Goal: Task Accomplishment & Management: Manage account settings

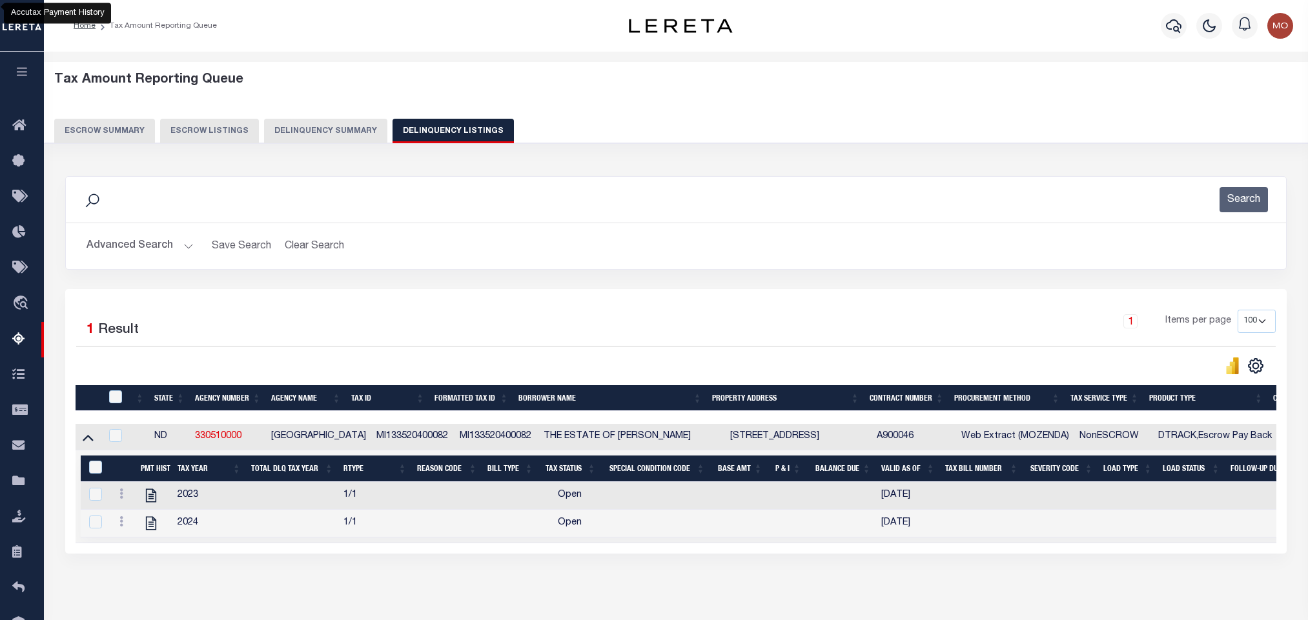
select select "100"
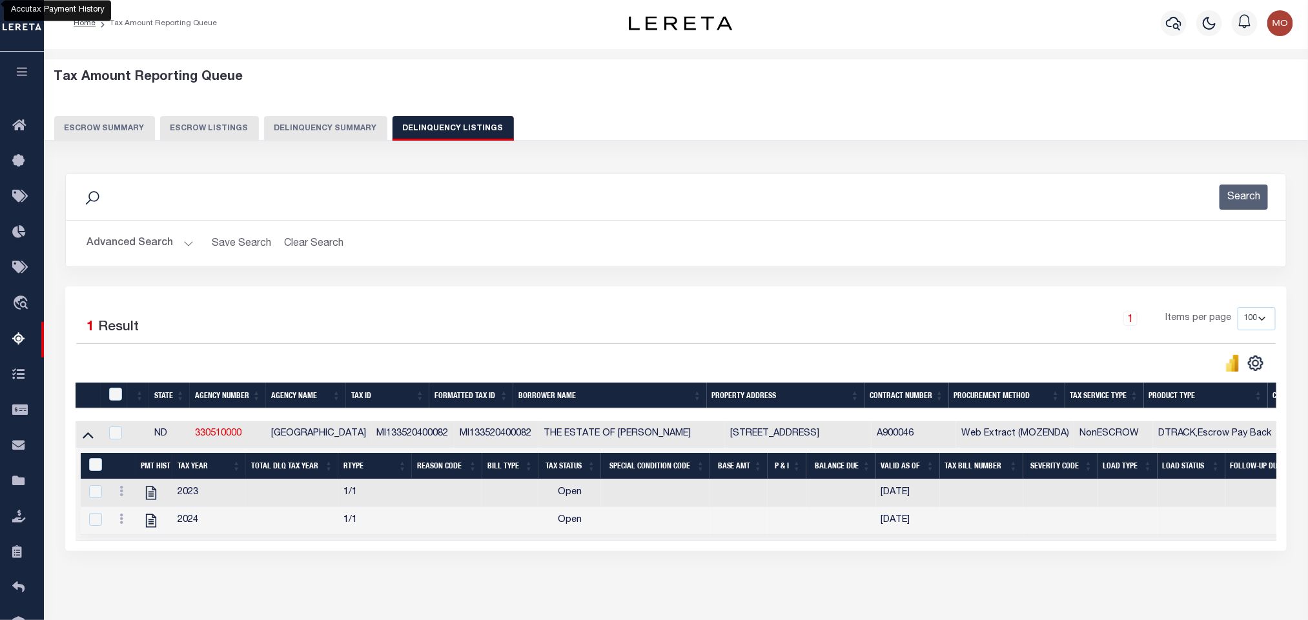
scroll to position [3, 0]
click at [188, 247] on button "Advanced Search" at bounding box center [139, 243] width 107 height 25
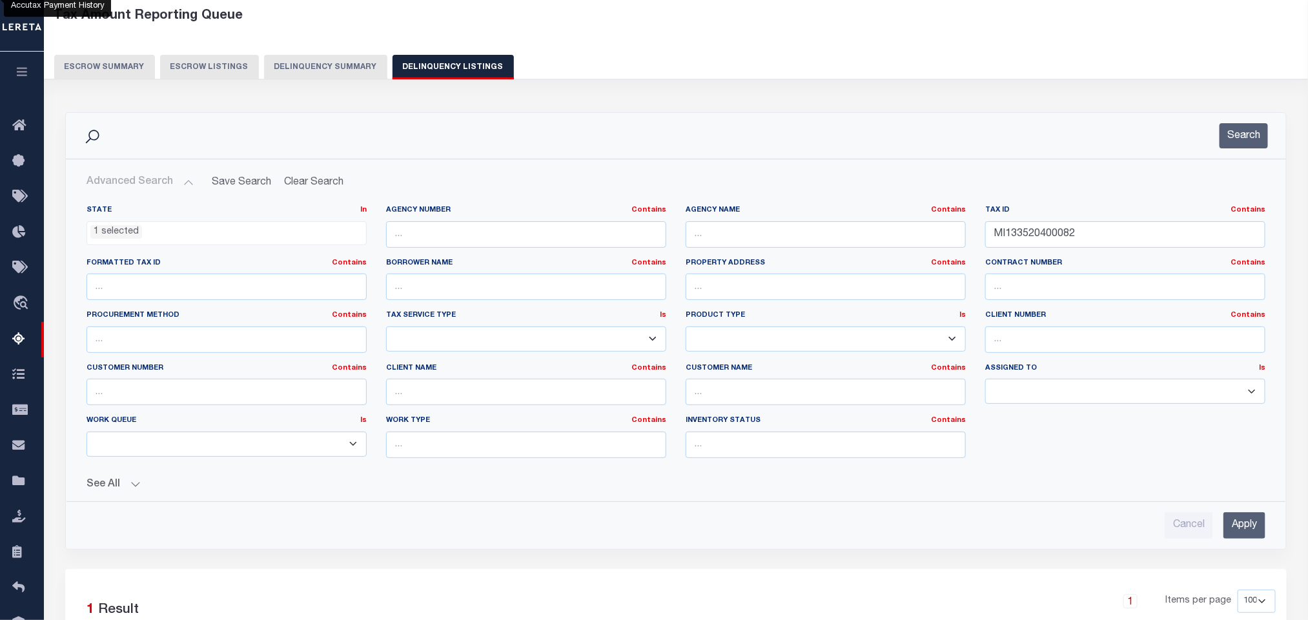
scroll to position [60, 0]
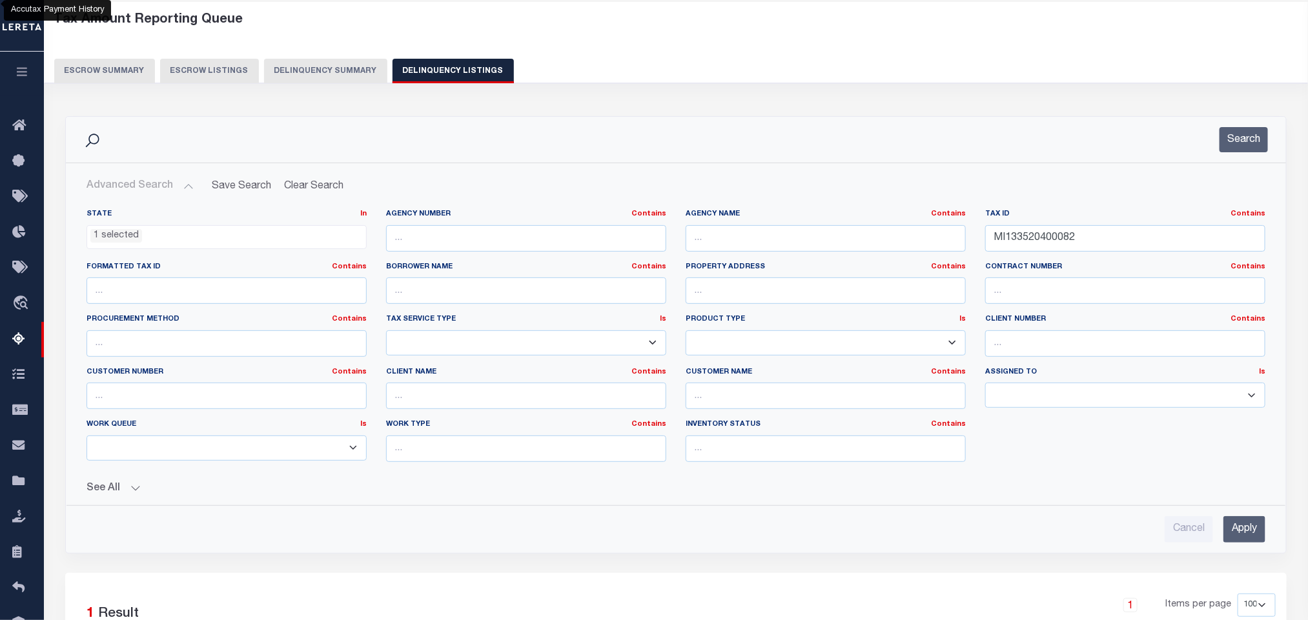
click at [110, 238] on li "1 selected" at bounding box center [116, 236] width 52 height 14
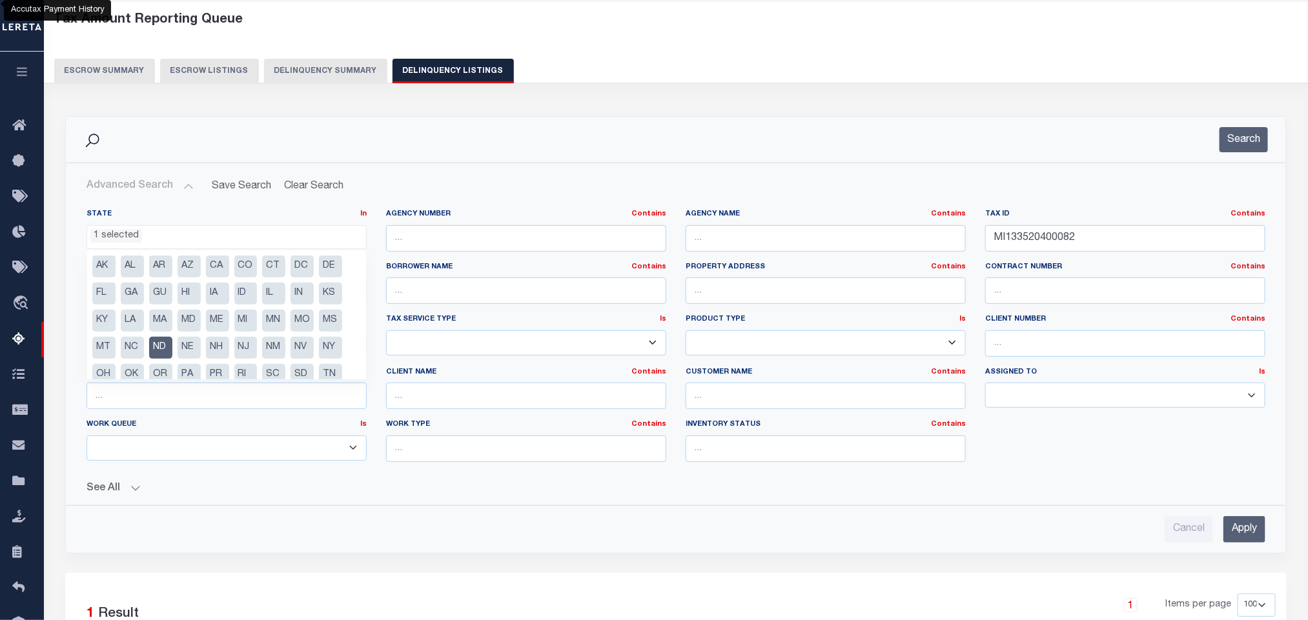
click at [155, 345] on li "ND" at bounding box center [160, 348] width 23 height 22
click at [141, 349] on li "NC" at bounding box center [132, 348] width 23 height 22
select select "NC"
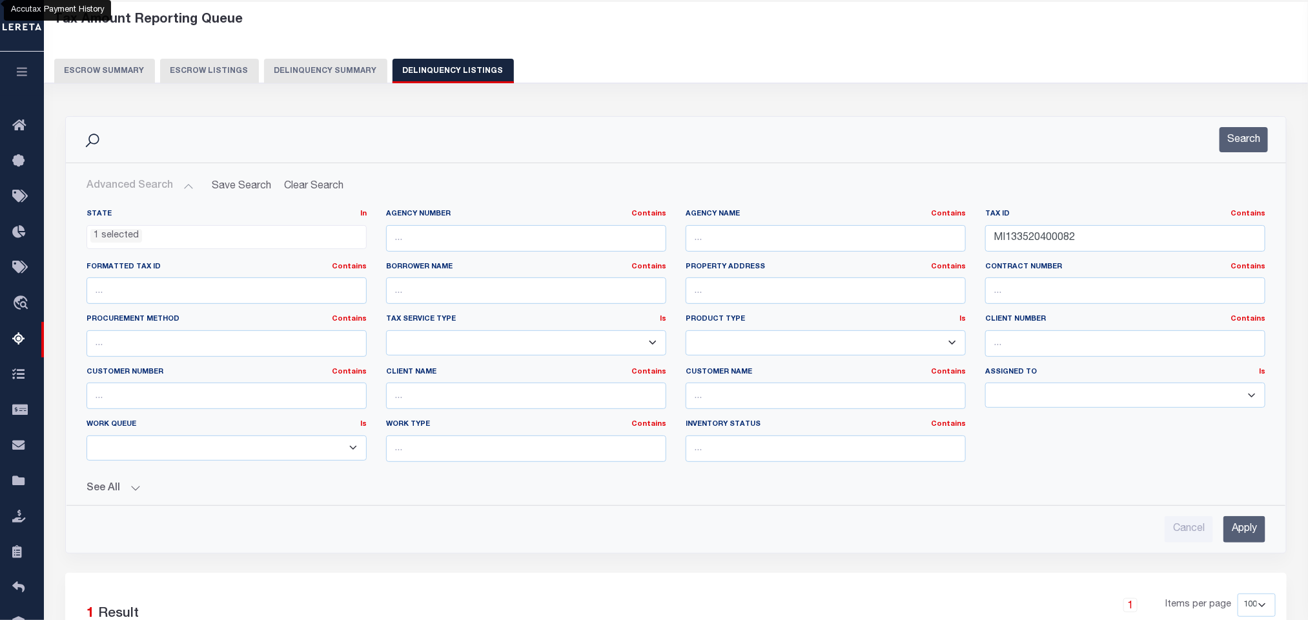
drag, startPoint x: 643, startPoint y: 141, endPoint x: 933, endPoint y: 198, distance: 295.8
click at [644, 147] on div "Search" at bounding box center [675, 139] width 1199 height 25
drag, startPoint x: 1090, startPoint y: 246, endPoint x: 860, endPoint y: 270, distance: 231.0
click at [860, 270] on div "State In In AK AL AR AZ CA CO CT DC DE FL GA GU HI IA ID IL IN KS KY LA MA MD M…" at bounding box center [676, 340] width 1198 height 263
paste input "42318"
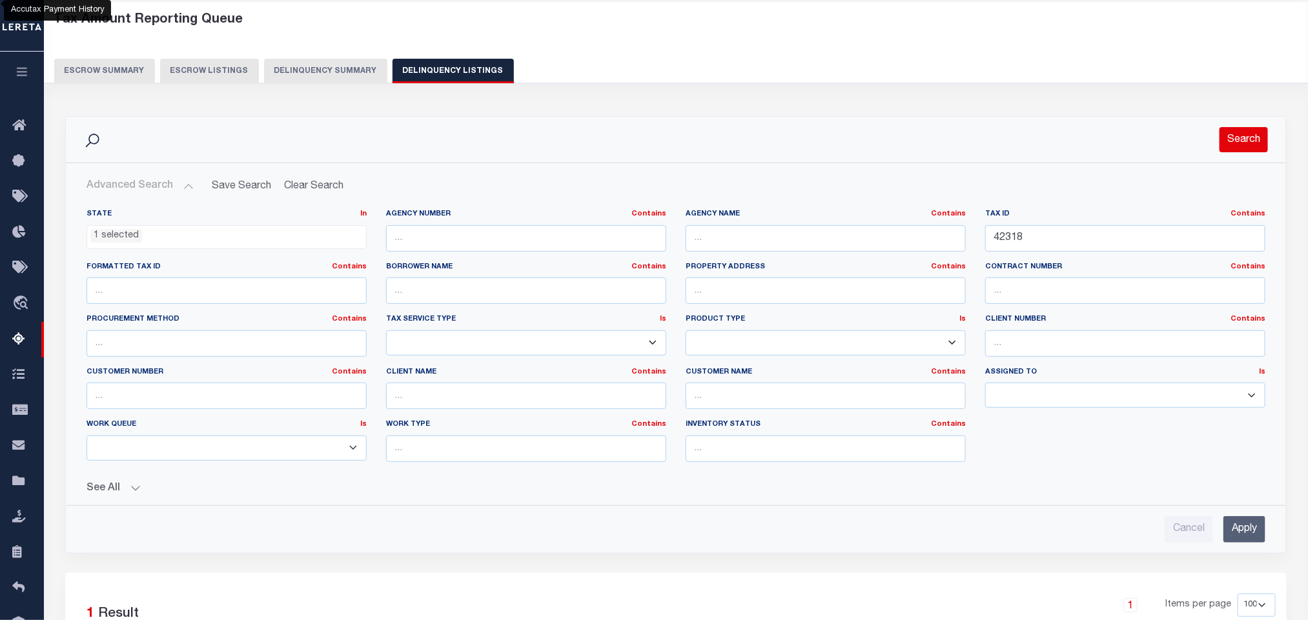
click at [1230, 146] on button "Search" at bounding box center [1243, 139] width 48 height 25
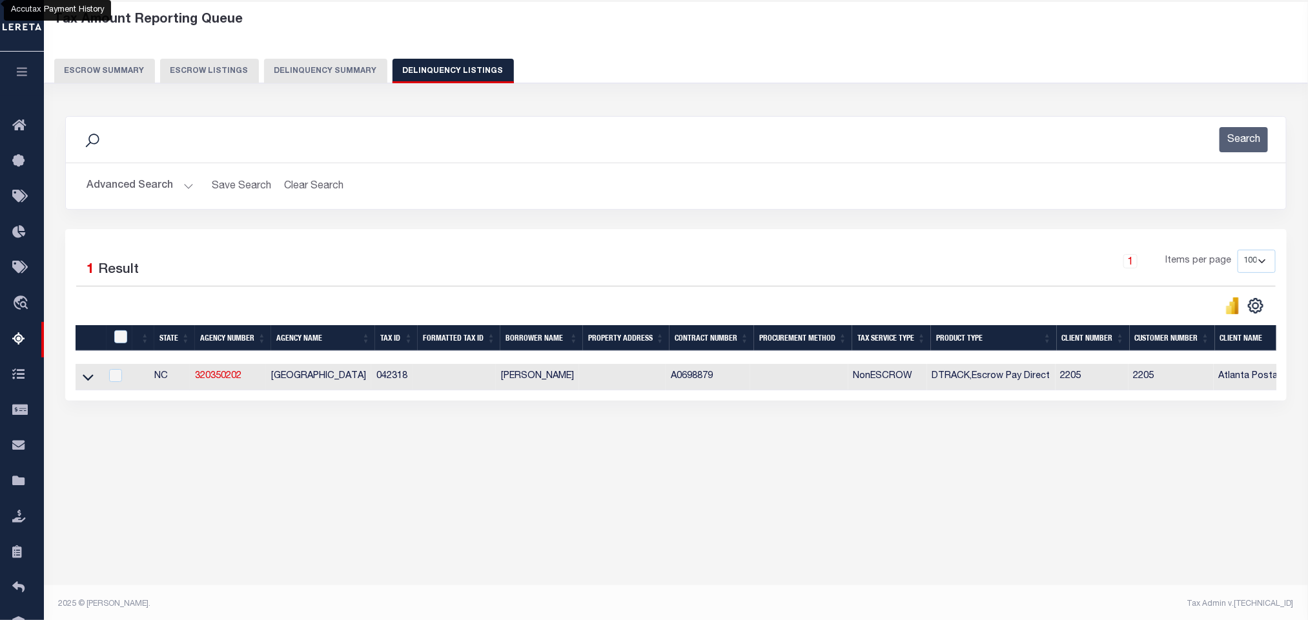
drag, startPoint x: 90, startPoint y: 381, endPoint x: 53, endPoint y: 367, distance: 39.7
click at [90, 381] on icon at bounding box center [88, 377] width 11 height 14
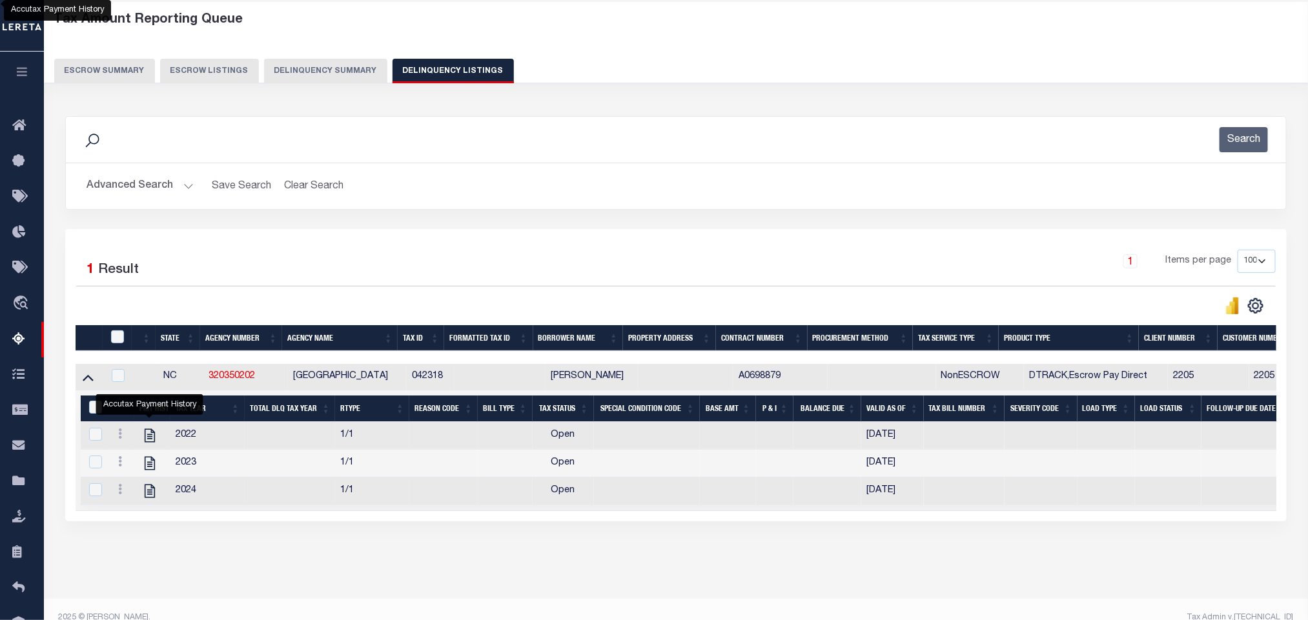
click at [185, 184] on button "Advanced Search" at bounding box center [139, 186] width 107 height 25
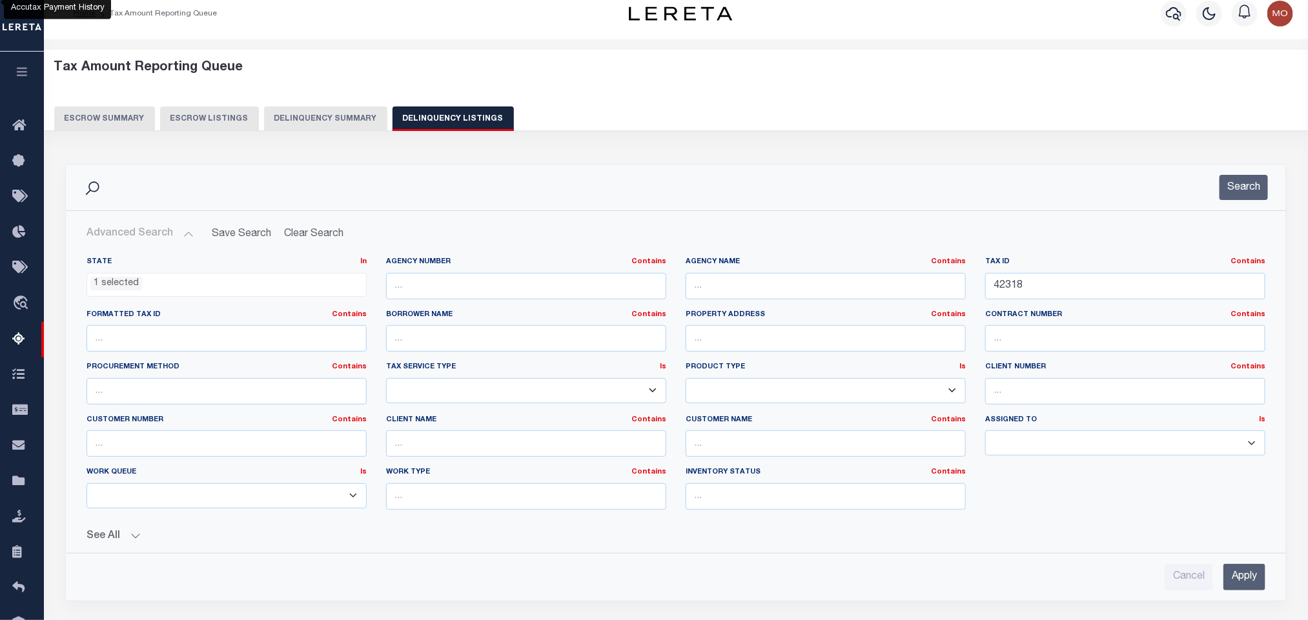
scroll to position [0, 0]
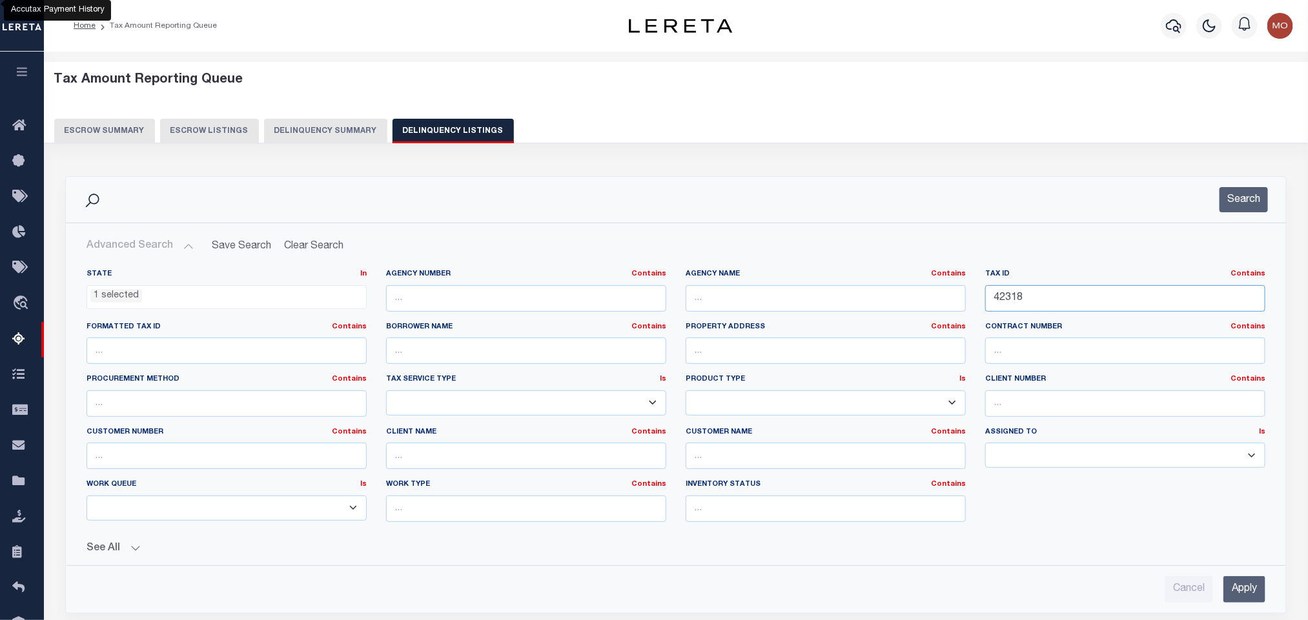
click at [1049, 310] on input "42318" at bounding box center [1125, 298] width 280 height 26
drag, startPoint x: 1079, startPoint y: 304, endPoint x: 841, endPoint y: 307, distance: 238.2
click at [852, 307] on div "State In In AK AL AR AZ CA CO CT DC DE FL GA GU HI IA ID IL IN KS KY LA MA MD M…" at bounding box center [676, 400] width 1198 height 263
paste input "0073"
click at [1245, 194] on button "Search" at bounding box center [1243, 199] width 48 height 25
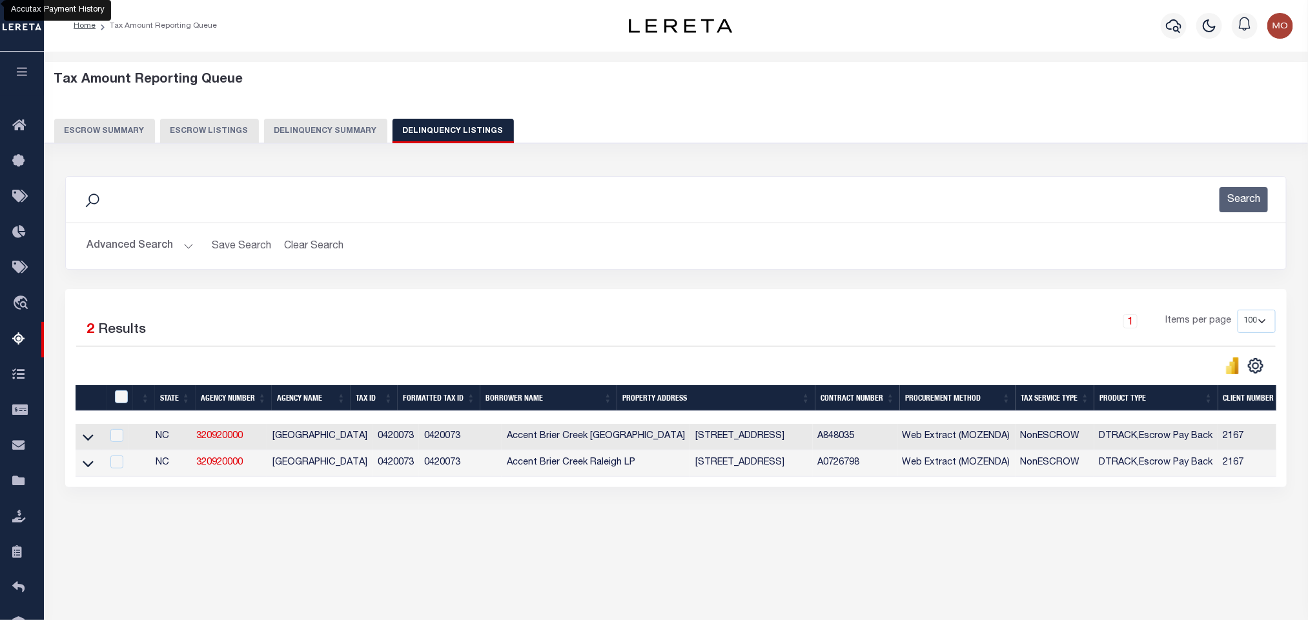
click at [407, 509] on div "Search Advanced Search Save Search Clear Search tblassign_wrapper_dynamictable_…" at bounding box center [676, 344] width 1239 height 363
click at [86, 441] on icon at bounding box center [88, 438] width 11 height 6
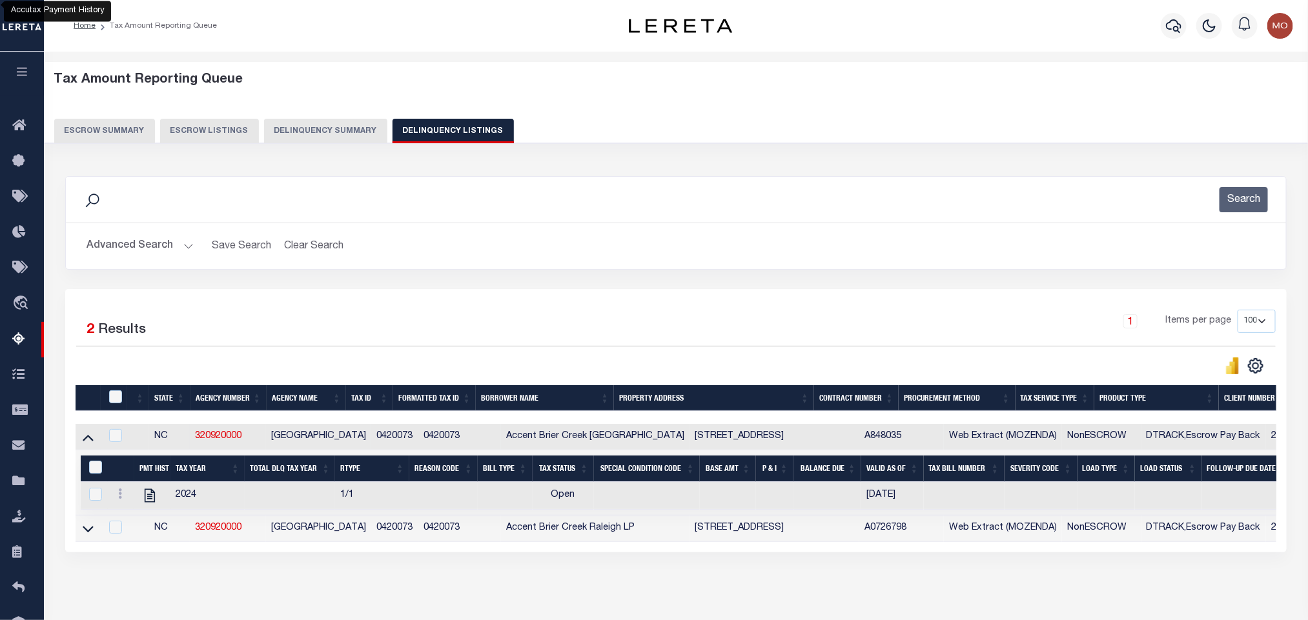
scroll to position [64, 0]
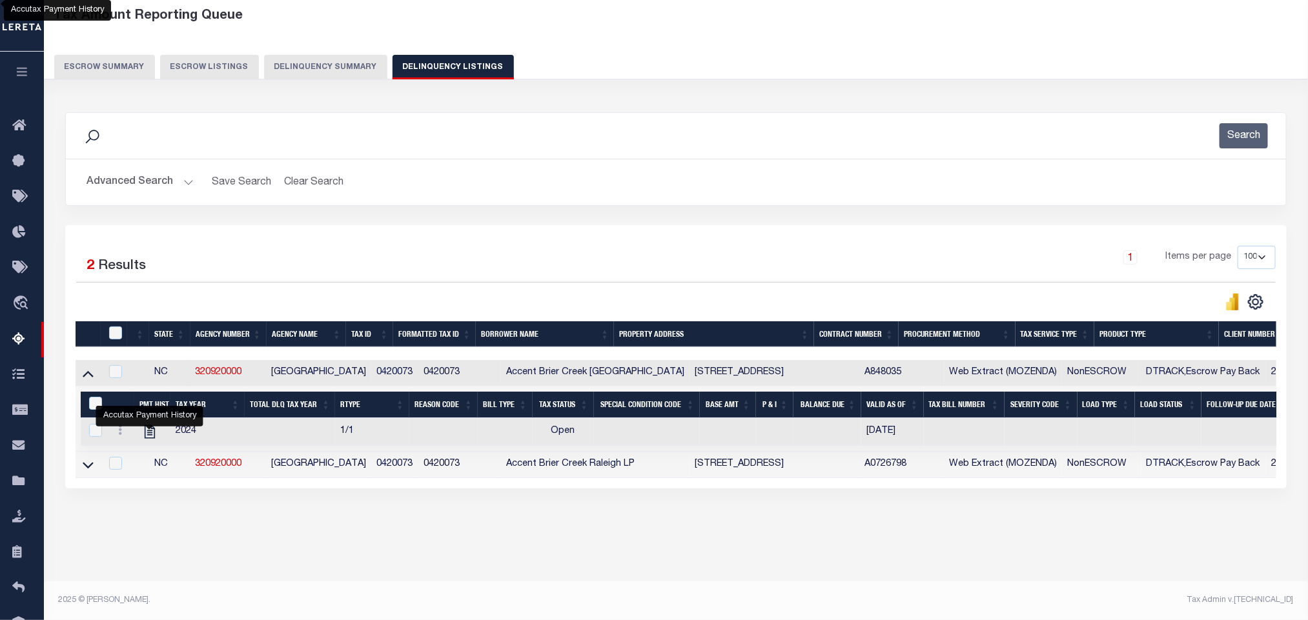
click at [188, 184] on button "Advanced Search" at bounding box center [139, 182] width 107 height 25
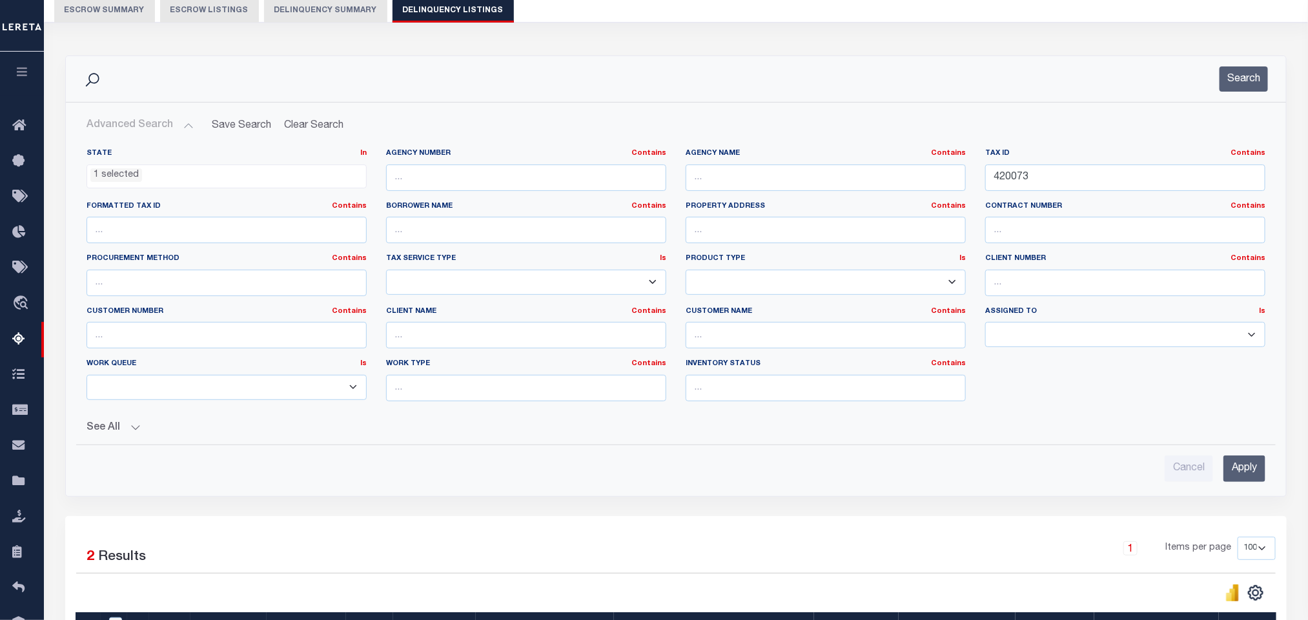
scroll to position [10, 0]
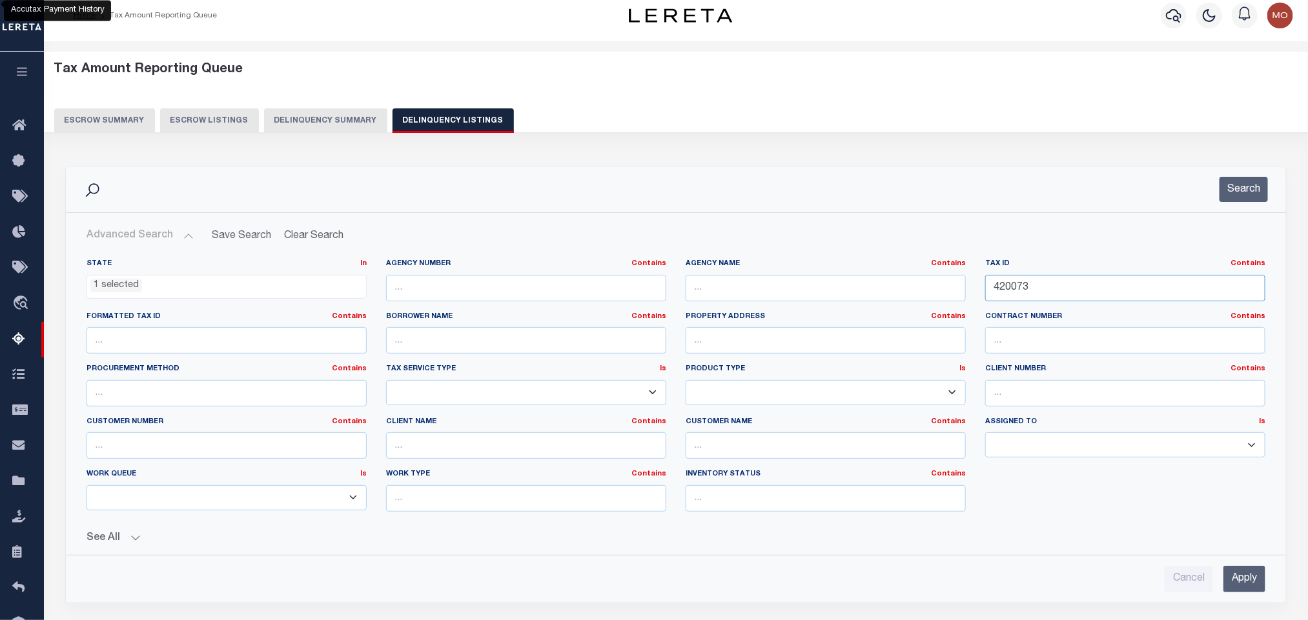
drag, startPoint x: 1030, startPoint y: 293, endPoint x: 798, endPoint y: 281, distance: 232.0
click at [818, 281] on div "State In In AK AL AR AZ CA CO CT DC DE FL GA GU HI IA ID IL IN KS KY LA MA MD M…" at bounding box center [676, 390] width 1198 height 263
paste input "7641282111"
type input "7641282111"
click at [1237, 186] on button "Search" at bounding box center [1243, 189] width 48 height 25
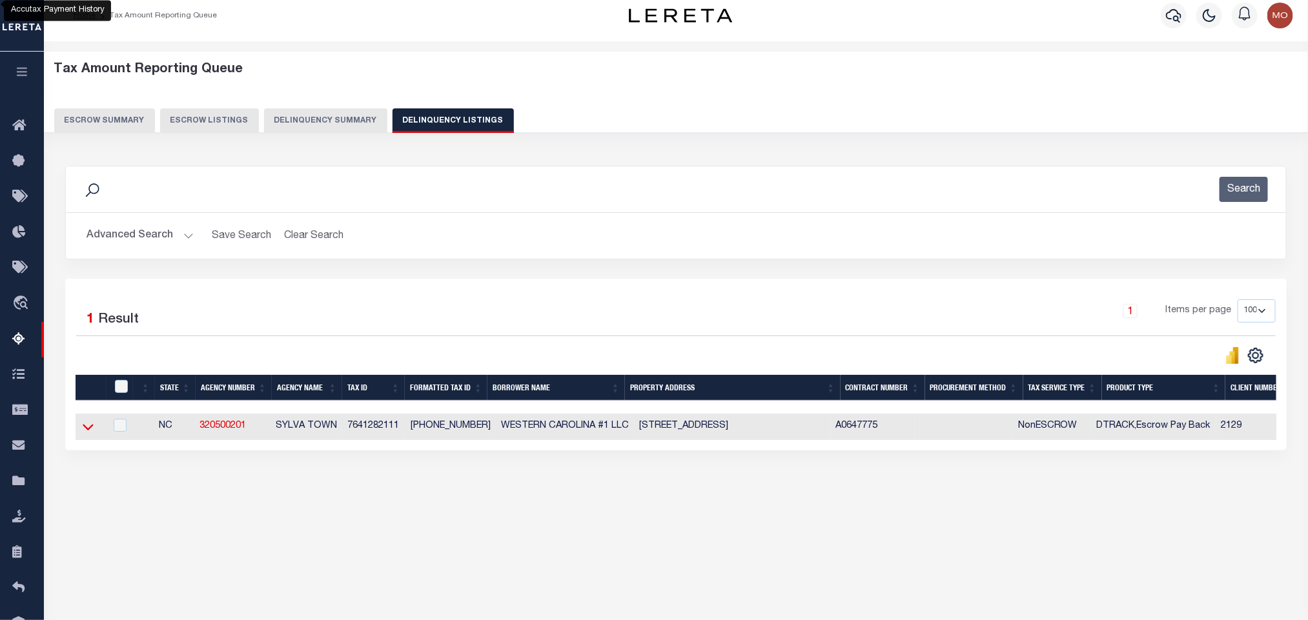
click at [89, 430] on icon at bounding box center [88, 427] width 11 height 14
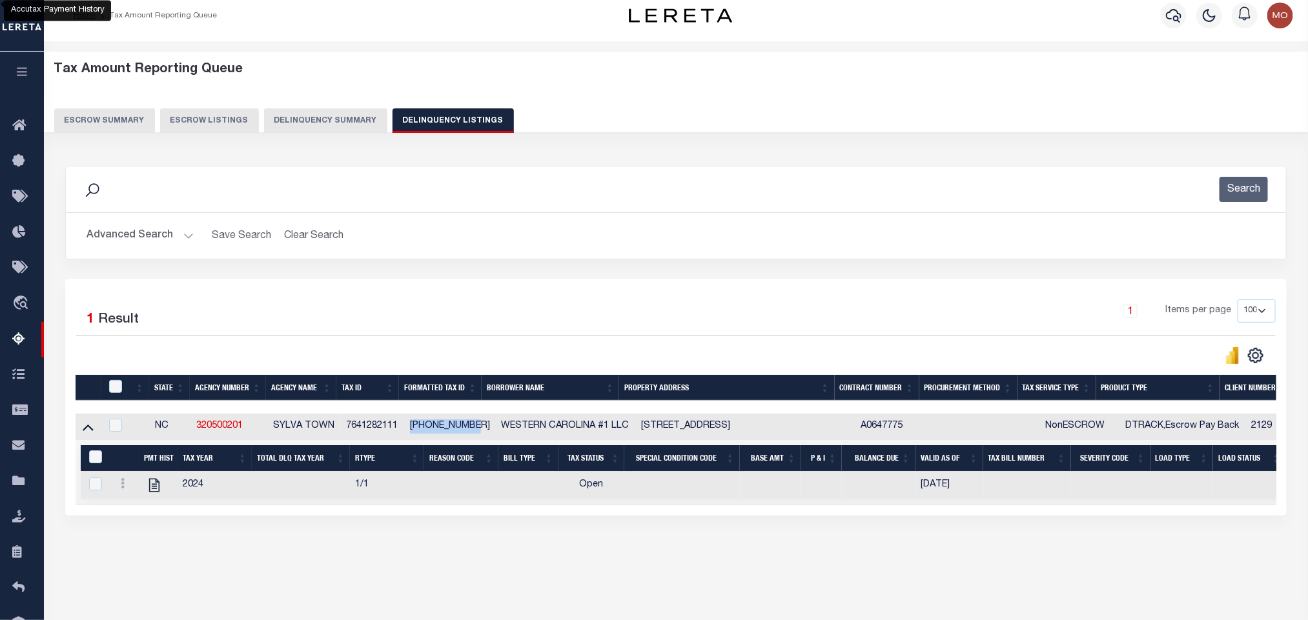
drag, startPoint x: 467, startPoint y: 431, endPoint x: 476, endPoint y: 431, distance: 9.7
click at [476, 431] on td "7641-28-2111" at bounding box center [451, 427] width 92 height 26
checkbox input "true"
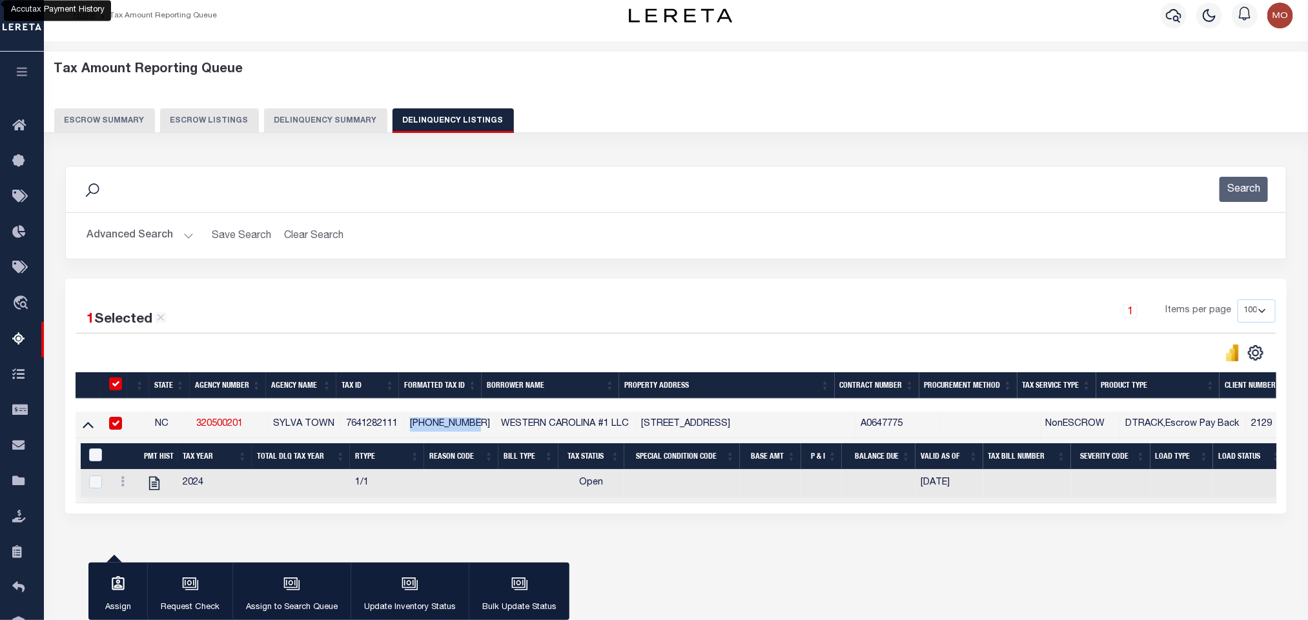
copy td "7641-28-2111"
click at [190, 236] on button "Advanced Search" at bounding box center [139, 235] width 107 height 25
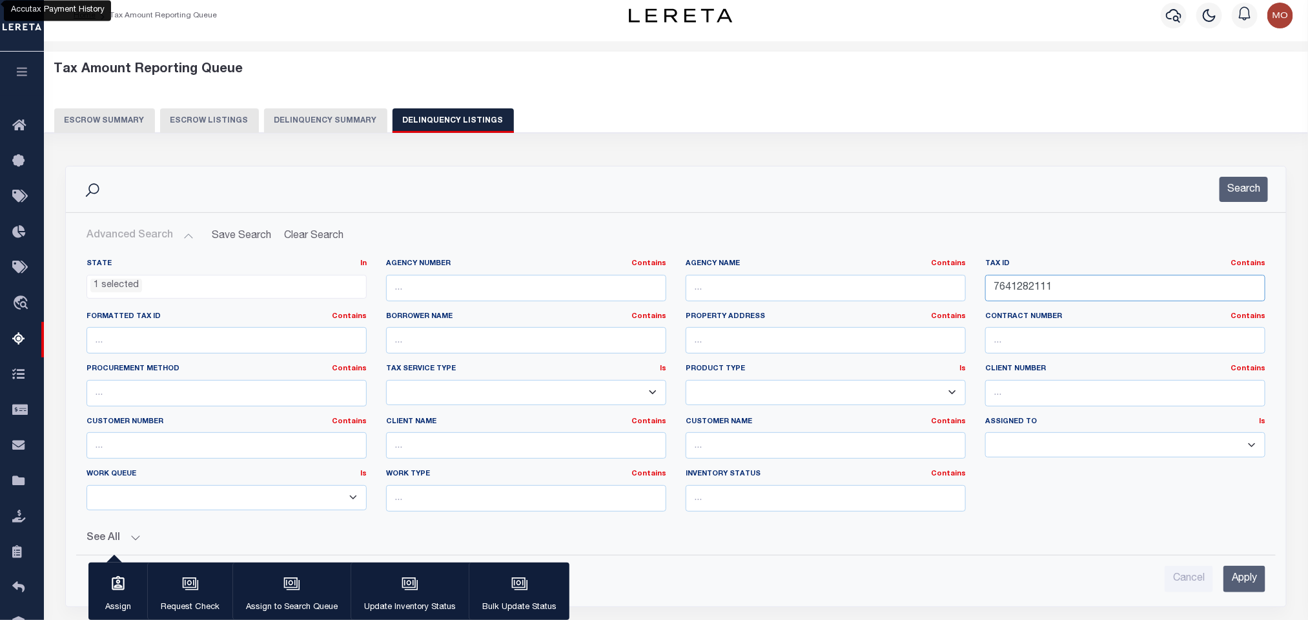
drag, startPoint x: 1100, startPoint y: 292, endPoint x: 785, endPoint y: 316, distance: 315.9
click at [858, 312] on div "State In In AK AL AR AZ CA CO CT DC DE FL GA GU HI IA ID IL IN KS KY LA MA MD M…" at bounding box center [676, 390] width 1198 height 263
paste input "P88-67"
click at [1234, 181] on button "Search" at bounding box center [1243, 189] width 48 height 25
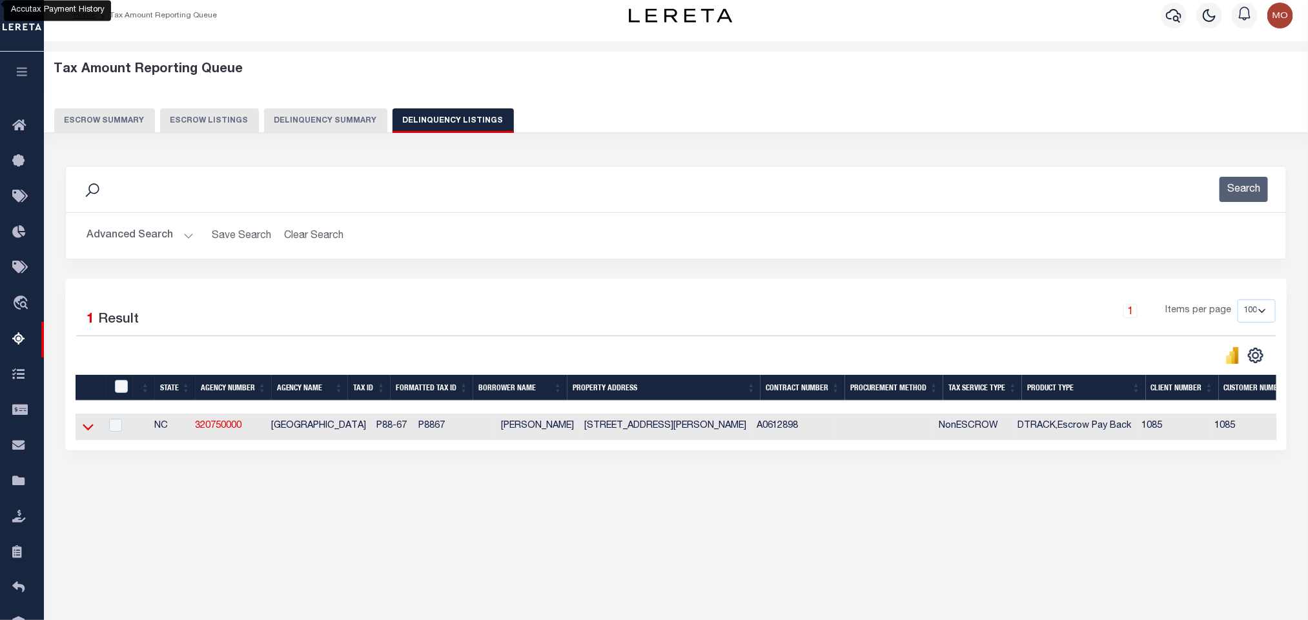
click at [89, 432] on icon at bounding box center [88, 427] width 11 height 14
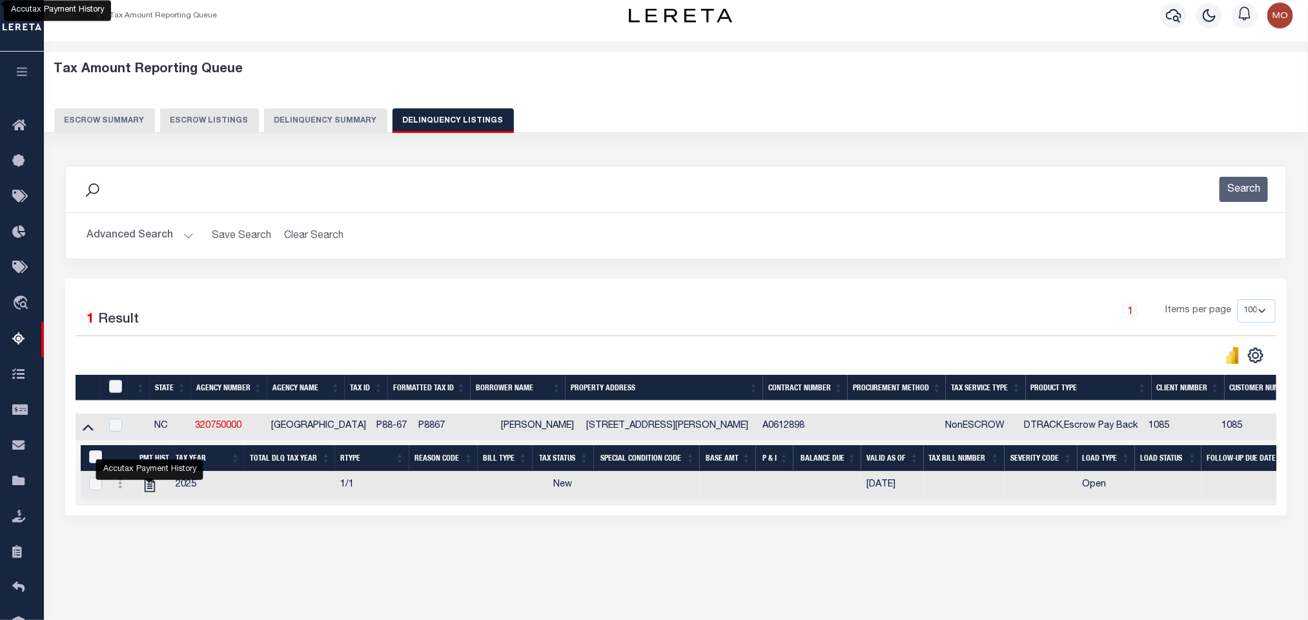
click at [181, 235] on button "Advanced Search" at bounding box center [139, 235] width 107 height 25
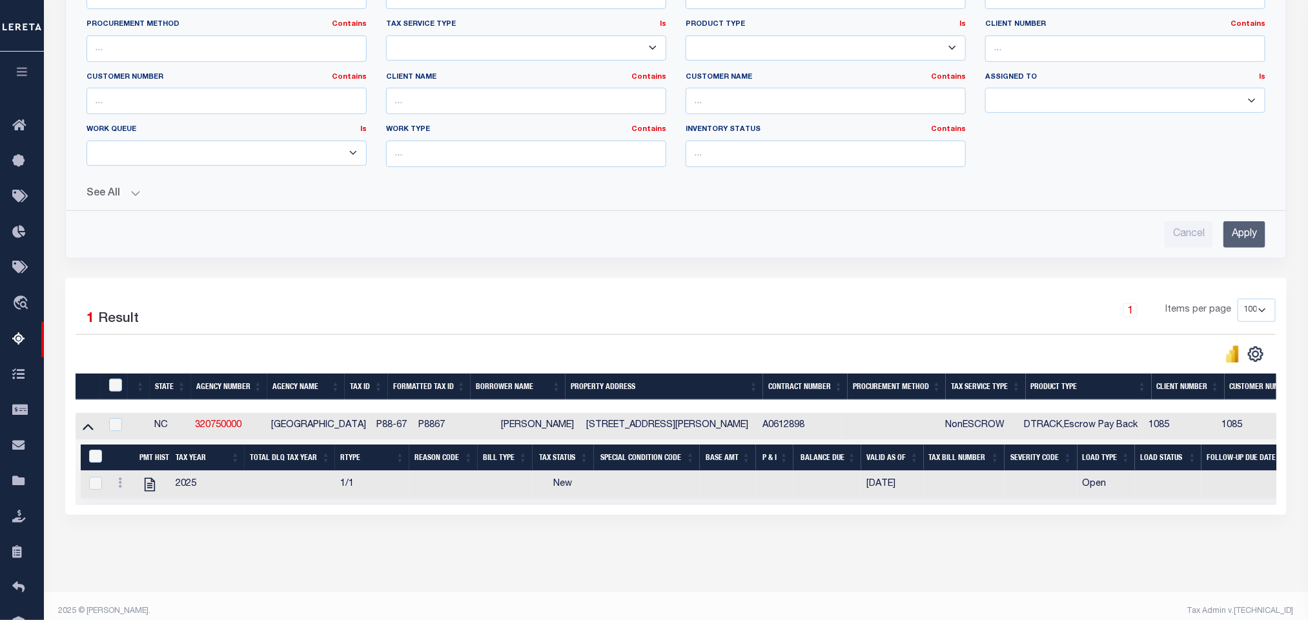
scroll to position [3, 0]
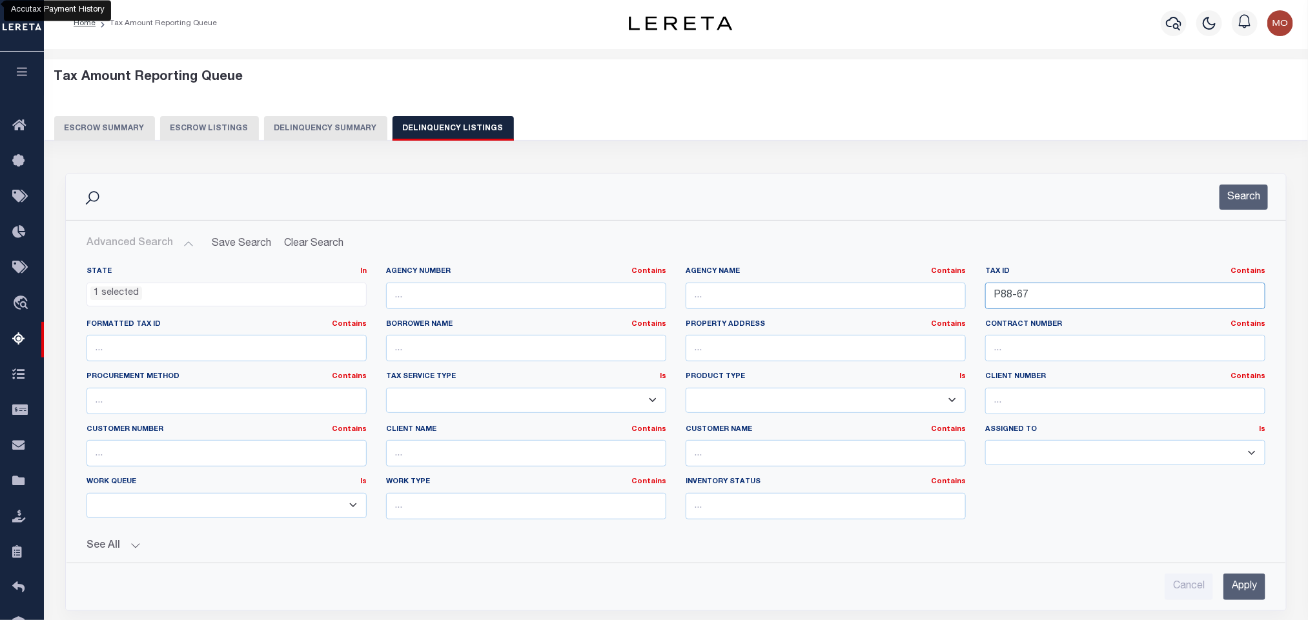
drag, startPoint x: 1048, startPoint y: 303, endPoint x: 843, endPoint y: 316, distance: 205.7
click at [843, 316] on div "State In In AK AL AR AZ CA CO CT DC DE FL GA GU HI IA ID IL IN KS KY LA MA MD M…" at bounding box center [676, 398] width 1198 height 263
paste input "600788"
click at [1253, 198] on button "Search" at bounding box center [1243, 197] width 48 height 25
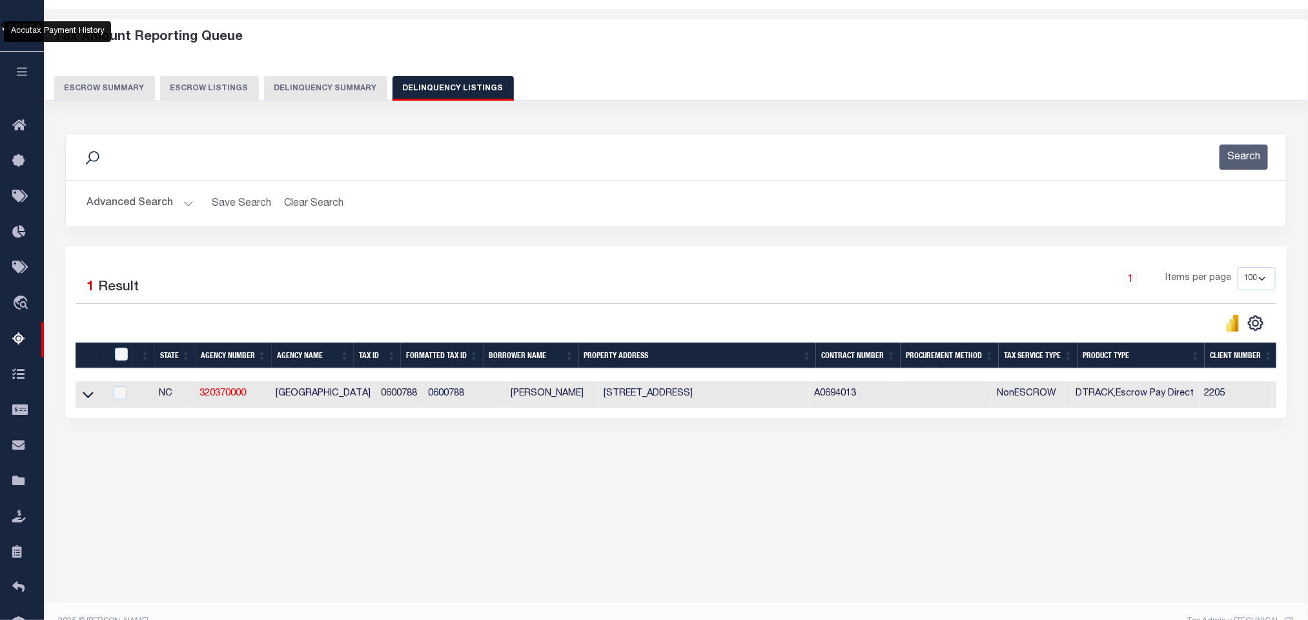
scroll to position [64, 0]
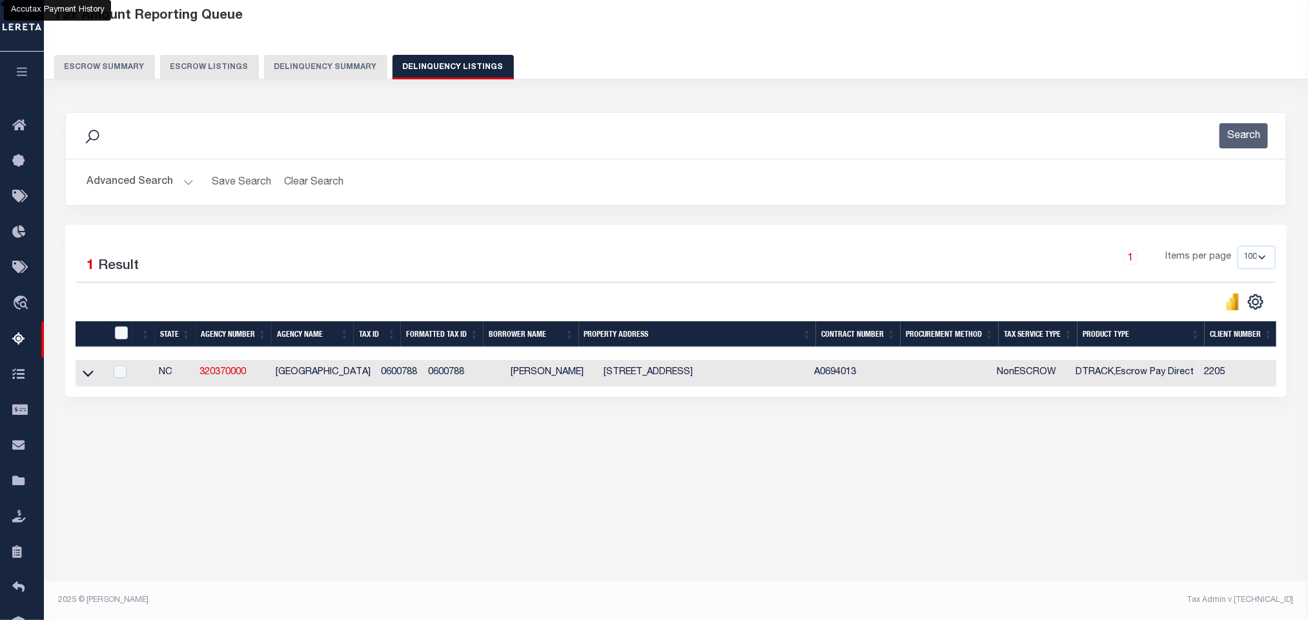
click at [94, 377] on link at bounding box center [88, 372] width 15 height 9
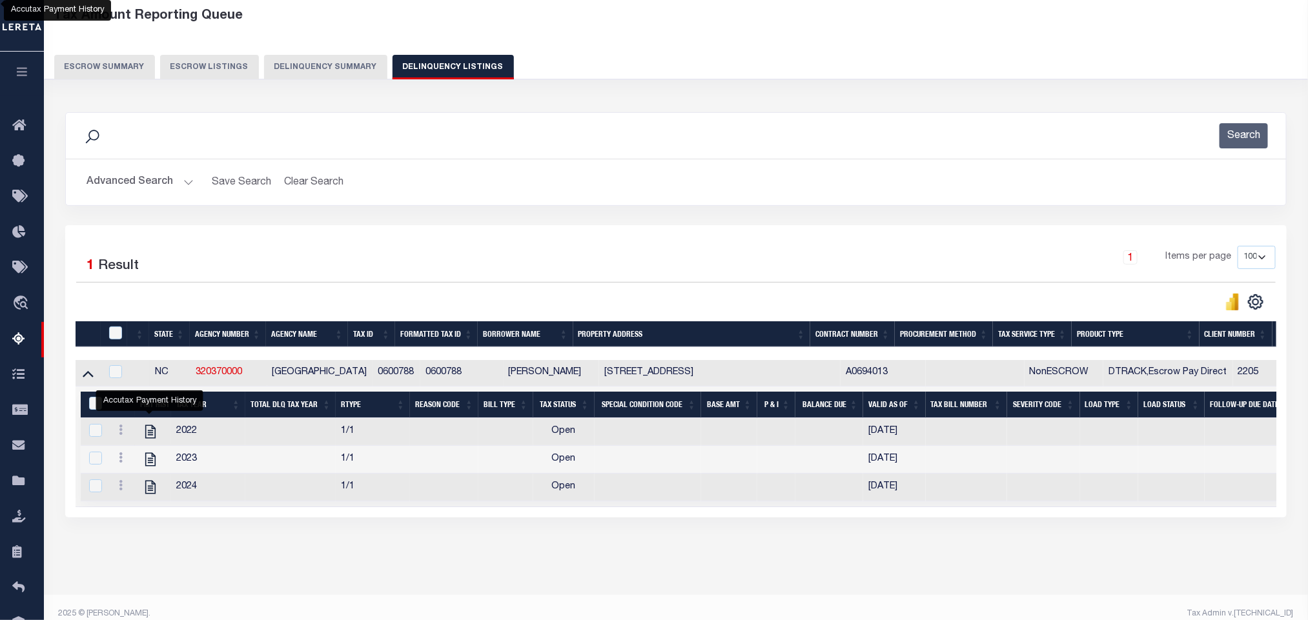
click at [184, 186] on button "Advanced Search" at bounding box center [139, 182] width 107 height 25
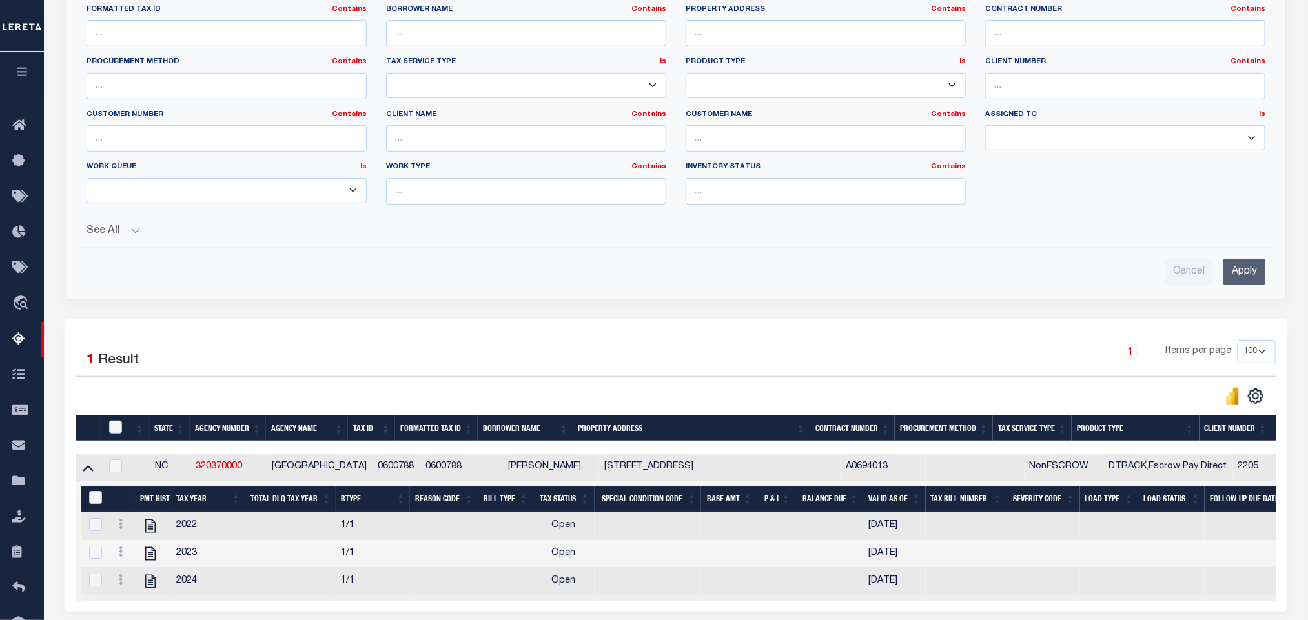
scroll to position [43, 0]
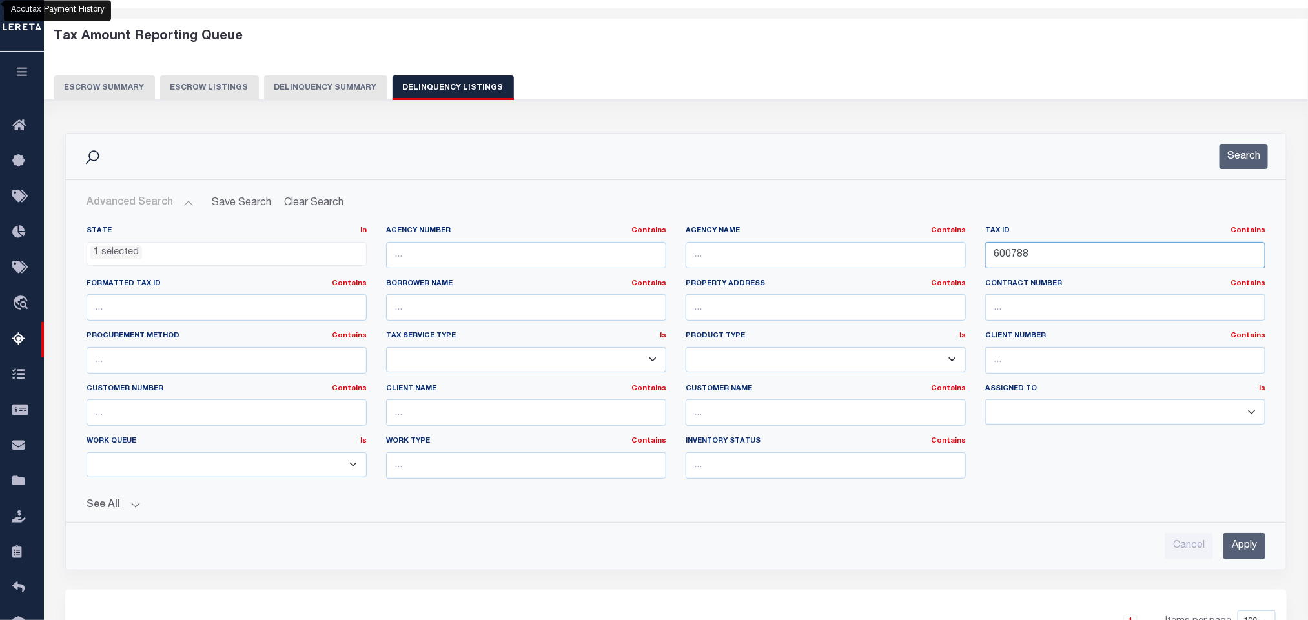
drag, startPoint x: 1037, startPoint y: 258, endPoint x: 794, endPoint y: 275, distance: 243.3
click at [866, 278] on div "State In In AK AL AR AZ CA CO CT DC DE FL GA GU HI IA ID IL IN KS KY LA MA MD M…" at bounding box center [676, 357] width 1198 height 263
paste input "8364"
type input "8364"
click at [1236, 167] on button "Search" at bounding box center [1243, 156] width 48 height 25
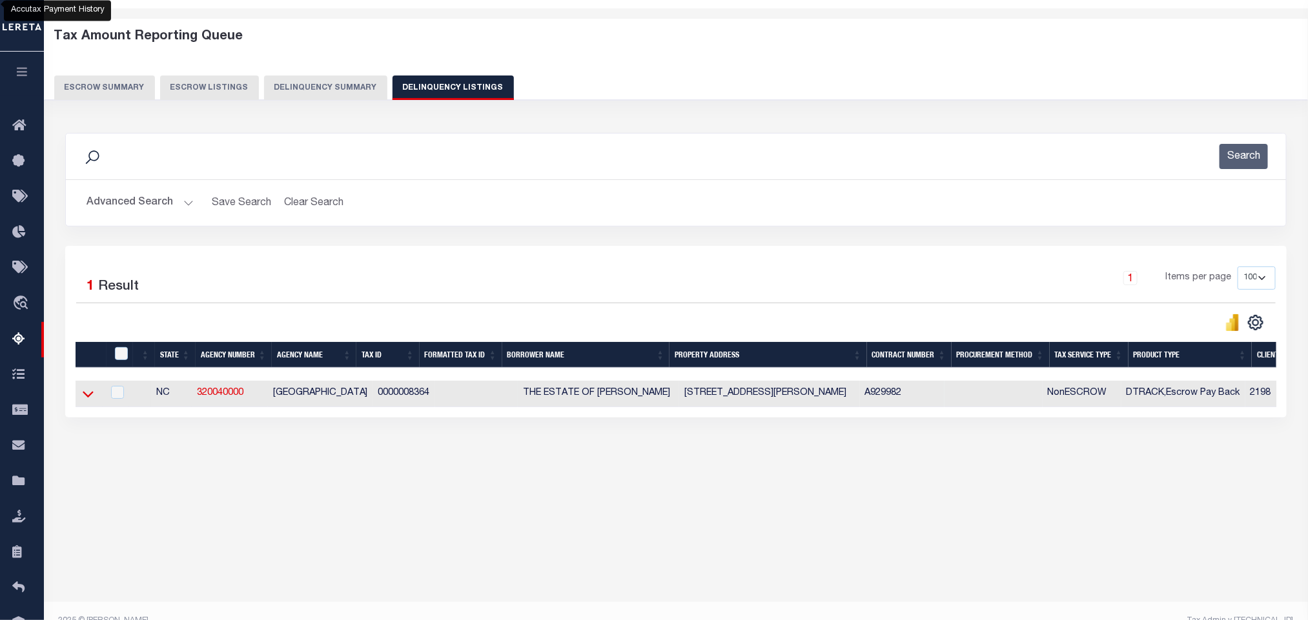
click at [87, 400] on icon at bounding box center [88, 394] width 11 height 14
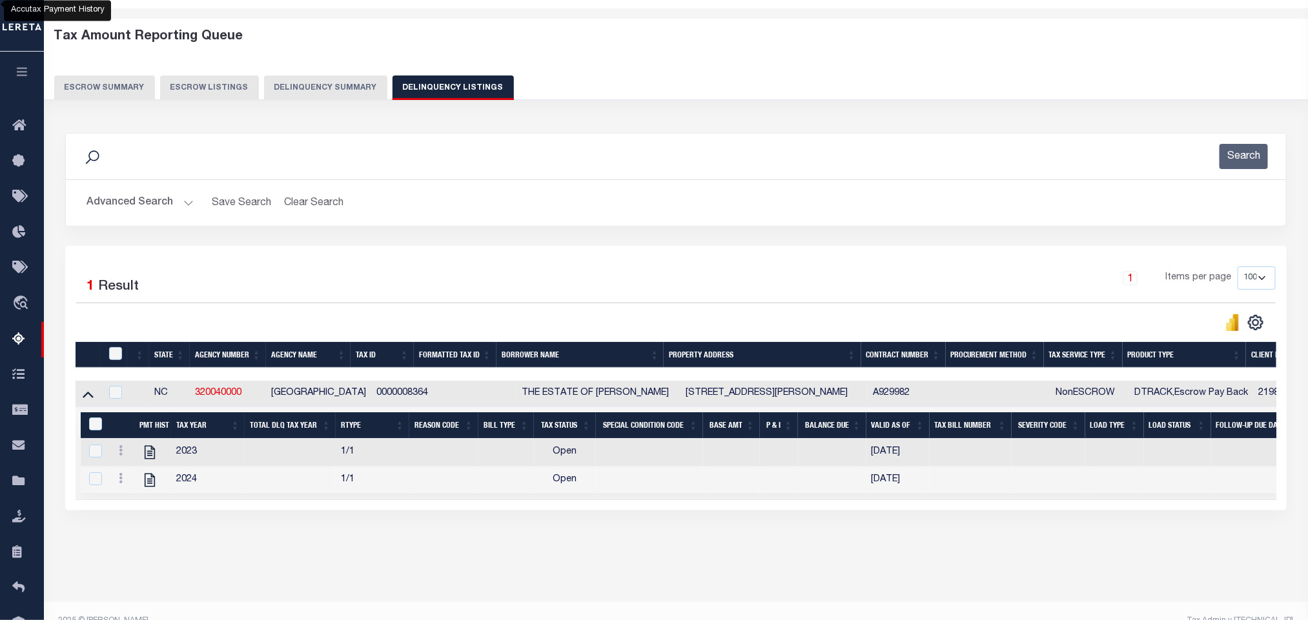
drag, startPoint x: 656, startPoint y: 531, endPoint x: 626, endPoint y: 507, distance: 38.6
click at [656, 531] on div "Search Advanced Search Save Search Clear Search tblassign_wrapper_dynamictable_…" at bounding box center [676, 334] width 1239 height 429
drag, startPoint x: 500, startPoint y: 397, endPoint x: 616, endPoint y: 401, distance: 115.6
click at [616, 401] on td "THE ESTATE OF BETTY W BENNETT" at bounding box center [598, 394] width 164 height 26
copy td "THE ESTATE OF BETTY W"
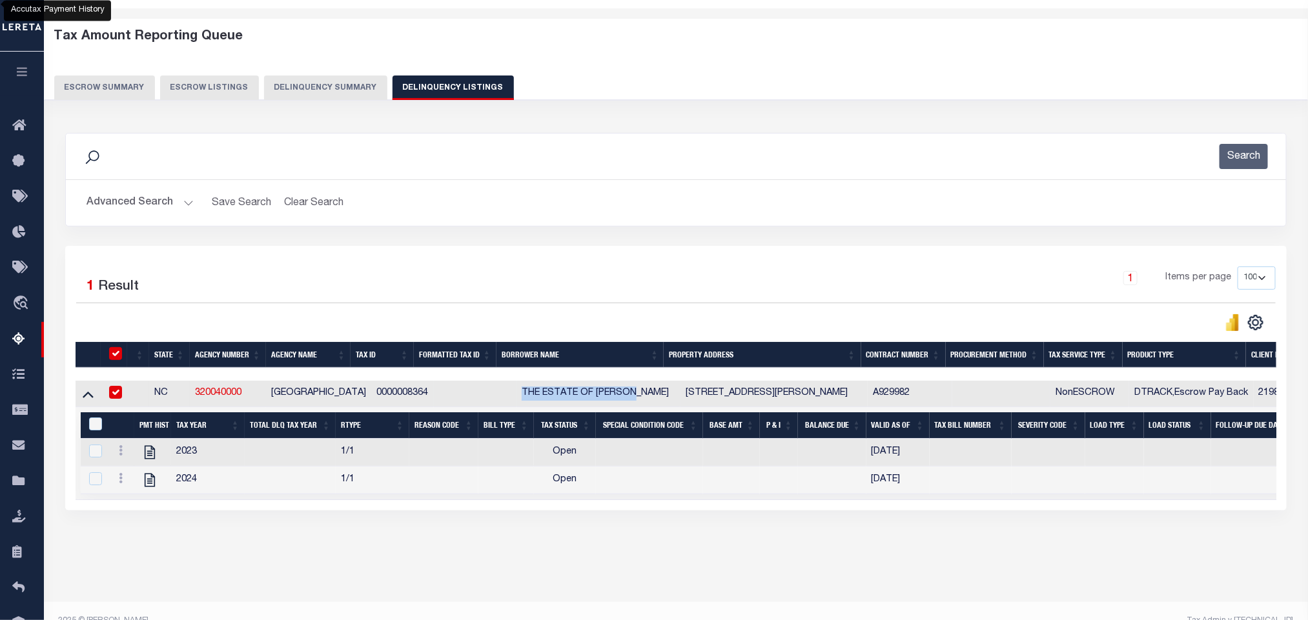
checkbox input "true"
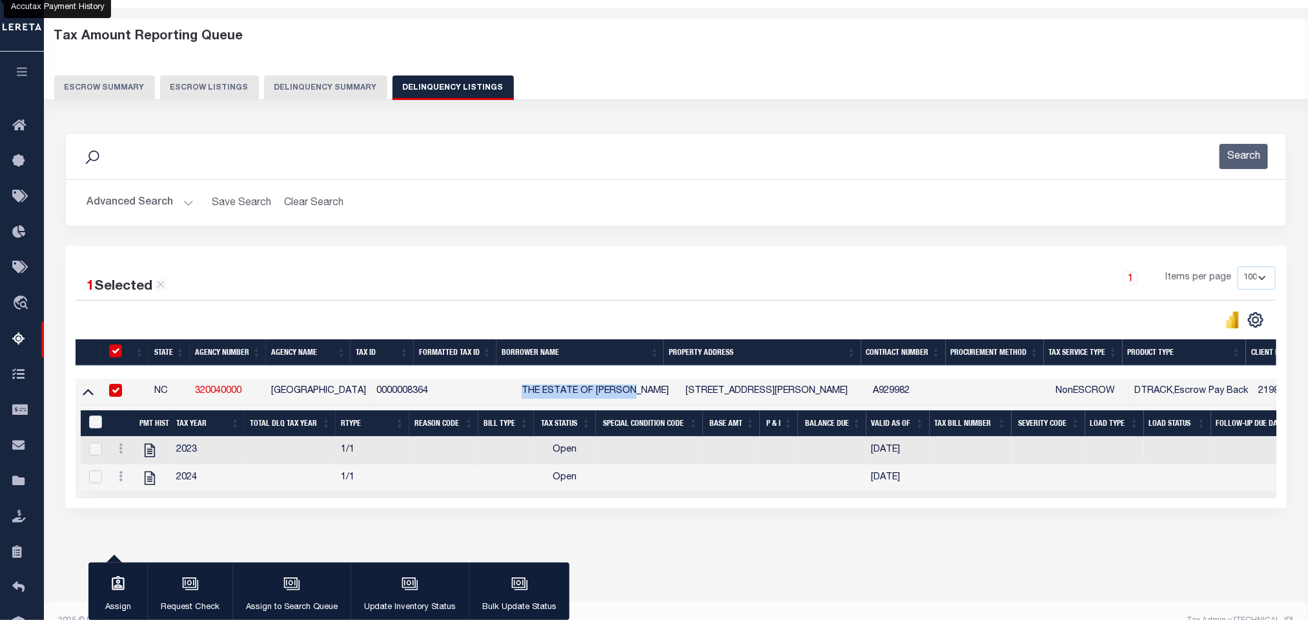
scroll to position [41, 0]
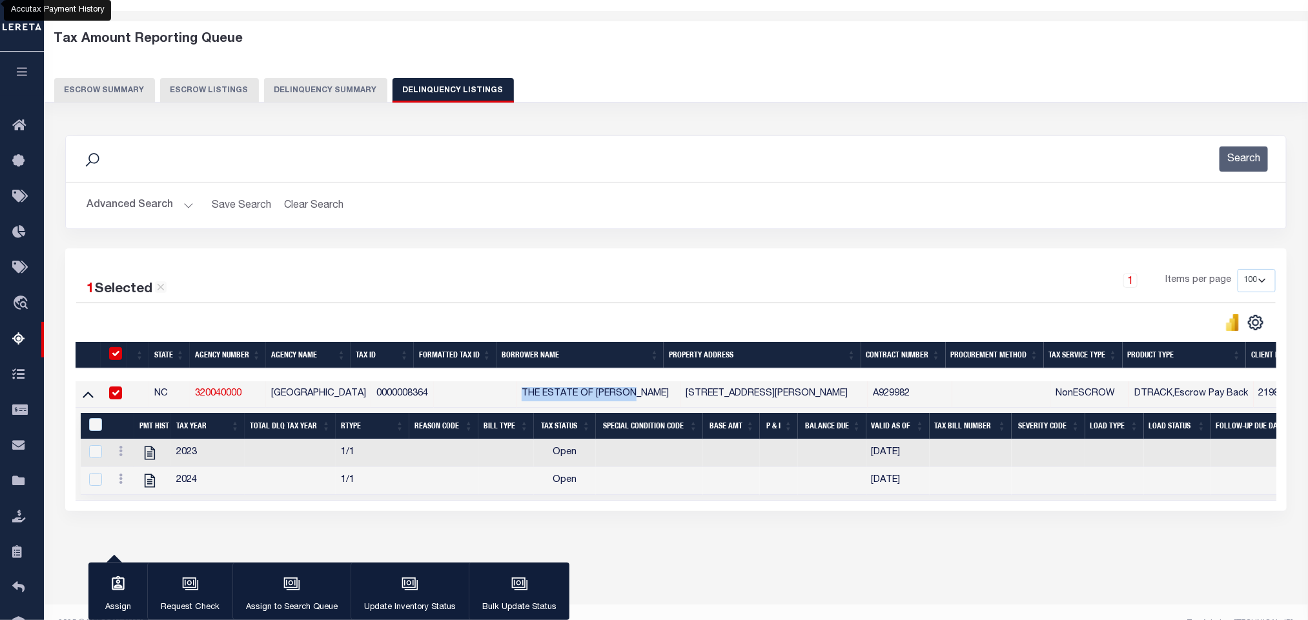
click at [188, 207] on button "Advanced Search" at bounding box center [139, 205] width 107 height 25
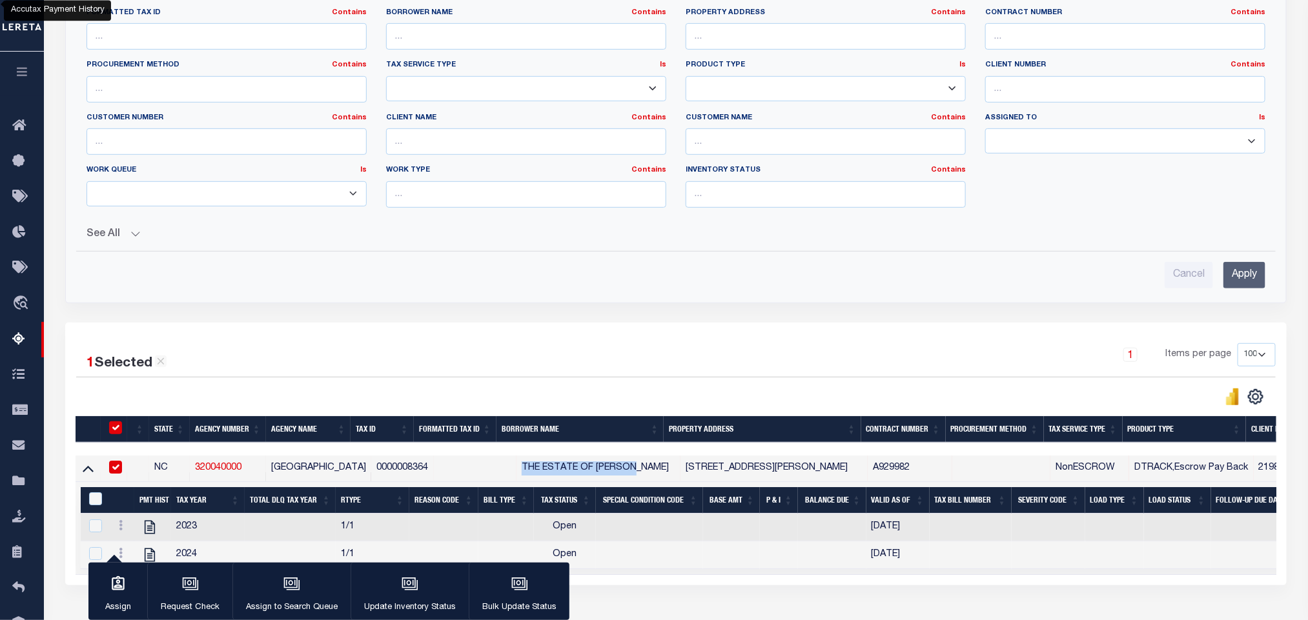
scroll to position [35, 0]
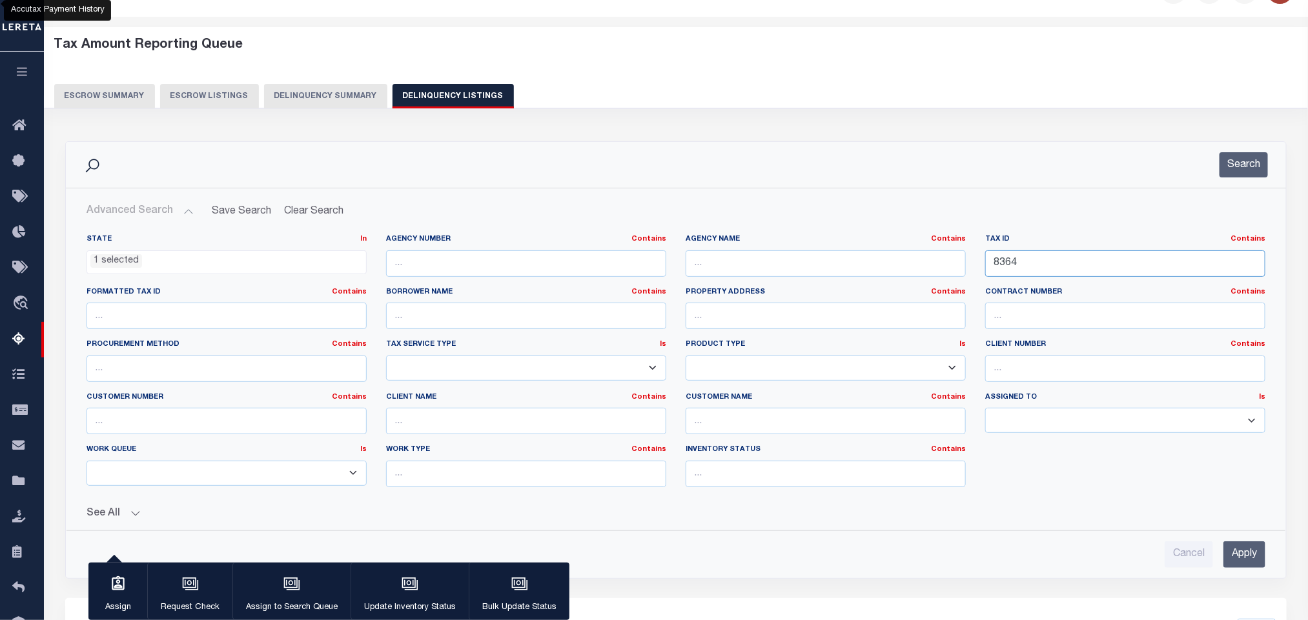
click at [1044, 270] on input "8364" at bounding box center [1125, 263] width 280 height 26
drag, startPoint x: 1060, startPoint y: 267, endPoint x: 844, endPoint y: 278, distance: 215.8
click at [860, 276] on div "State In In AK AL AR AZ CA CO CT DC DE FL GA GU HI IA ID IL IN KS KY LA MA MD M…" at bounding box center [676, 365] width 1198 height 263
paste input "151282801 0600600"
type input "151282801 0600600"
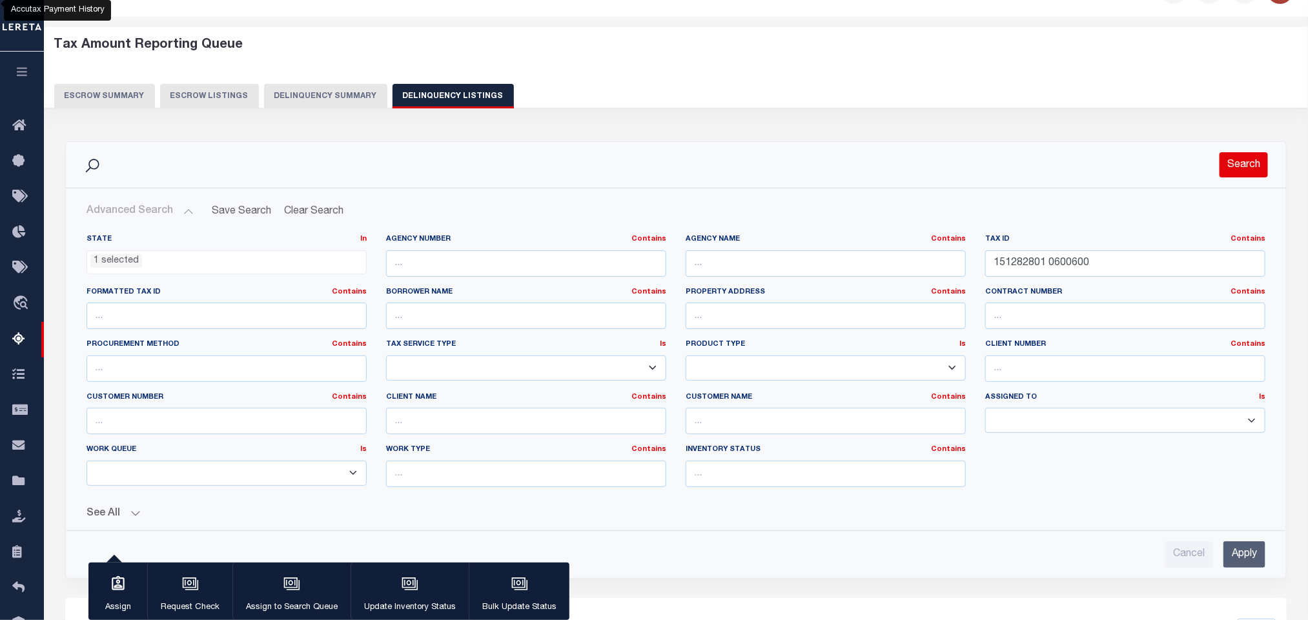
click at [1235, 163] on button "Search" at bounding box center [1243, 164] width 48 height 25
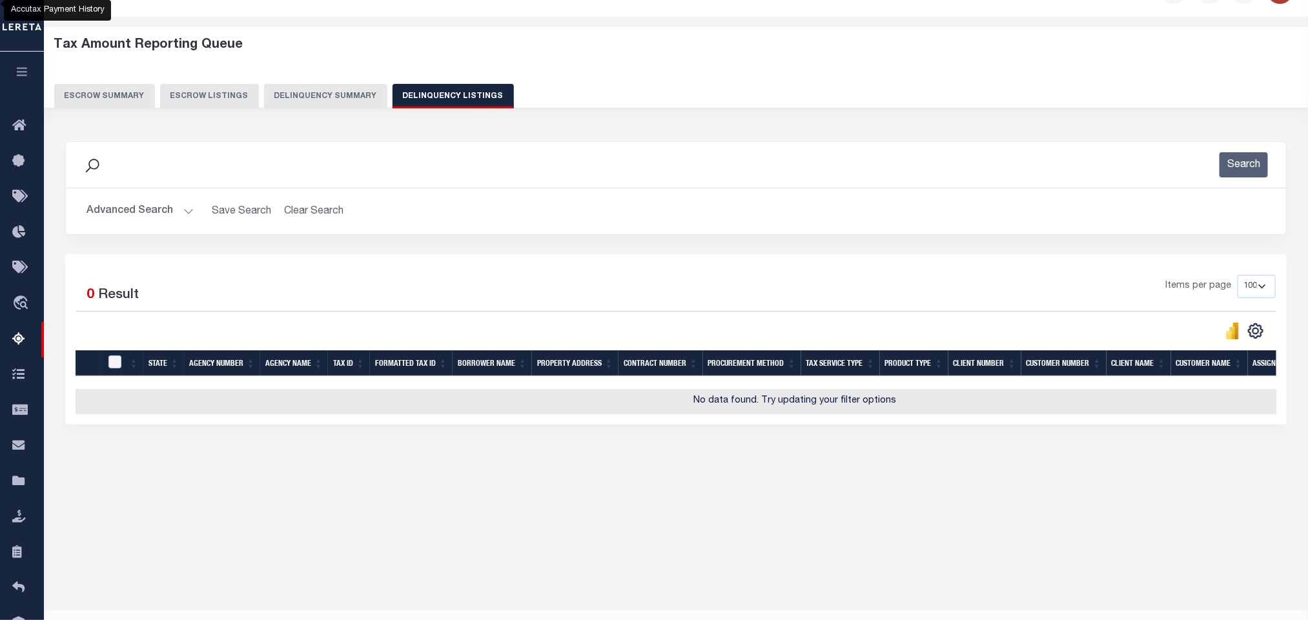
click at [185, 214] on button "Advanced Search" at bounding box center [139, 211] width 107 height 25
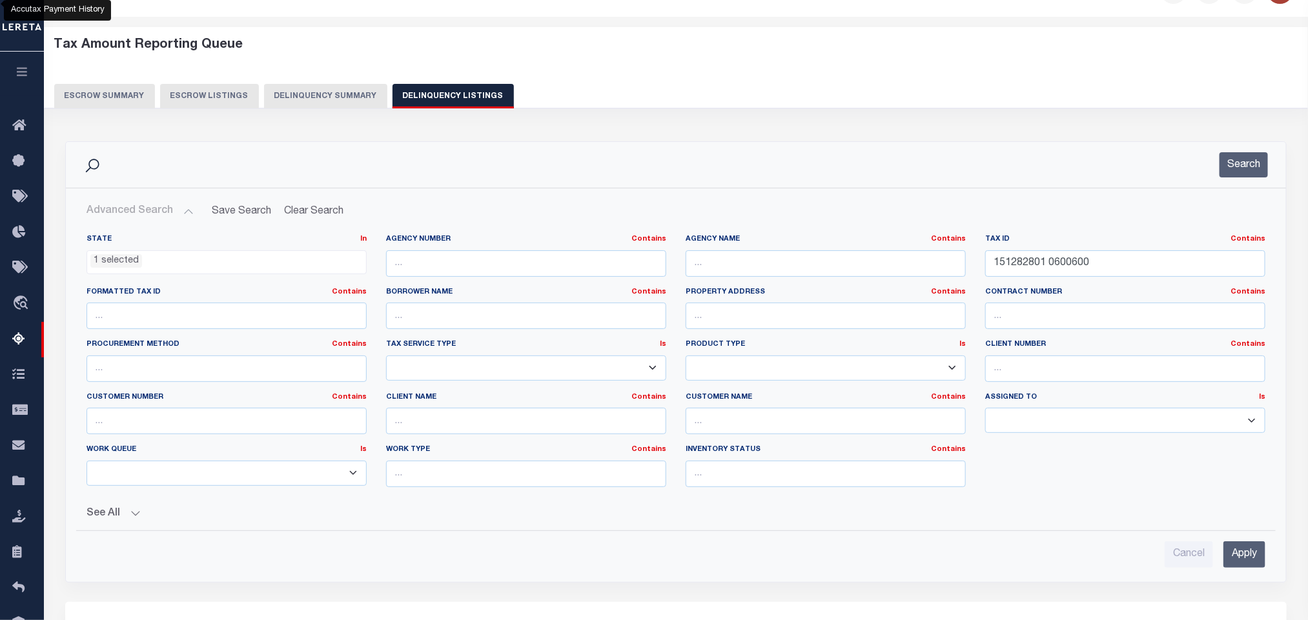
click at [124, 258] on li "1 selected" at bounding box center [116, 261] width 52 height 14
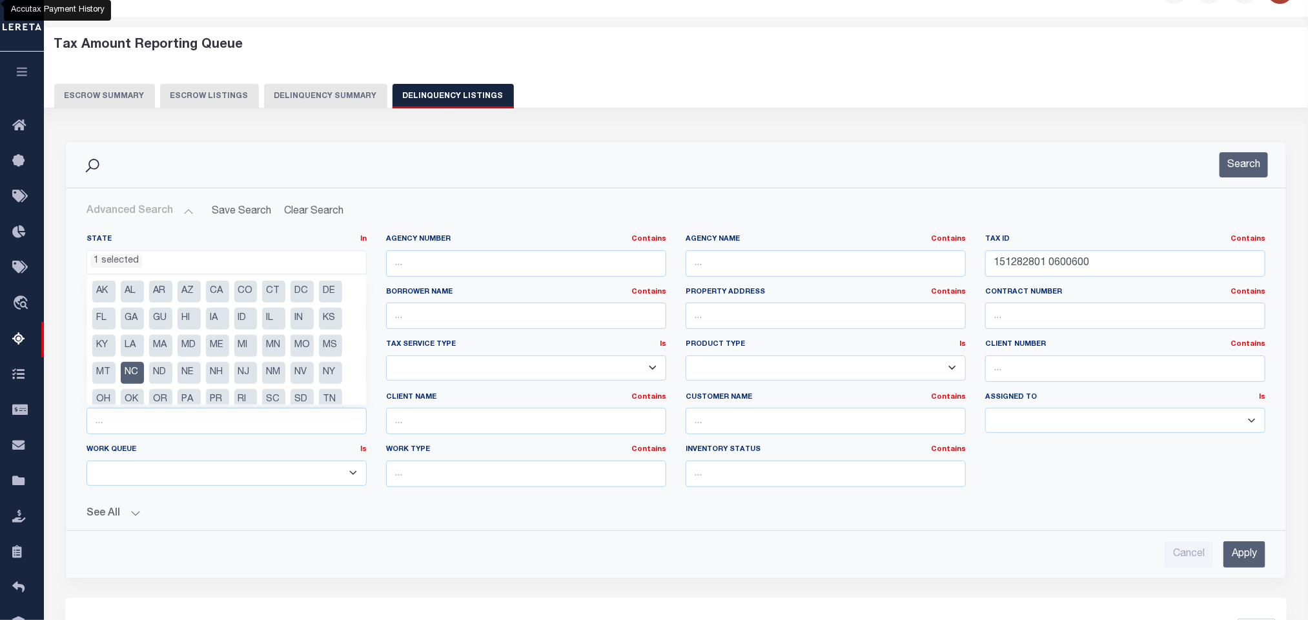
click at [130, 372] on li "NC" at bounding box center [132, 373] width 23 height 22
click at [194, 374] on li "NE" at bounding box center [188, 373] width 23 height 22
select select "NE"
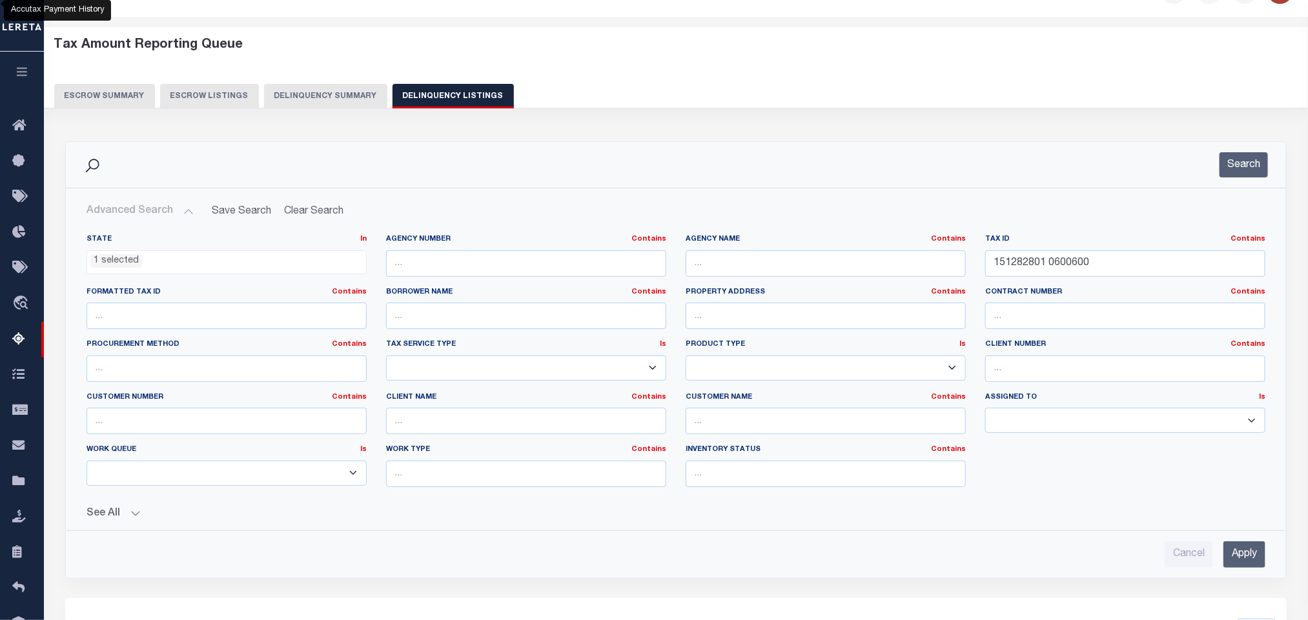
click at [689, 186] on div "Search" at bounding box center [676, 165] width 1220 height 46
click at [1173, 272] on input "151282801 0600600" at bounding box center [1125, 263] width 280 height 26
drag, startPoint x: 1187, startPoint y: 270, endPoint x: 831, endPoint y: 271, distance: 356.3
click at [833, 271] on div "State In In AK AL AR AZ CA CO CT DC DE FL GA GU HI IA ID IL IN KS KY LA MA MD M…" at bounding box center [676, 365] width 1198 height 263
paste input "2705000011"
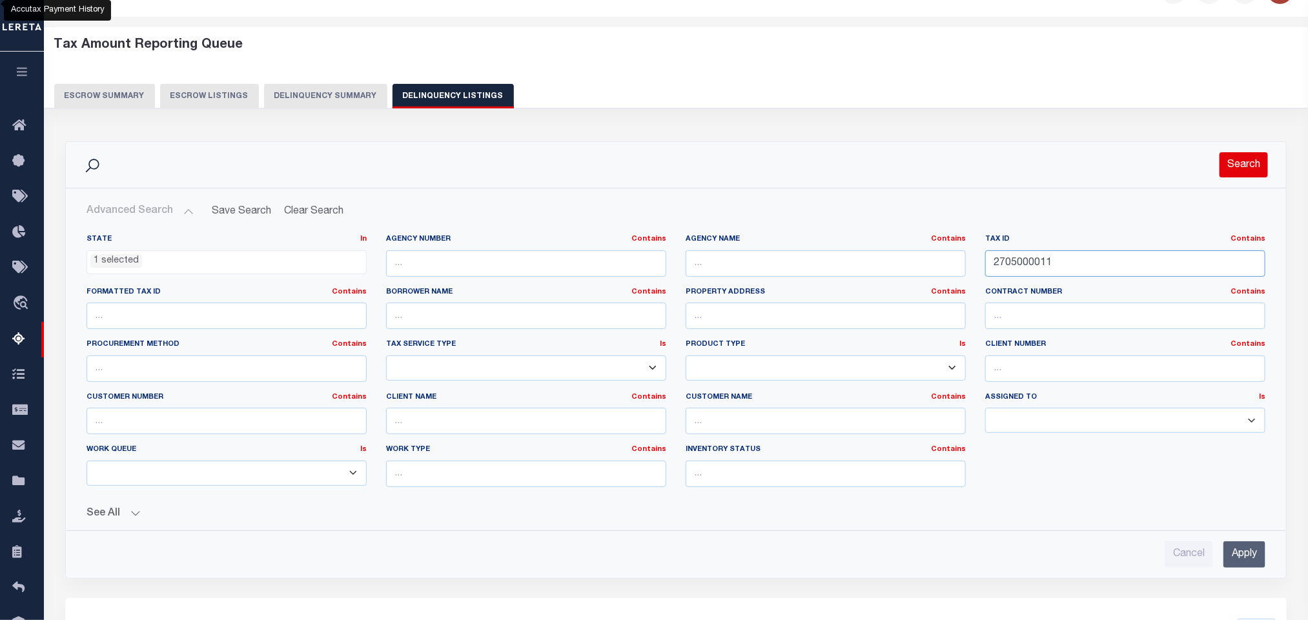
type input "2705000011"
click at [1239, 161] on button "Search" at bounding box center [1243, 164] width 48 height 25
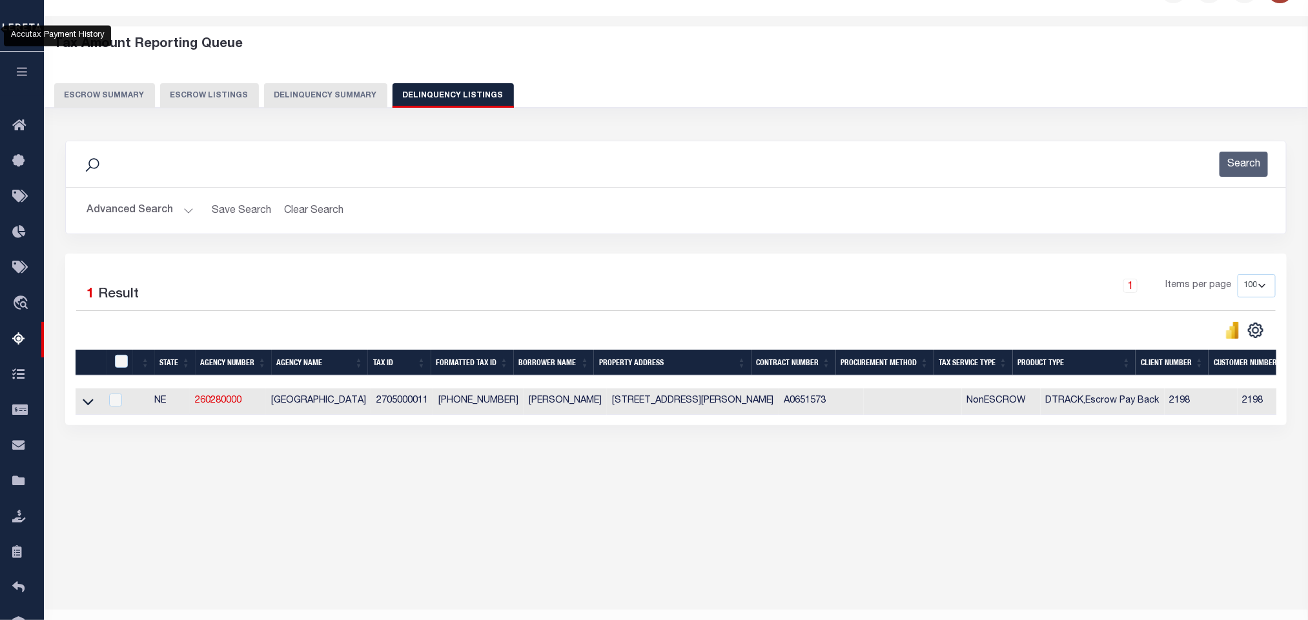
scroll to position [64, 0]
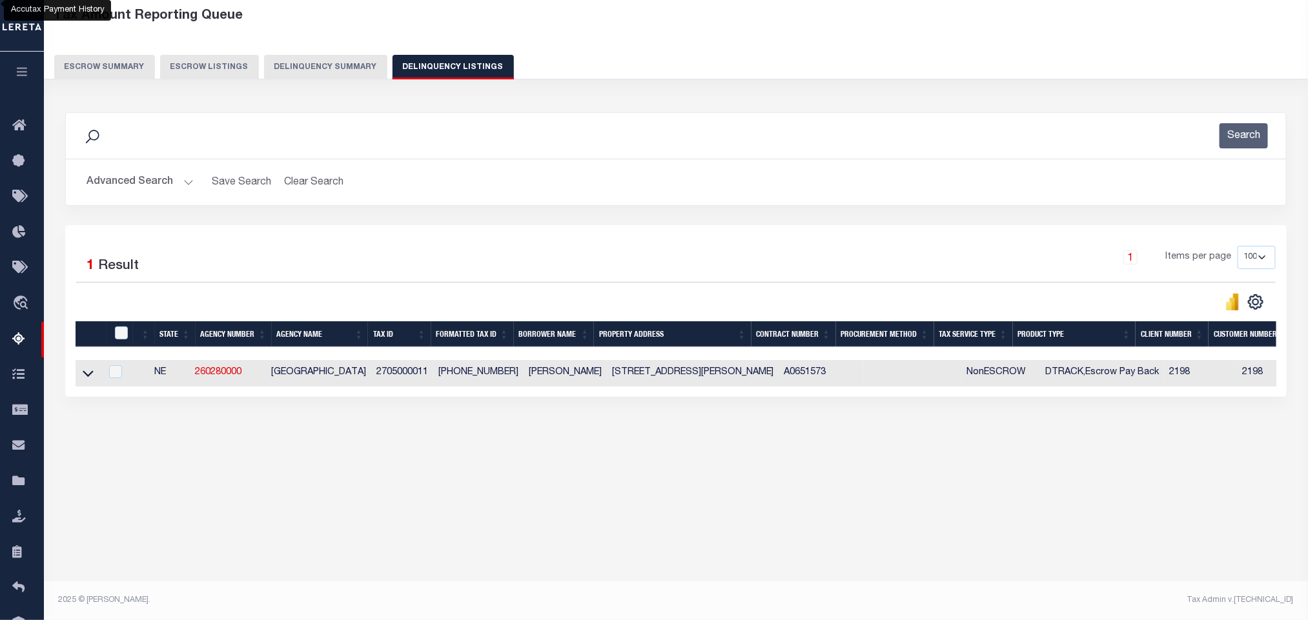
click at [81, 377] on link at bounding box center [88, 372] width 15 height 9
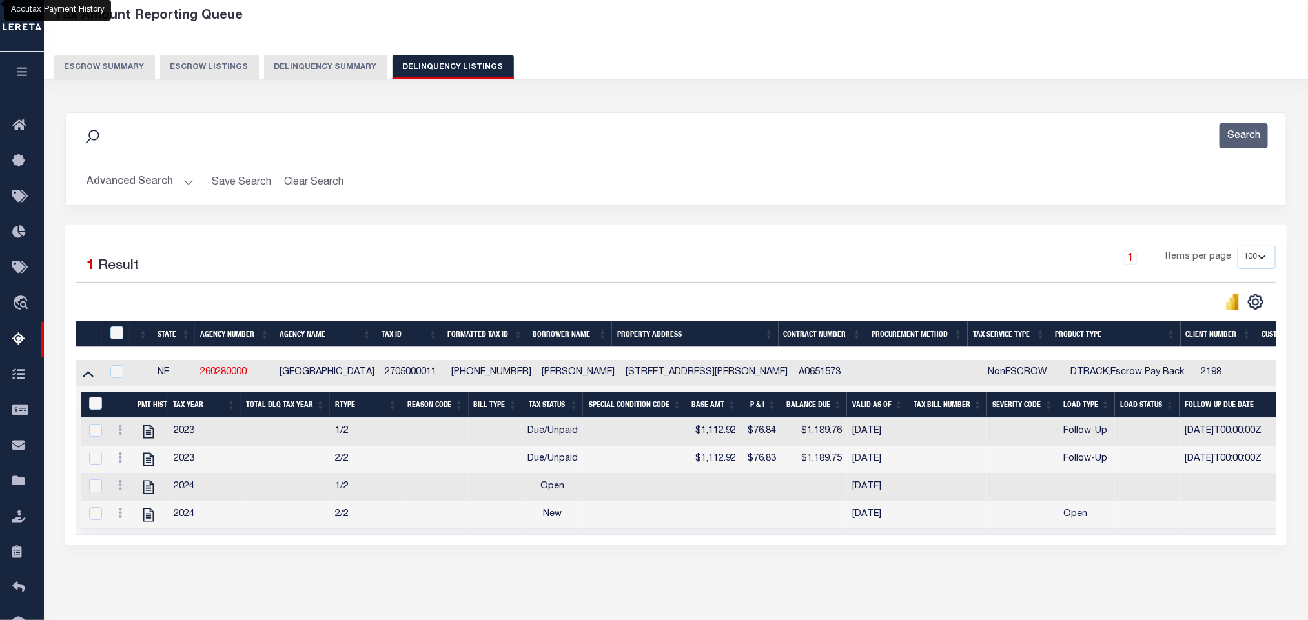
click at [653, 380] on td "4401 PRATT ST OMAHA NE 68111" at bounding box center [707, 373] width 172 height 26
checkbox input "false"
click at [187, 184] on button "Advanced Search" at bounding box center [139, 182] width 107 height 25
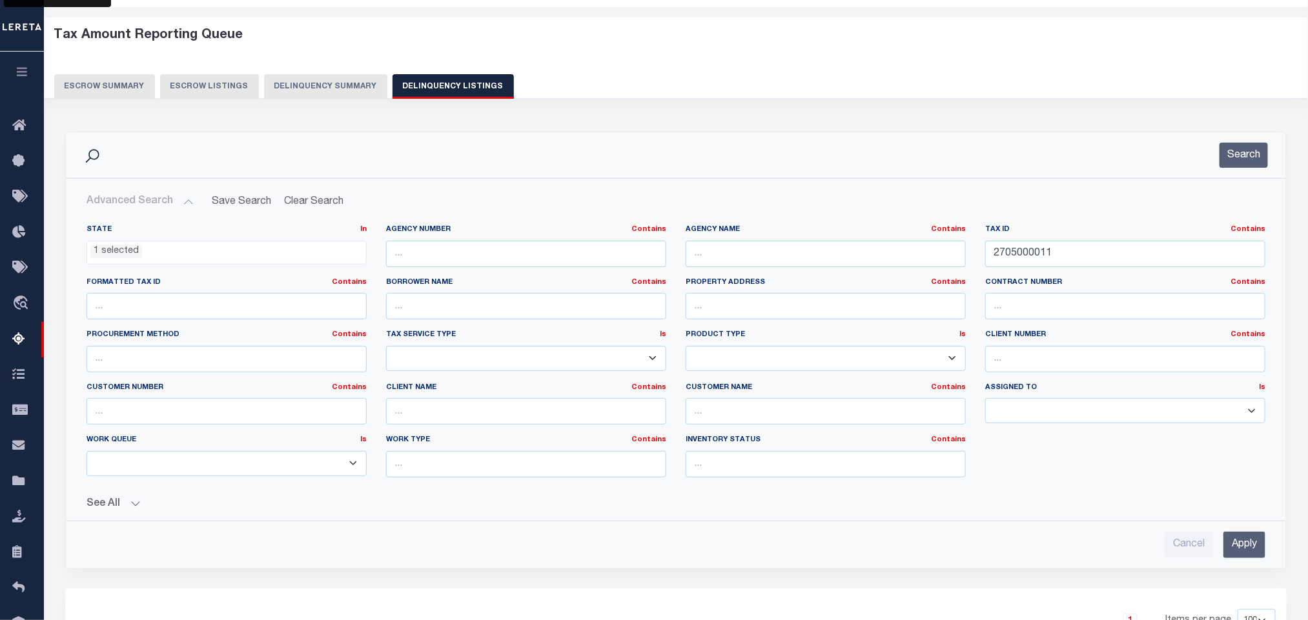
scroll to position [31, 0]
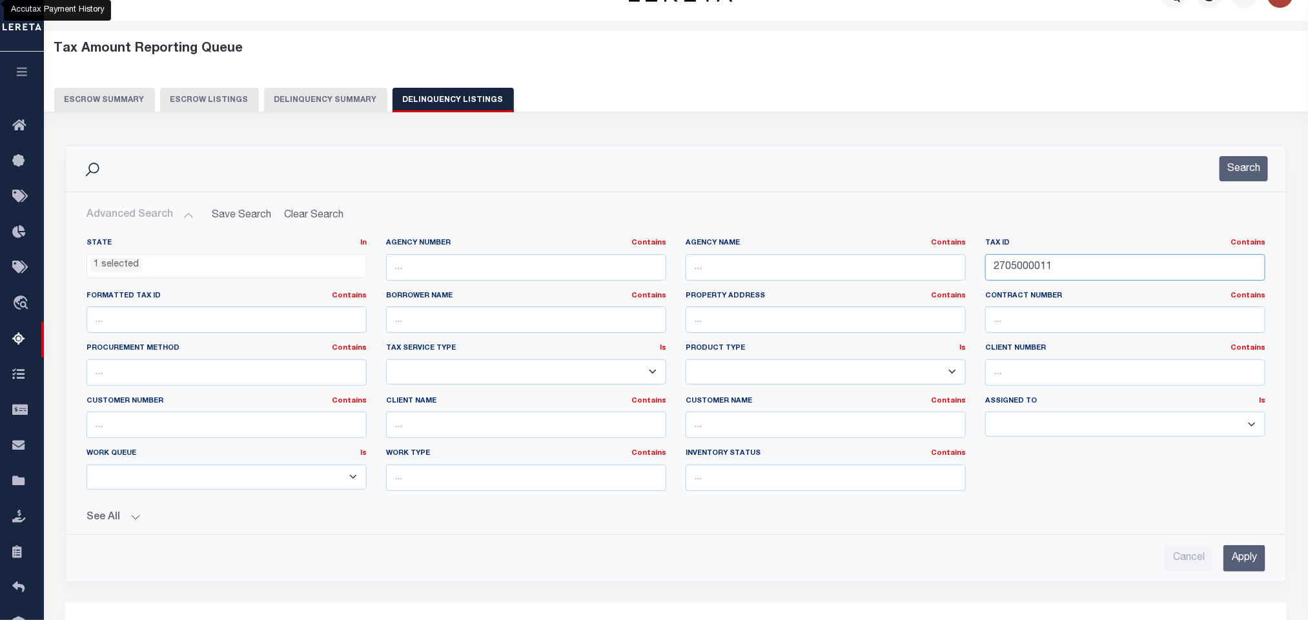
click at [1100, 274] on input "2705000011" at bounding box center [1125, 267] width 280 height 26
drag, startPoint x: 1080, startPoint y: 281, endPoint x: 823, endPoint y: 307, distance: 258.8
click at [824, 307] on div "State In In AK AL AR AZ CA CO CT DC DE FL GA GU HI IA ID IL IN KS KY LA MA MD M…" at bounding box center [676, 369] width 1198 height 263
paste input "1709103001000"
type input "1709103001000"
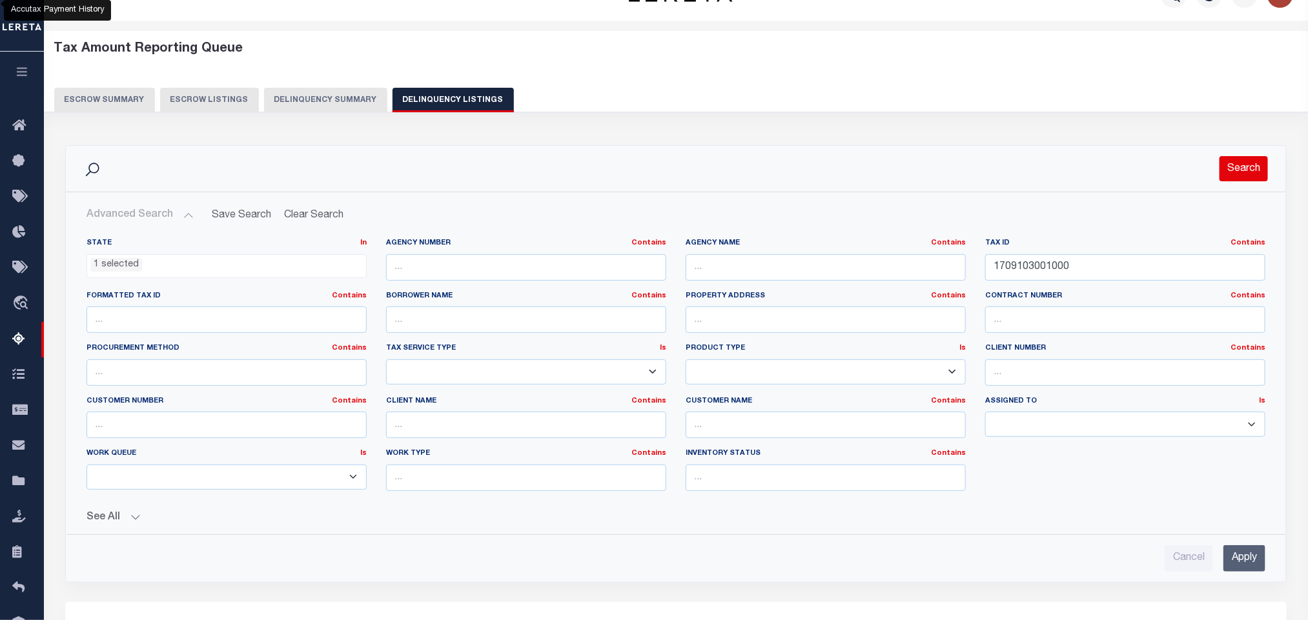
click at [1230, 161] on button "Search" at bounding box center [1243, 168] width 48 height 25
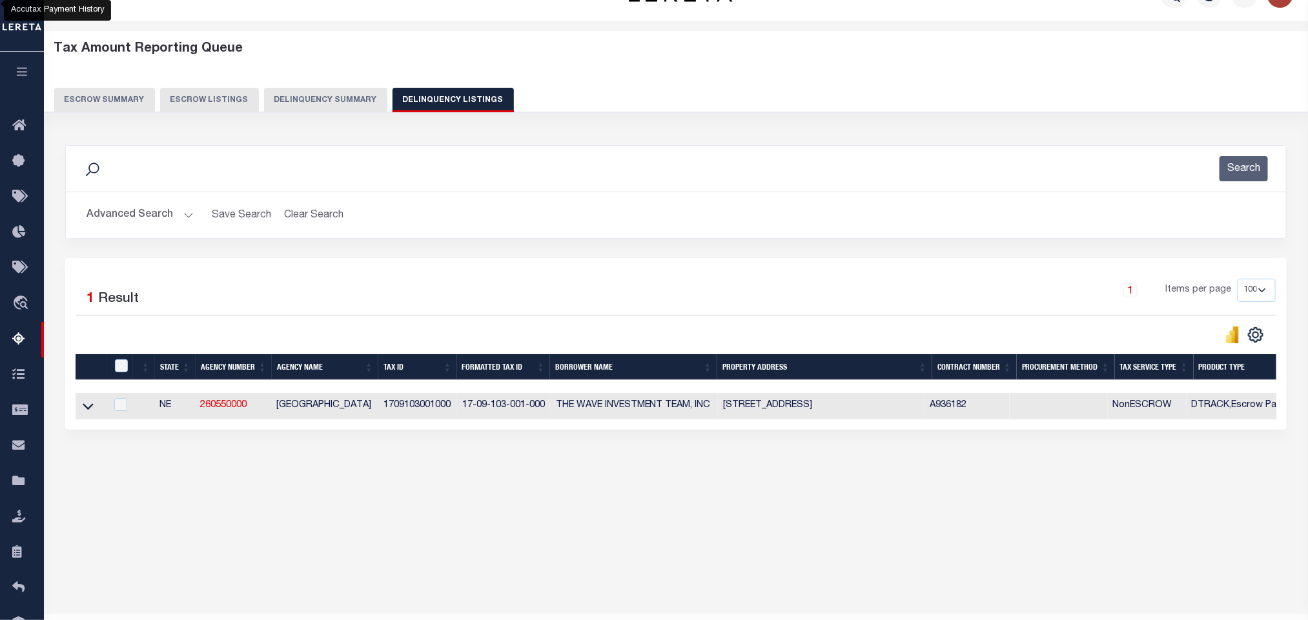
drag, startPoint x: 565, startPoint y: 500, endPoint x: 552, endPoint y: 488, distance: 17.9
click at [565, 500] on div "Tax Amount Reporting Queue Escrow Summary Escrow Listings In" at bounding box center [676, 271] width 1256 height 474
drag, startPoint x: 461, startPoint y: 411, endPoint x: 547, endPoint y: 414, distance: 85.3
click at [547, 414] on td "17-09-103-001-000" at bounding box center [504, 406] width 94 height 26
copy td "17-09-103-001-000"
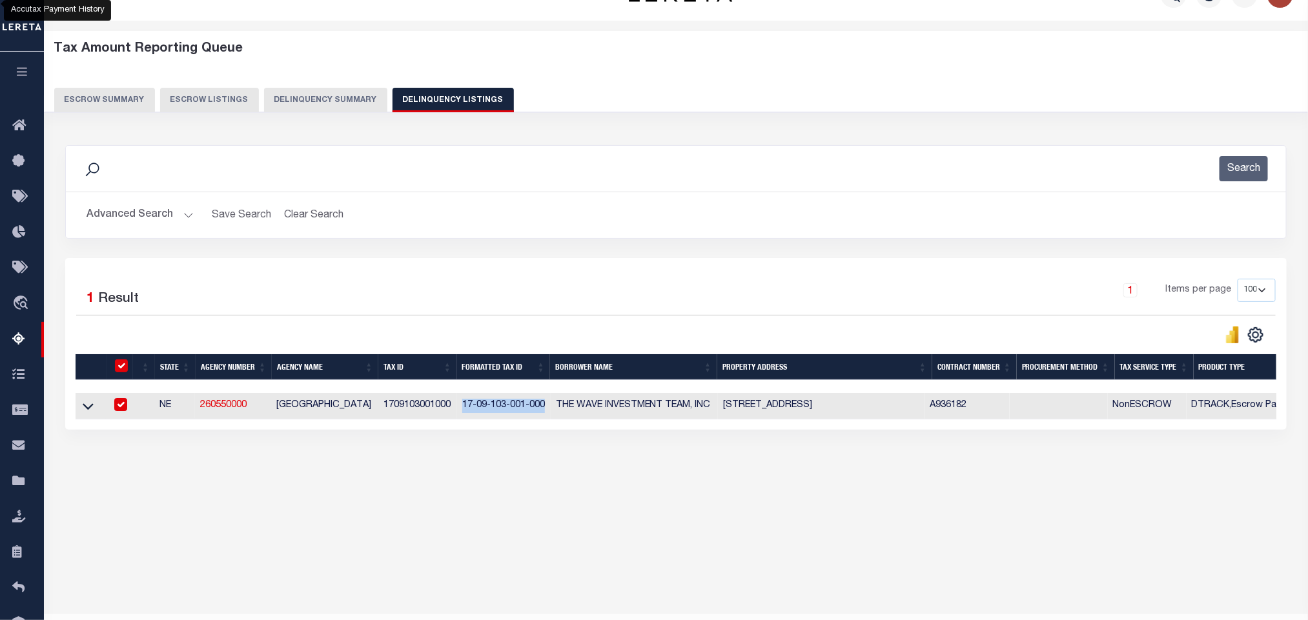
checkbox input "true"
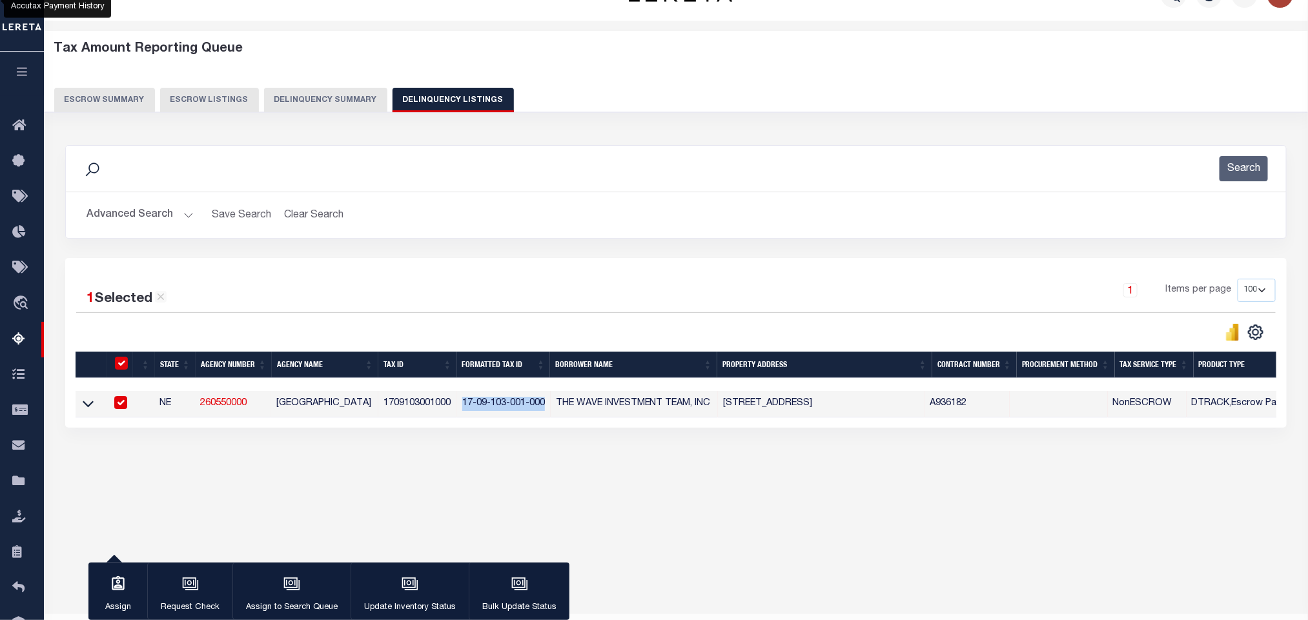
scroll to position [28, 0]
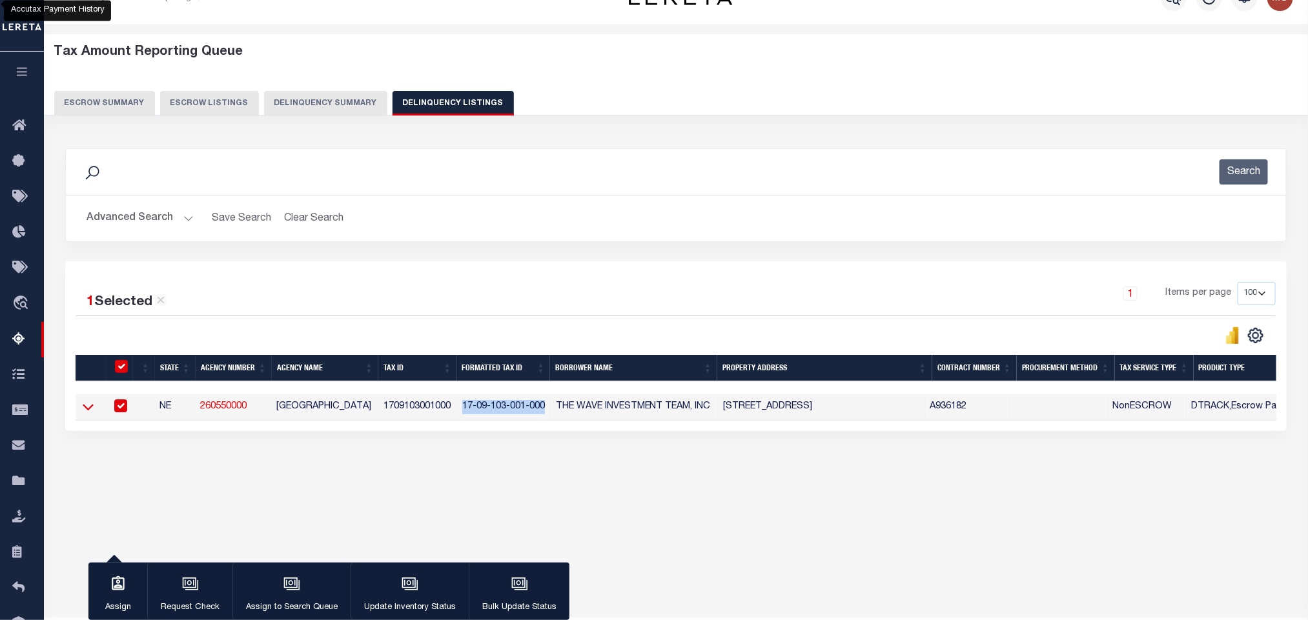
click at [87, 411] on icon at bounding box center [88, 407] width 11 height 14
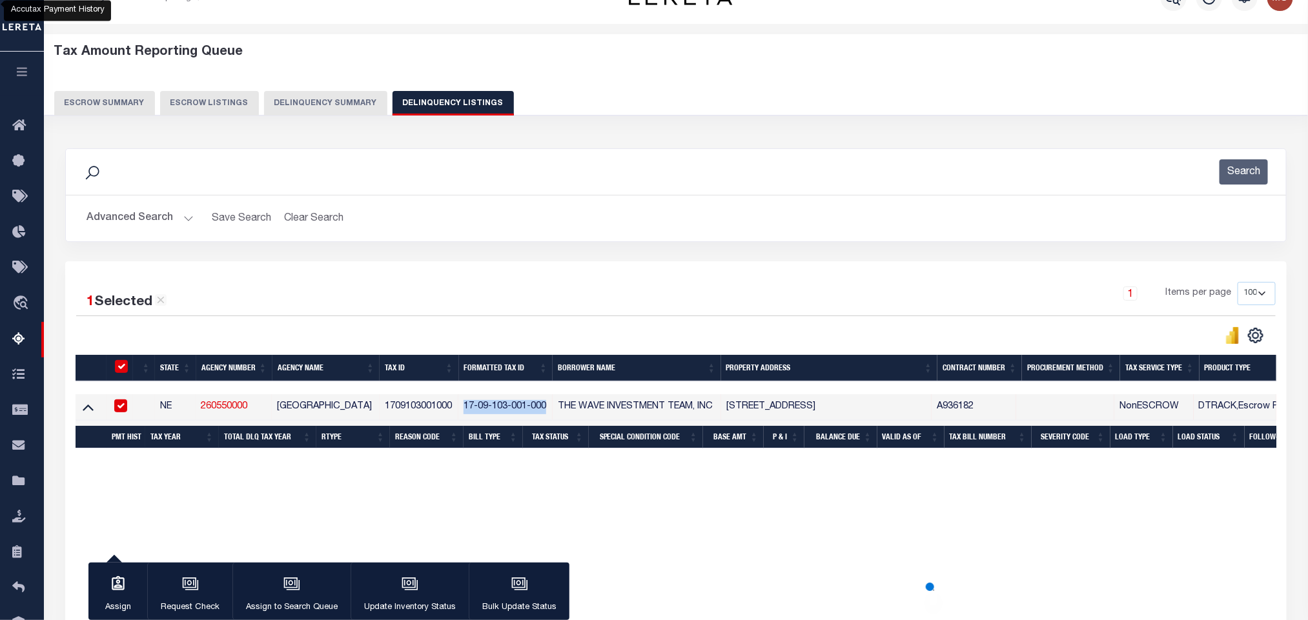
scroll to position [31, 0]
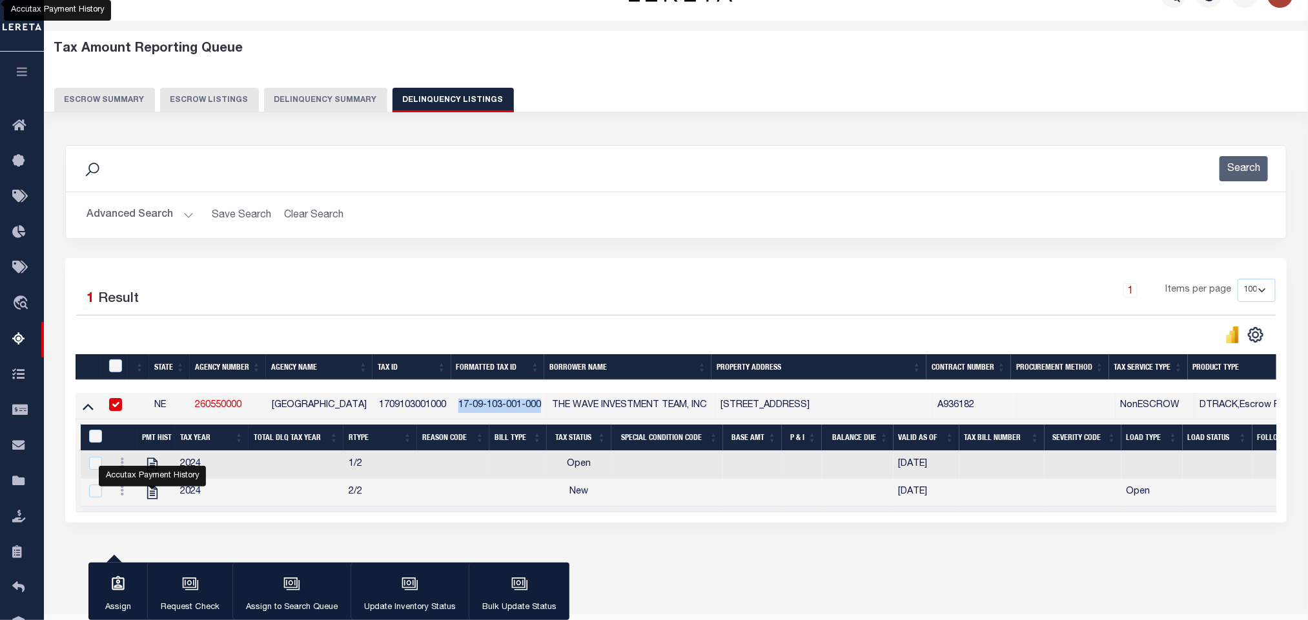
click at [186, 219] on button "Advanced Search" at bounding box center [139, 215] width 107 height 25
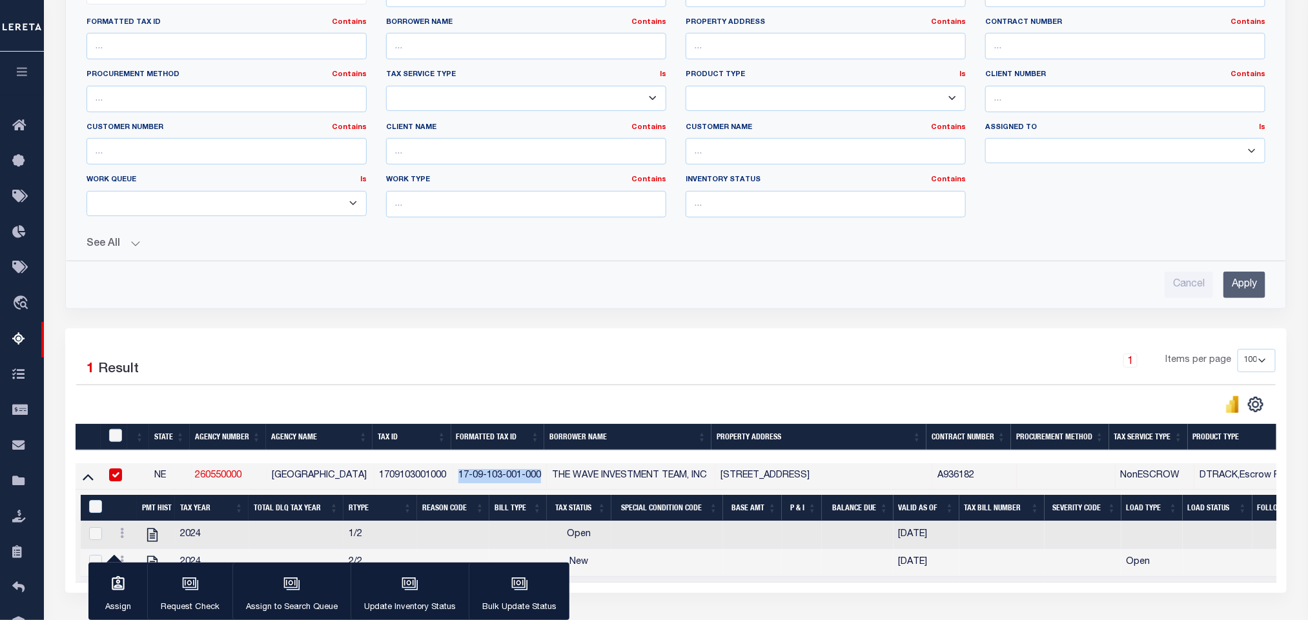
scroll to position [87, 0]
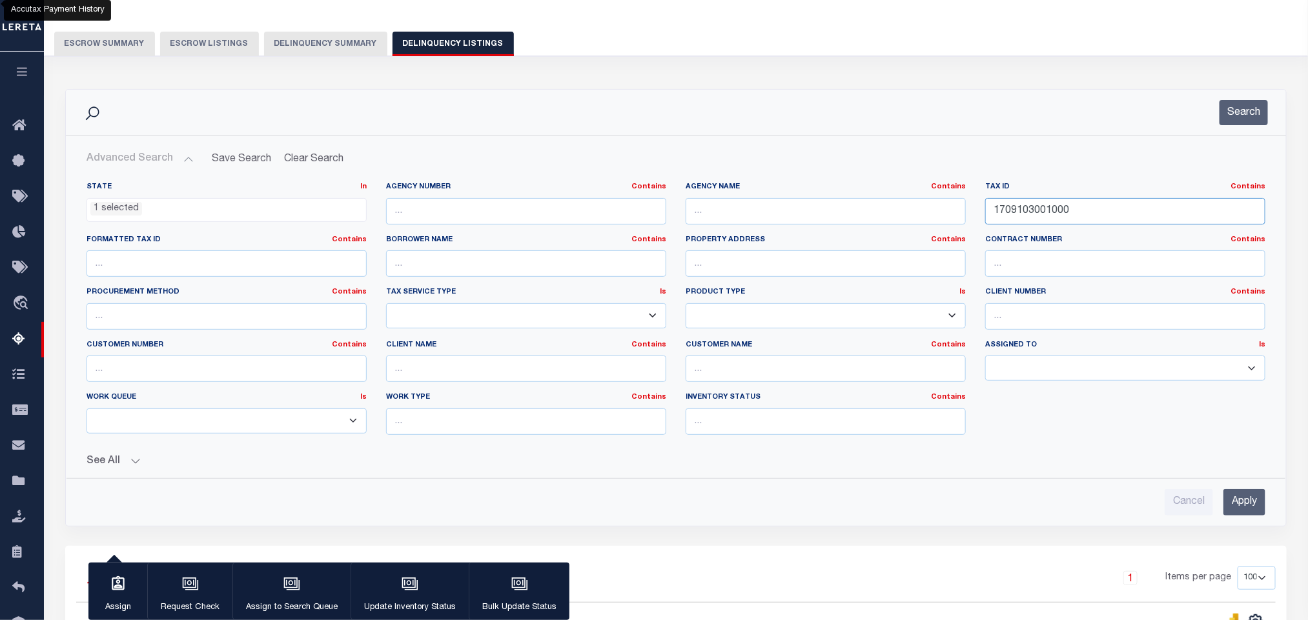
click at [1110, 213] on input "1709103001000" at bounding box center [1125, 211] width 280 height 26
drag, startPoint x: 1133, startPoint y: 219, endPoint x: 761, endPoint y: 217, distance: 372.4
click at [782, 216] on div "State In In AK AL AR AZ CA CO CT DC DE FL GA GU HI IA ID IL IN KS KY LA MA MD M…" at bounding box center [676, 313] width 1198 height 263
paste input "00004000003300000A"
type input "00004000003300000A"
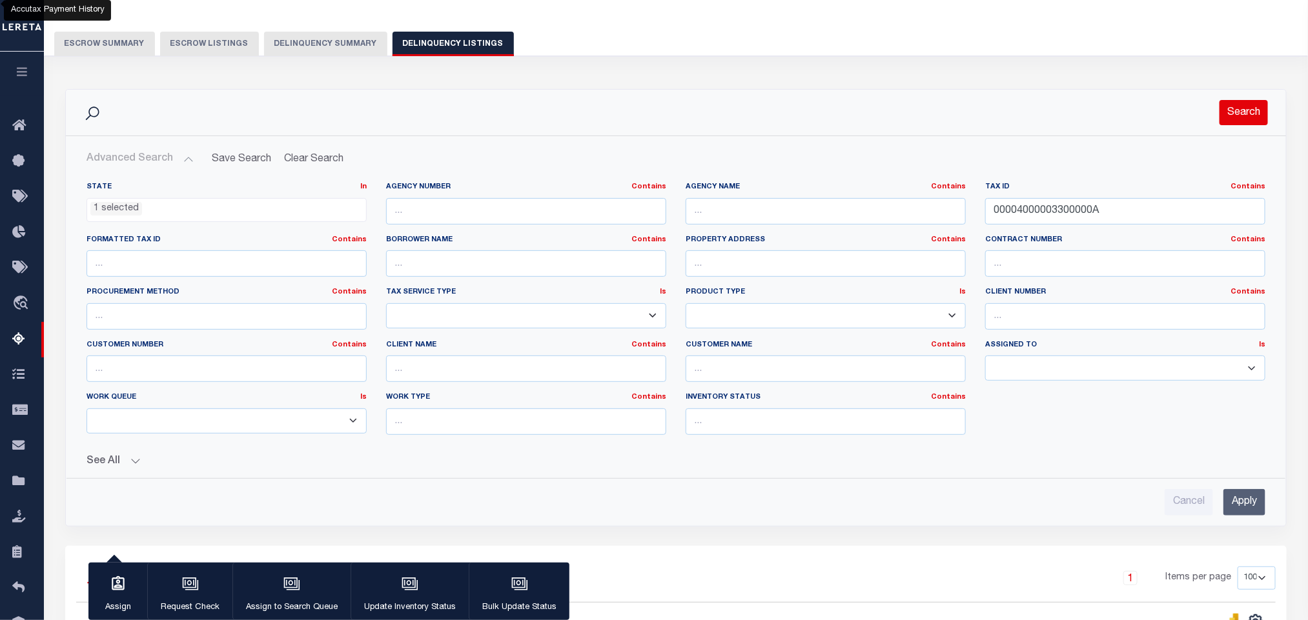
click at [1222, 116] on button "Search" at bounding box center [1243, 112] width 48 height 25
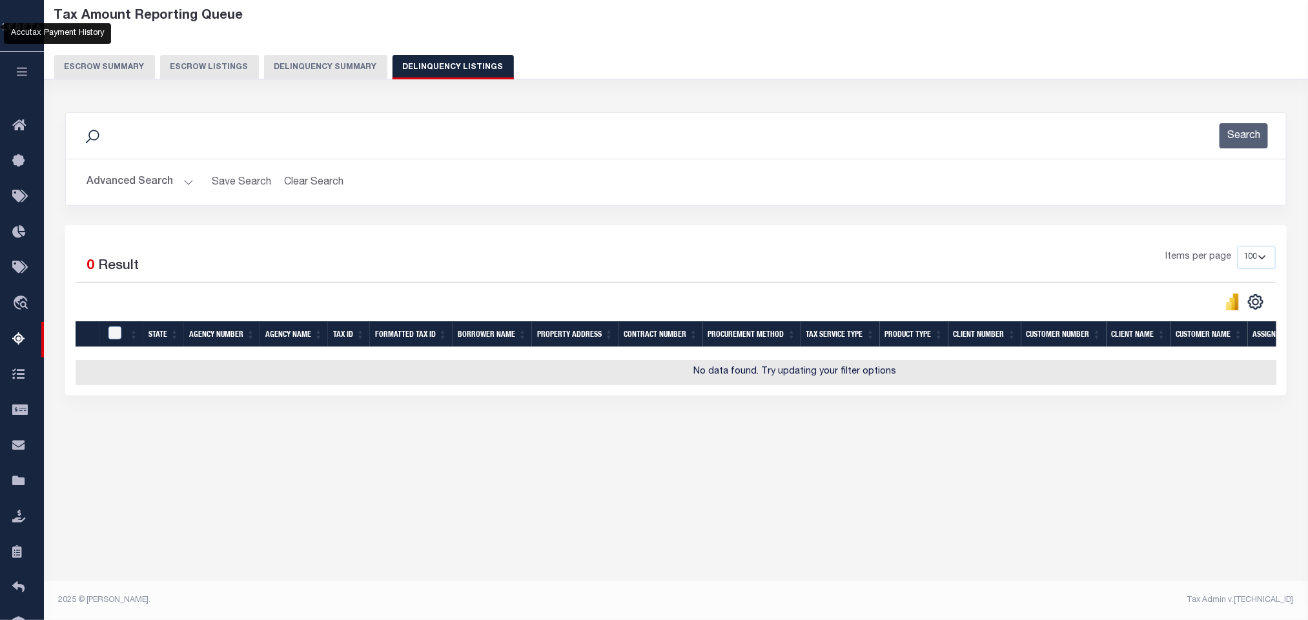
scroll to position [64, 0]
click at [168, 188] on button "Advanced Search" at bounding box center [139, 182] width 107 height 25
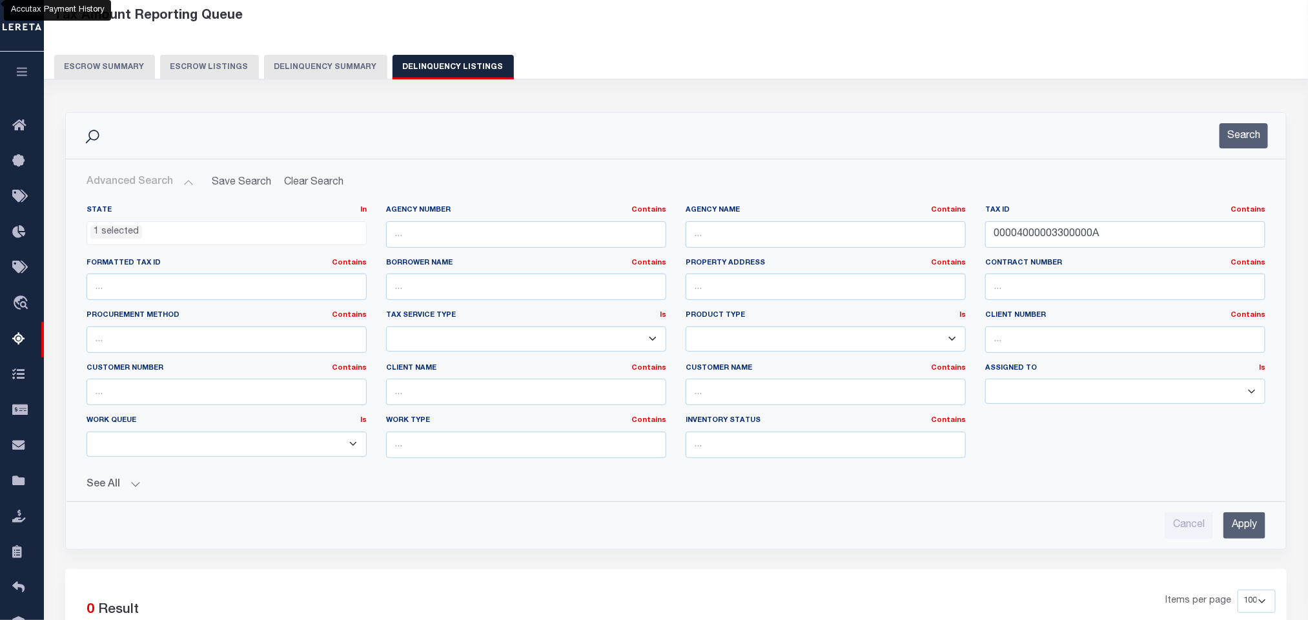
click at [112, 243] on span "1 selected" at bounding box center [226, 233] width 280 height 25
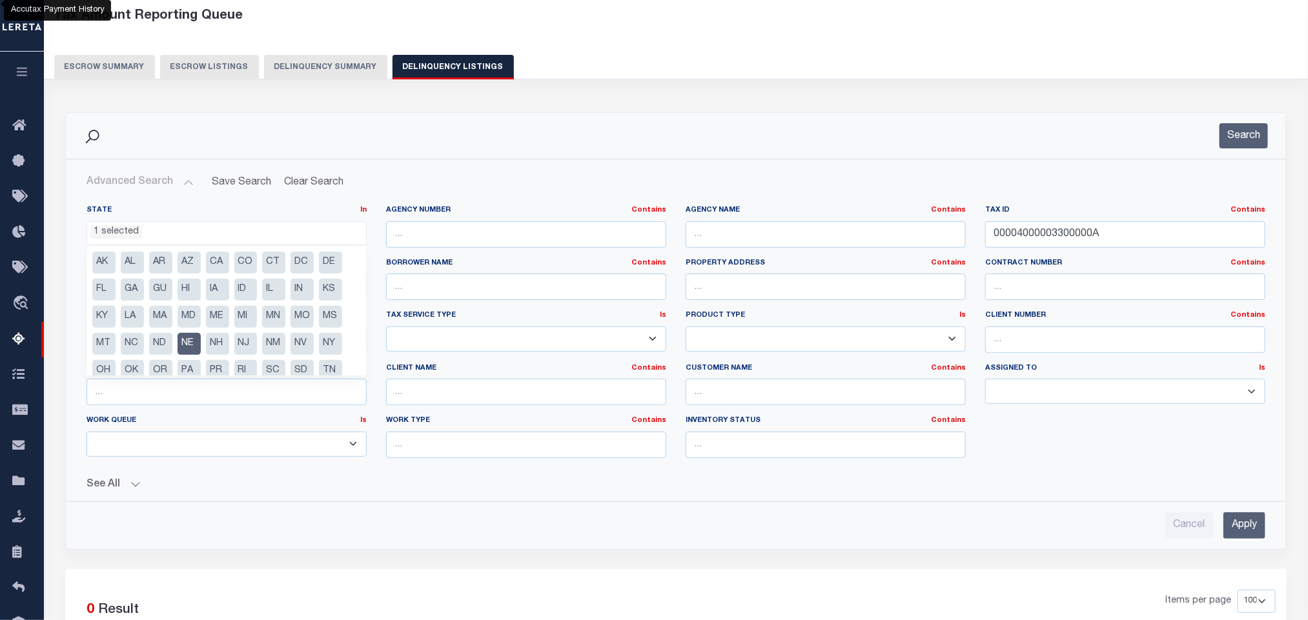
click at [161, 372] on li "OR" at bounding box center [160, 371] width 23 height 22
click at [187, 349] on li "NE" at bounding box center [188, 344] width 23 height 22
select select "OR"
drag, startPoint x: 936, startPoint y: 180, endPoint x: 1084, endPoint y: 215, distance: 152.5
click at [937, 181] on h2 "Advanced Search Save Search Clear Search tblassign_wrapper_dynamictable_____Def…" at bounding box center [675, 182] width 1199 height 25
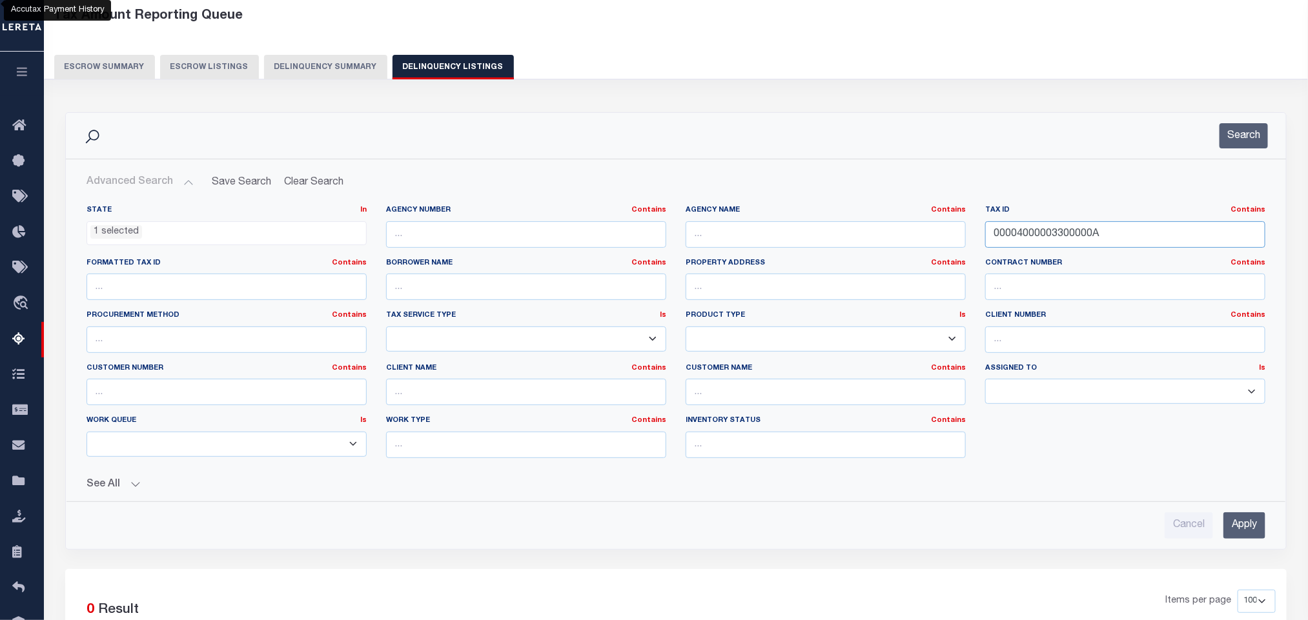
click at [1099, 225] on input "00004000003300000A" at bounding box center [1125, 234] width 280 height 26
drag, startPoint x: 1170, startPoint y: 243, endPoint x: 835, endPoint y: 262, distance: 335.5
click at [838, 262] on div "State In In AK AL AR AZ CA CO CT DC DE FL GA GU HI IA ID IL IN KS KY LA MA MD M…" at bounding box center [676, 336] width 1198 height 263
paste input "603582"
type input "603582"
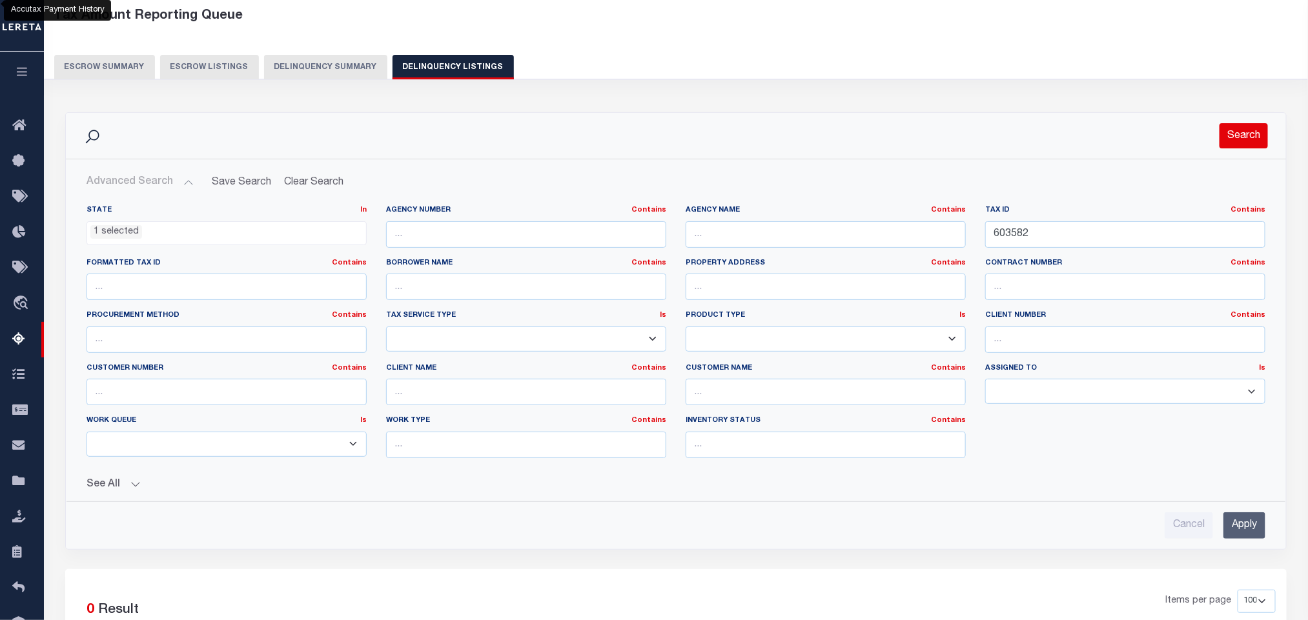
click at [1242, 144] on button "Search" at bounding box center [1243, 135] width 48 height 25
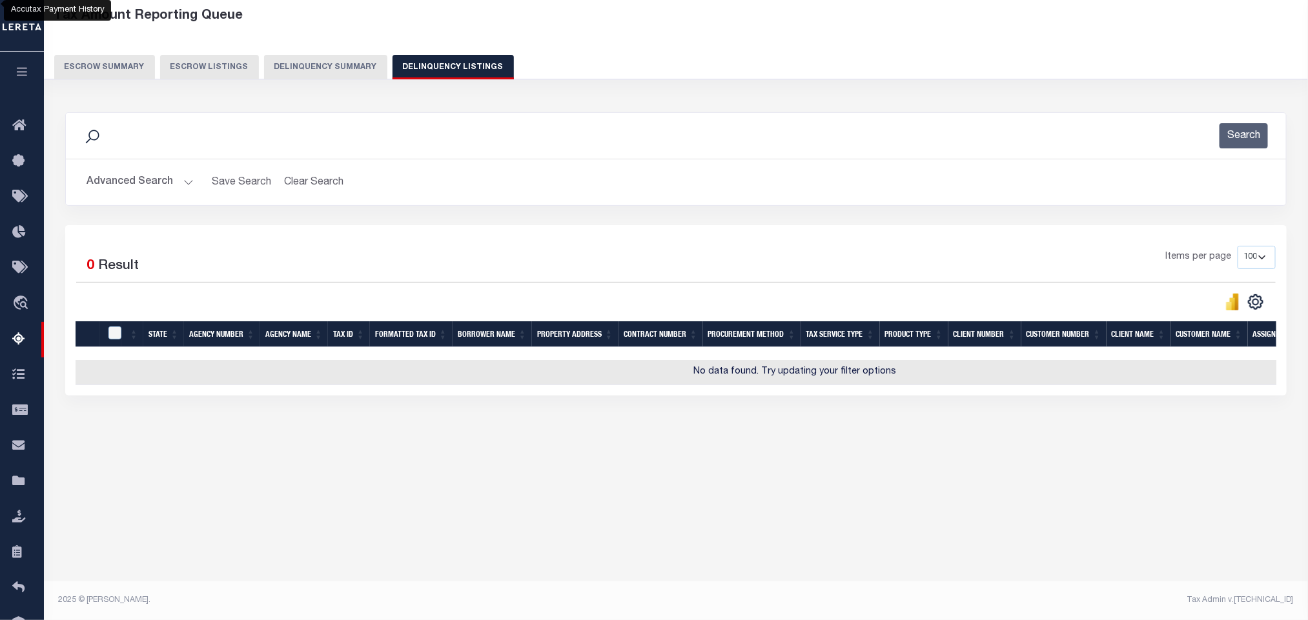
click at [182, 186] on button "Advanced Search" at bounding box center [139, 182] width 107 height 25
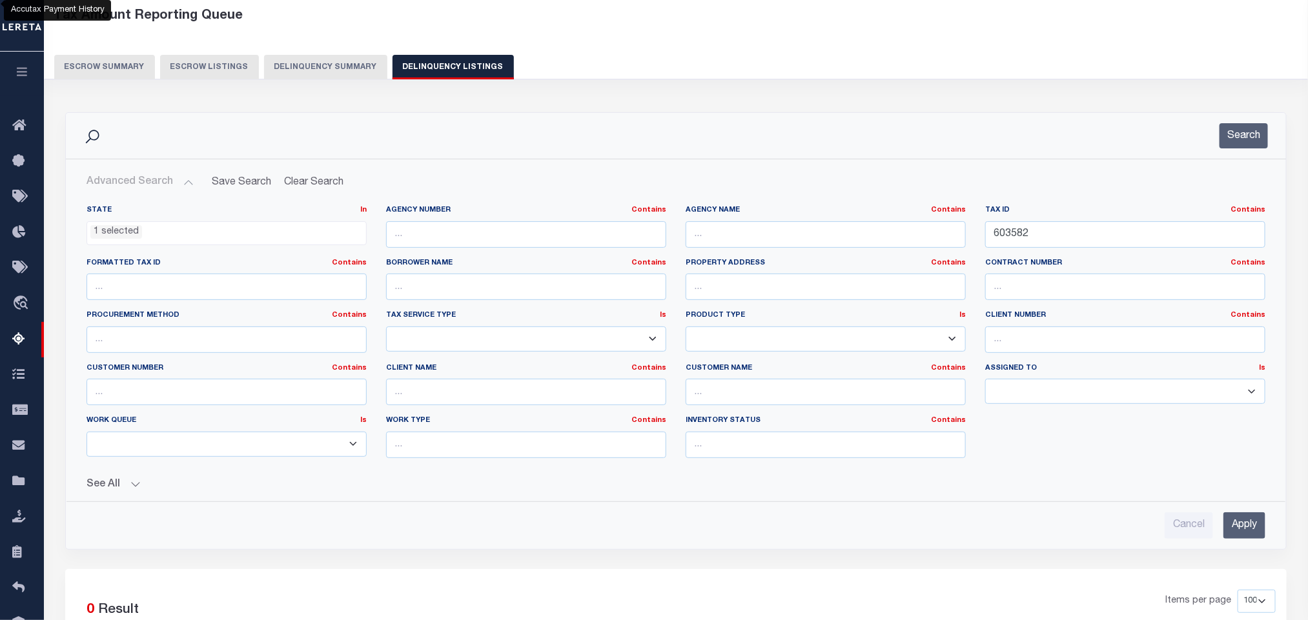
click at [130, 229] on li "1 selected" at bounding box center [116, 232] width 52 height 14
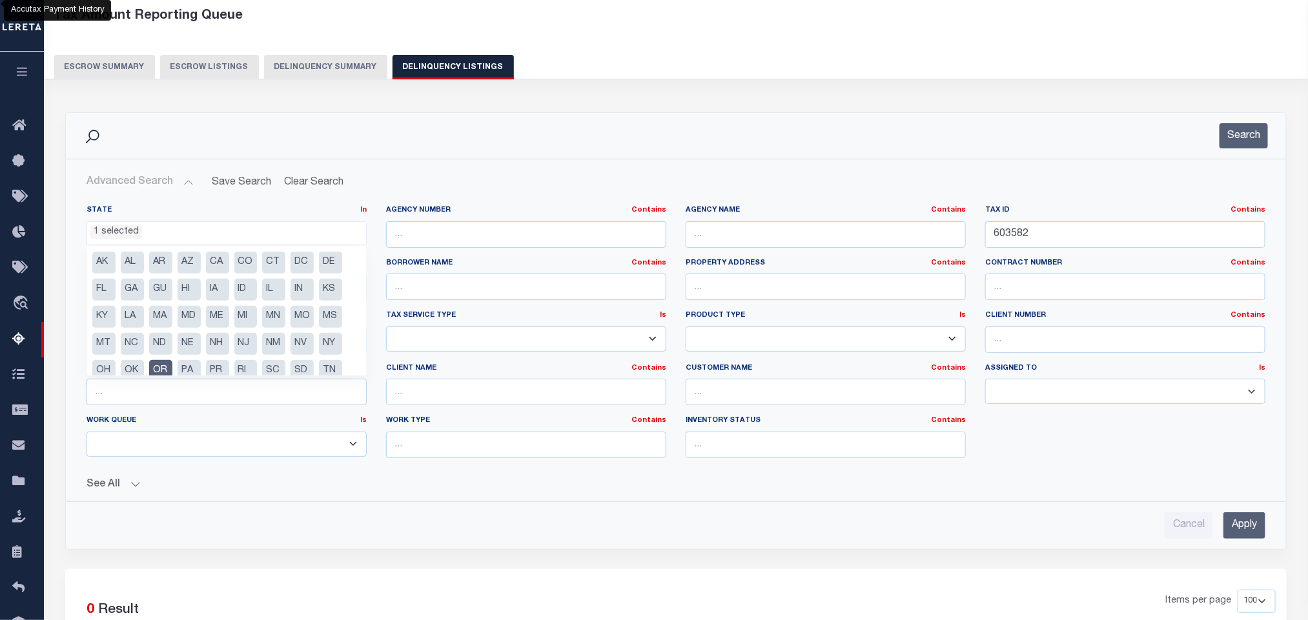
click at [163, 369] on li "OR" at bounding box center [160, 371] width 23 height 22
select select "OR"
click at [982, 174] on h2 "Advanced Search Save Search Clear Search tblassign_wrapper_dynamictable_____Def…" at bounding box center [675, 182] width 1199 height 25
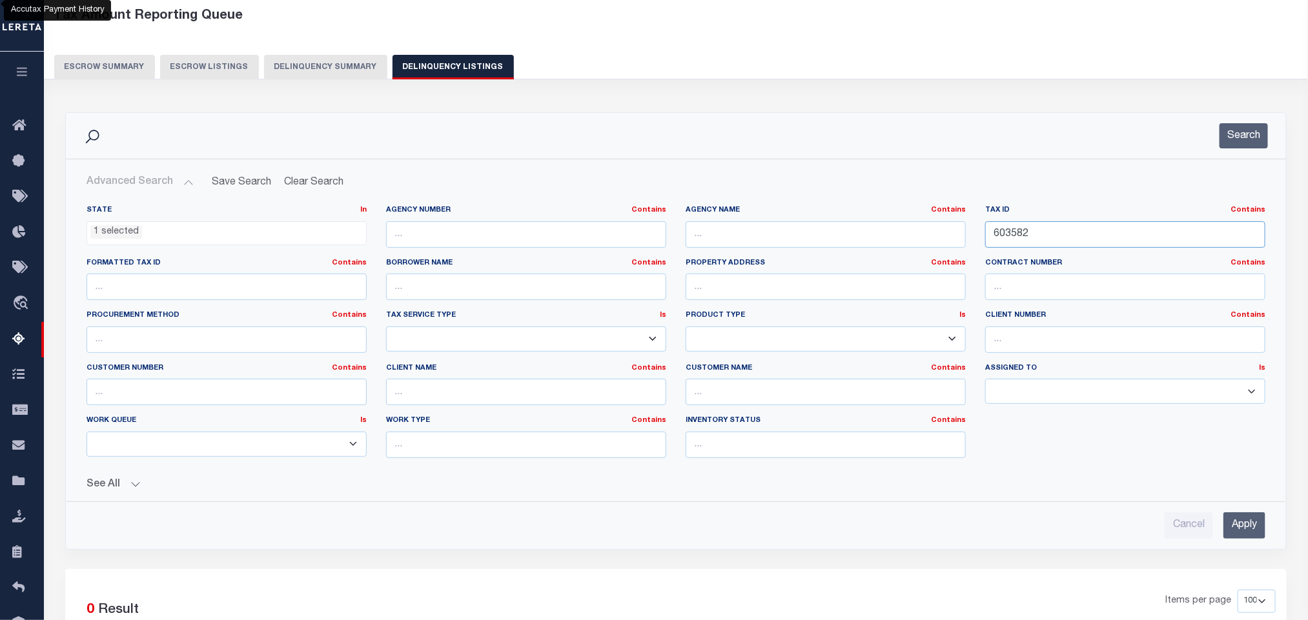
drag, startPoint x: 1052, startPoint y: 231, endPoint x: 860, endPoint y: 252, distance: 193.5
click at [867, 252] on div "State In In AK AL AR AZ CA CO CT DC DE FL GA GU HI IA ID IL IN KS KY LA MA MD M…" at bounding box center [676, 336] width 1198 height 263
click at [1253, 148] on button "Search" at bounding box center [1243, 135] width 48 height 25
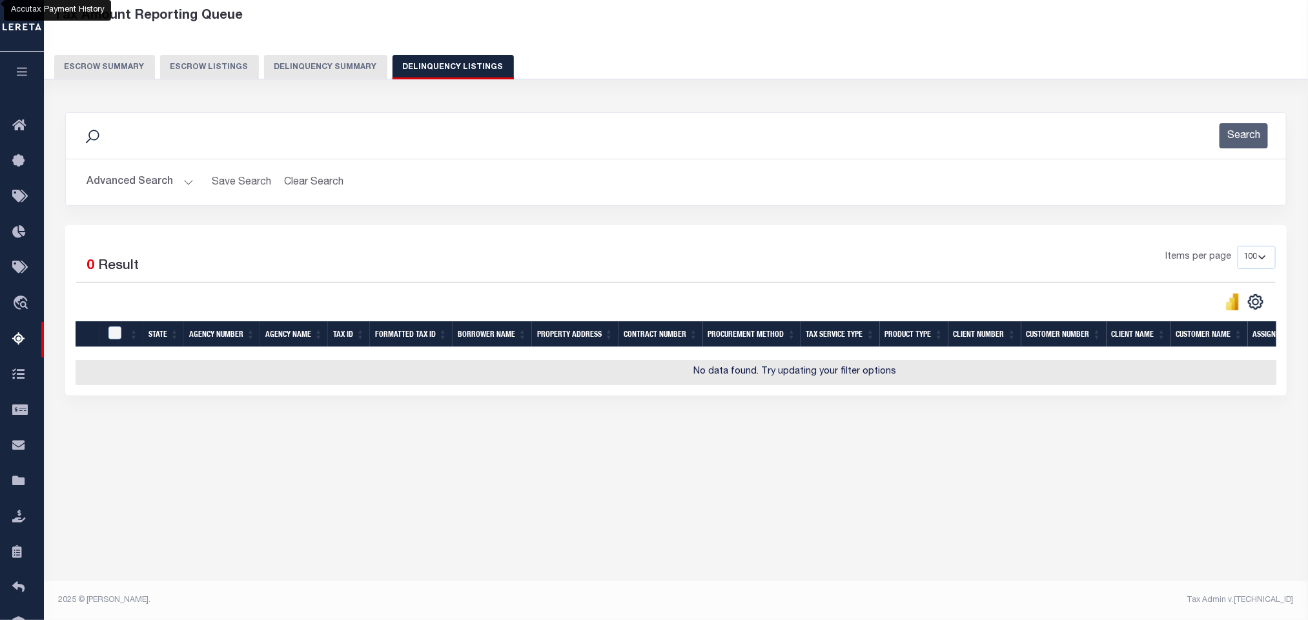
click at [190, 188] on button "Advanced Search" at bounding box center [139, 182] width 107 height 25
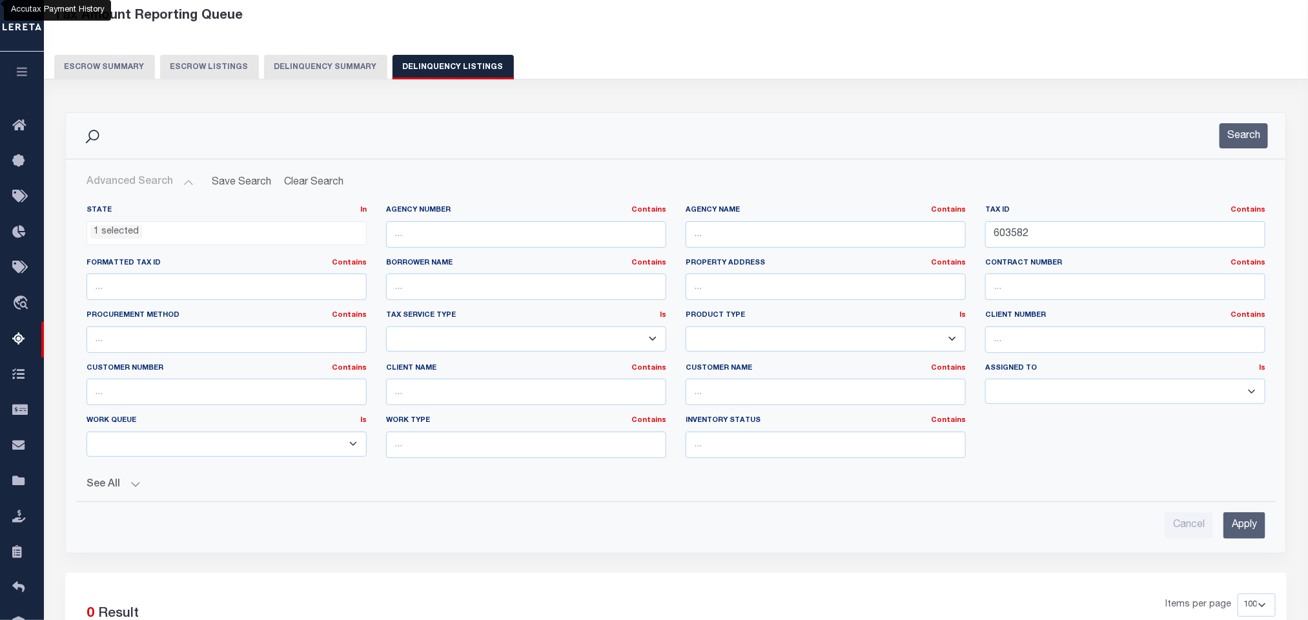
click at [120, 237] on li "1 selected" at bounding box center [116, 232] width 52 height 14
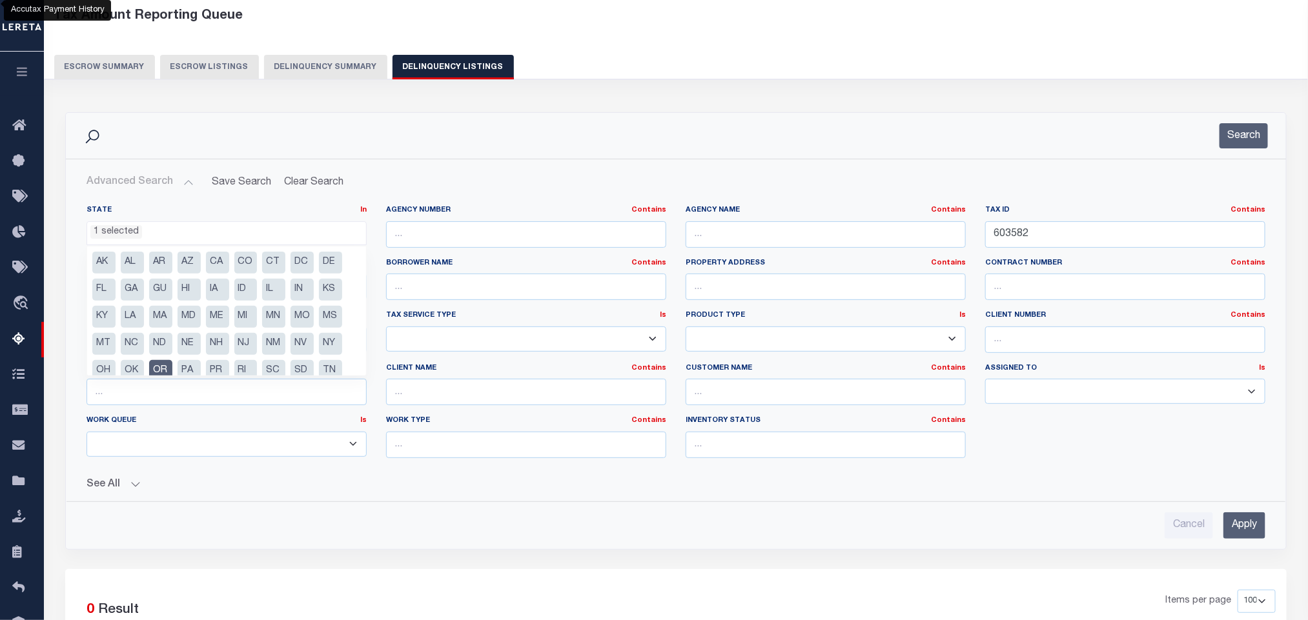
click at [163, 365] on li "OR" at bounding box center [160, 371] width 23 height 22
select select
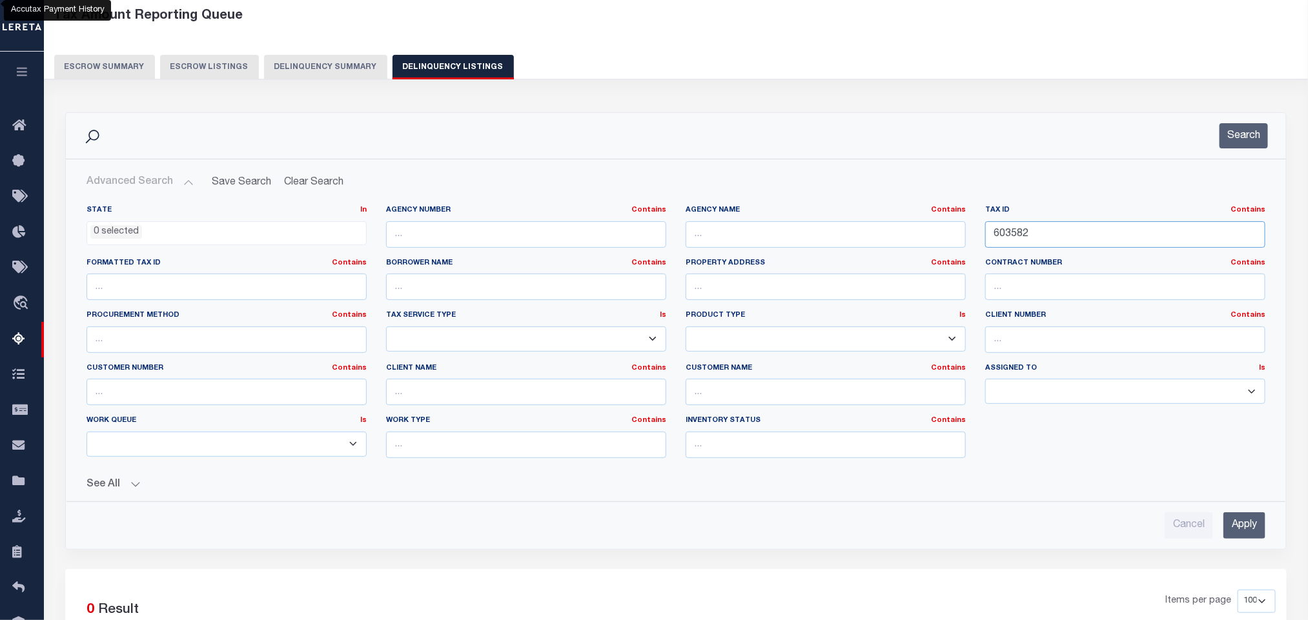
click at [1067, 247] on input "603582" at bounding box center [1125, 234] width 280 height 26
click at [1230, 136] on button "Search" at bounding box center [1243, 135] width 48 height 25
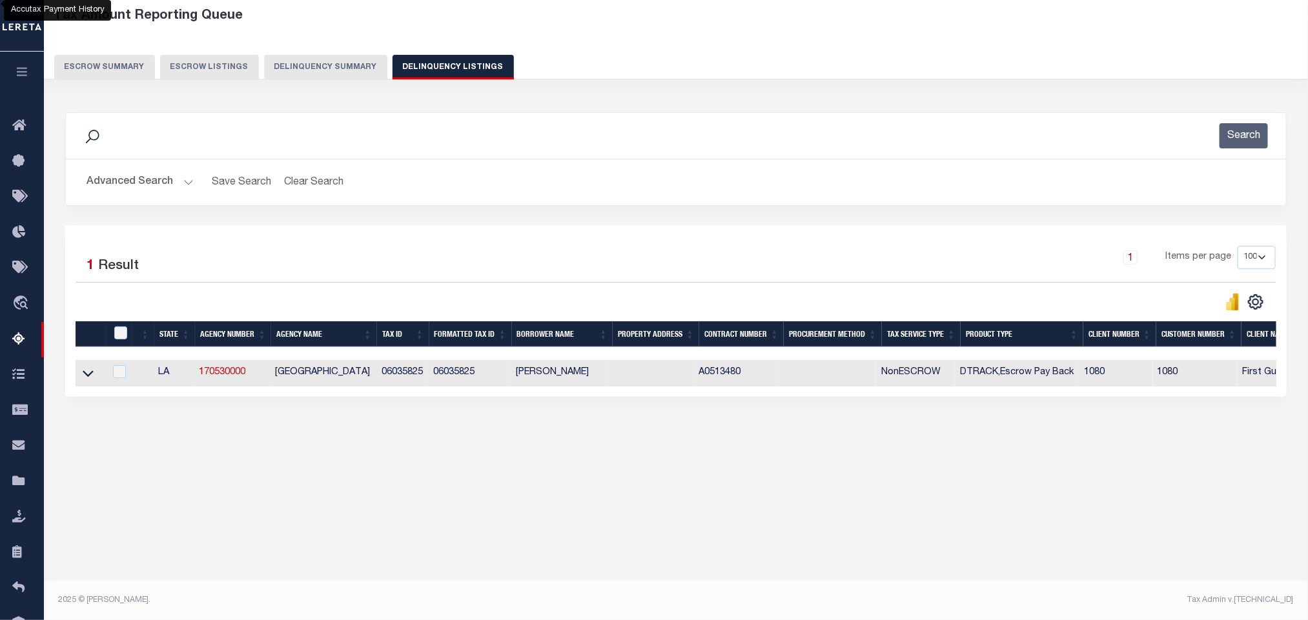
click at [188, 185] on button "Advanced Search" at bounding box center [139, 182] width 107 height 25
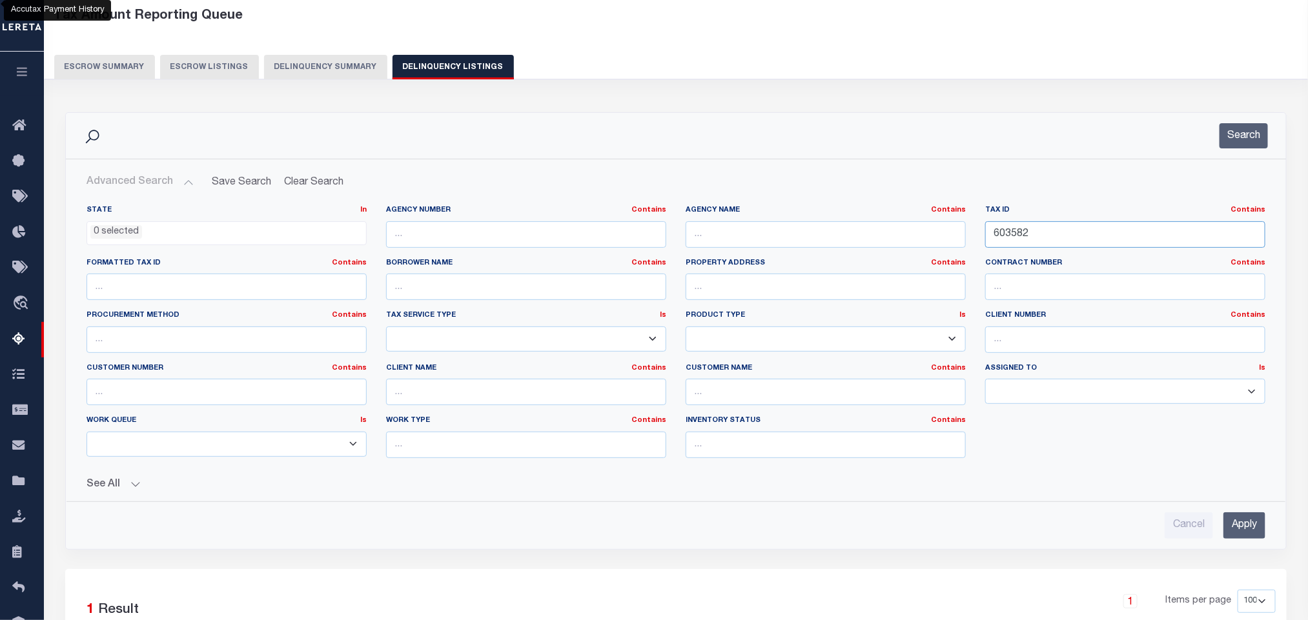
drag, startPoint x: 1053, startPoint y: 239, endPoint x: 862, endPoint y: 246, distance: 191.8
click at [869, 246] on div "State In In AK AL AR AZ CA CO CT DC DE FL GA GU HI IA ID IL IN KS KY LA MA MD M…" at bounding box center [676, 336] width 1198 height 263
paste input "79606"
click at [1249, 134] on button "Search" at bounding box center [1243, 135] width 48 height 25
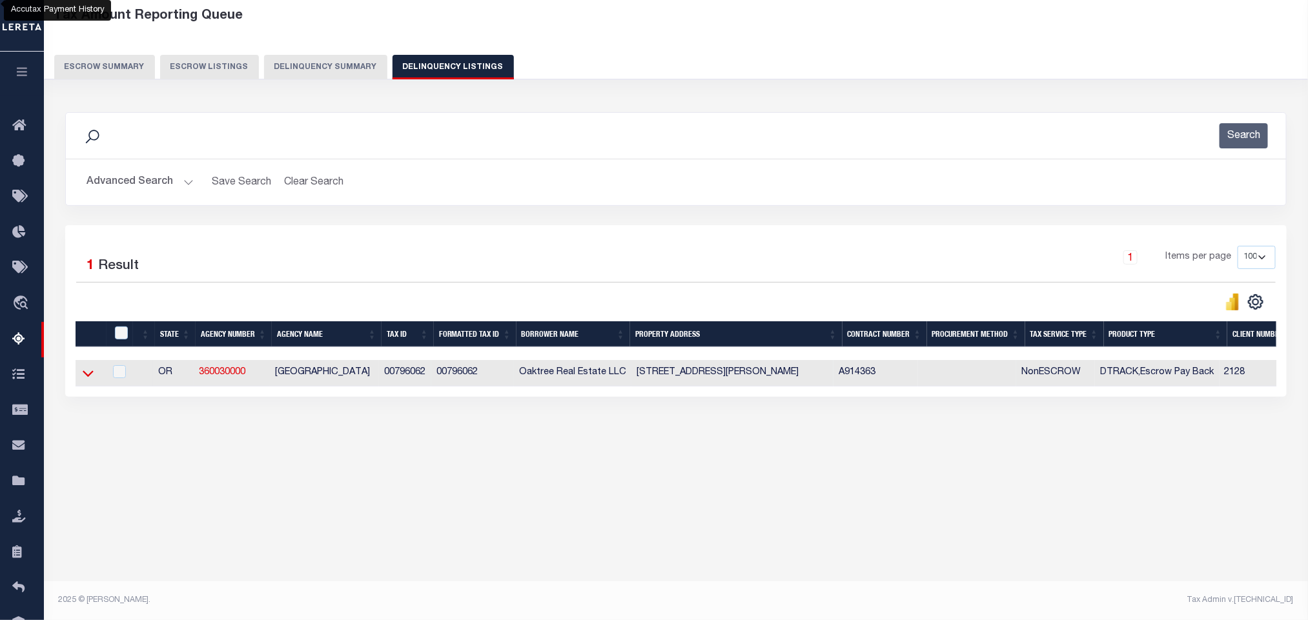
click at [84, 378] on icon at bounding box center [88, 374] width 11 height 6
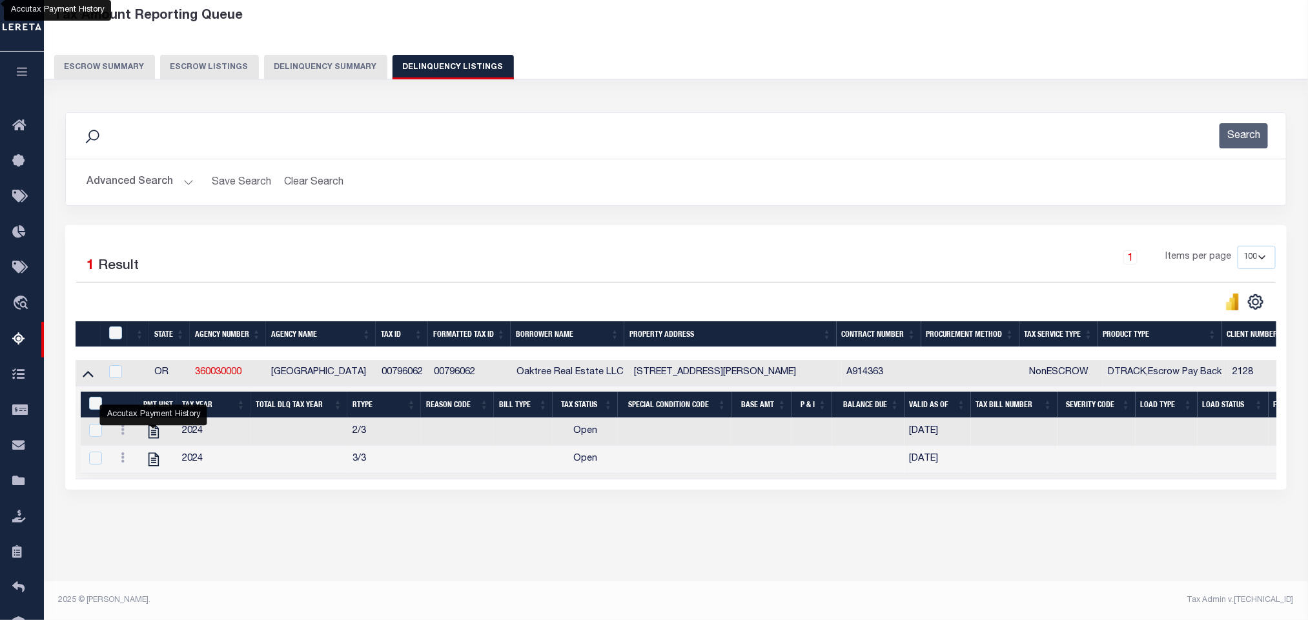
click at [188, 182] on button "Advanced Search" at bounding box center [139, 182] width 107 height 25
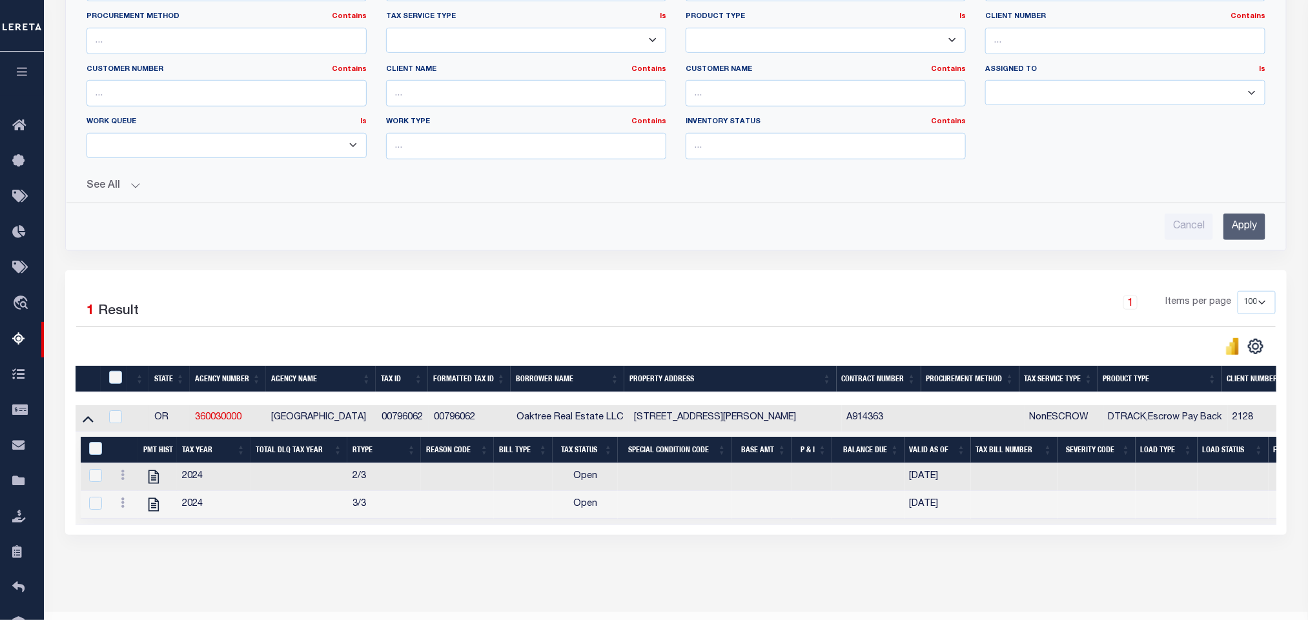
scroll to position [57, 0]
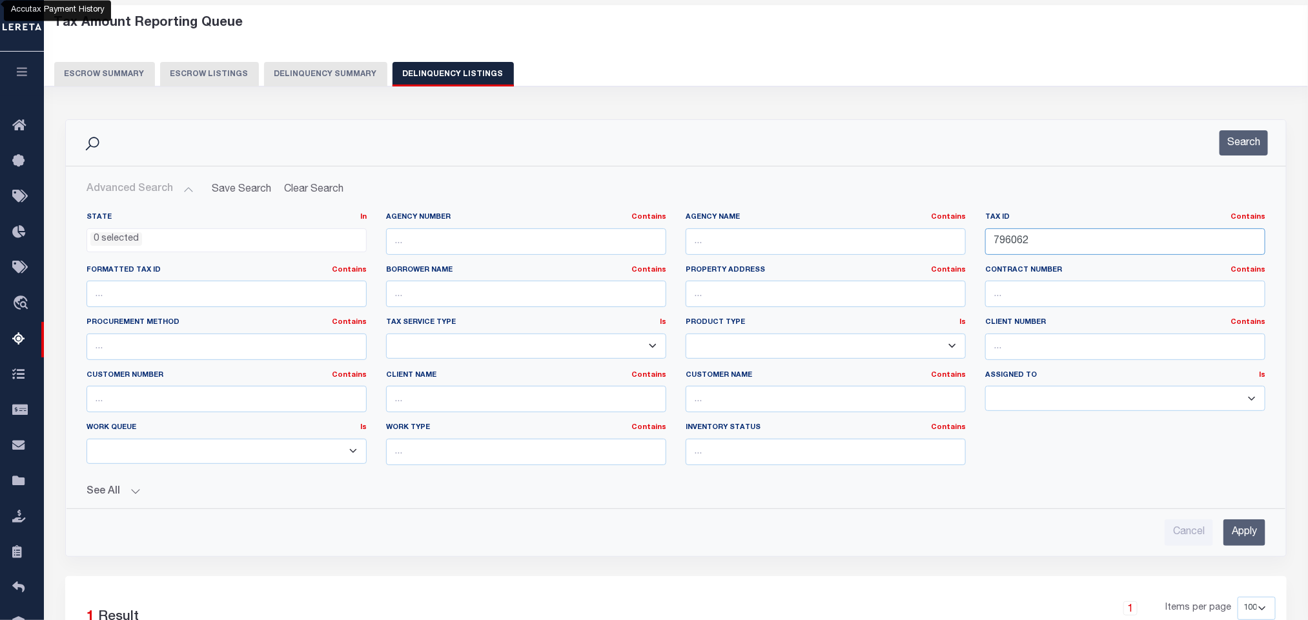
drag, startPoint x: 1046, startPoint y: 240, endPoint x: 876, endPoint y: 248, distance: 170.6
click at [903, 250] on div "State In In AK AL AR AZ CA CO CT DC DE FL GA GU HI IA ID IL IN KS KY LA MA MD M…" at bounding box center [676, 343] width 1198 height 263
paste input "844563"
type input "844563"
click at [1242, 157] on div "Search" at bounding box center [676, 143] width 1220 height 46
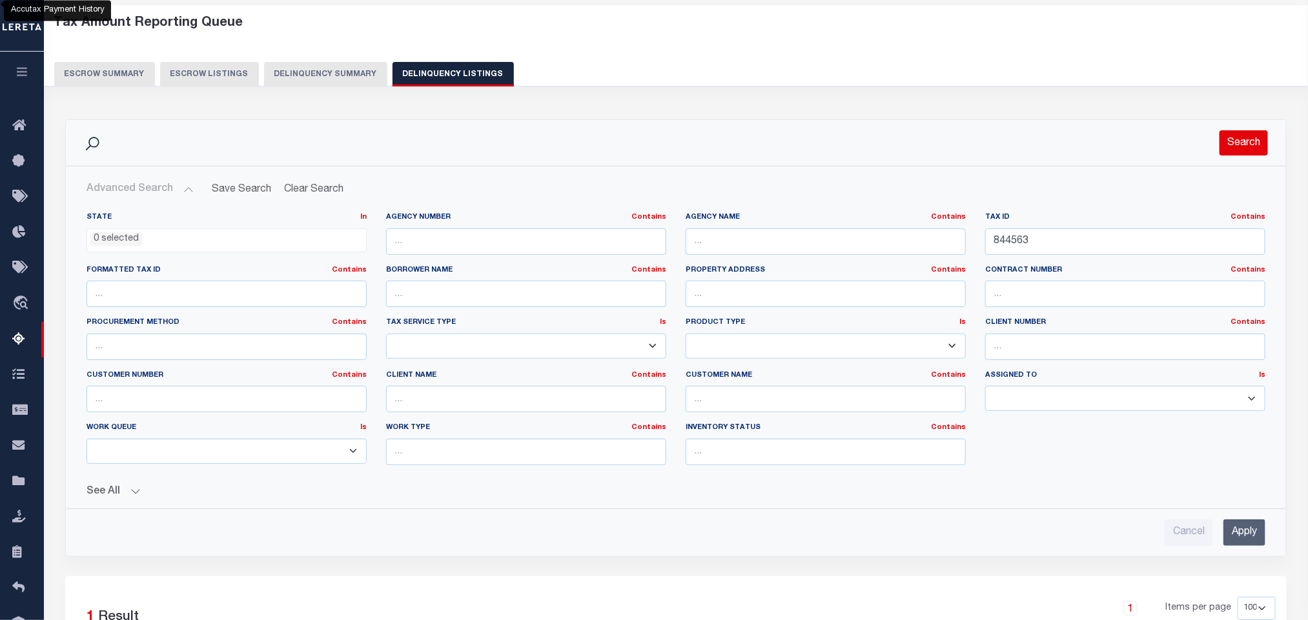
click at [1228, 132] on button "Search" at bounding box center [1243, 142] width 48 height 25
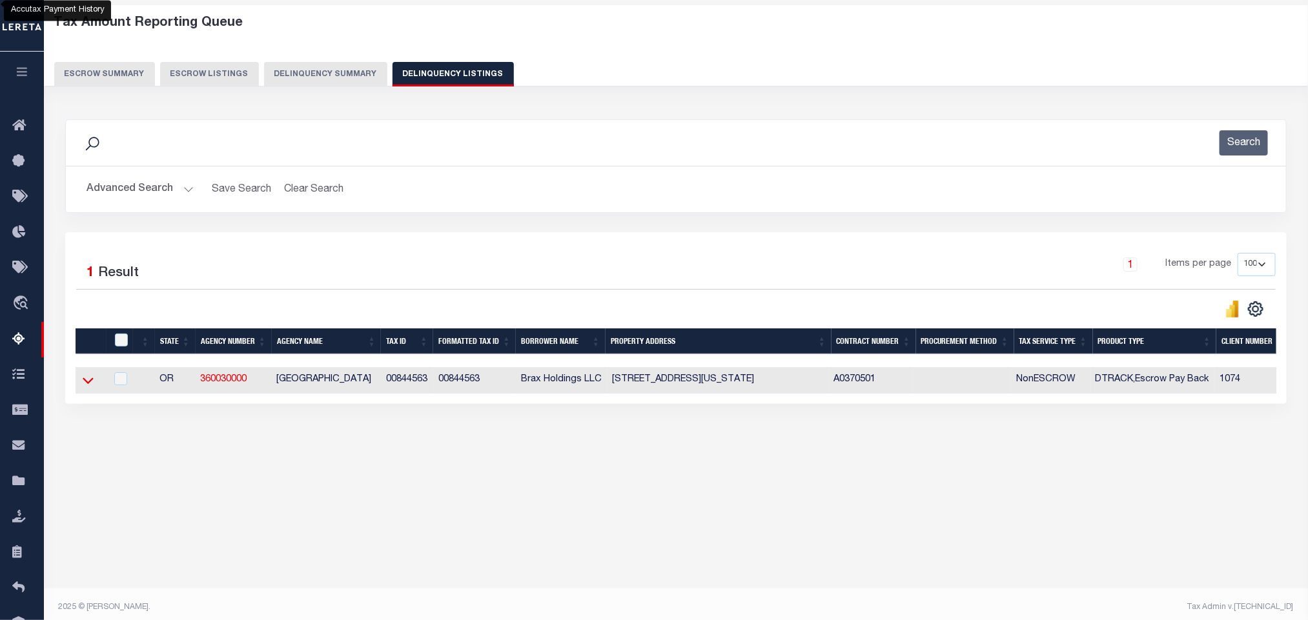
click at [93, 387] on icon at bounding box center [88, 381] width 11 height 14
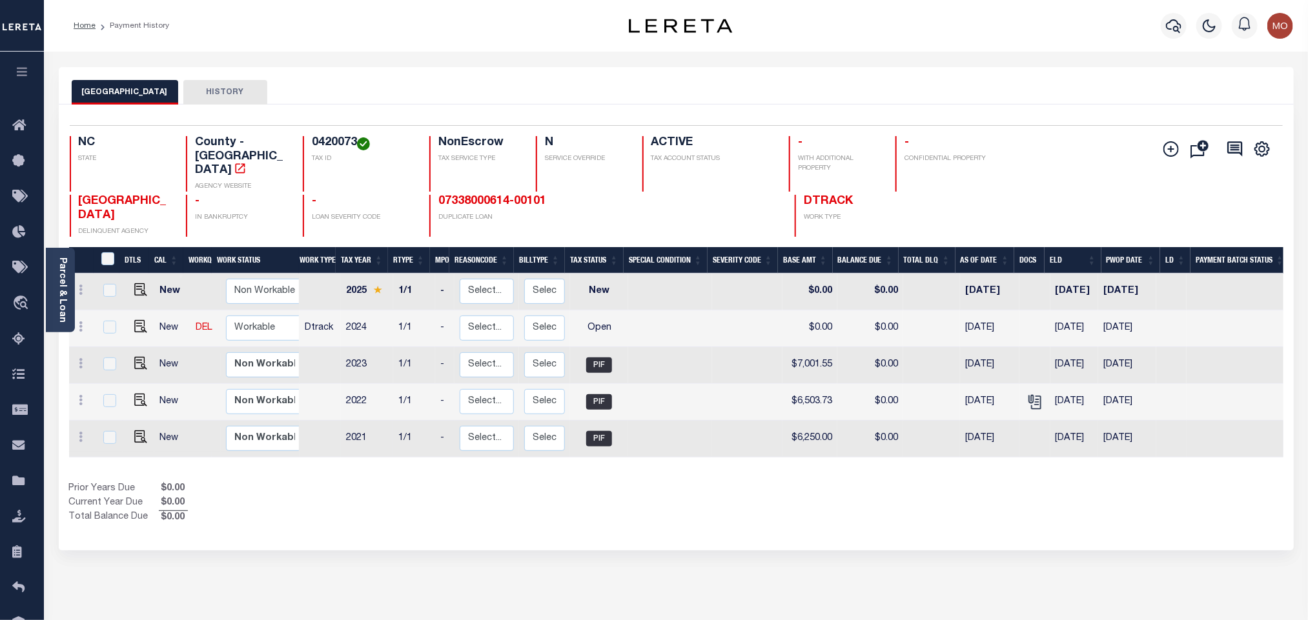
drag, startPoint x: 709, startPoint y: 481, endPoint x: 643, endPoint y: 414, distance: 93.6
click at [709, 482] on div "Show Tax Lines before Bill Release Date Prior Years Due $0.00 Current Year Due …" at bounding box center [676, 503] width 1214 height 43
click at [65, 285] on link "Parcel & Loan" at bounding box center [61, 290] width 9 height 65
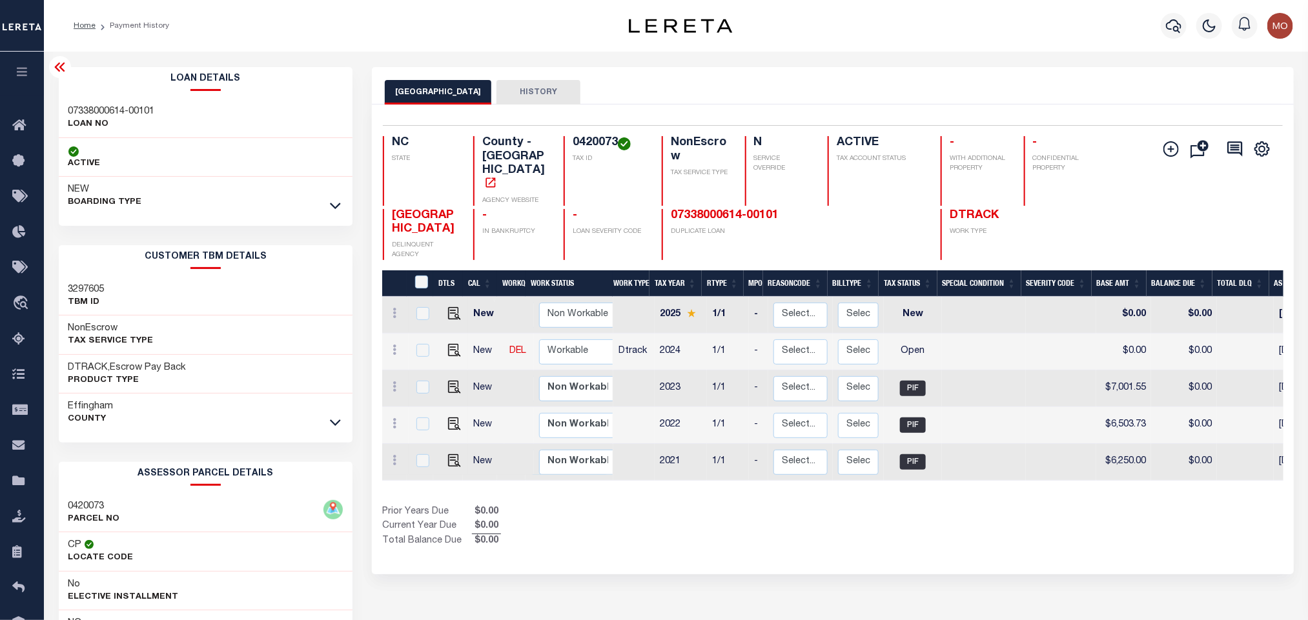
click at [575, 141] on h4 "0420073" at bounding box center [610, 143] width 74 height 14
copy h4 "0420073"
click at [101, 118] on p "LOAN NO" at bounding box center [111, 124] width 86 height 13
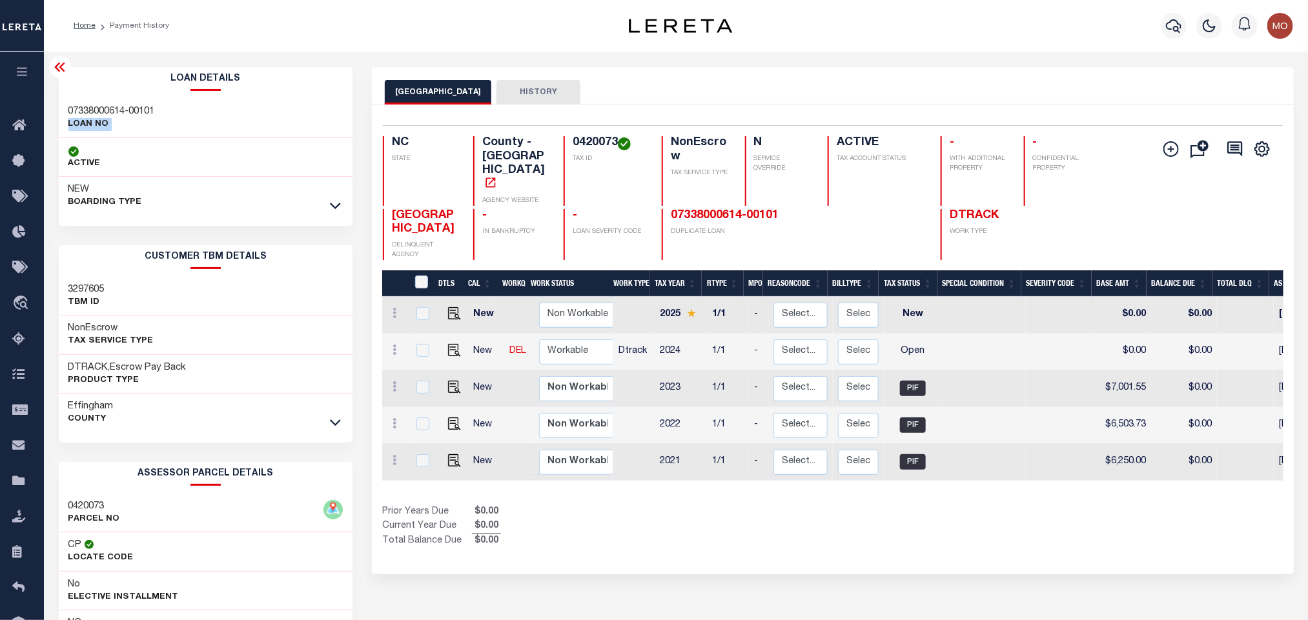
click at [101, 118] on p "LOAN NO" at bounding box center [111, 124] width 86 height 13
click at [116, 109] on h3 "07338000614-00101" at bounding box center [111, 111] width 86 height 13
copy div "07338000614-00101"
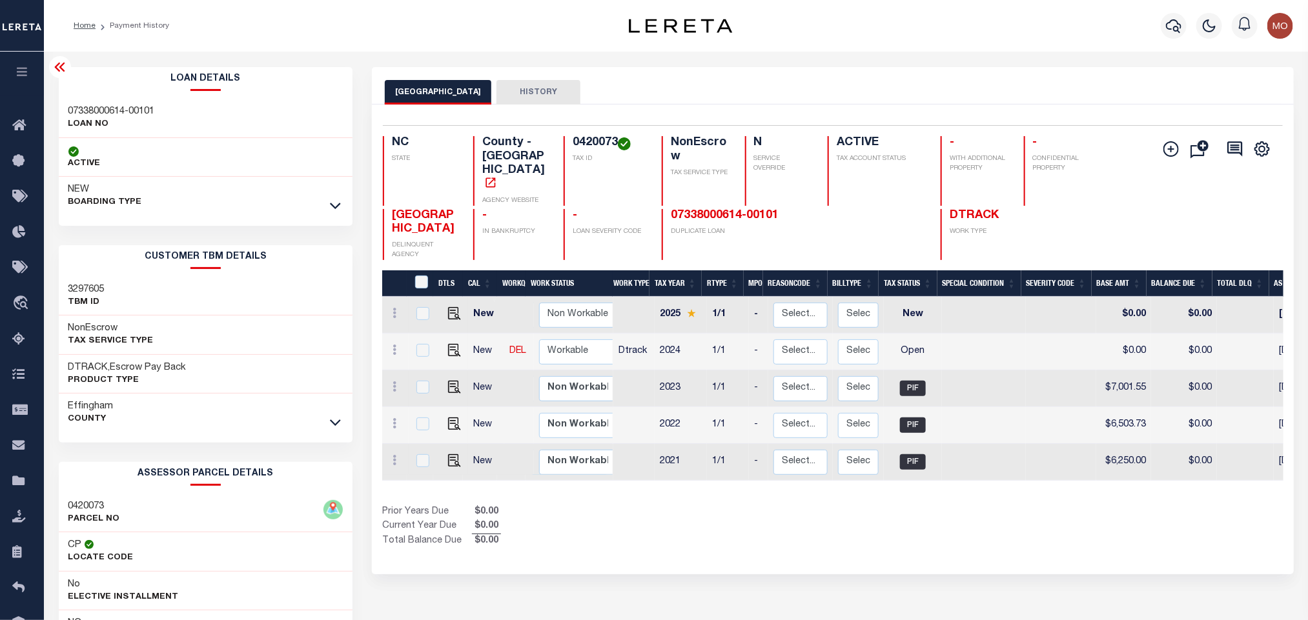
click at [589, 144] on h4 "0420073" at bounding box center [610, 143] width 74 height 14
copy h4 "0420073"
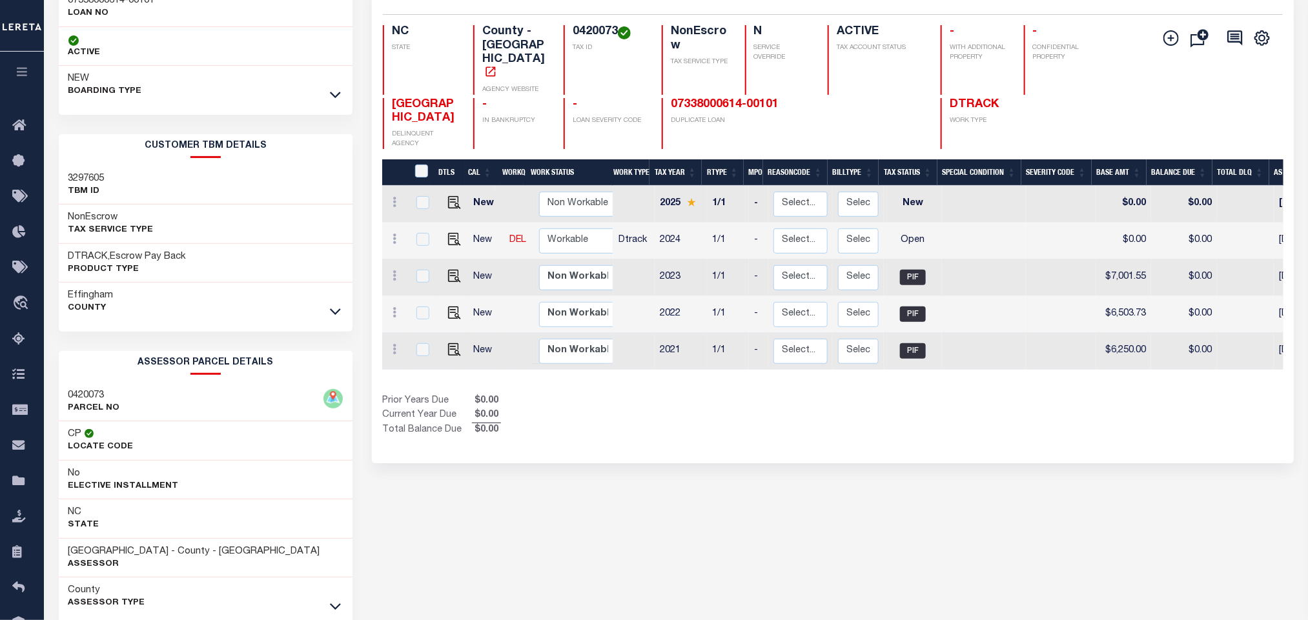
scroll to position [180, 0]
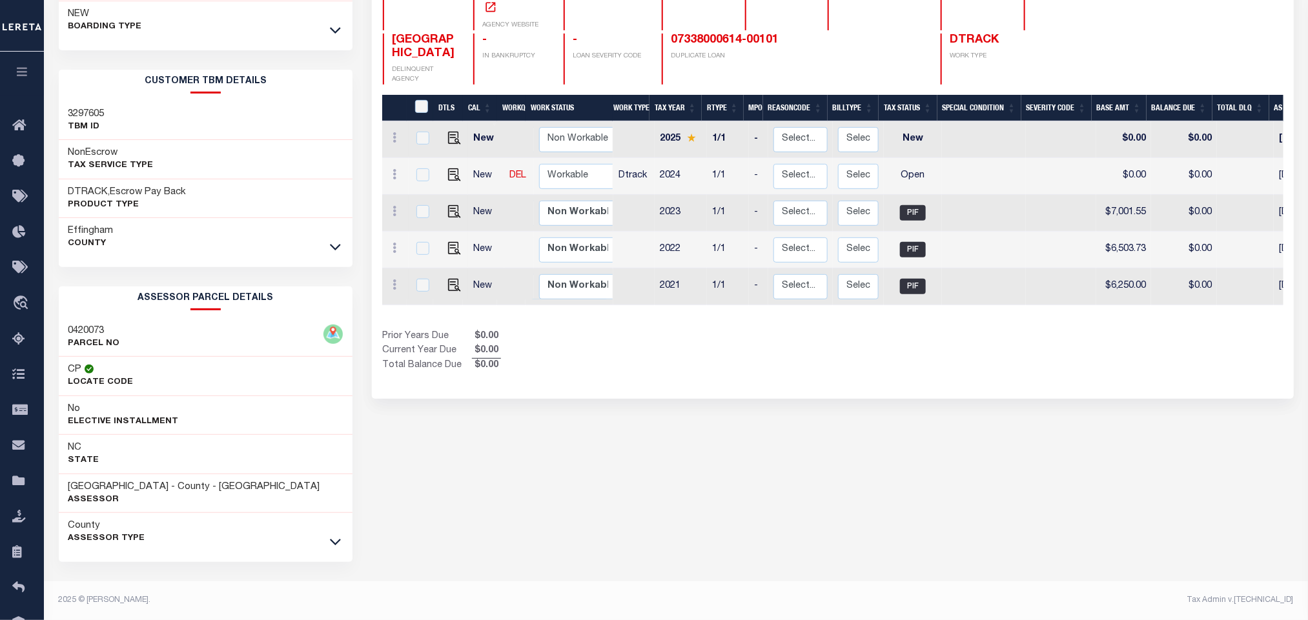
click at [641, 461] on div "WAKE COUNTY HISTORY Selected 5 Results" at bounding box center [832, 256] width 940 height 729
drag, startPoint x: 70, startPoint y: 486, endPoint x: 136, endPoint y: 483, distance: 66.6
click at [136, 483] on h3 "WAKE COUNTY - County - NC" at bounding box center [194, 487] width 252 height 13
copy h3 "WAKE COUNTY"
click at [747, 485] on div "WAKE COUNTY HISTORY Selected 5 Results" at bounding box center [832, 256] width 940 height 729
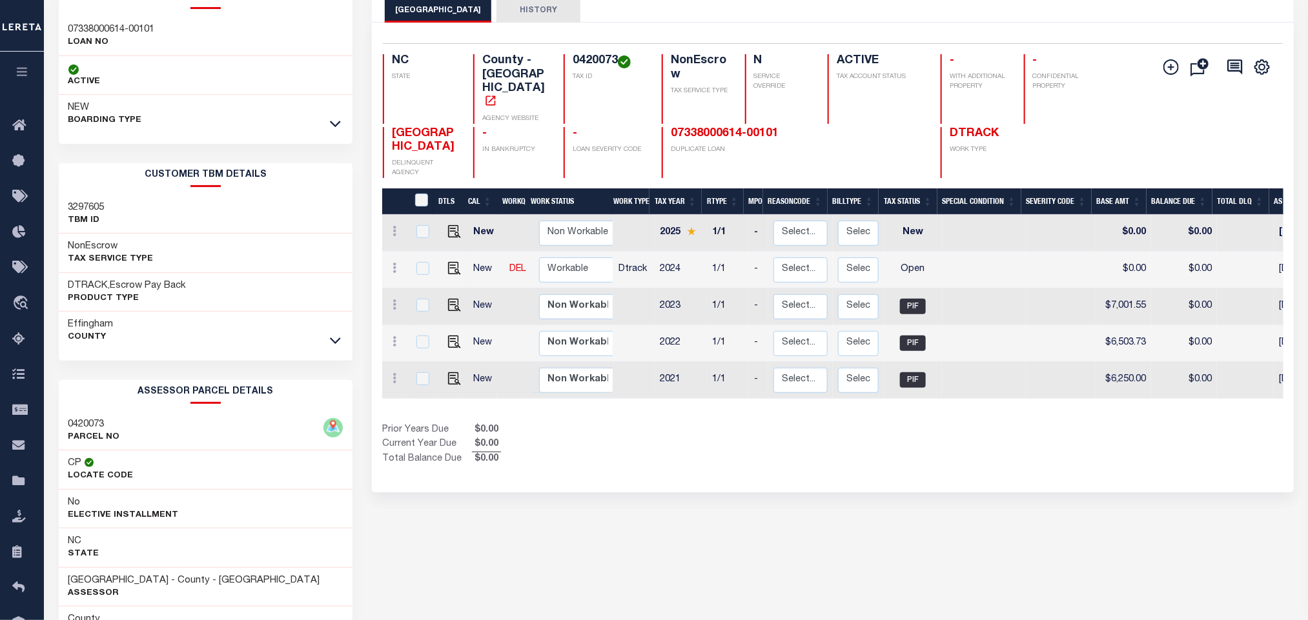
scroll to position [0, 0]
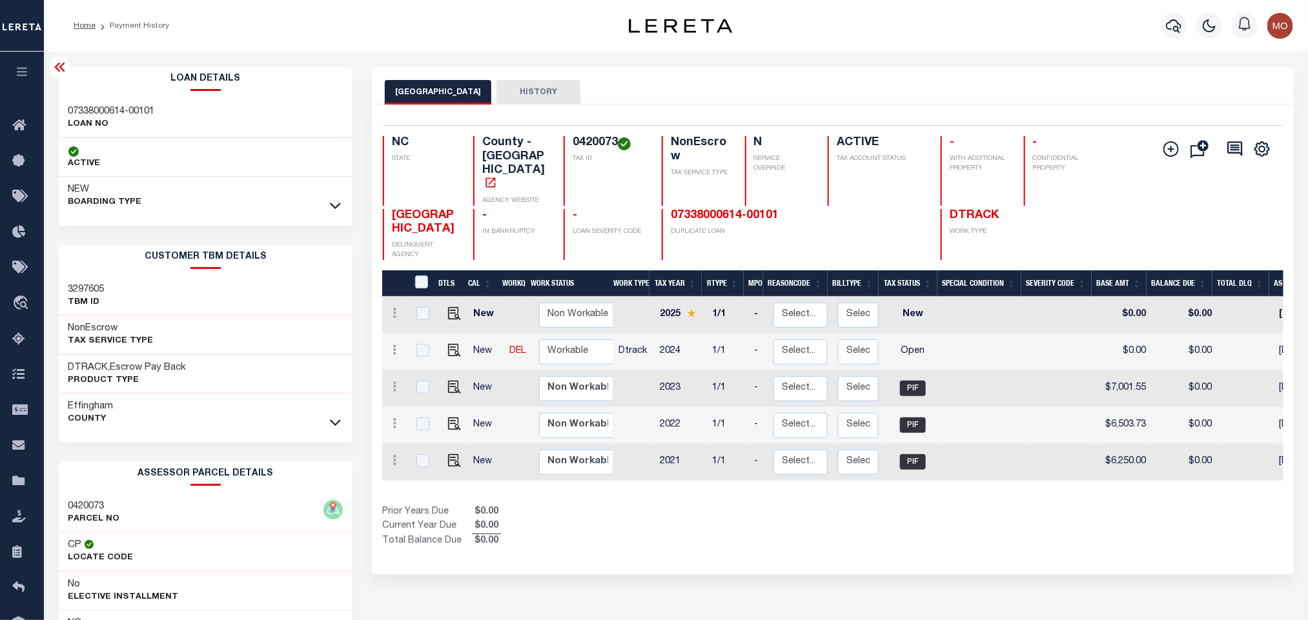
drag, startPoint x: 901, startPoint y: 494, endPoint x: 630, endPoint y: 396, distance: 288.3
click at [901, 505] on div "Show Tax Lines before Bill Release Date Prior Years Due $0.00 Current Year Due …" at bounding box center [832, 526] width 900 height 43
click at [448, 344] on img "" at bounding box center [454, 350] width 13 height 13
checkbox input "true"
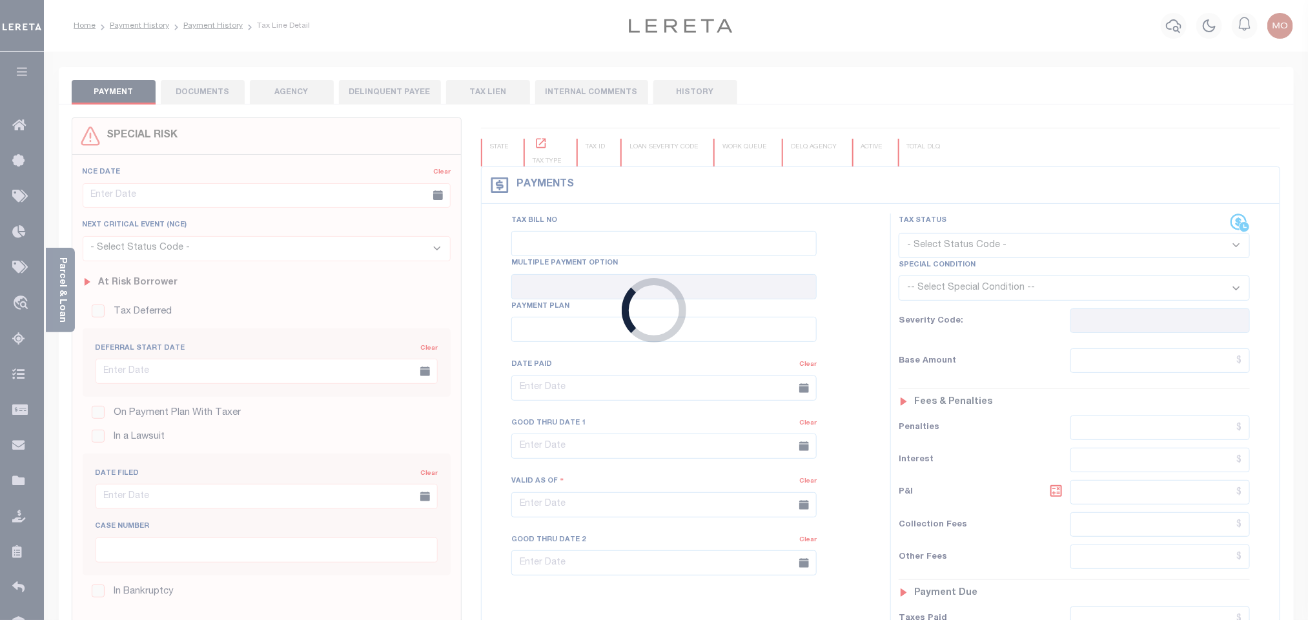
checkbox input "false"
type input "01/06/2025"
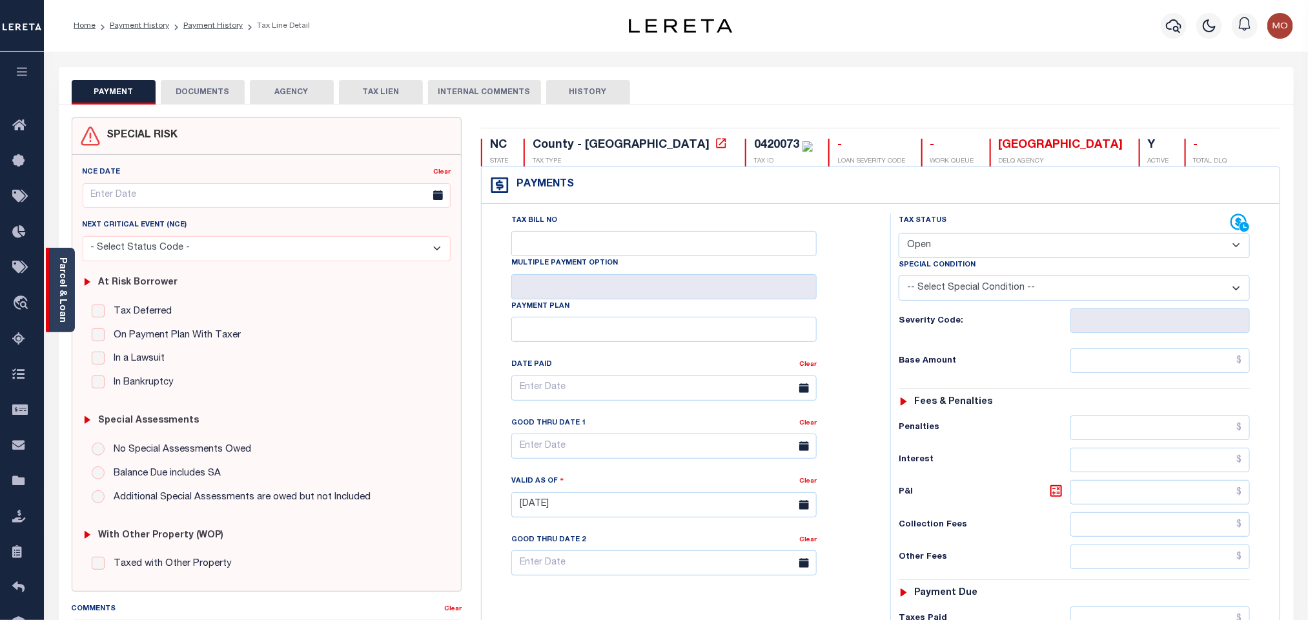
click at [74, 300] on div "Parcel & Loan" at bounding box center [60, 290] width 29 height 85
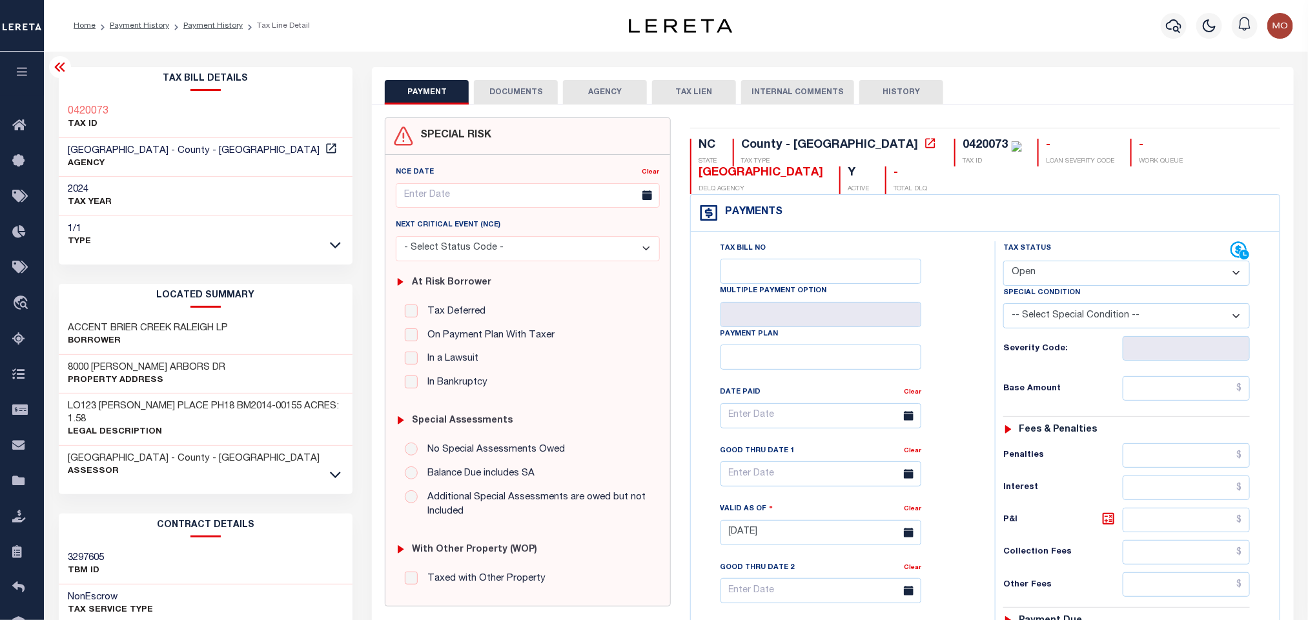
click at [1052, 272] on select "- Select Status Code - Open Due/Unpaid Paid Incomplete No Tax Due Internal Refu…" at bounding box center [1126, 273] width 247 height 25
select select "PYD"
click at [1003, 262] on select "- Select Status Code - Open Due/Unpaid Paid Incomplete No Tax Due Internal Refu…" at bounding box center [1126, 273] width 247 height 25
type input "09/13/2025"
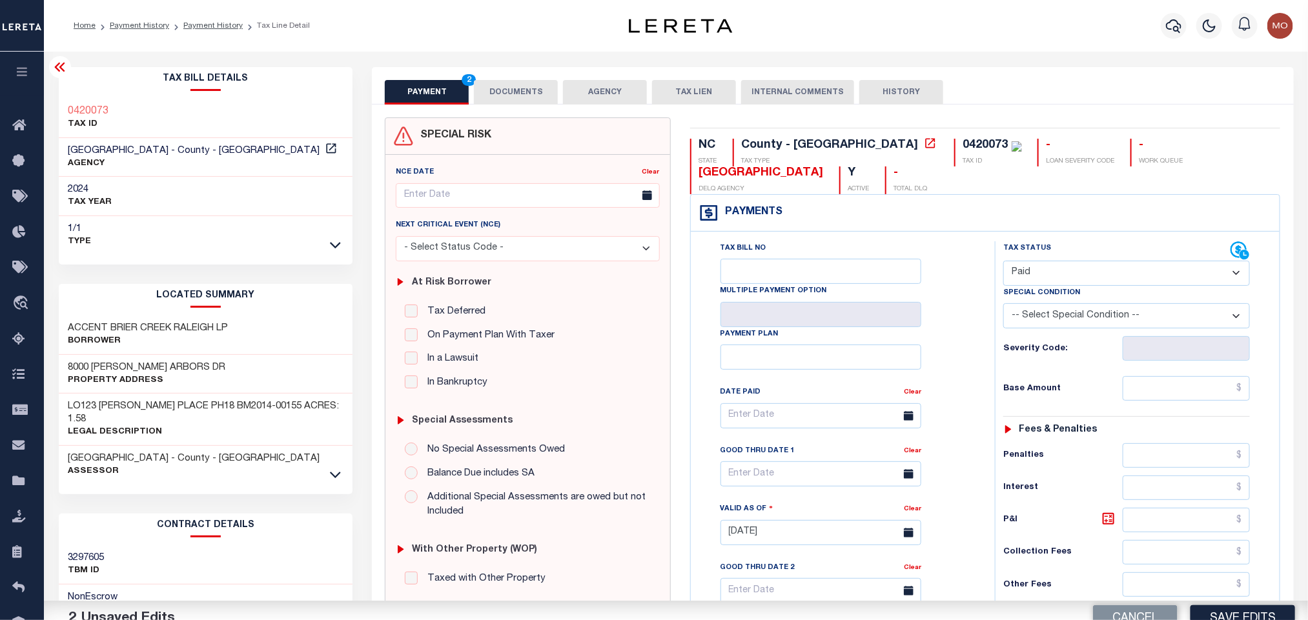
click at [963, 340] on div "Tax Bill No Multiple Payment Option Payment Plan Clear" at bounding box center [840, 422] width 272 height 362
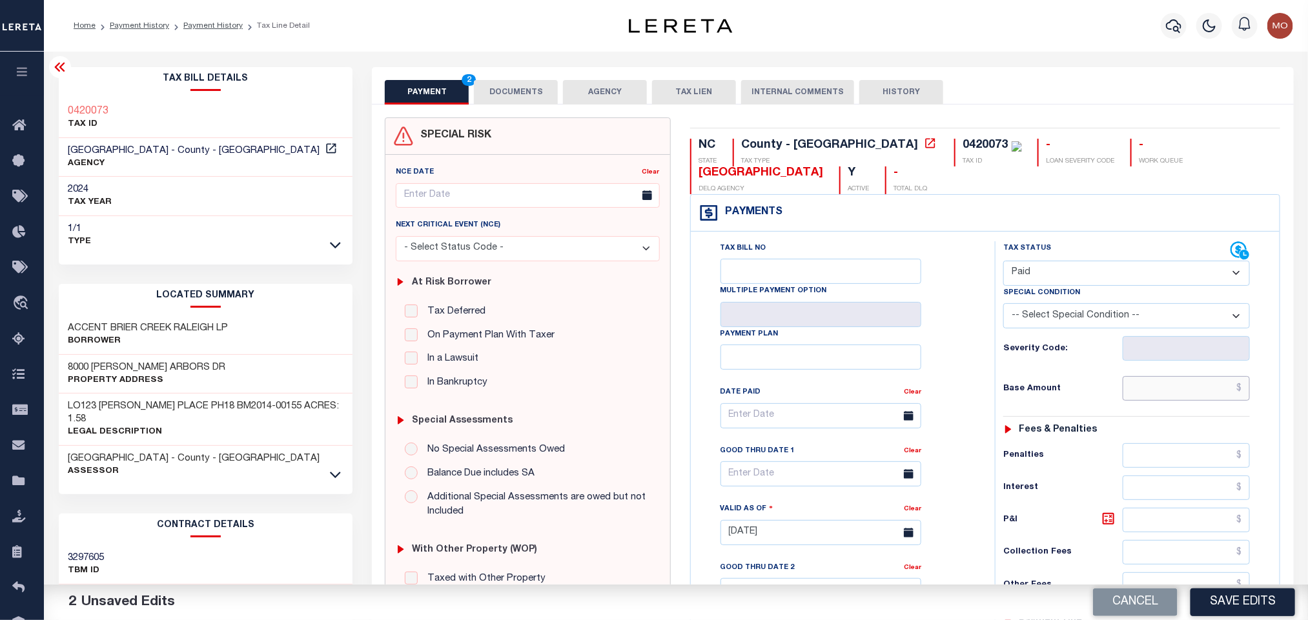
click at [1153, 397] on input "text" at bounding box center [1186, 388] width 128 height 25
paste input "9,540.02"
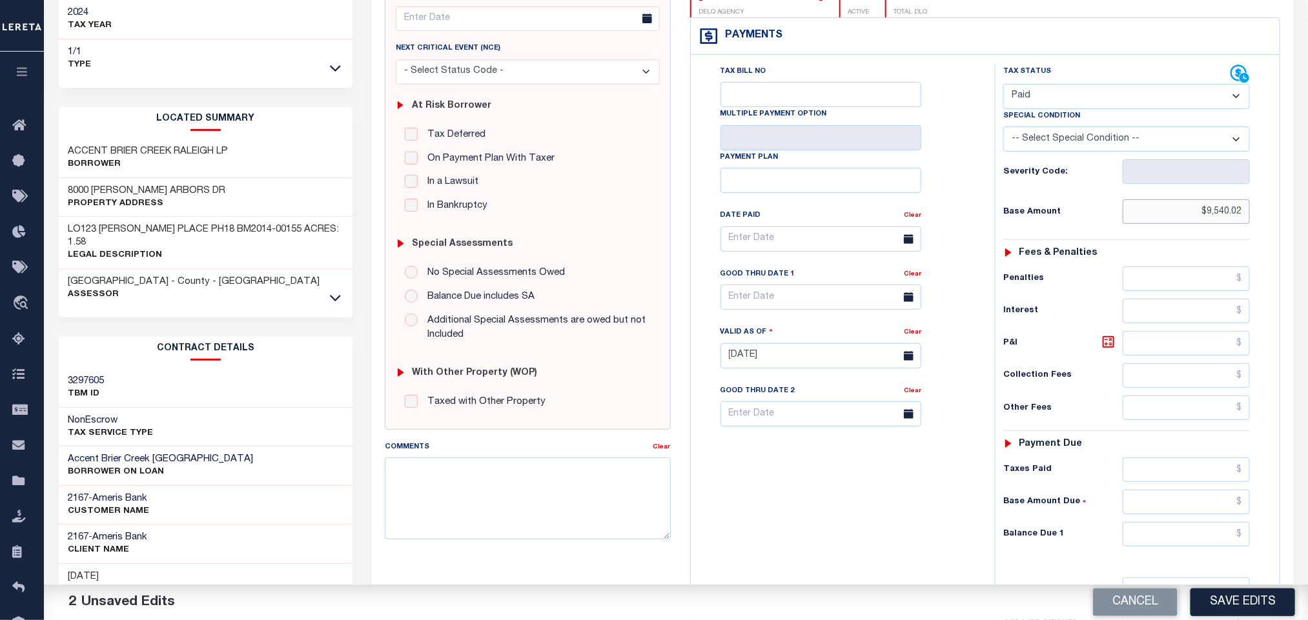
scroll to position [368, 0]
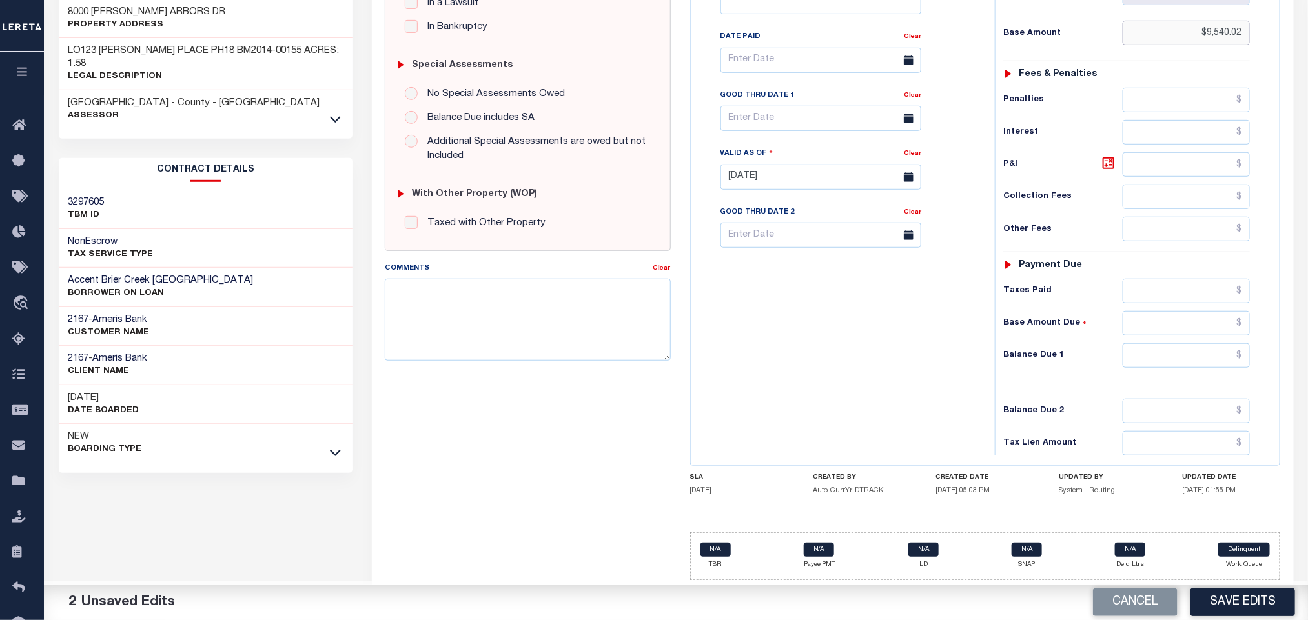
type input "$9,540.02"
click at [1150, 356] on input "0" at bounding box center [1186, 355] width 128 height 25
type input "$0.00"
click at [918, 391] on div "Tax Bill No Multiple Payment Option Payment Plan Clear" at bounding box center [839, 171] width 291 height 570
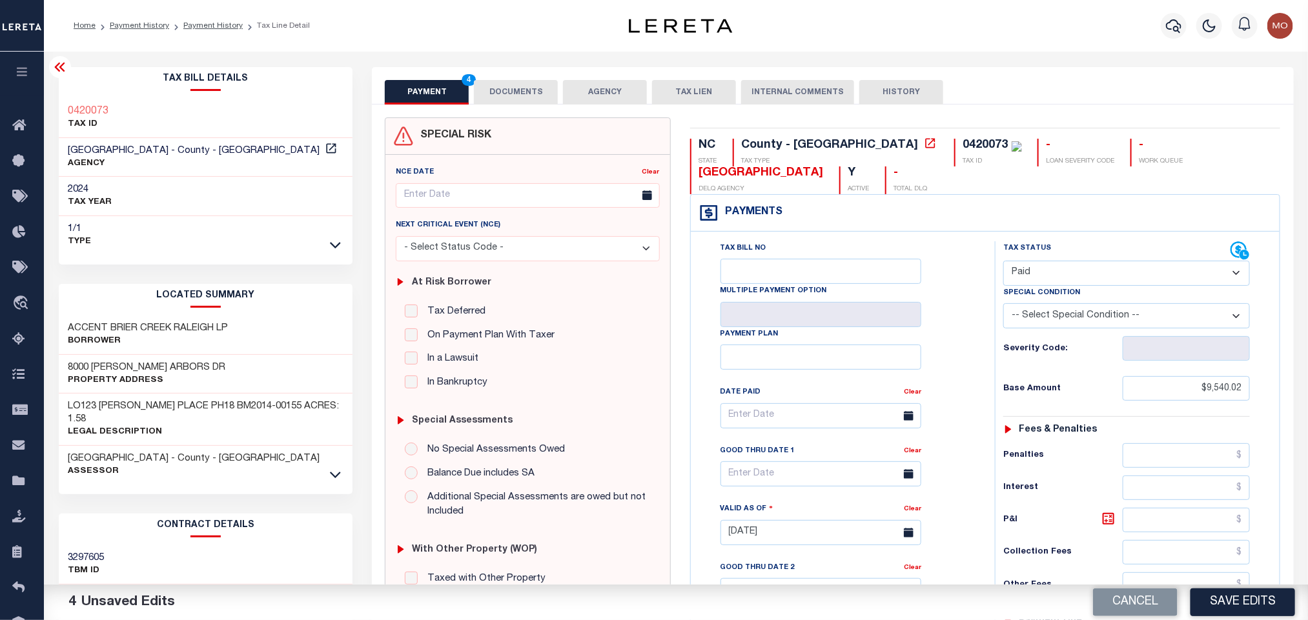
click at [958, 314] on div "Tax Bill No Multiple Payment Option Payment Plan Clear" at bounding box center [840, 422] width 272 height 362
click at [532, 97] on button "DOCUMENTS" at bounding box center [516, 92] width 84 height 25
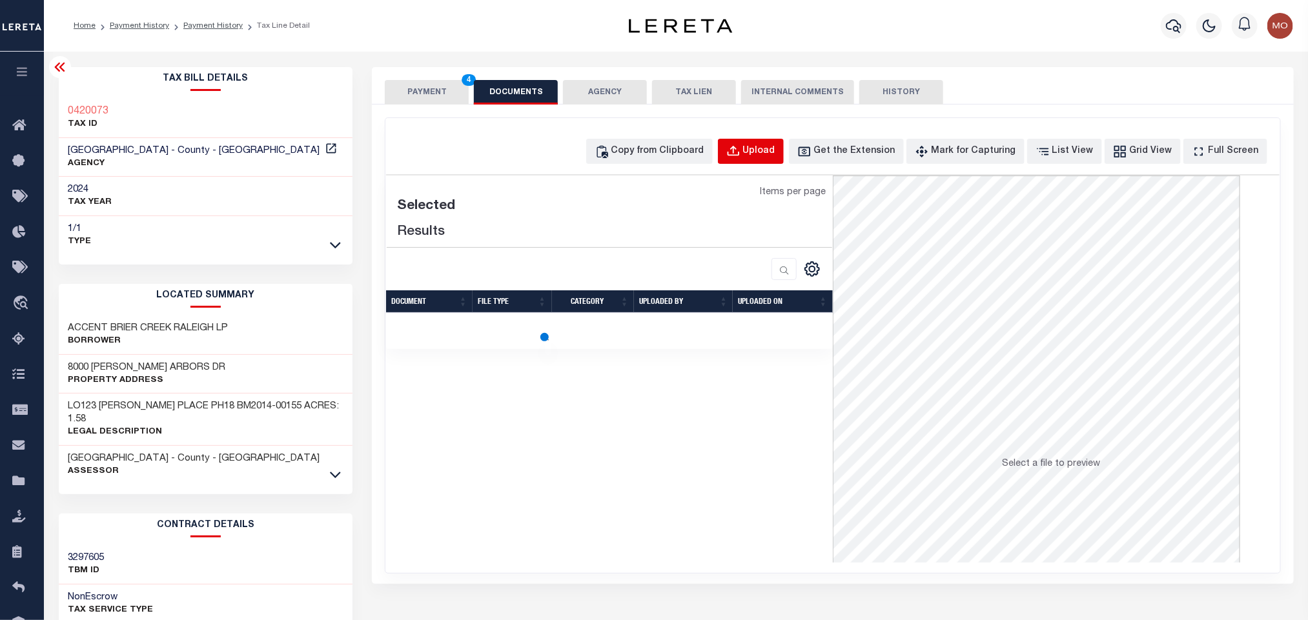
click at [773, 148] on div "Upload" at bounding box center [759, 152] width 32 height 14
select select "POP"
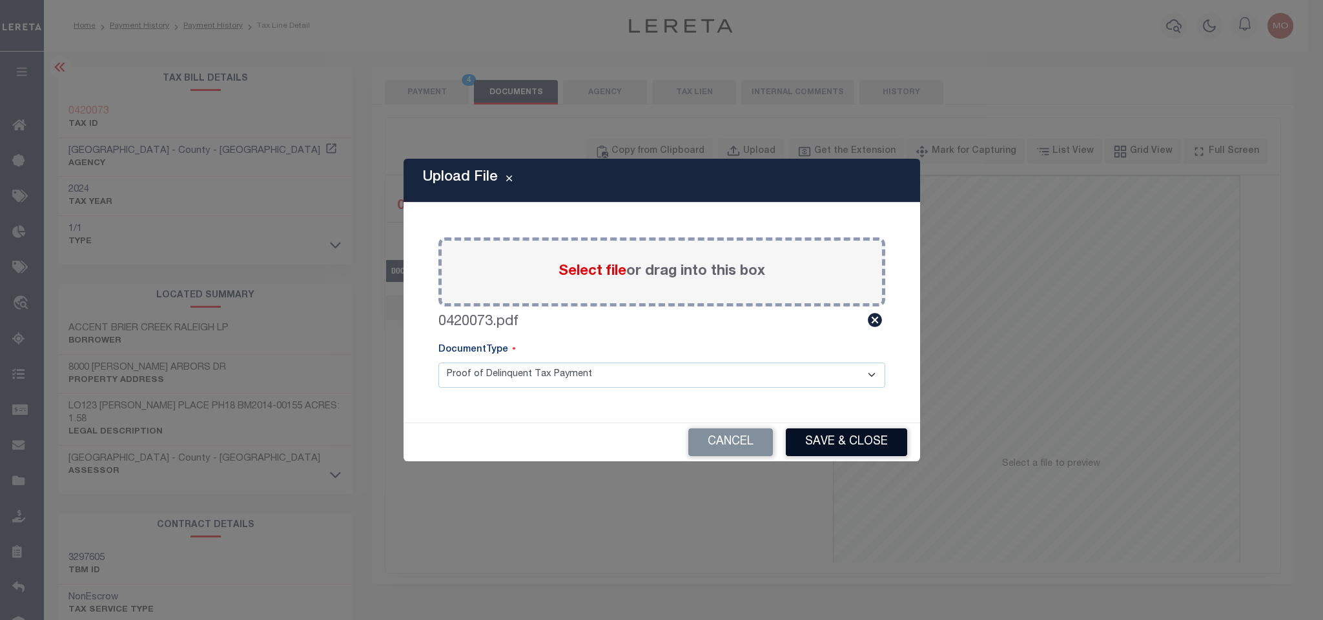
click at [843, 440] on button "Save & Close" at bounding box center [846, 443] width 121 height 28
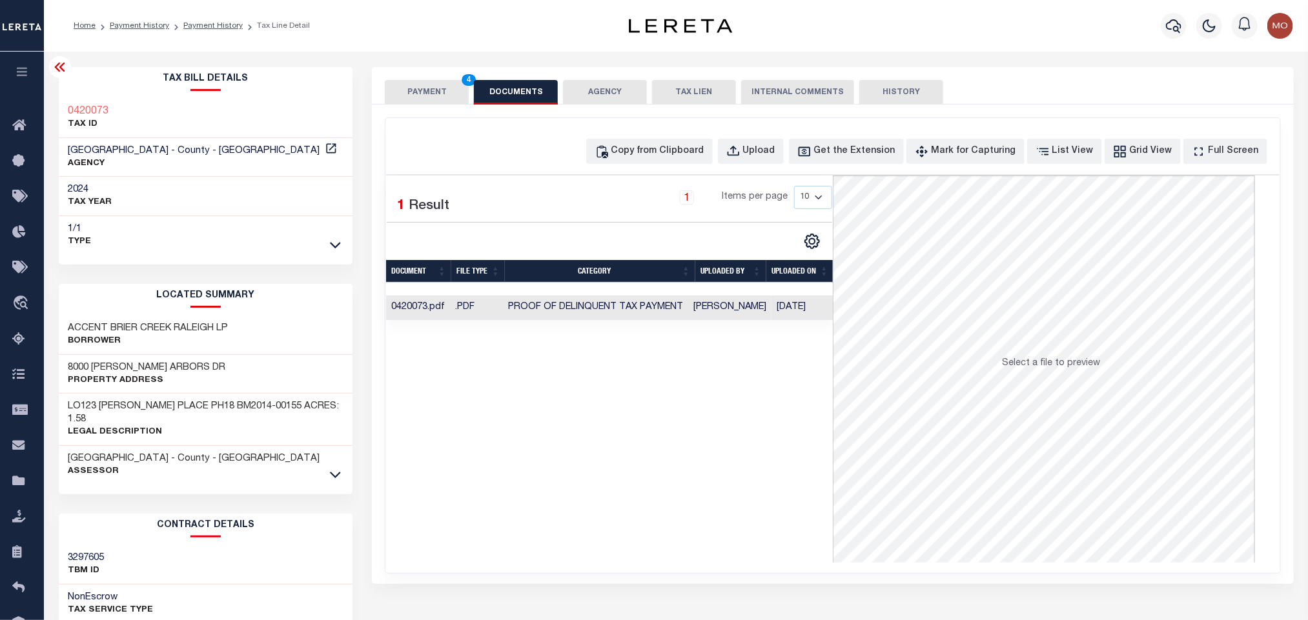
click at [573, 487] on div "Selected 1 Result 1 Items per page 10 25 50 100" at bounding box center [609, 369] width 447 height 387
click at [417, 97] on button "PAYMENT 4" at bounding box center [427, 92] width 84 height 25
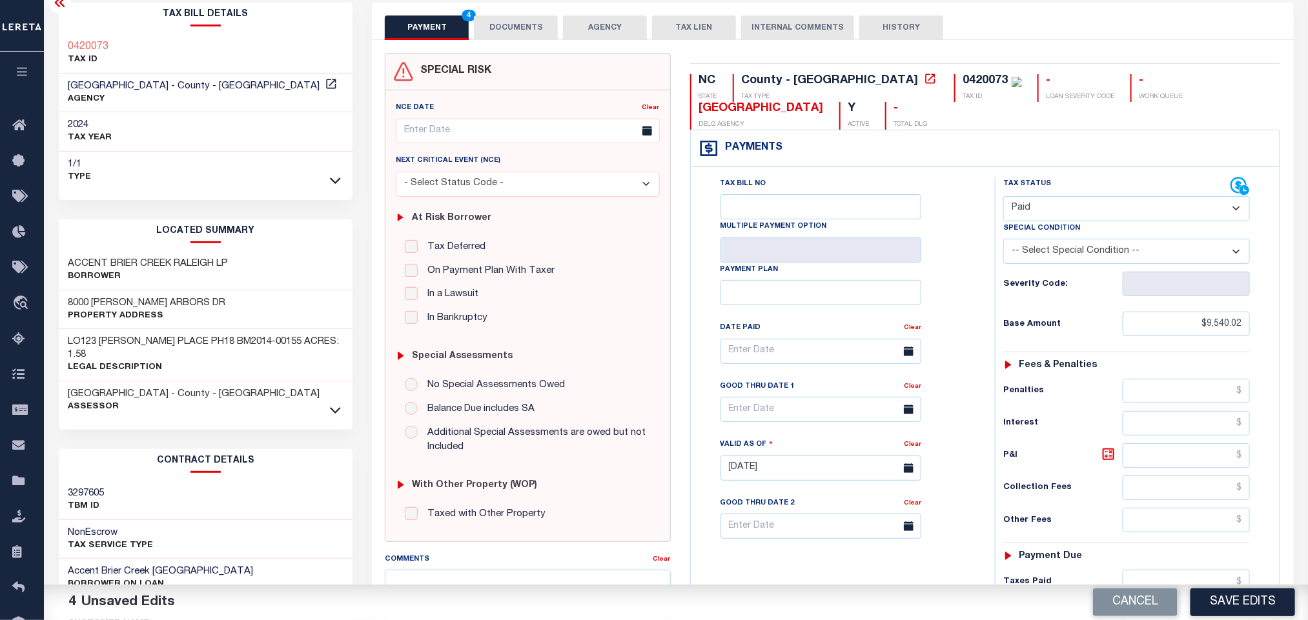
scroll to position [364, 0]
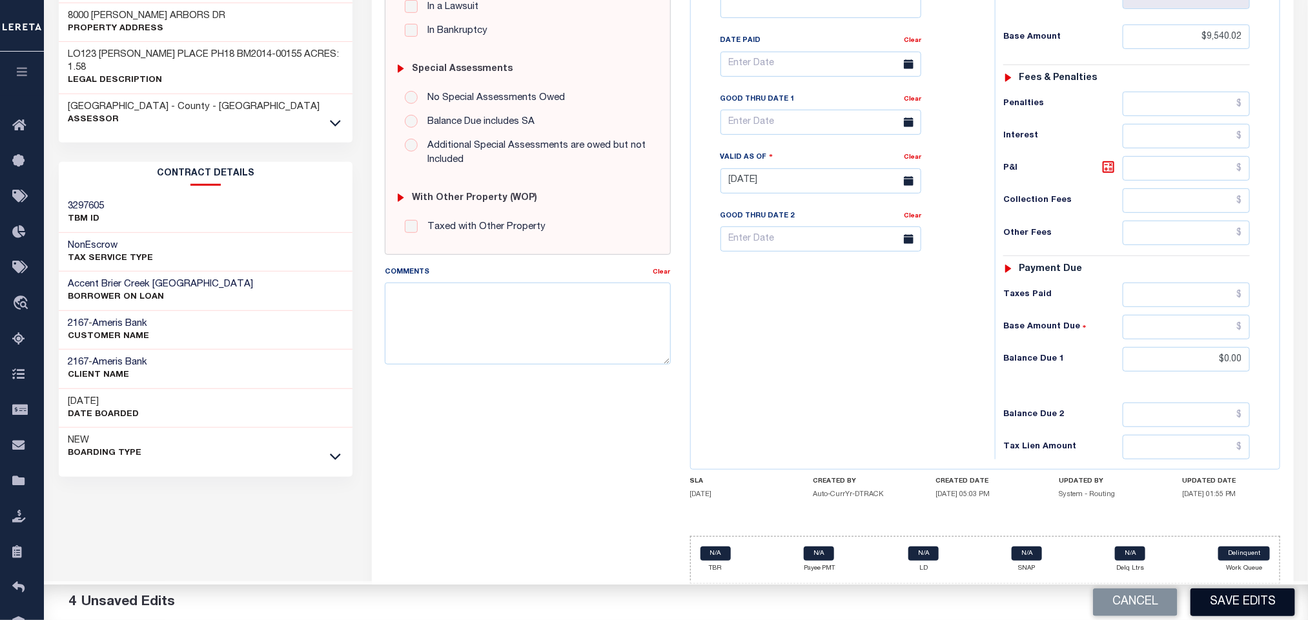
click at [1220, 596] on button "Save Edits" at bounding box center [1242, 603] width 105 height 28
checkbox input "false"
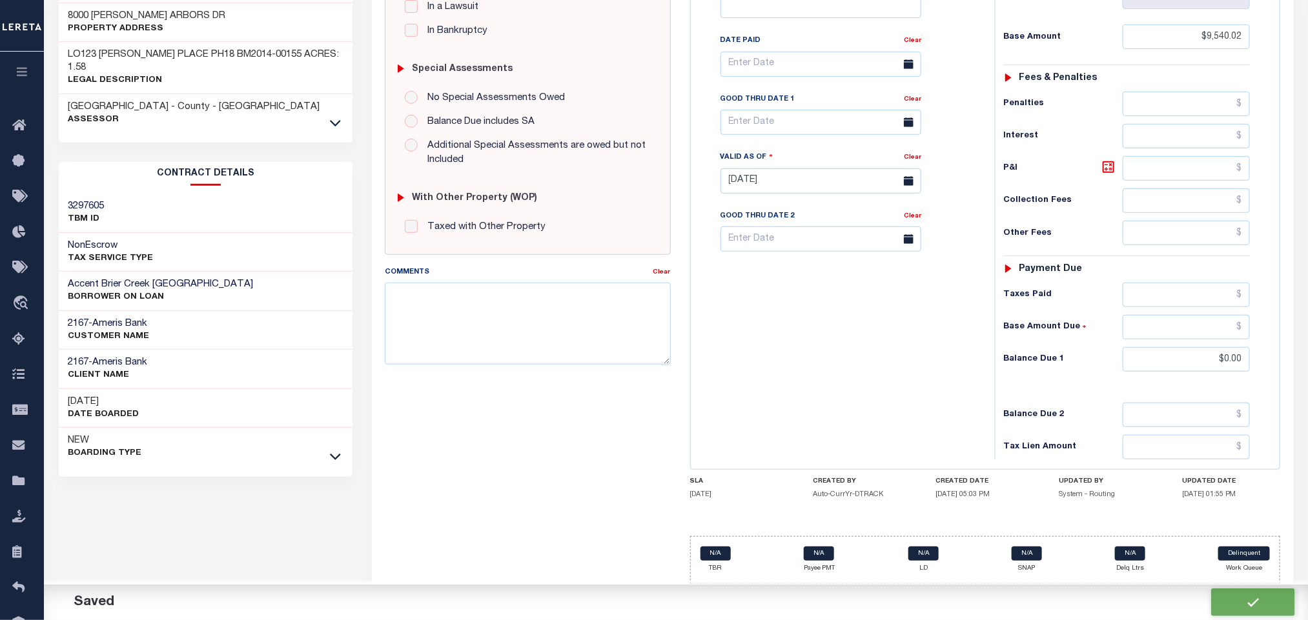
type input "$9,540.02"
type input "$0"
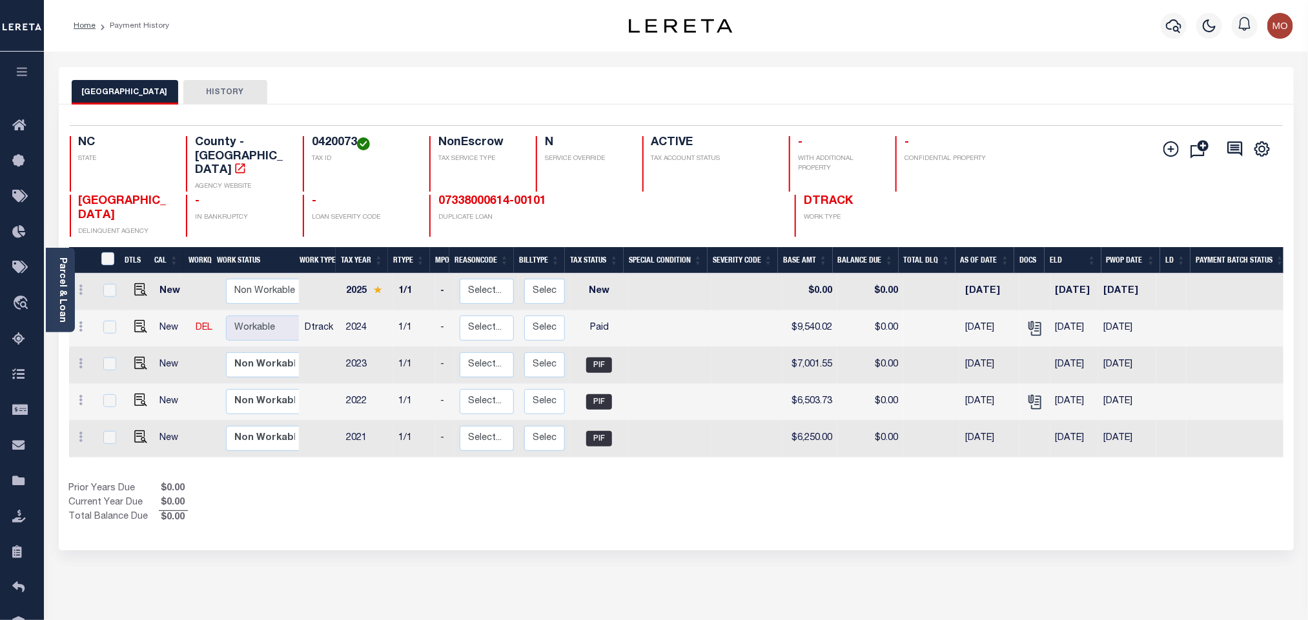
click at [687, 489] on div "Show Tax Lines before Bill Release Date Prior Years Due $0.00 Current Year Due …" at bounding box center [676, 503] width 1214 height 43
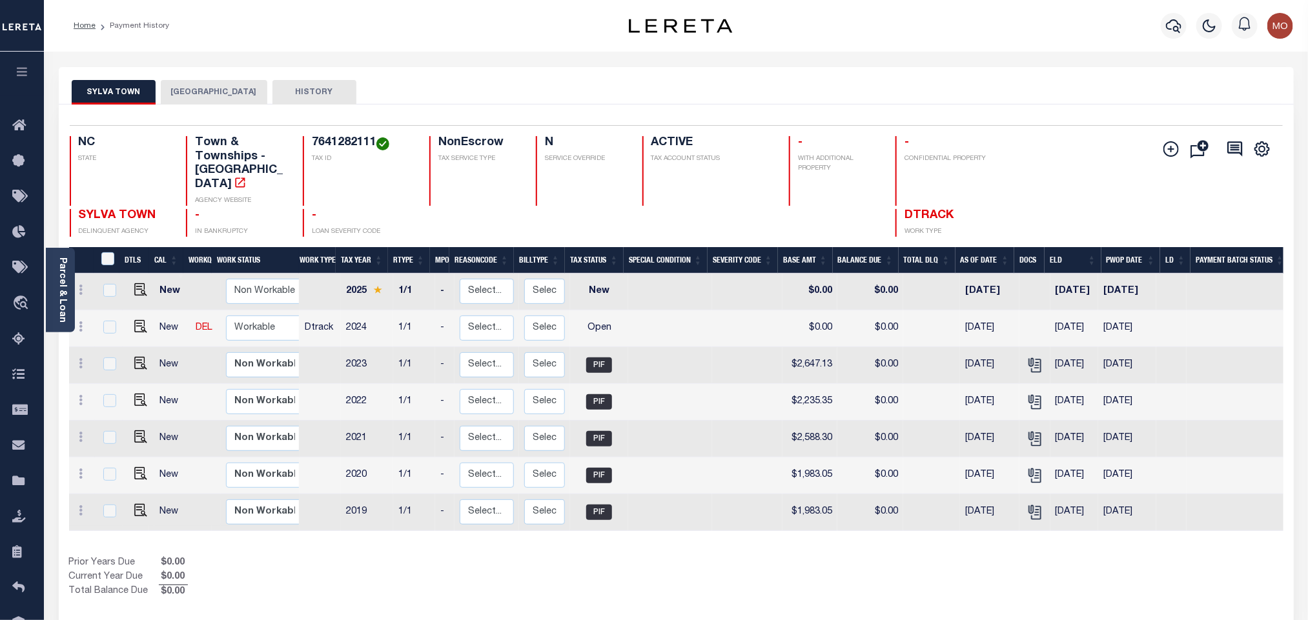
click at [65, 298] on link "Parcel & Loan" at bounding box center [61, 290] width 9 height 65
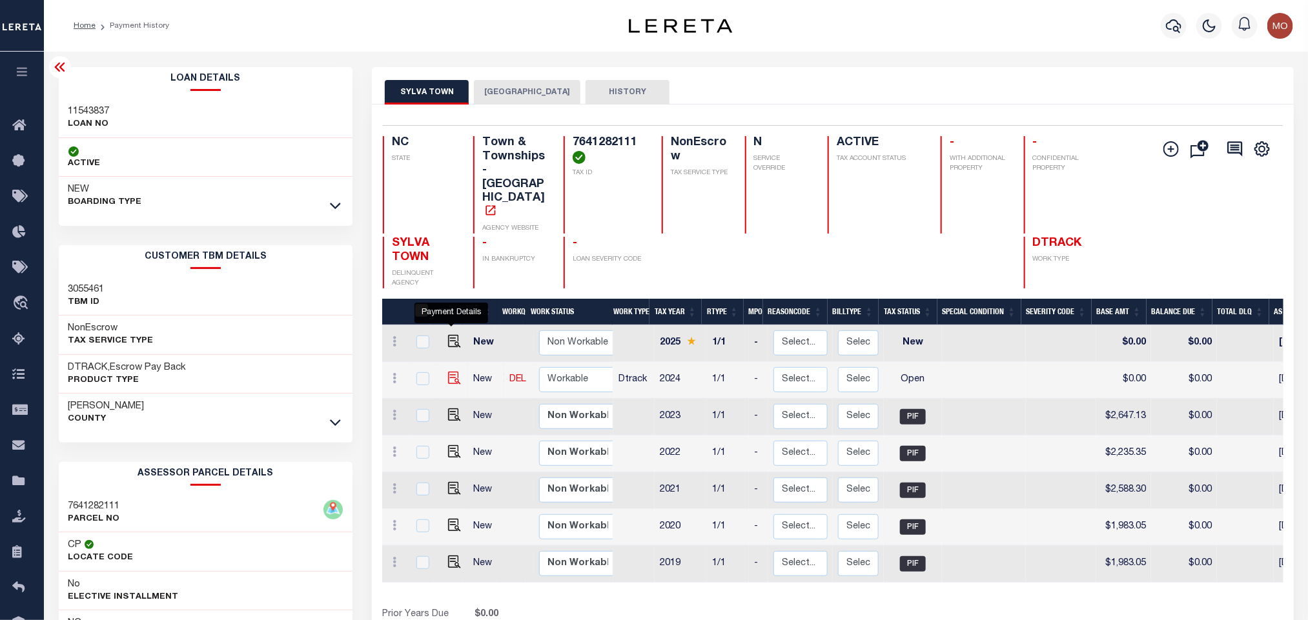
click at [448, 372] on img "" at bounding box center [454, 378] width 13 height 13
checkbox input "true"
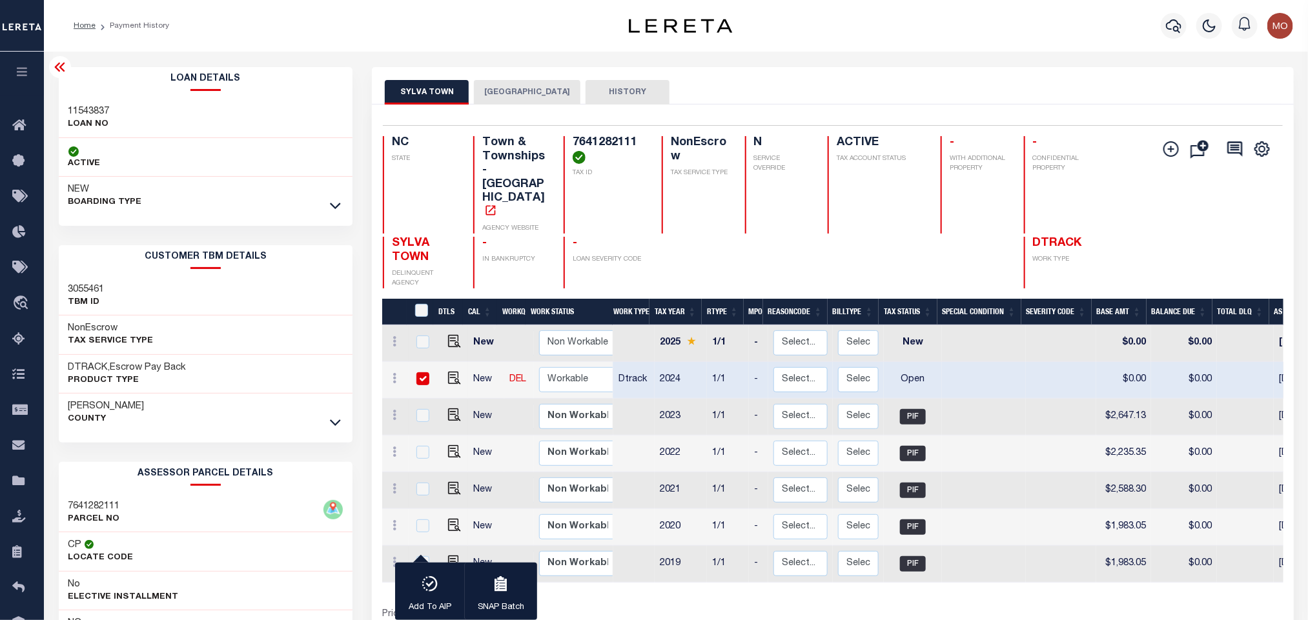
click at [96, 112] on h3 "11543837" at bounding box center [88, 111] width 41 height 13
copy h3 "11543837"
click at [583, 146] on h4 "7641282111" at bounding box center [610, 150] width 74 height 28
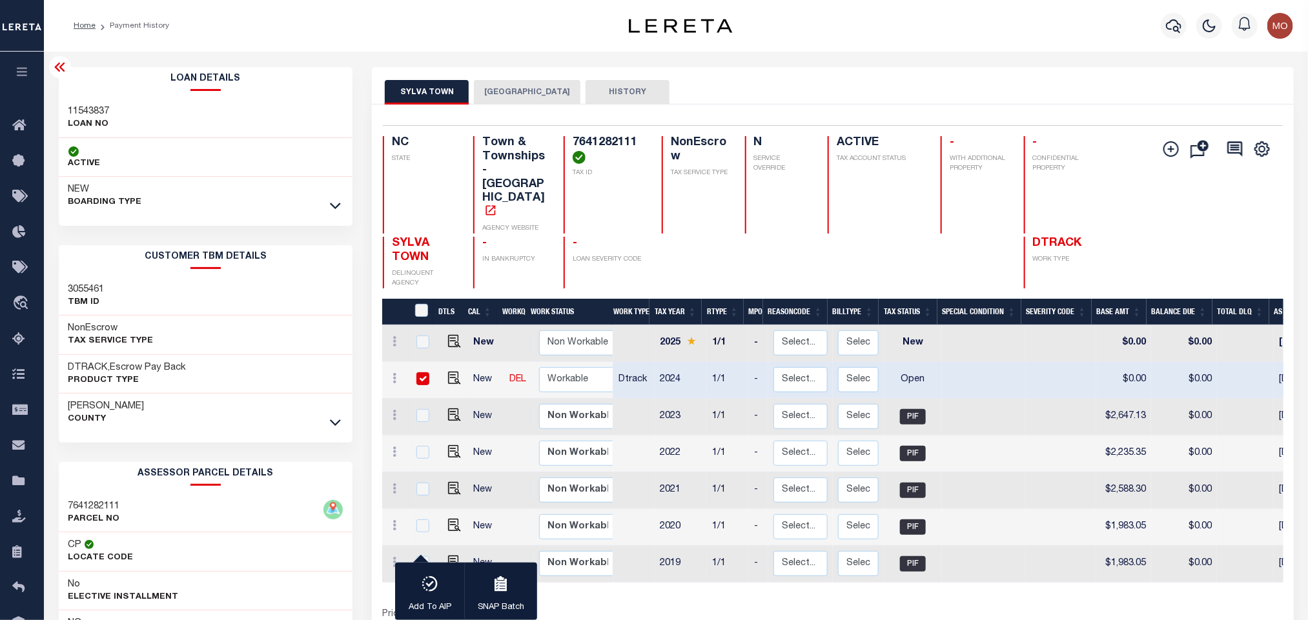
copy h4 "7641282111"
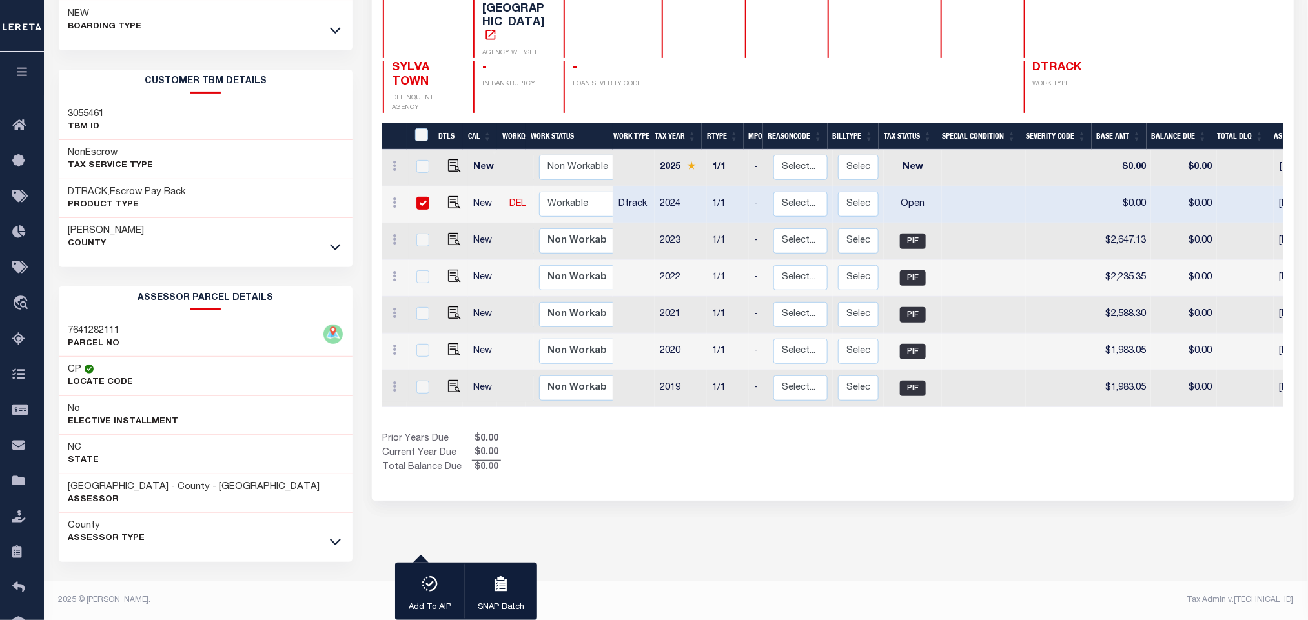
click at [693, 465] on div "SYLVA TOWN JACKSON COUNTY HISTORY 1 Selected 7" at bounding box center [832, 256] width 940 height 729
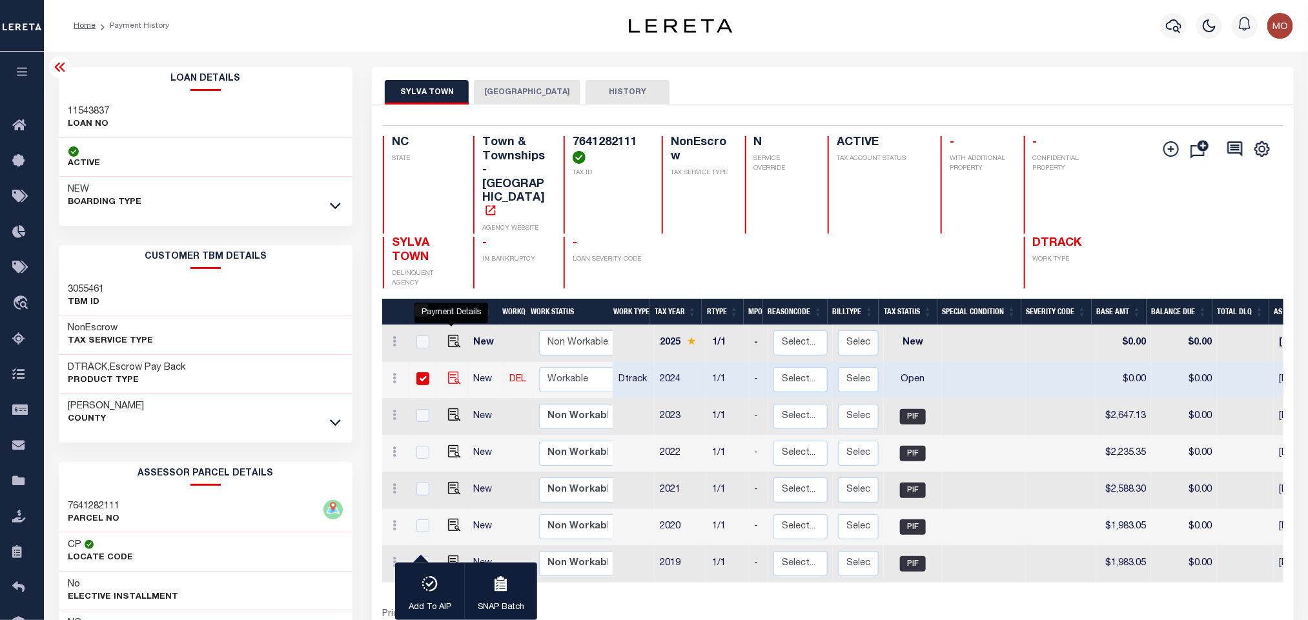
click at [451, 372] on img "" at bounding box center [454, 378] width 13 height 13
checkbox input "false"
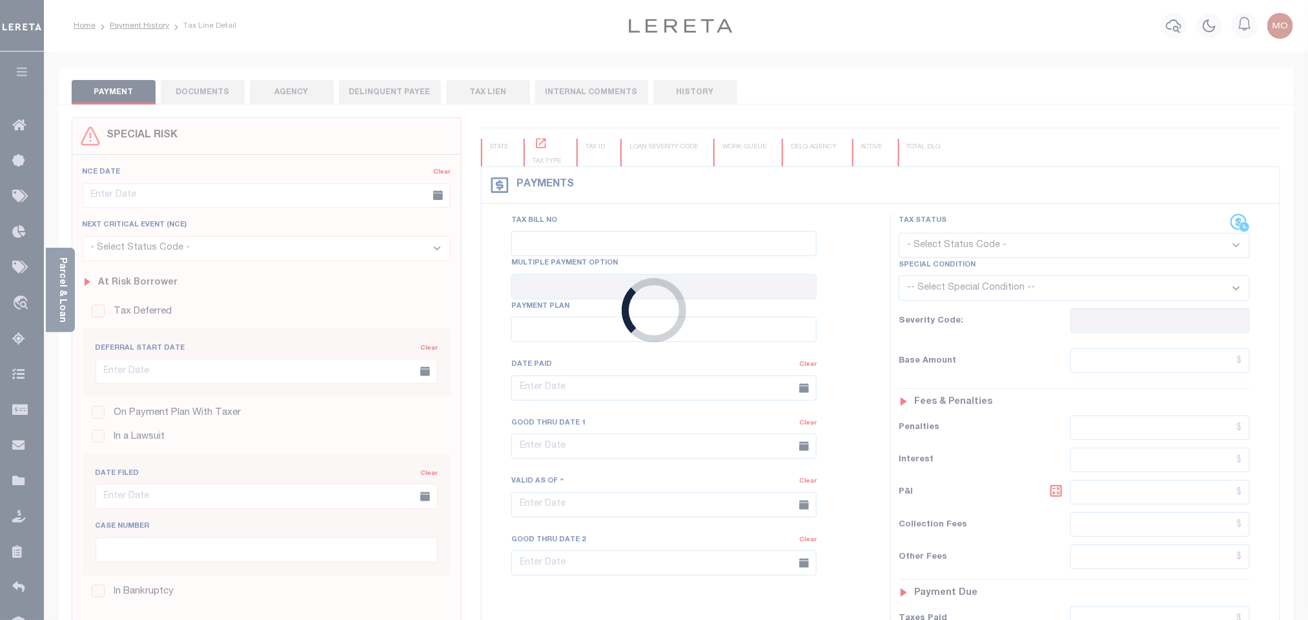
checkbox input "false"
type input "[DATE]"
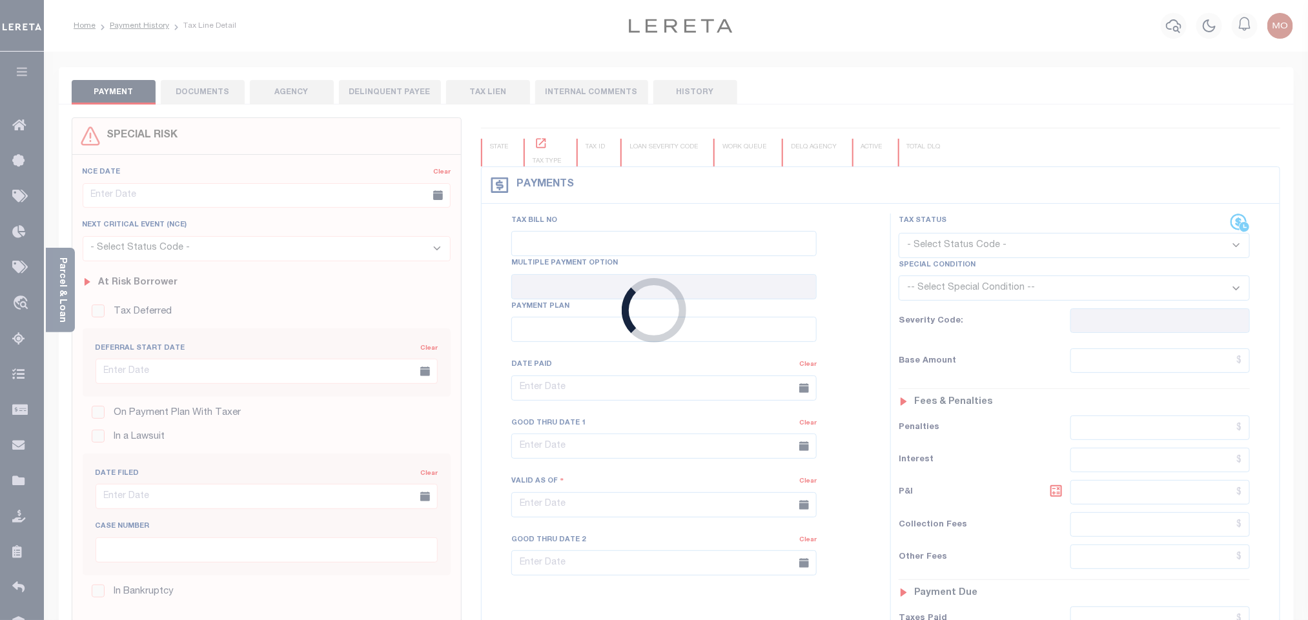
select select "OP2"
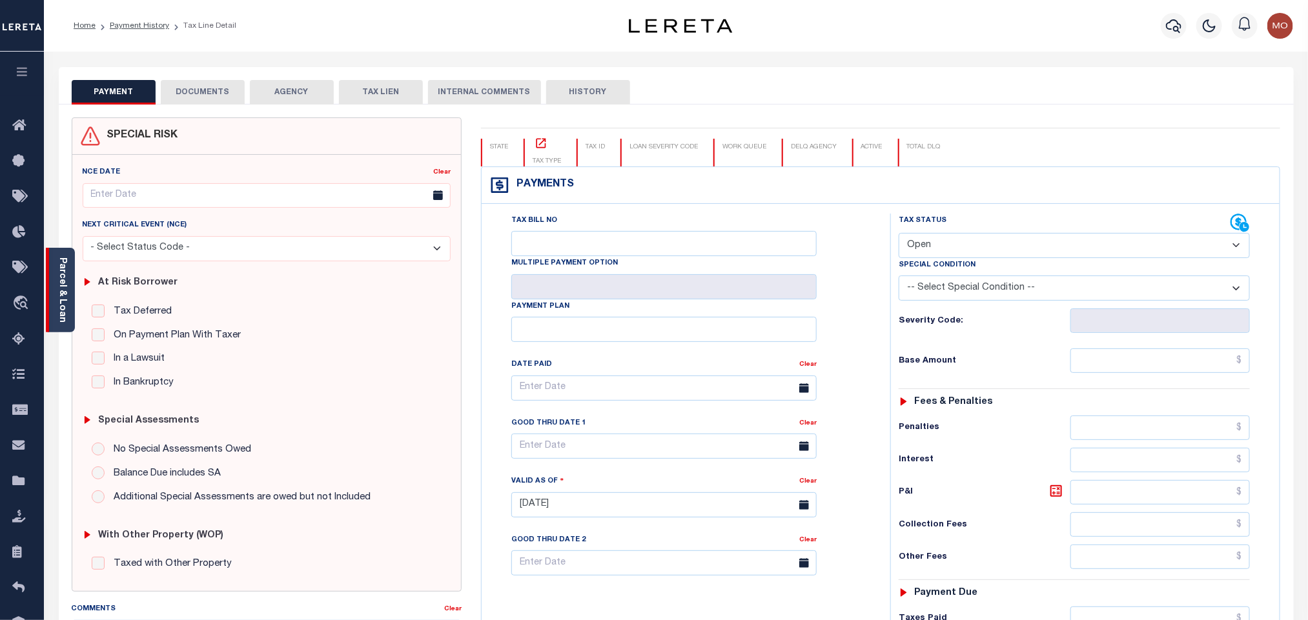
click at [59, 302] on link "Parcel & Loan" at bounding box center [61, 290] width 9 height 65
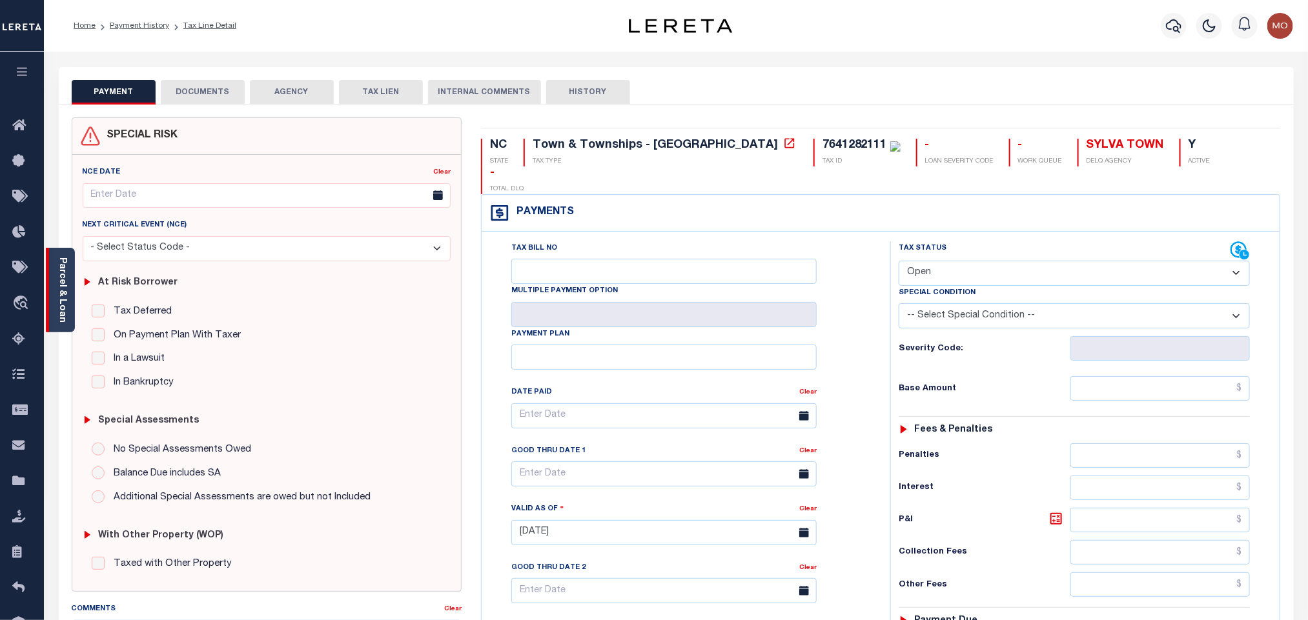
click at [68, 278] on div "Parcel & Loan" at bounding box center [60, 290] width 29 height 85
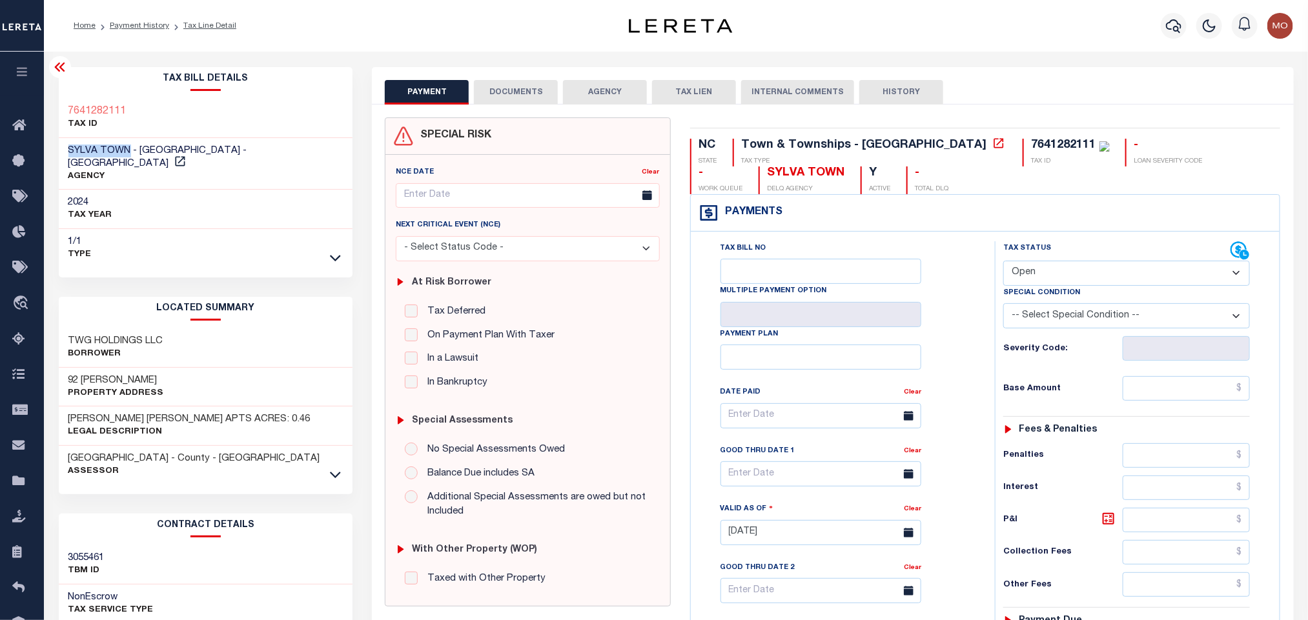
drag, startPoint x: 66, startPoint y: 150, endPoint x: 127, endPoint y: 152, distance: 60.1
click at [127, 152] on div "SYLVA TOWN - Town & Townships - NC AGENCY" at bounding box center [206, 164] width 294 height 52
copy span "SYLVA TOWN"
click at [1054, 276] on select "- Select Status Code - Open Due/Unpaid Paid Incomplete No Tax Due Internal Refu…" at bounding box center [1126, 273] width 247 height 25
select select "DUE"
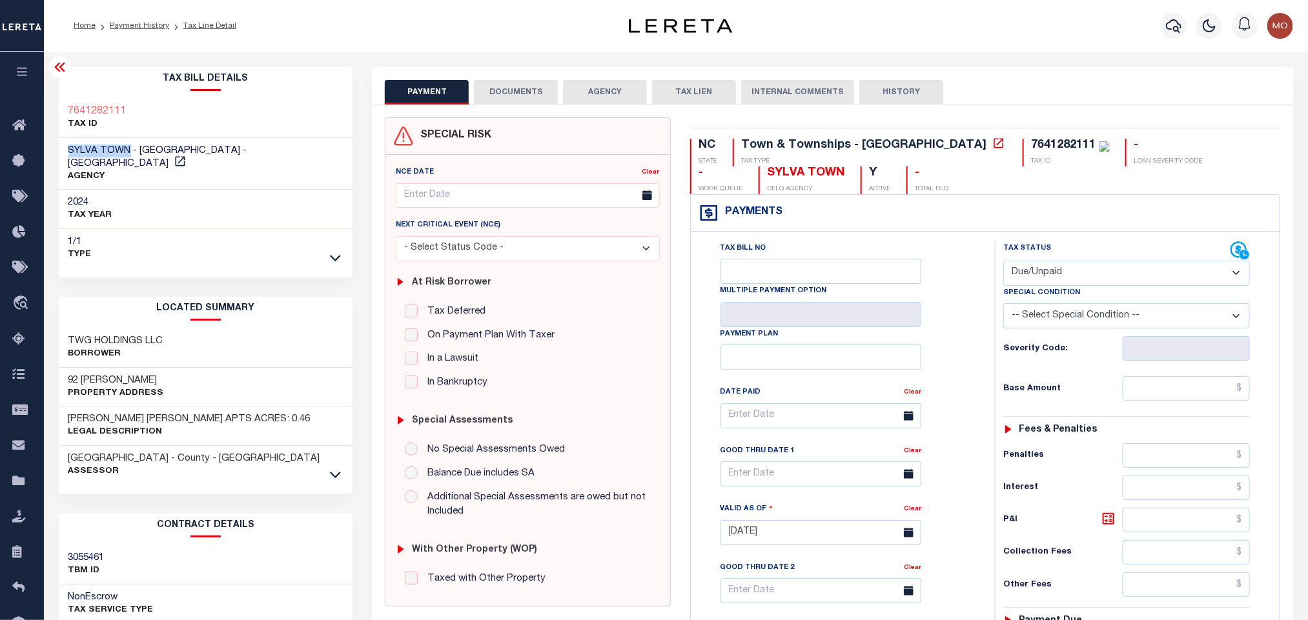
click at [1003, 262] on select "- Select Status Code - Open Due/Unpaid Paid Incomplete No Tax Due Internal Refu…" at bounding box center [1126, 273] width 247 height 25
type input "09/13/2025"
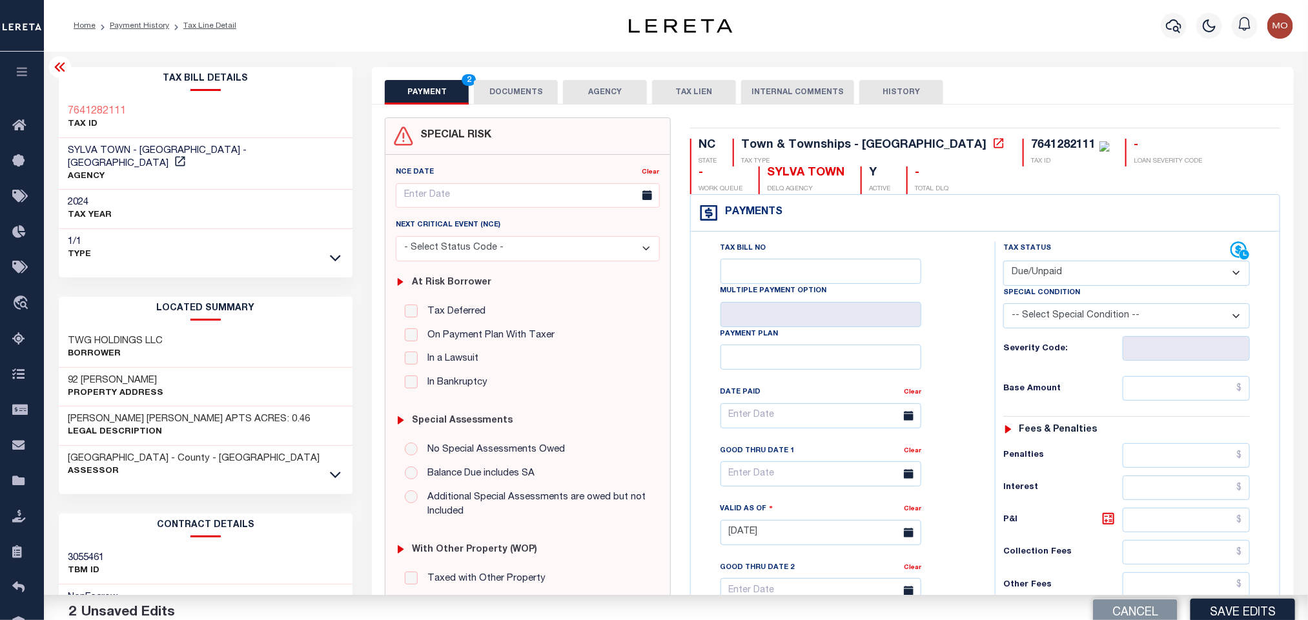
click at [963, 312] on div "Tax Bill No Multiple Payment Option Payment Plan Clear" at bounding box center [840, 422] width 272 height 362
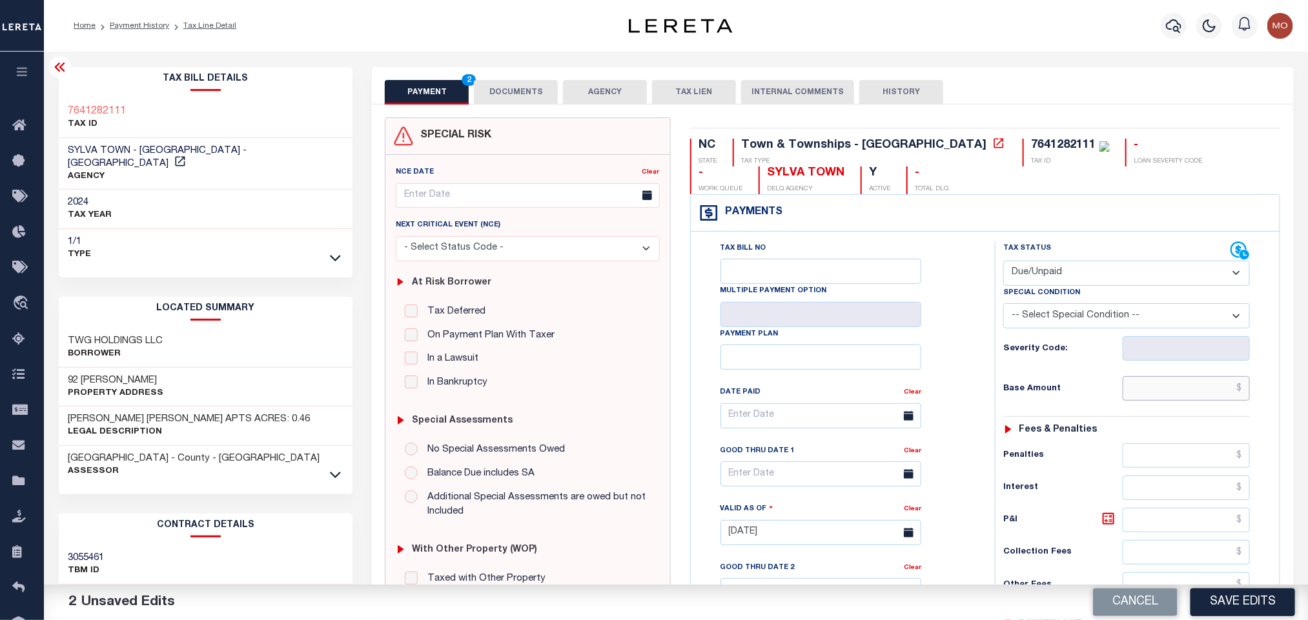
click at [1164, 399] on input "text" at bounding box center [1186, 388] width 128 height 25
paste input "2,647.13"
type input "$2,647.13"
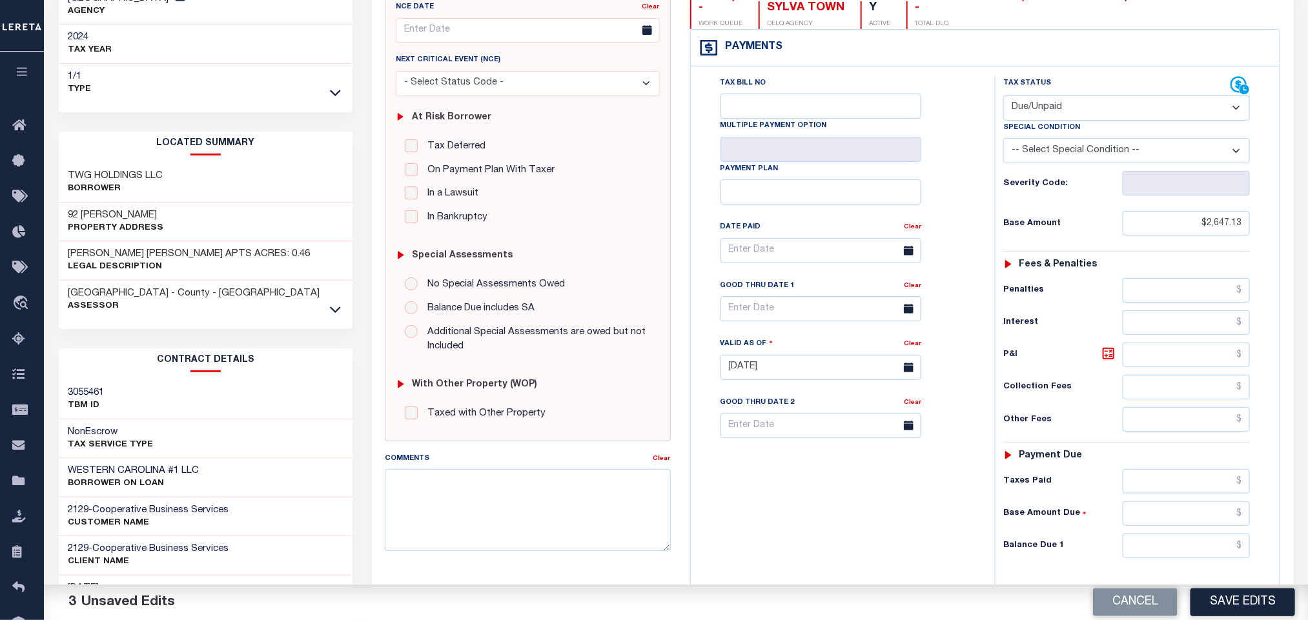
scroll to position [368, 0]
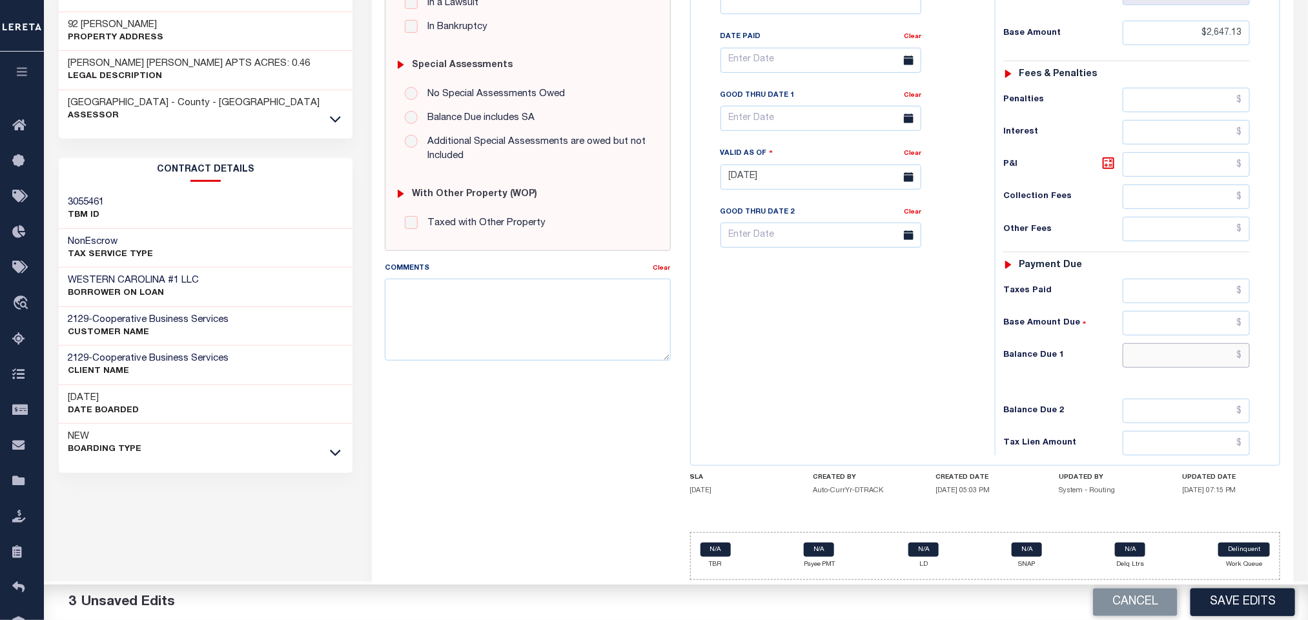
click at [1139, 358] on input "text" at bounding box center [1186, 355] width 128 height 25
paste input "2,864.87"
type input "$2,864.87"
click at [1106, 163] on icon at bounding box center [1108, 163] width 12 height 12
type input "$217.74"
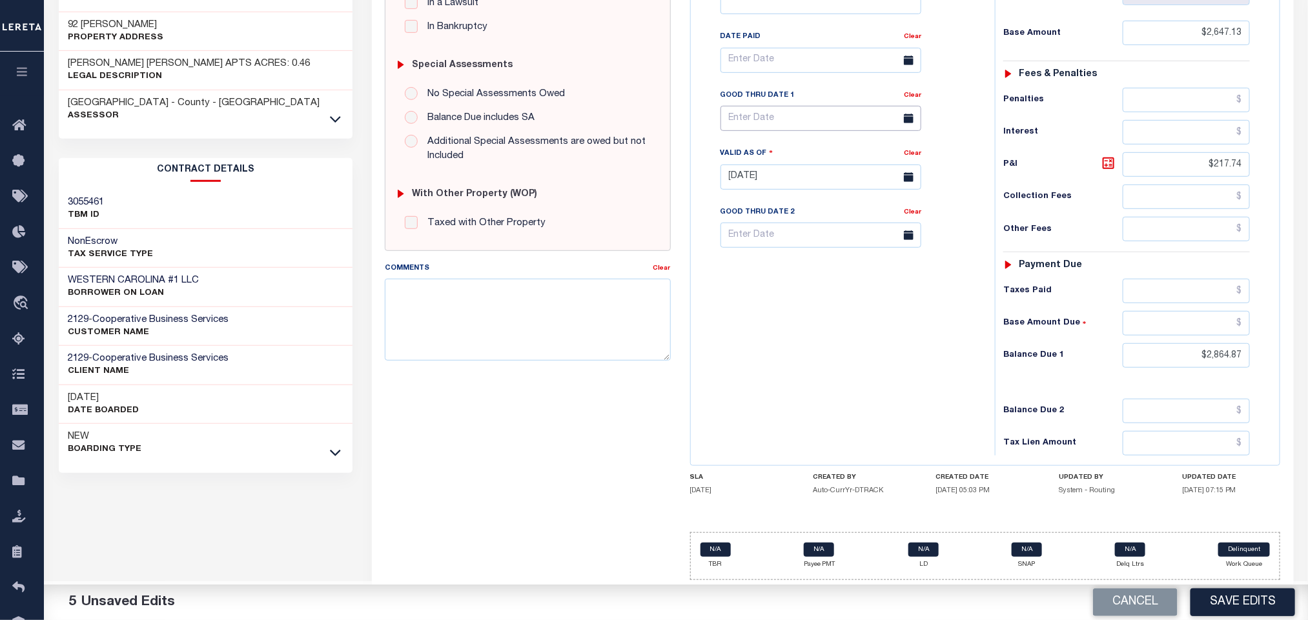
click at [740, 115] on input "text" at bounding box center [820, 118] width 201 height 25
drag, startPoint x: 904, startPoint y: 215, endPoint x: 895, endPoint y: 234, distance: 21.6
click at [903, 219] on span "13" at bounding box center [905, 224] width 25 height 25
type input "09/13/2025"
click at [850, 321] on div "Tax Bill No Multiple Payment Option Payment Plan Clear" at bounding box center [839, 171] width 291 height 570
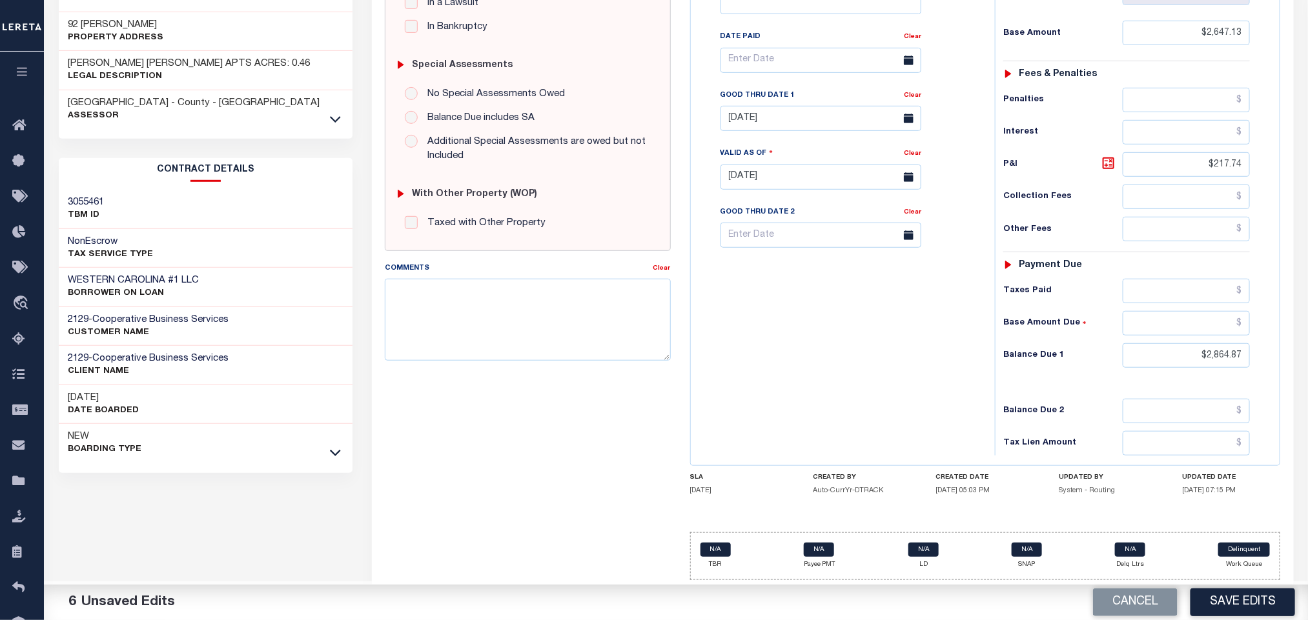
click at [858, 368] on div "Tax Bill No Multiple Payment Option Payment Plan Clear" at bounding box center [839, 171] width 291 height 570
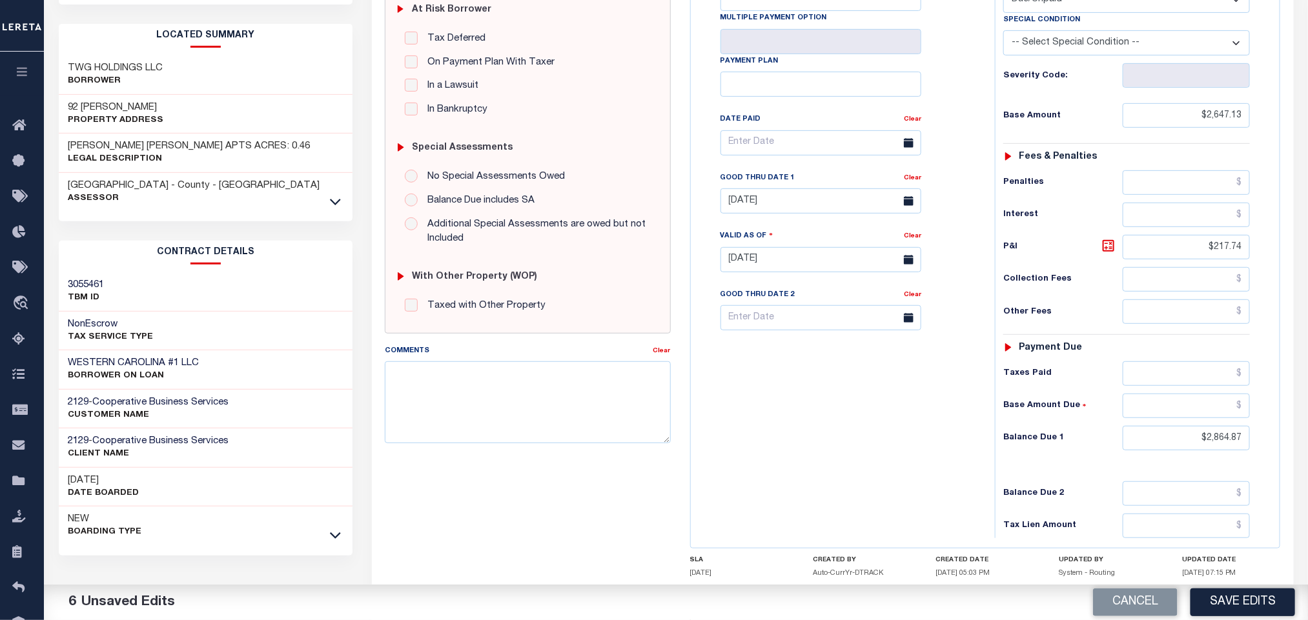
scroll to position [0, 0]
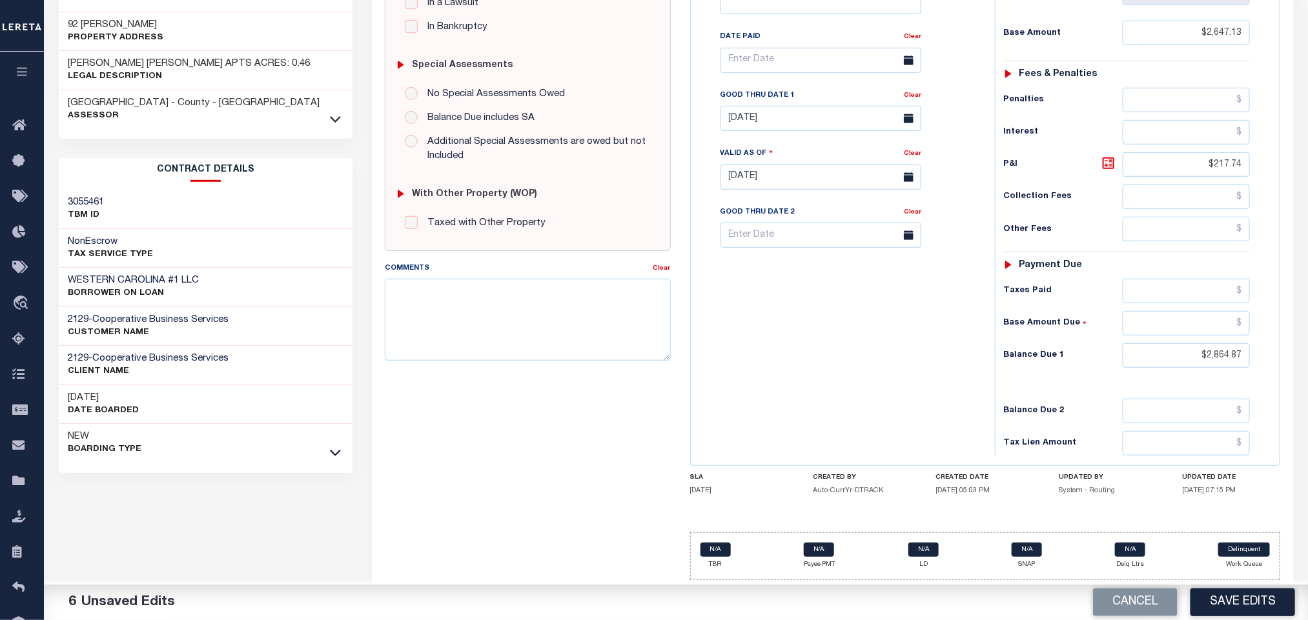
click at [853, 390] on div "Tax Bill No Multiple Payment Option Payment Plan Clear" at bounding box center [839, 171] width 291 height 570
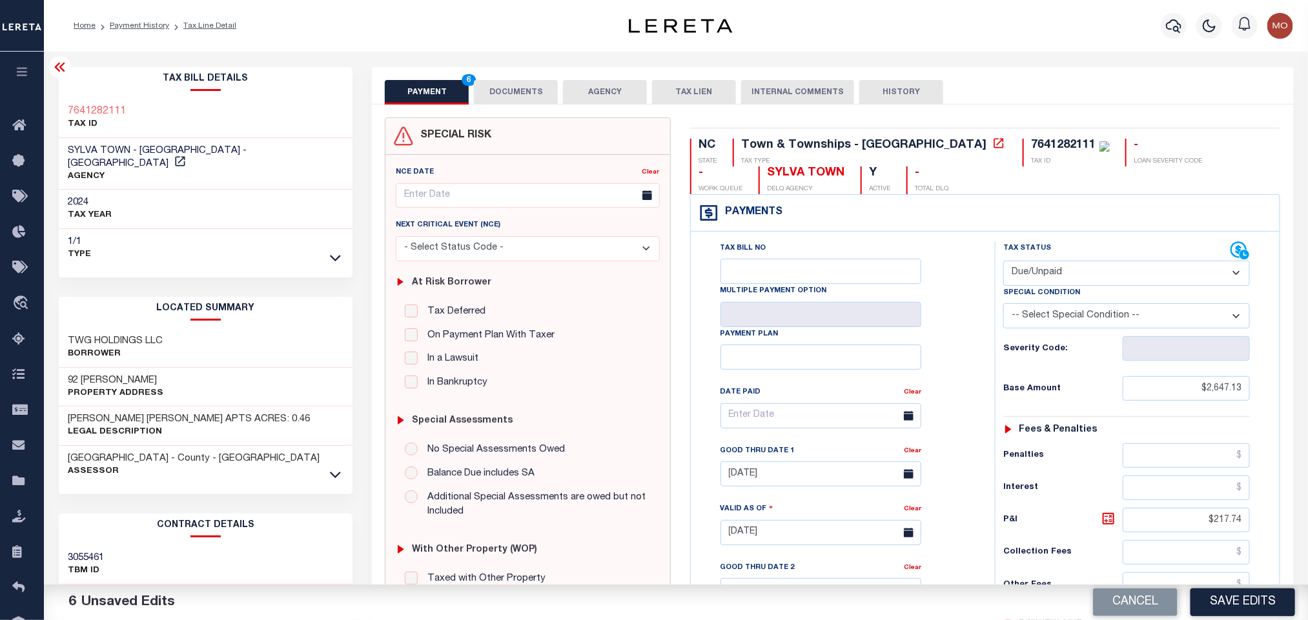
click at [496, 91] on button "DOCUMENTS" at bounding box center [516, 92] width 84 height 25
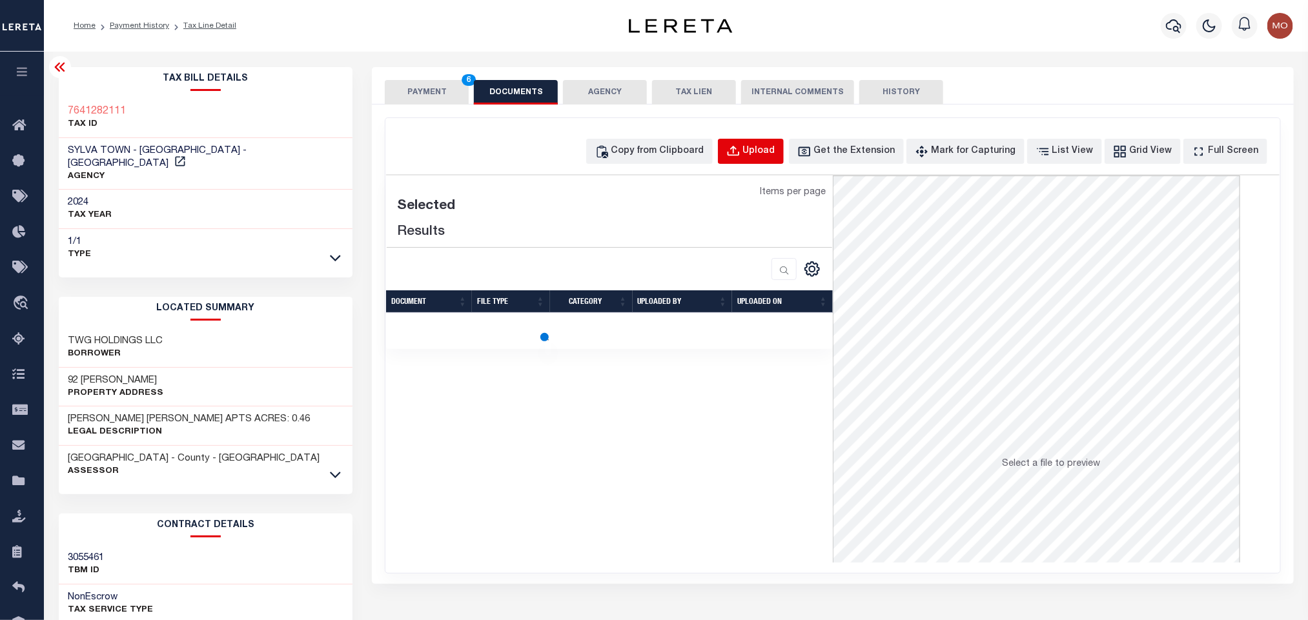
click at [765, 149] on div "Upload" at bounding box center [759, 152] width 32 height 14
select select "POP"
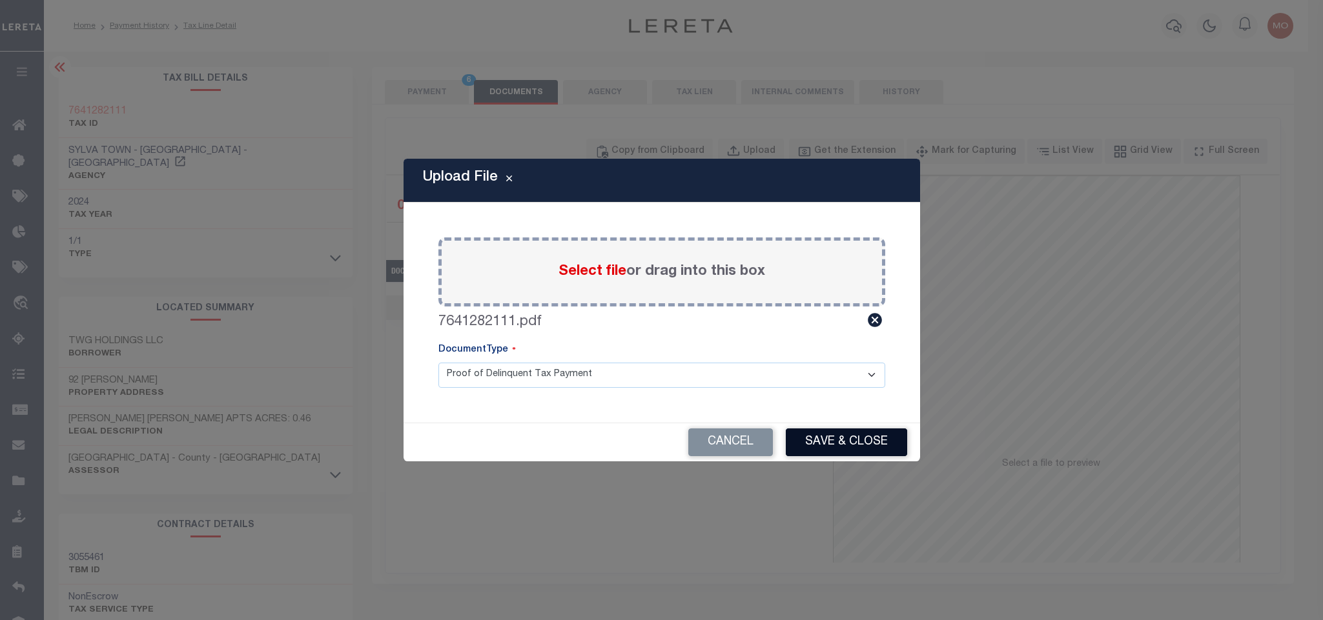
click at [829, 446] on button "Save & Close" at bounding box center [846, 443] width 121 height 28
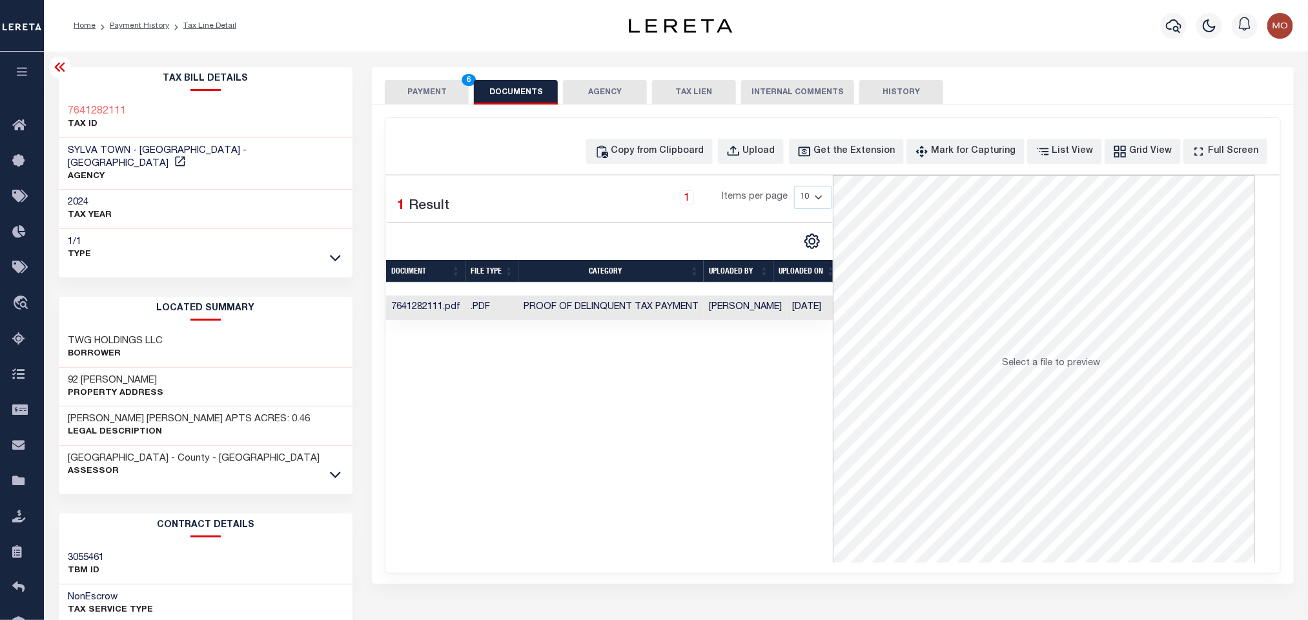
click at [445, 94] on button "PAYMENT 6" at bounding box center [427, 92] width 84 height 25
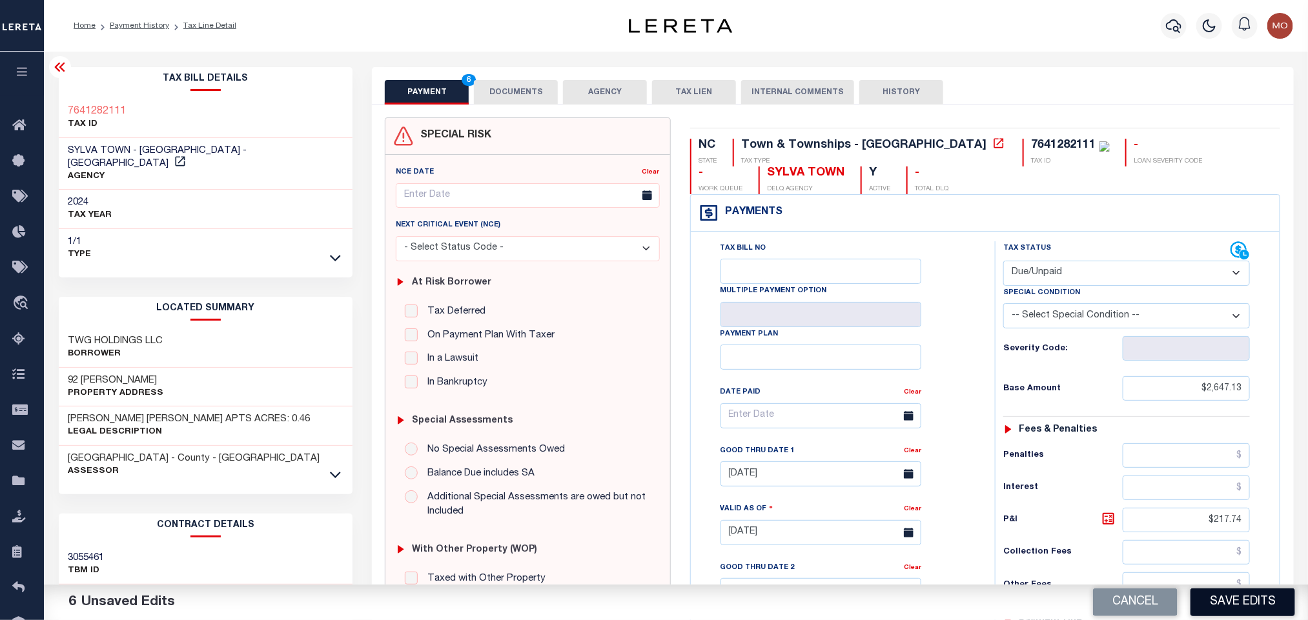
click at [1230, 597] on button "Save Edits" at bounding box center [1242, 603] width 105 height 28
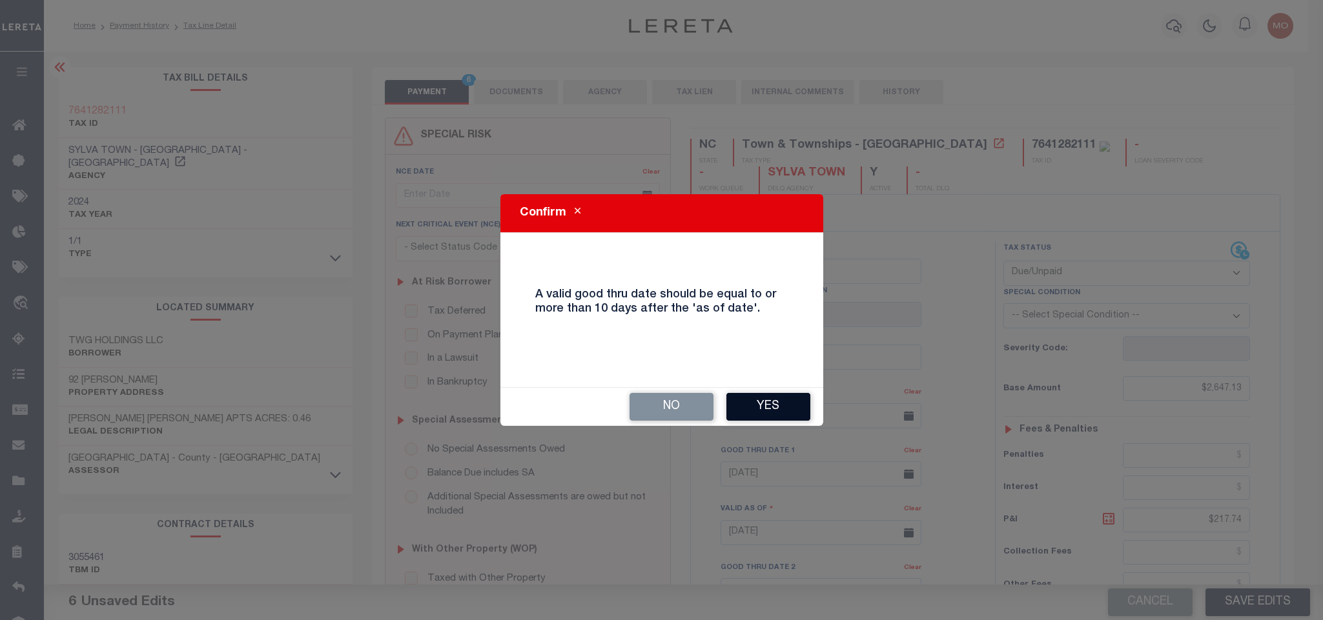
click at [765, 403] on button "Yes" at bounding box center [768, 407] width 84 height 28
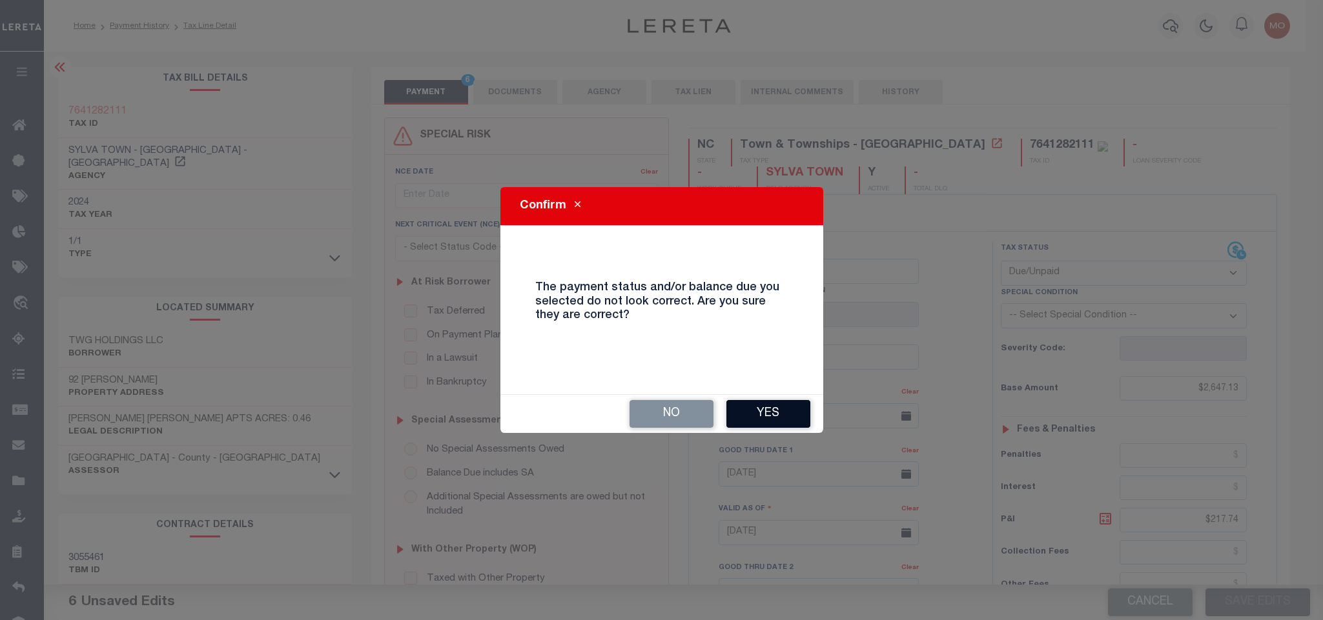
click at [753, 422] on button "Yes" at bounding box center [768, 414] width 84 height 28
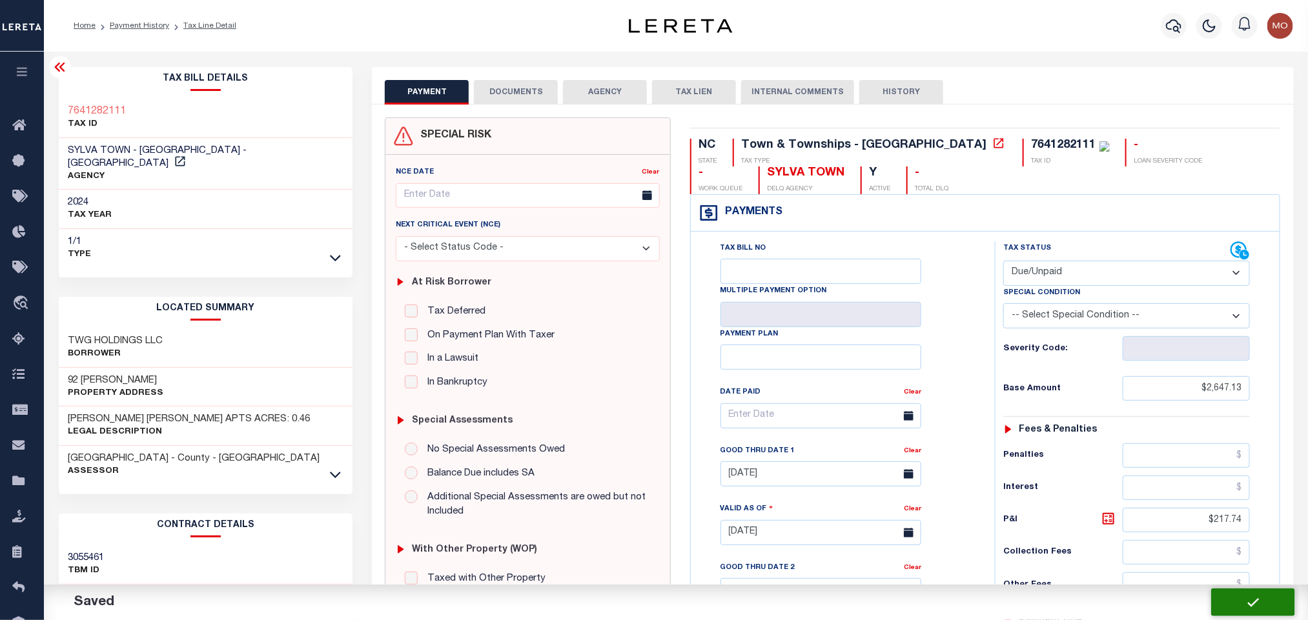
checkbox input "false"
type input "$2,647.13"
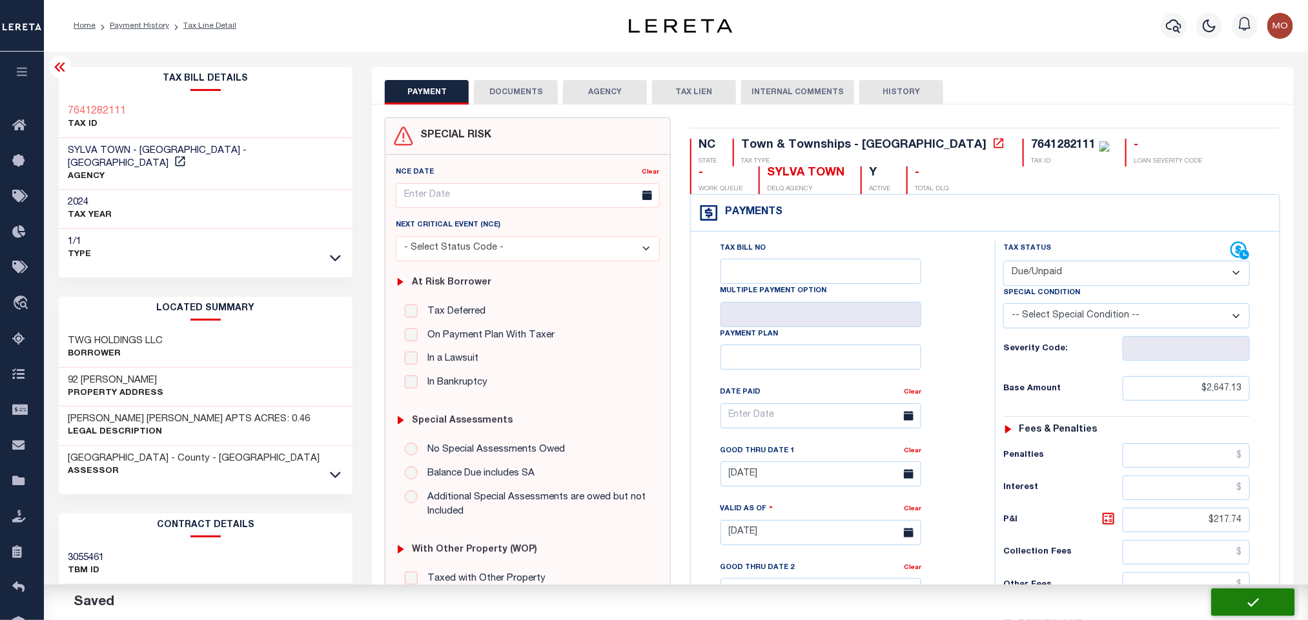
type input "$217.74"
type input "$2,864.87"
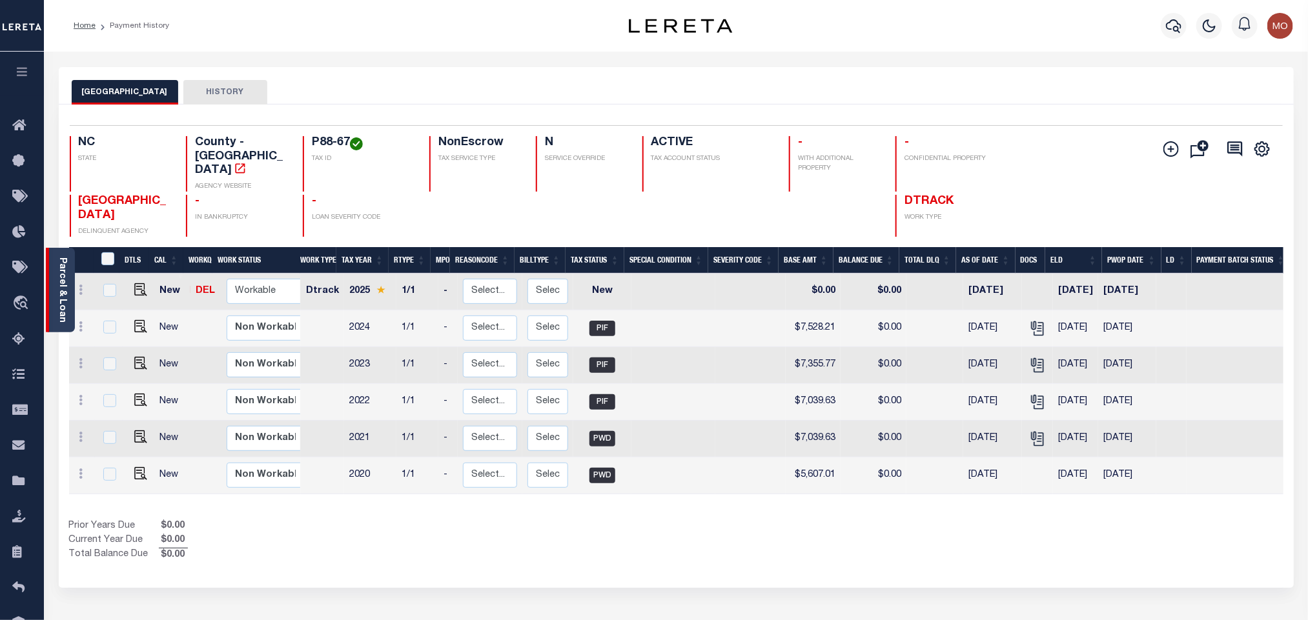
click at [57, 289] on link "Parcel & Loan" at bounding box center [61, 290] width 9 height 65
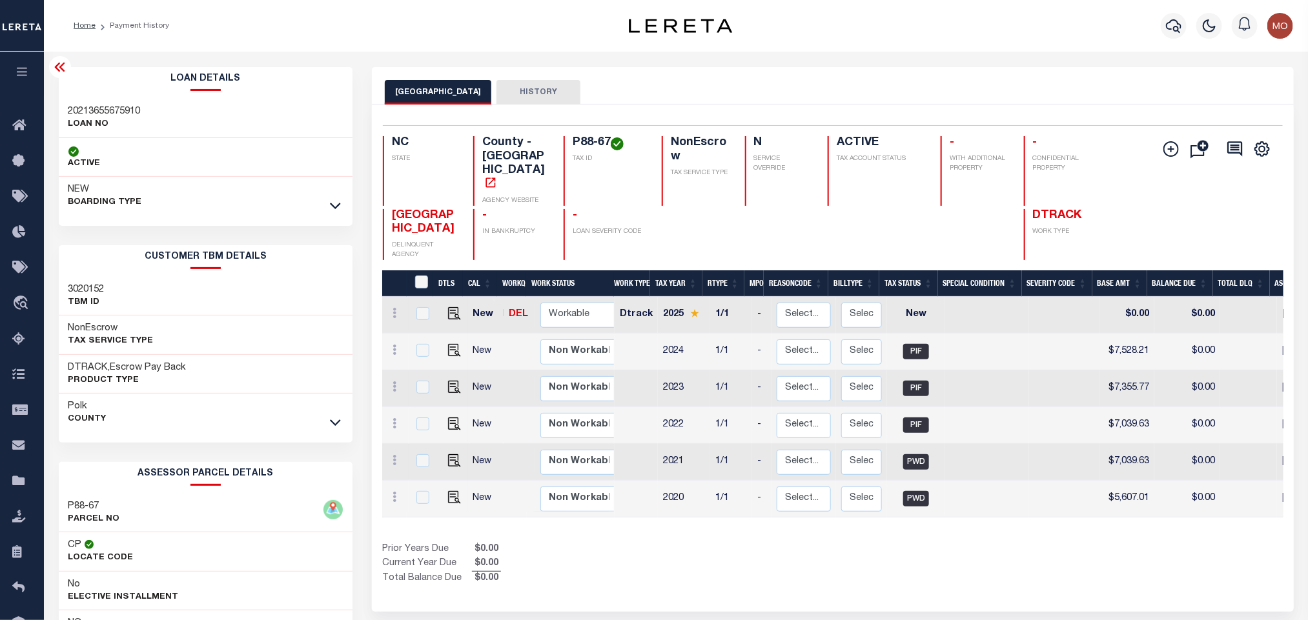
click at [97, 109] on h3 "20213655675910" at bounding box center [104, 111] width 72 height 13
copy h3 "20213655675910"
click at [583, 144] on h4 "P88-67" at bounding box center [610, 143] width 74 height 14
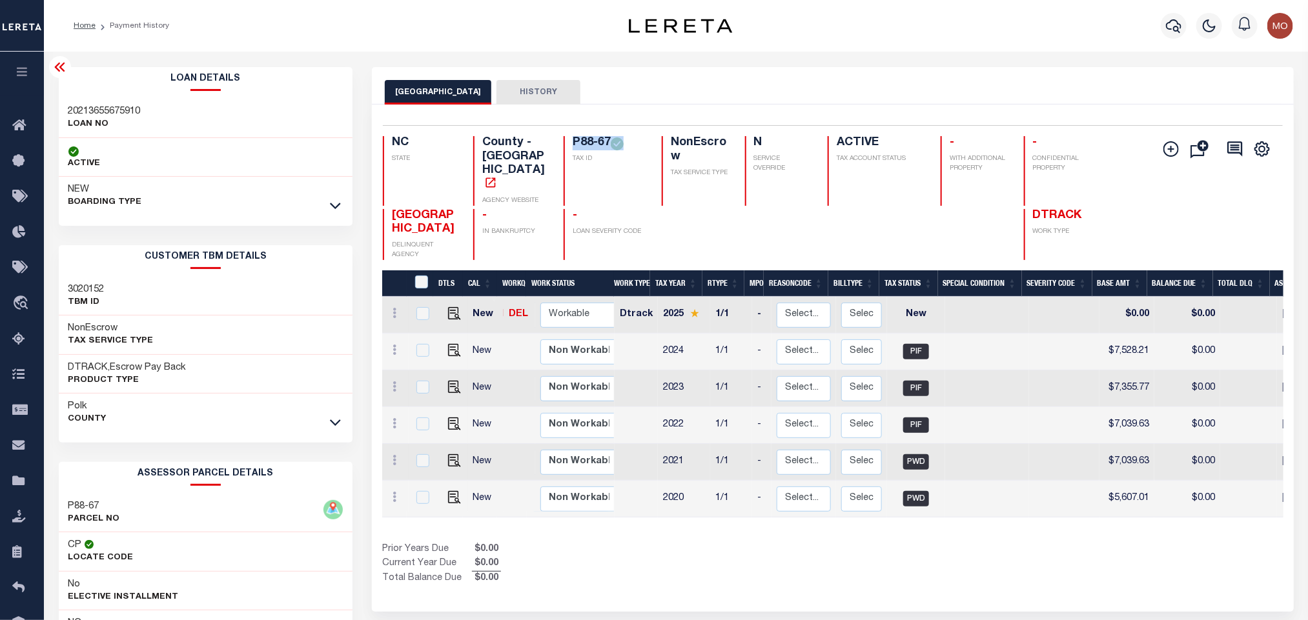
click at [583, 144] on h4 "P88-67" at bounding box center [610, 143] width 74 height 14
copy div "P88-67"
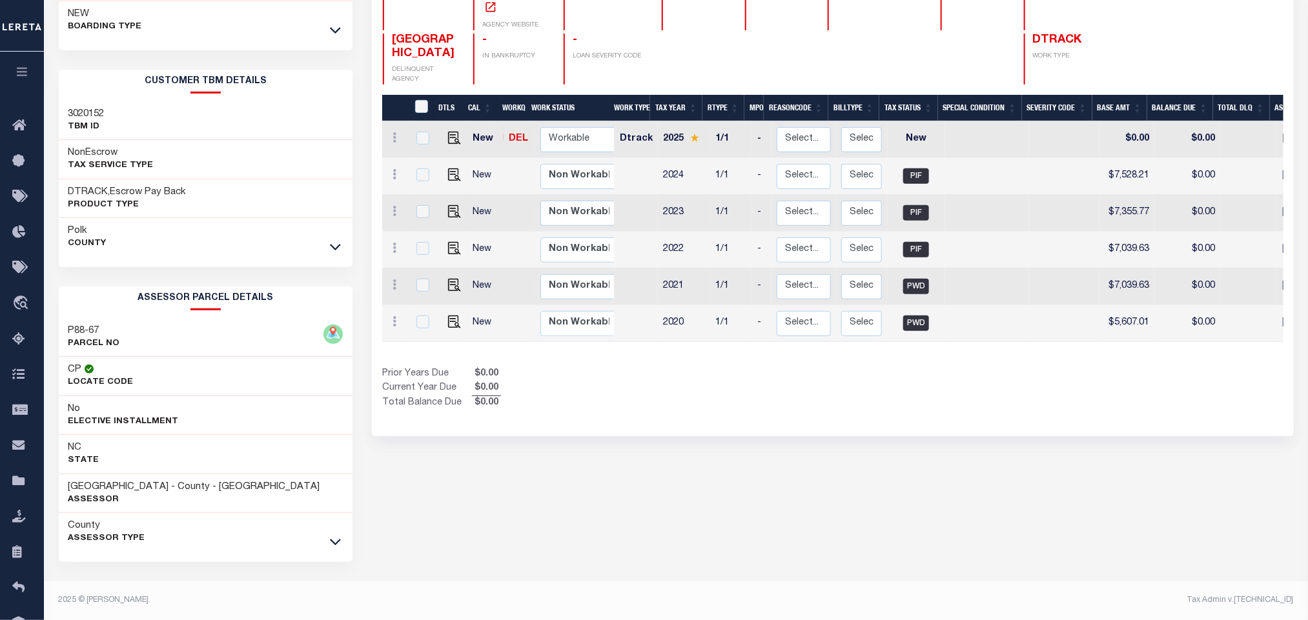
click at [627, 413] on div "POLK COUNTY HISTORY Selected 6 Results" at bounding box center [832, 256] width 940 height 729
drag, startPoint x: 70, startPoint y: 486, endPoint x: 137, endPoint y: 487, distance: 67.8
click at [137, 487] on div "POLK COUNTY - County - NC Assessor" at bounding box center [206, 493] width 294 height 39
copy h3 "POLK COUNTY"
click at [935, 463] on div "POLK COUNTY HISTORY Selected 6 Results" at bounding box center [832, 256] width 940 height 729
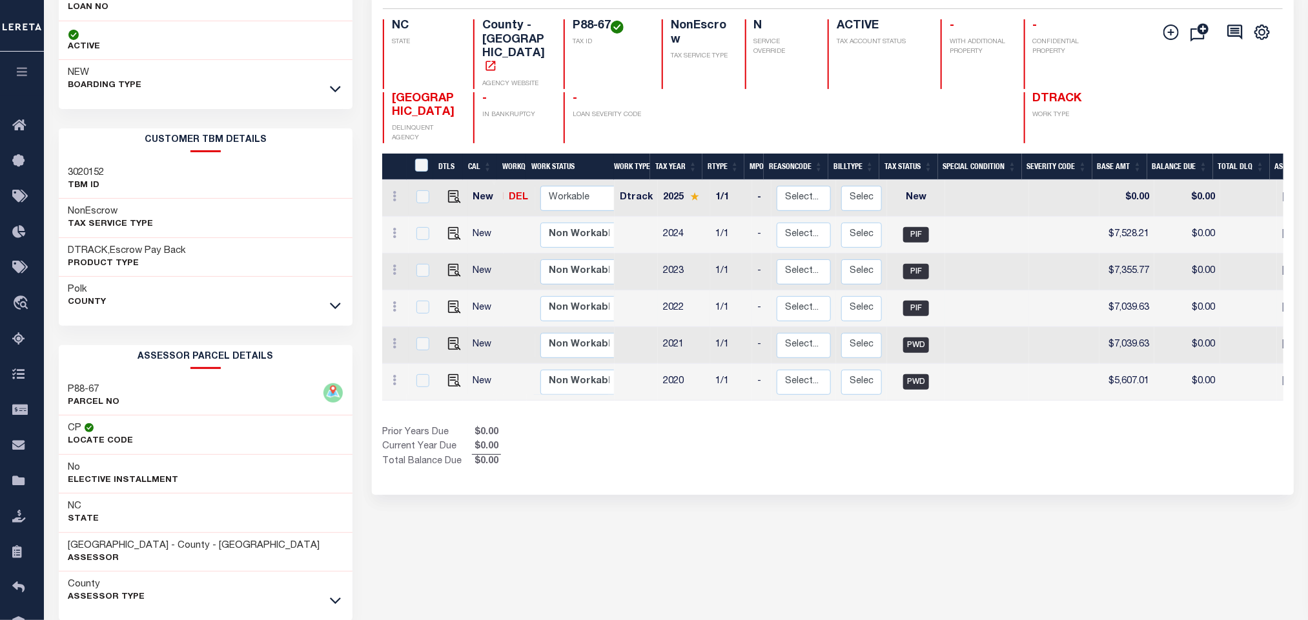
scroll to position [83, 0]
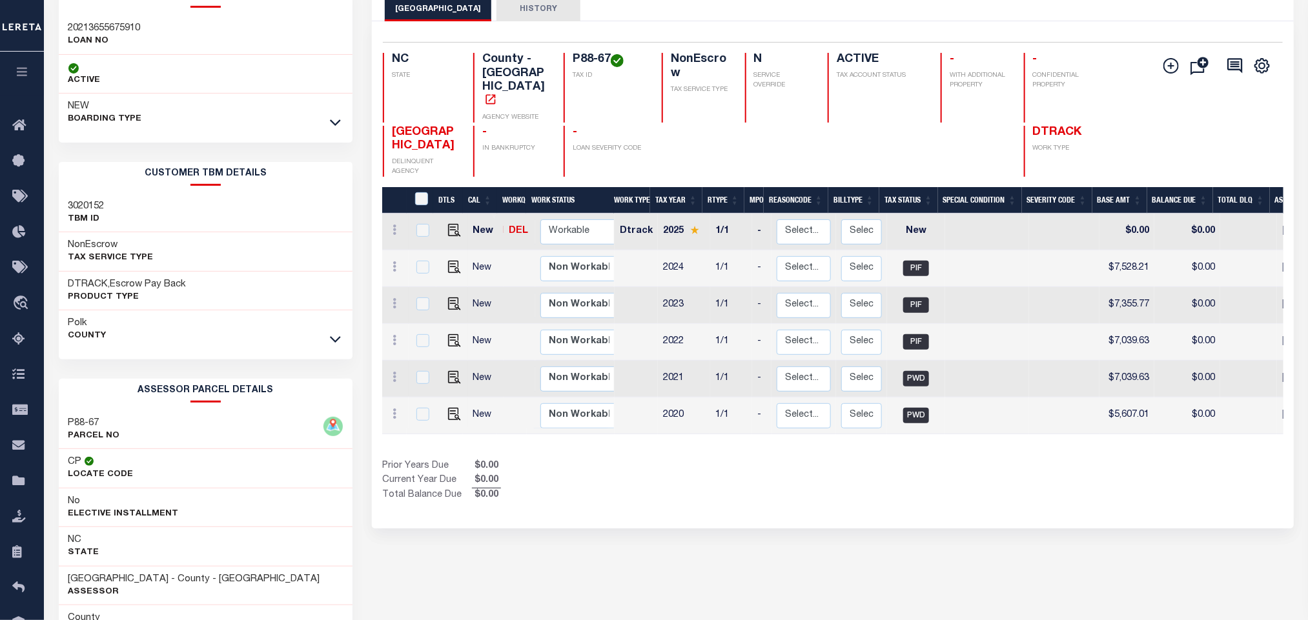
drag, startPoint x: 778, startPoint y: 496, endPoint x: 769, endPoint y: 429, distance: 67.7
click at [778, 496] on div "Selected 6 Results 1 Items per page 25 50 100 NC STATE P88-67 N" at bounding box center [832, 274] width 921 height 507
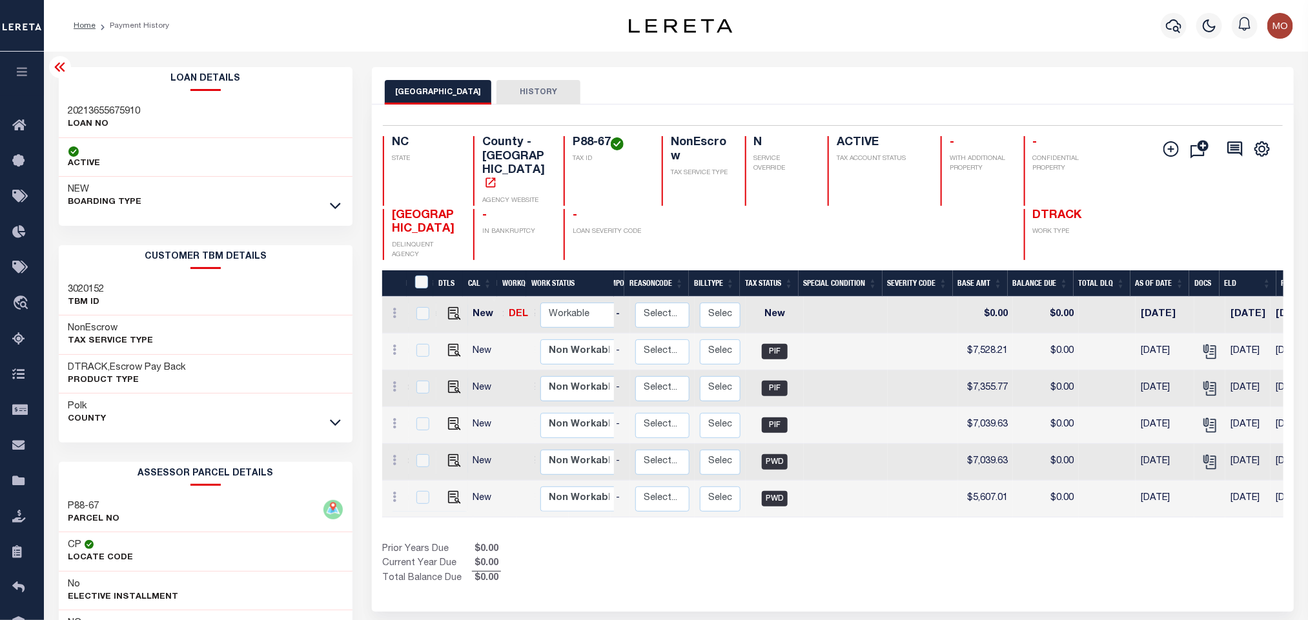
scroll to position [0, 141]
click at [1201, 343] on icon "" at bounding box center [1209, 351] width 17 height 17
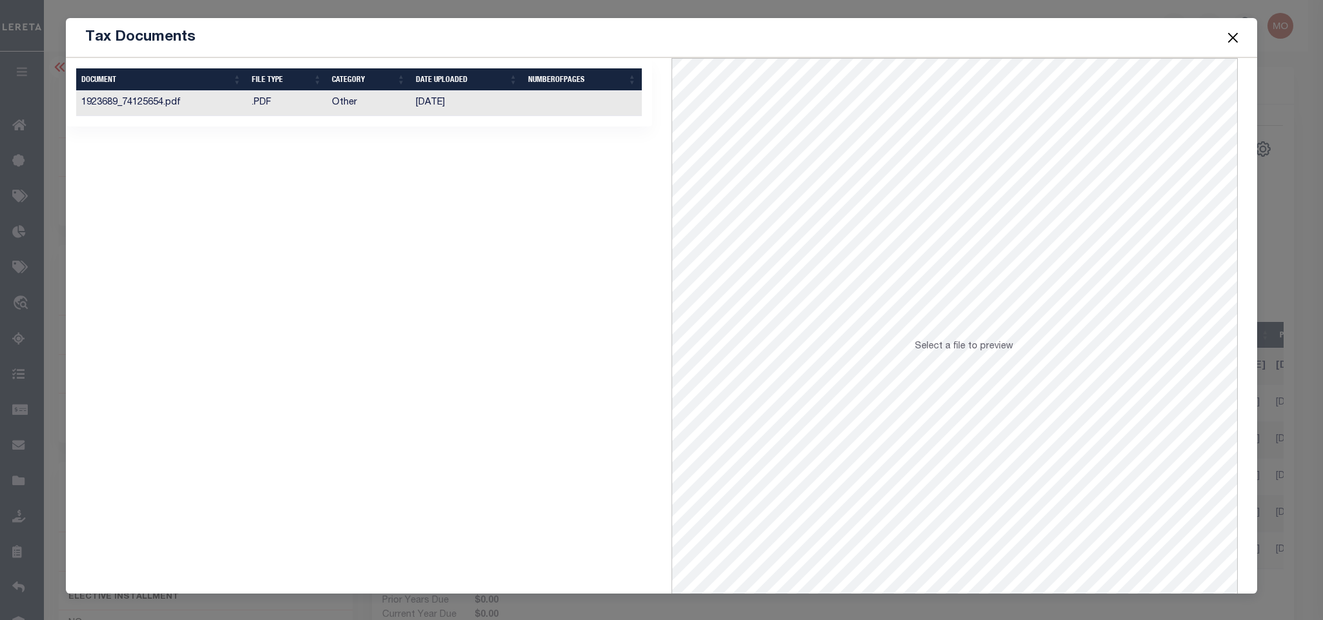
click at [416, 103] on td "05/22/2025" at bounding box center [467, 103] width 112 height 25
click at [1230, 34] on button "Close" at bounding box center [1232, 37] width 17 height 17
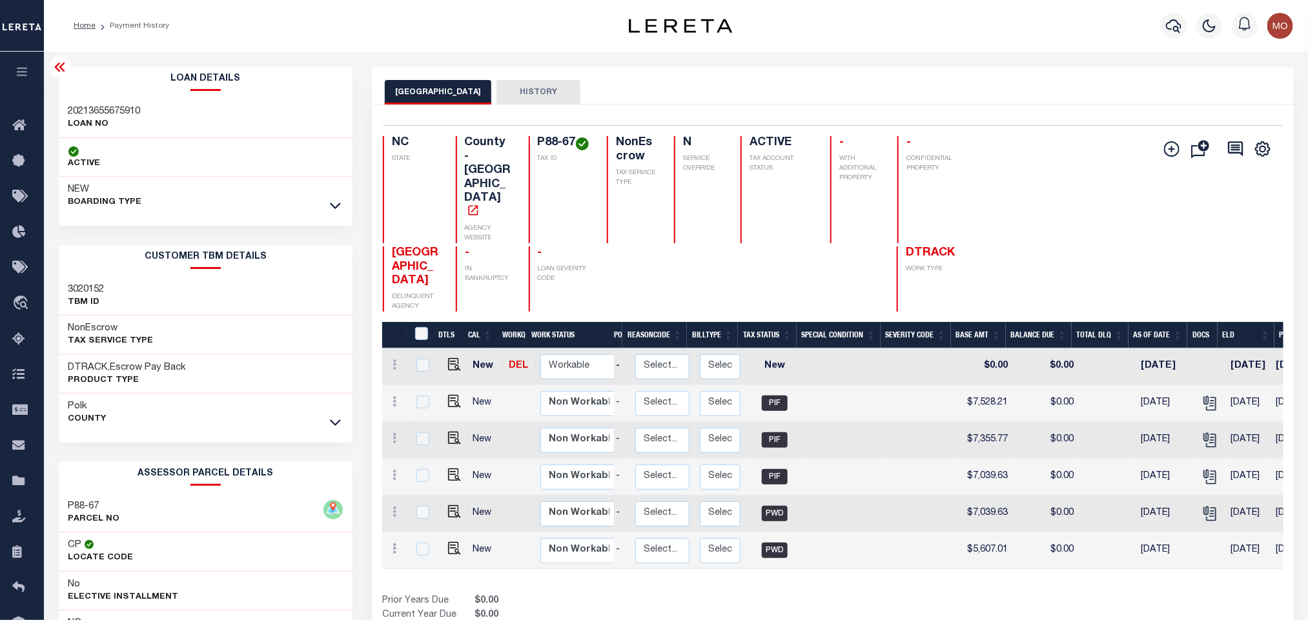
click at [645, 597] on div "Selected 6 Results 1 Items per page 25 50 100 NC STATE P88-67 N" at bounding box center [832, 384] width 921 height 559
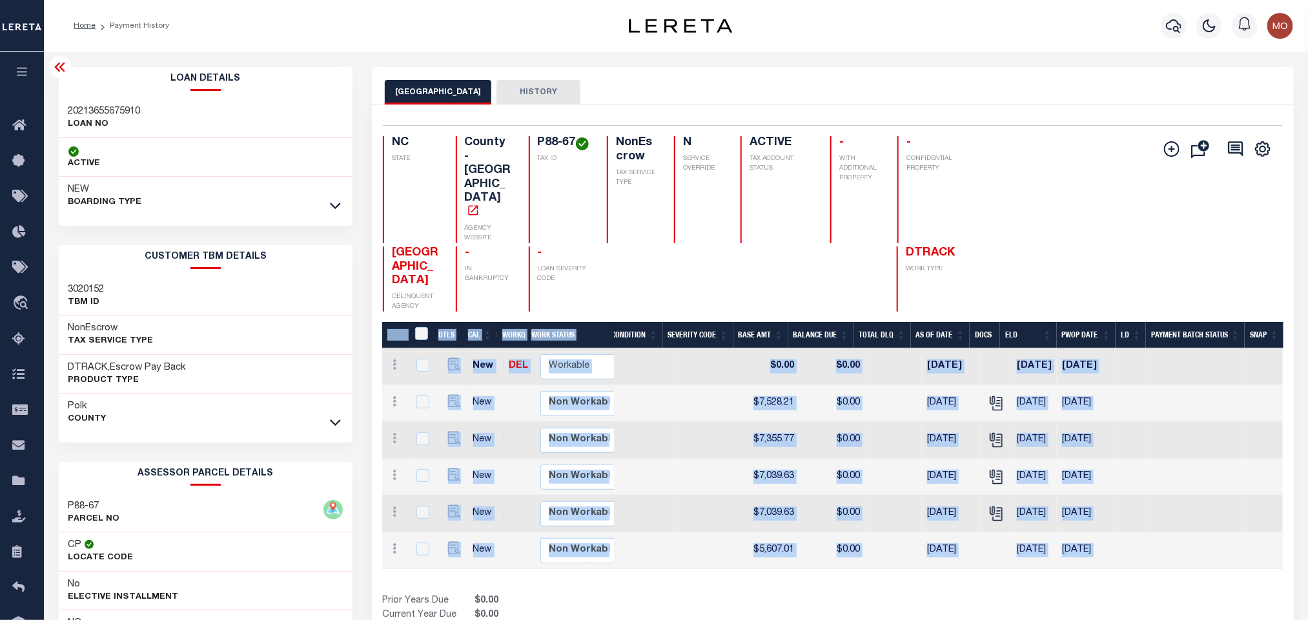
drag, startPoint x: 736, startPoint y: 540, endPoint x: 633, endPoint y: 531, distance: 103.0
click at [471, 534] on div "DTLS CAL WorkQ Work Status Work Type Tax Year RType MPO ReasonCode BillType Tax…" at bounding box center [832, 480] width 900 height 316
click at [760, 594] on div "Prior Years Due $0.00 Current Year Due $0.00 Total Balance Due $0.00" at bounding box center [607, 615] width 451 height 43
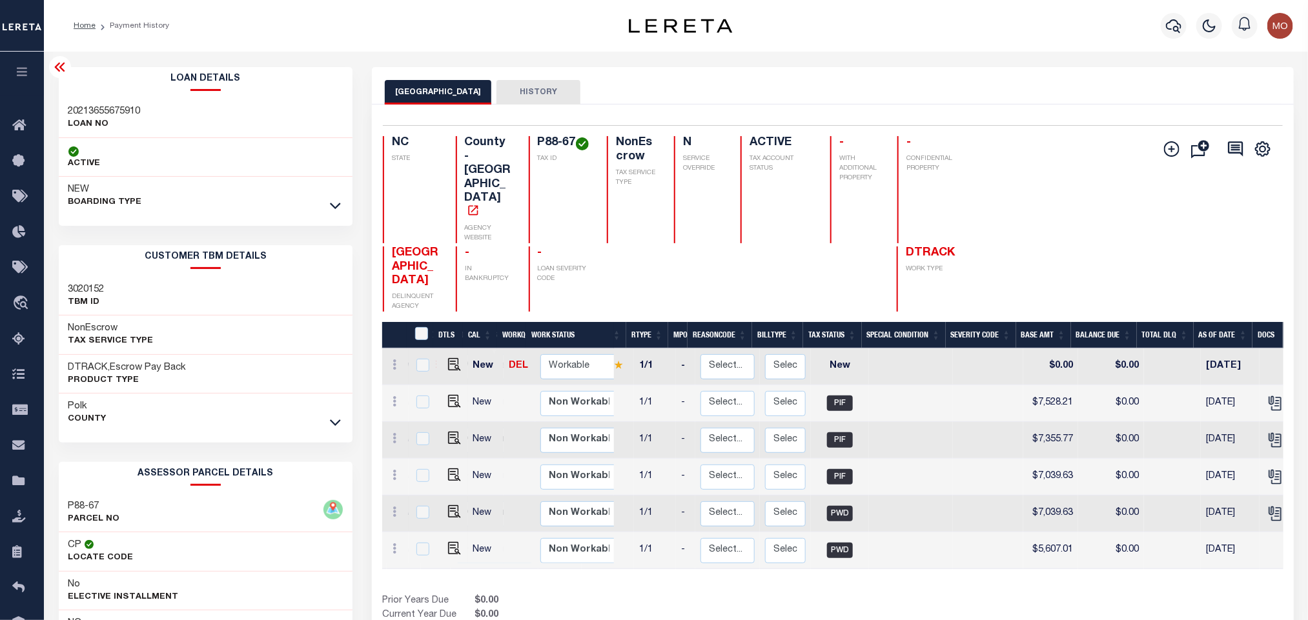
scroll to position [0, 0]
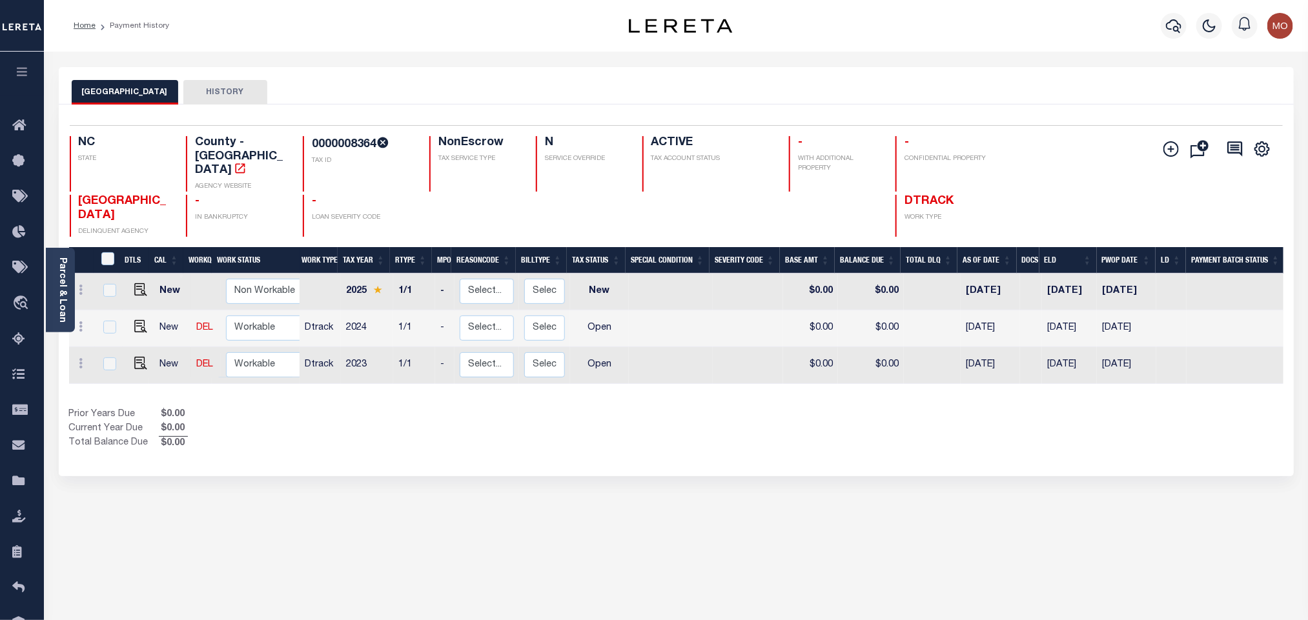
click at [374, 452] on div "Selected 3 Results 1 Items per page 25 50 100 NC STATE TAX ID N" at bounding box center [676, 291] width 1235 height 372
click at [52, 287] on div "Parcel & Loan" at bounding box center [60, 290] width 29 height 85
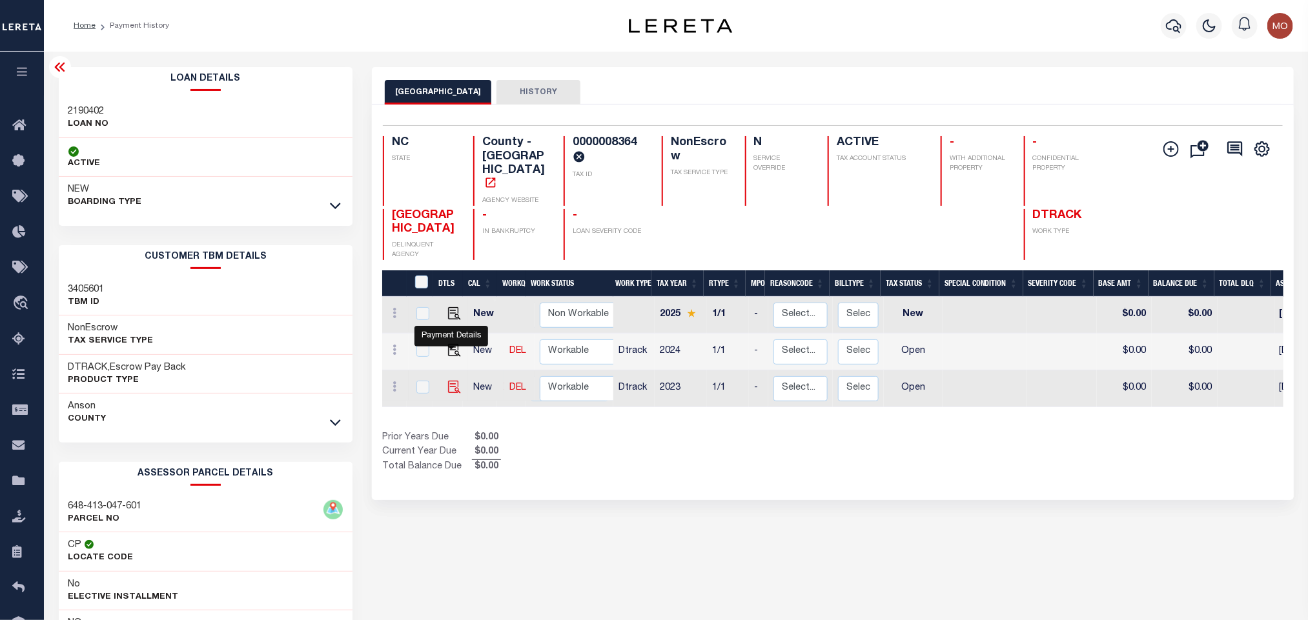
click at [448, 381] on img "" at bounding box center [454, 387] width 13 height 13
checkbox input "true"
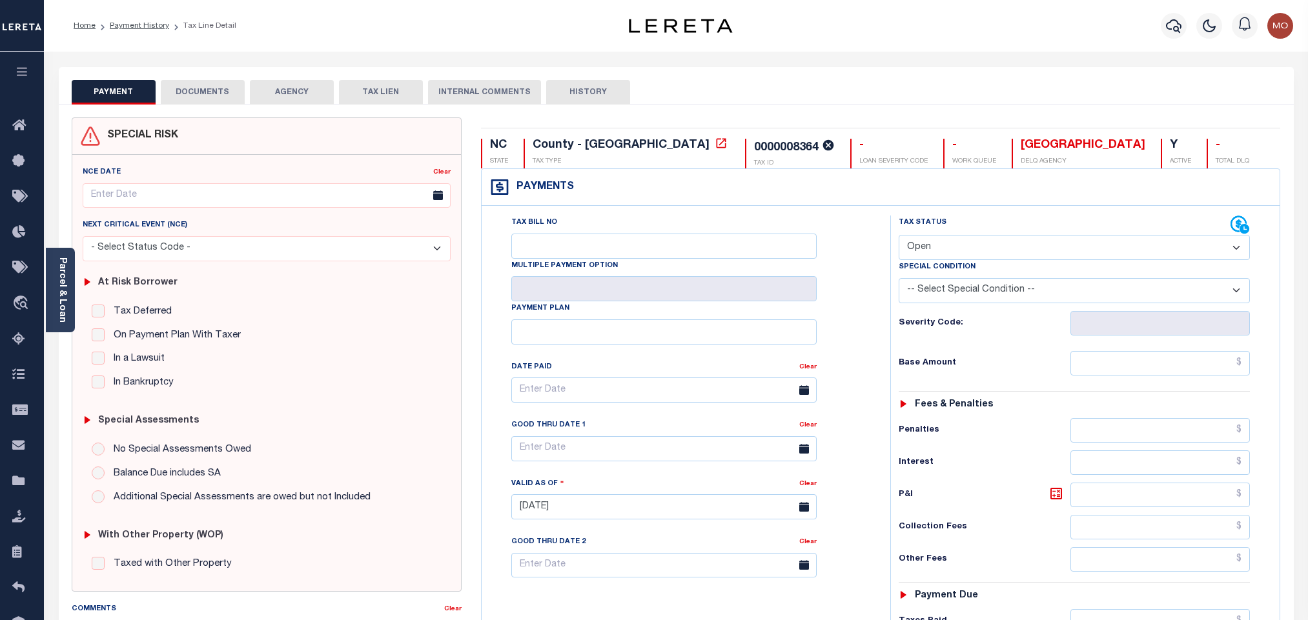
select select "OP2"
click at [72, 279] on div "Parcel & Loan" at bounding box center [60, 290] width 29 height 85
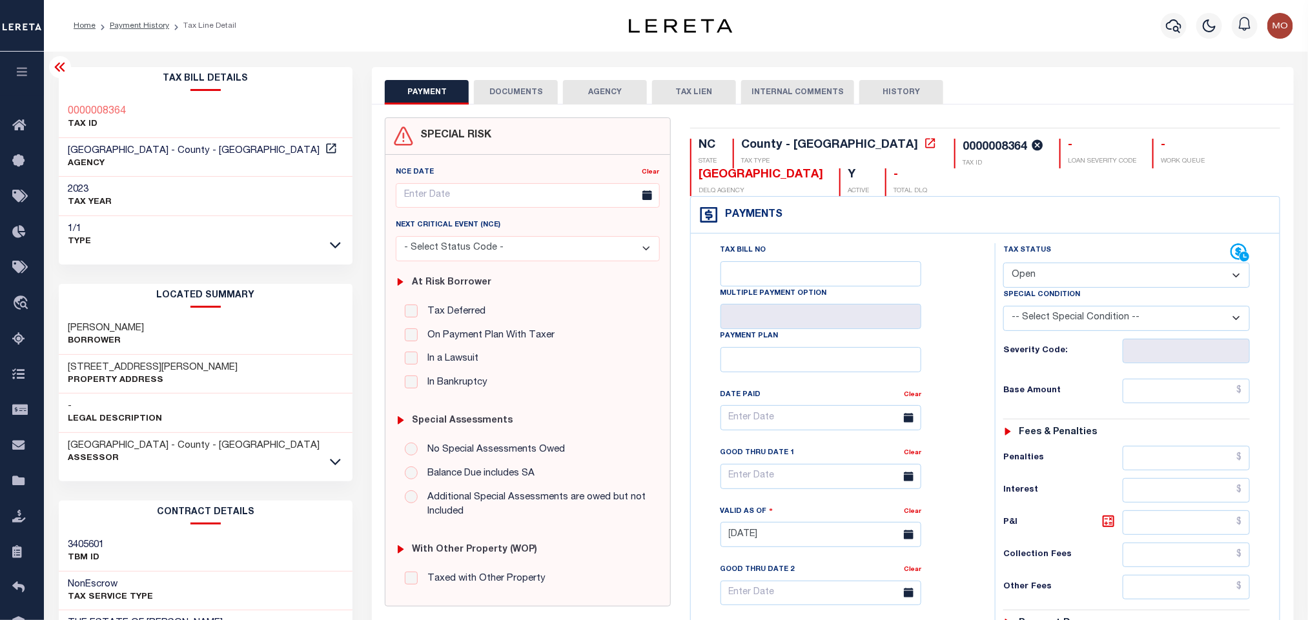
click at [90, 331] on h3 "[PERSON_NAME]" at bounding box center [106, 328] width 76 height 13
copy div "[PERSON_NAME]"
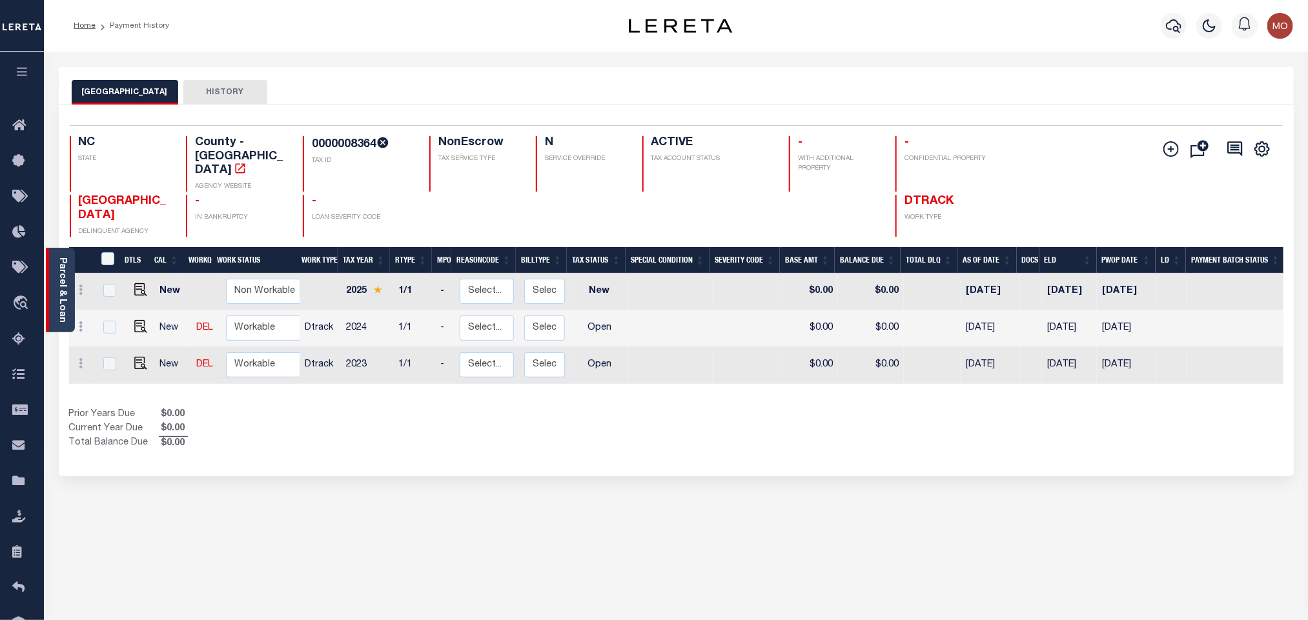
click at [63, 294] on link "Parcel & Loan" at bounding box center [61, 290] width 9 height 65
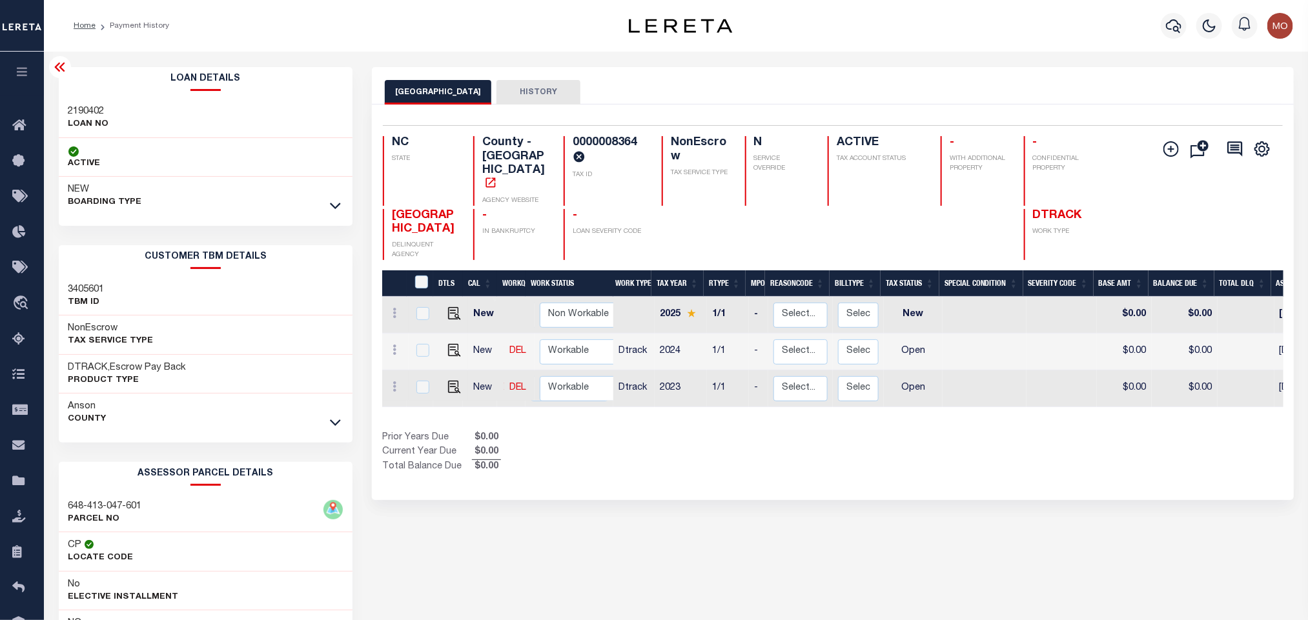
click at [80, 111] on h3 "2190402" at bounding box center [88, 111] width 41 height 13
copy h3 "2190402"
click at [606, 137] on h4 "0000008364" at bounding box center [610, 151] width 74 height 30
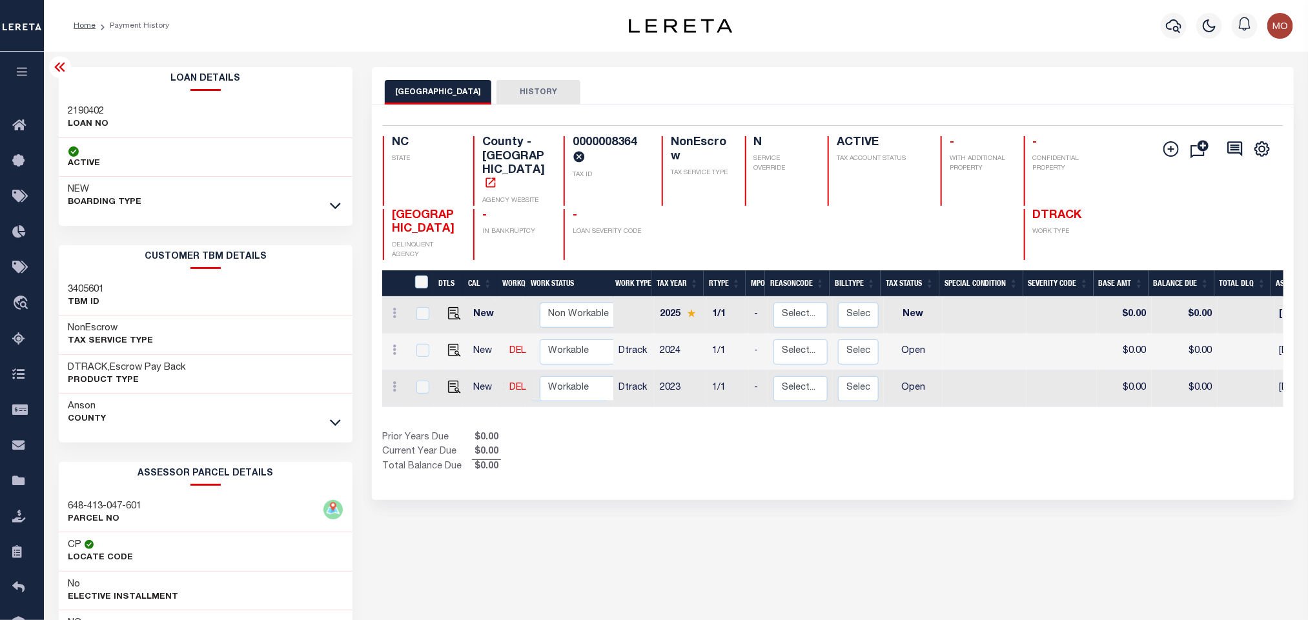
copy h4 "0000008364"
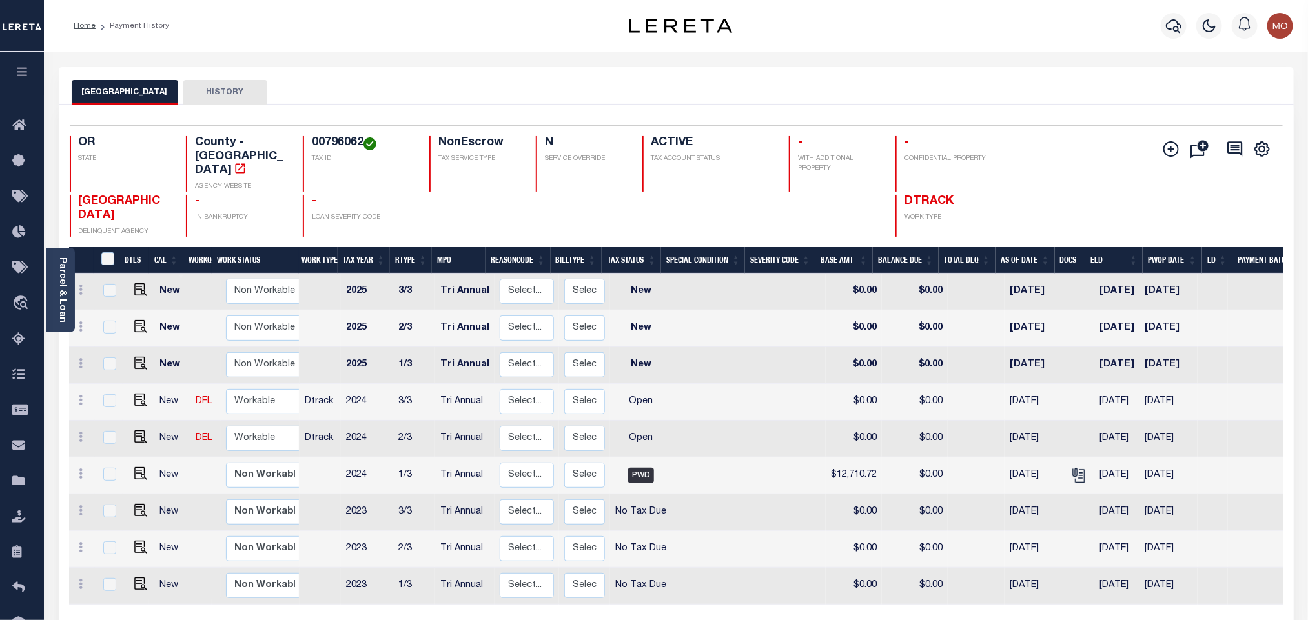
click at [338, 144] on h4 "00796062" at bounding box center [363, 143] width 102 height 14
copy h4 "00796062"
click at [70, 279] on div "Parcel & Loan" at bounding box center [60, 290] width 29 height 85
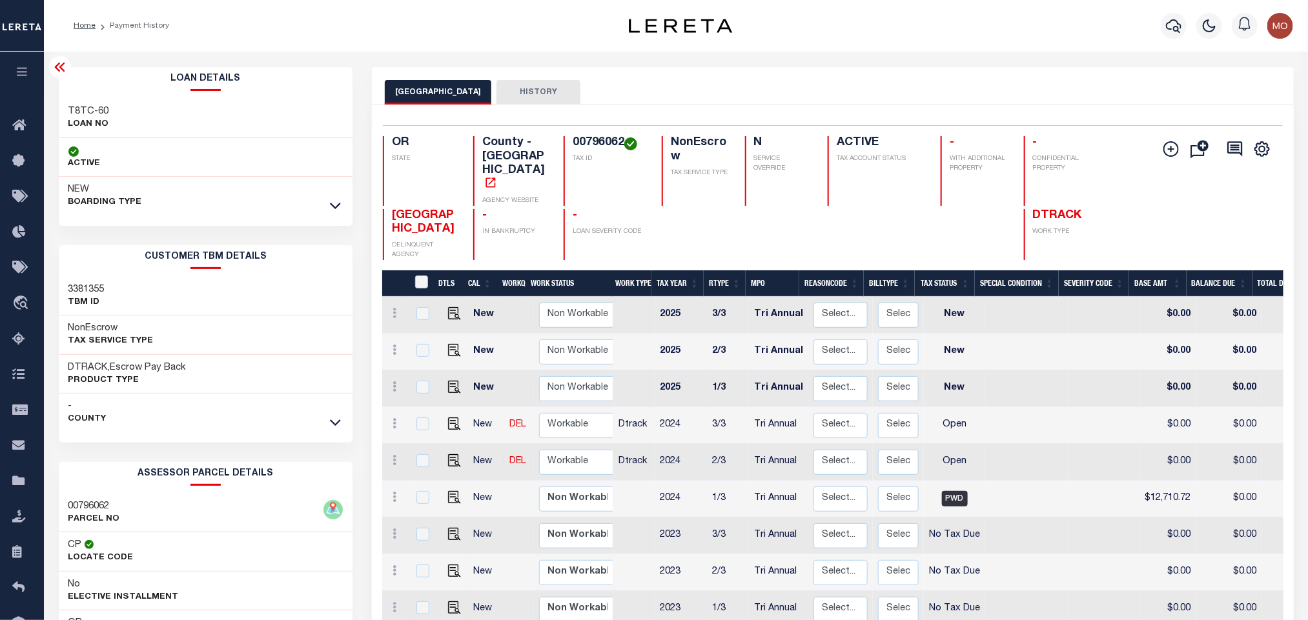
click at [78, 111] on h3 "T8TC-60" at bounding box center [88, 111] width 41 height 13
copy div "T8TC-60"
click at [602, 144] on h4 "00796062" at bounding box center [610, 143] width 74 height 14
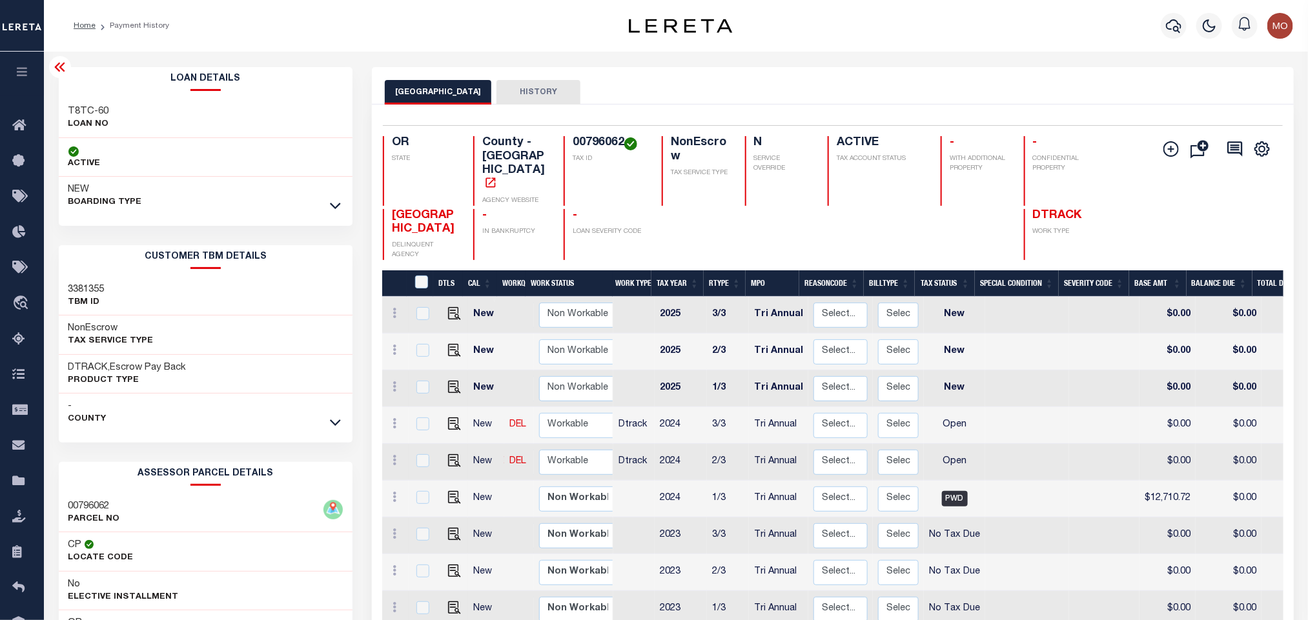
click at [602, 144] on h4 "00796062" at bounding box center [610, 143] width 74 height 14
copy h4 "00796062"
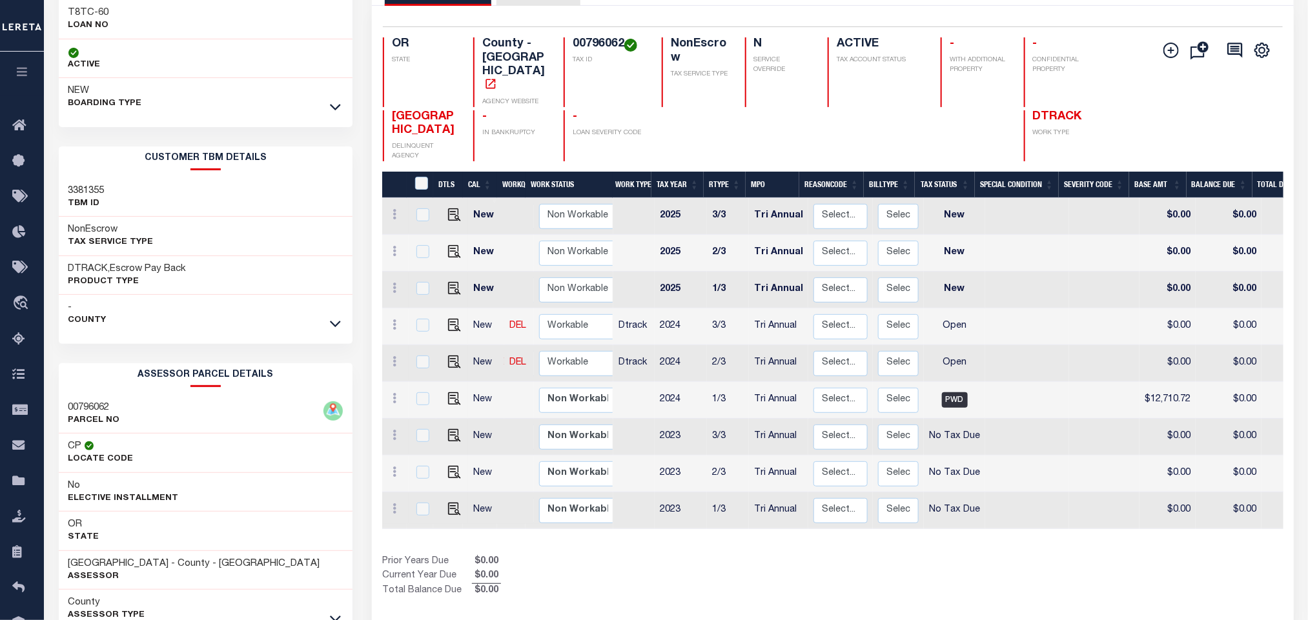
scroll to position [180, 0]
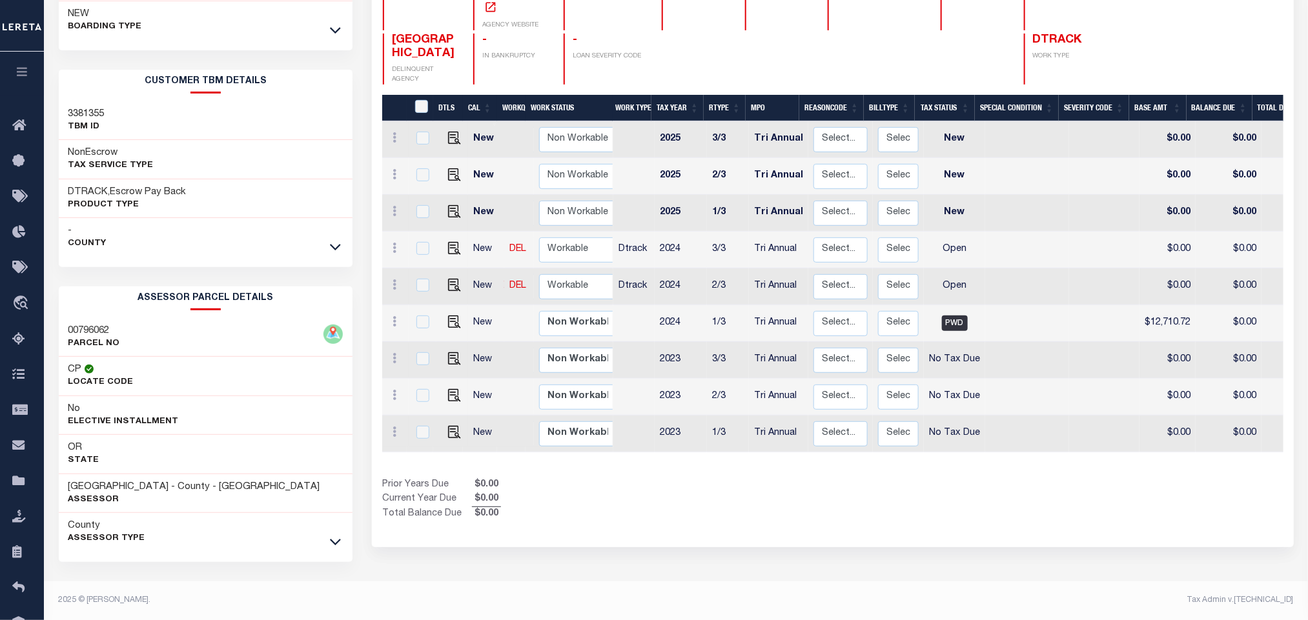
drag, startPoint x: 780, startPoint y: 529, endPoint x: 771, endPoint y: 523, distance: 10.7
click at [780, 529] on div "Selected 9 Results 1 Items per page 25 50 100 OR STATE 00796062" at bounding box center [832, 238] width 921 height 618
drag, startPoint x: 68, startPoint y: 488, endPoint x: 168, endPoint y: 485, distance: 100.7
click at [168, 485] on h3 "[GEOGRAPHIC_DATA] - County - [GEOGRAPHIC_DATA]" at bounding box center [194, 487] width 252 height 13
copy h3 "[GEOGRAPHIC_DATA]"
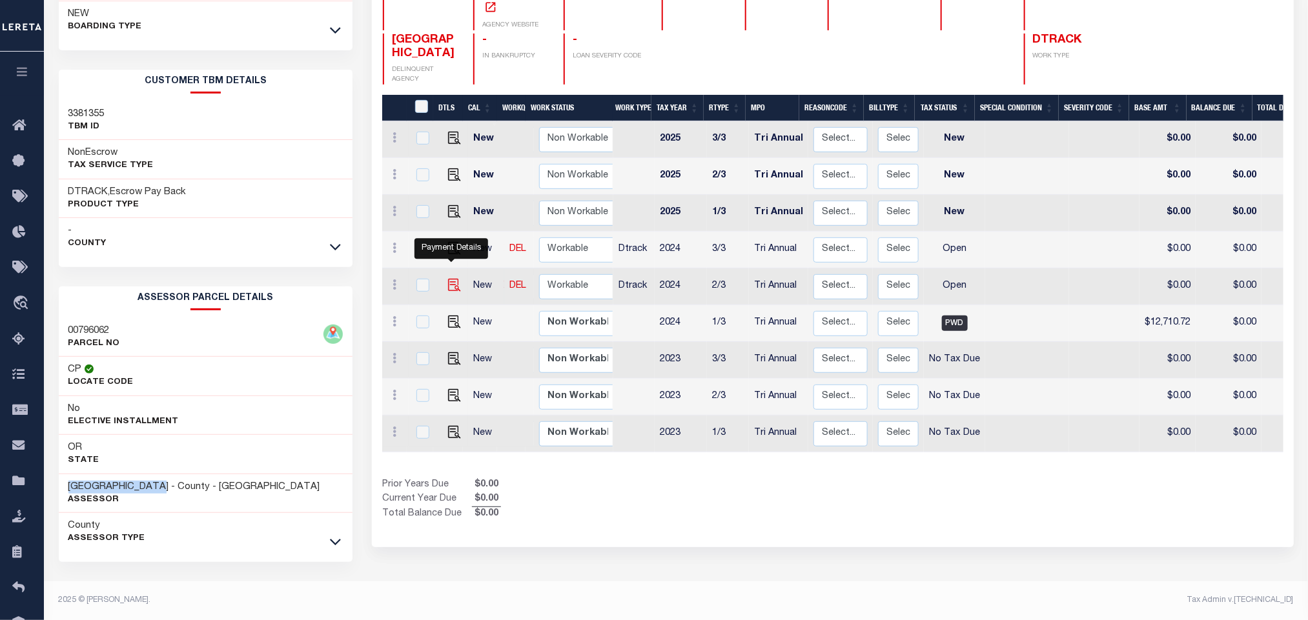
click at [449, 279] on img "" at bounding box center [454, 285] width 13 height 13
checkbox input "true"
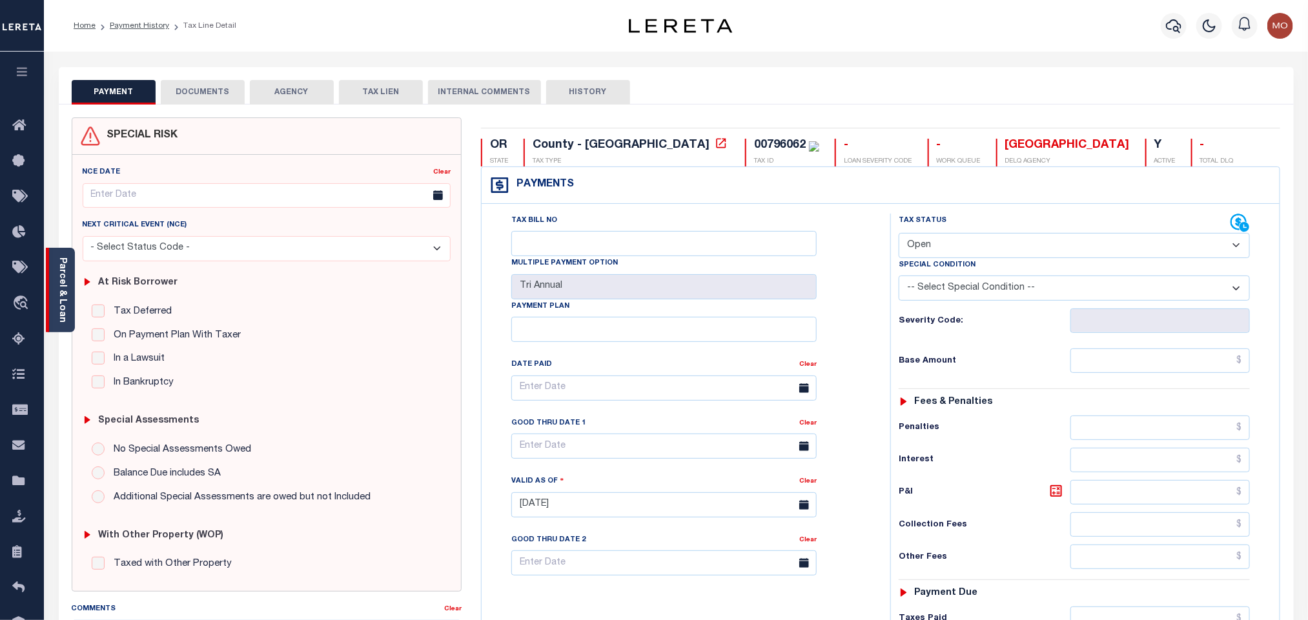
click at [72, 275] on div "Parcel & Loan" at bounding box center [60, 290] width 29 height 85
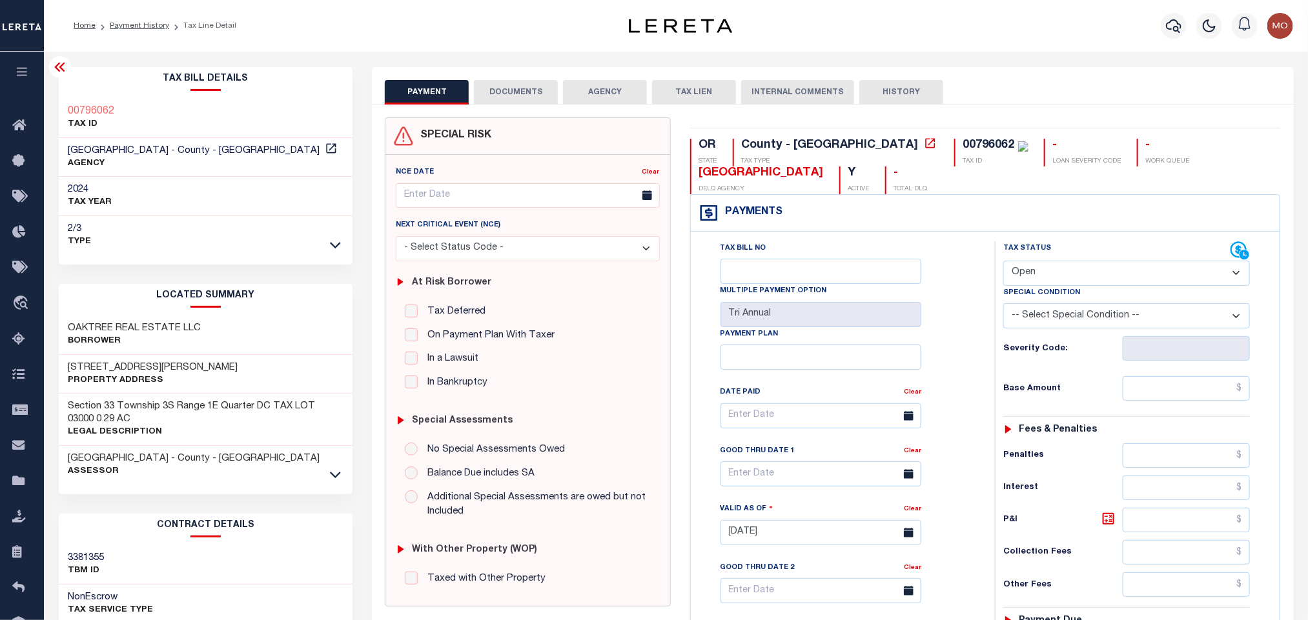
click at [1064, 264] on select "- Select Status Code - Open Due/Unpaid Paid Incomplete No Tax Due Internal Refu…" at bounding box center [1126, 273] width 247 height 25
select select "PYD"
click at [1003, 262] on select "- Select Status Code - Open Due/Unpaid Paid Incomplete No Tax Due Internal Refu…" at bounding box center [1126, 273] width 247 height 25
type input "[DATE]"
click at [963, 314] on div "Tax Bill No Multiple Payment Option Tri Annual Payment Plan Clear Clear Valid a…" at bounding box center [840, 422] width 272 height 362
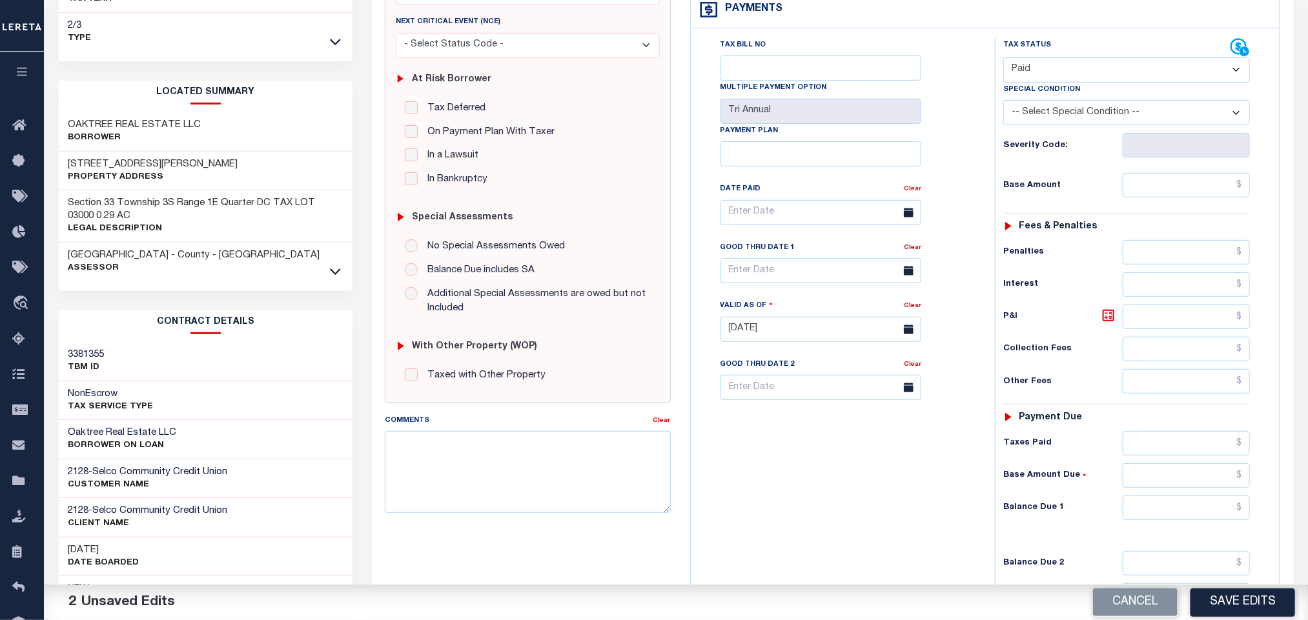
scroll to position [368, 0]
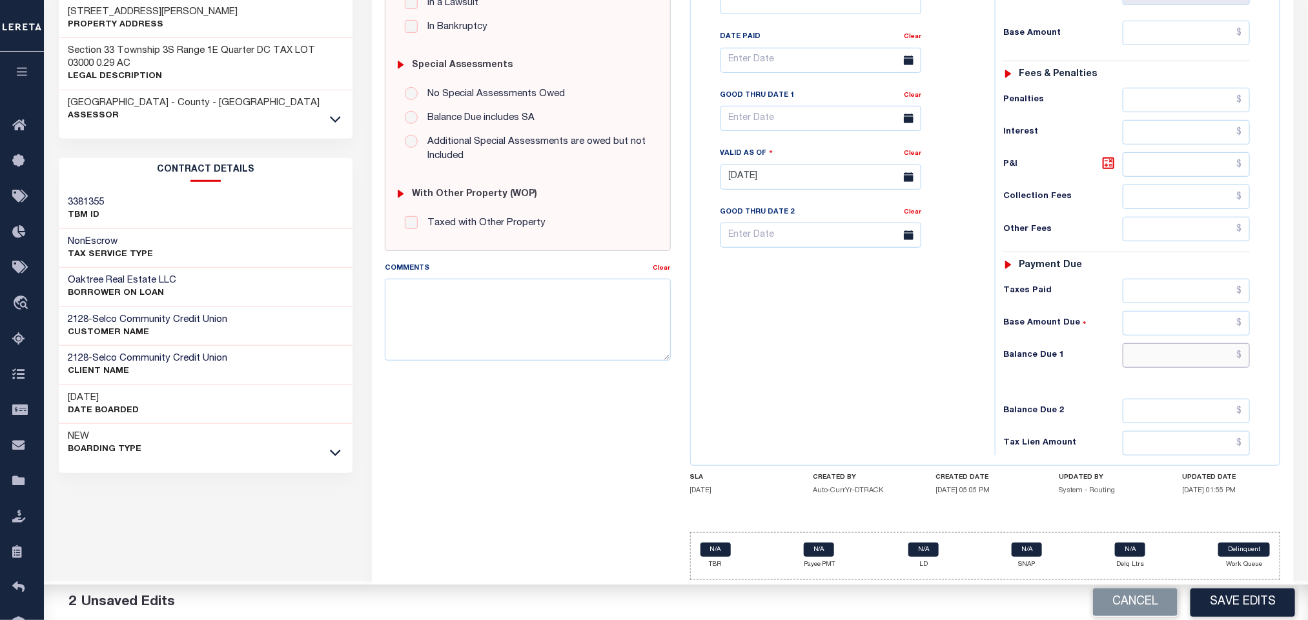
drag, startPoint x: 1143, startPoint y: 352, endPoint x: 1131, endPoint y: 357, distance: 13.1
click at [1143, 352] on input "text" at bounding box center [1186, 355] width 128 height 25
type input "$0.00"
click at [989, 358] on div "Tax Status Status" at bounding box center [1130, 171] width 291 height 570
paste textarea "Please refer 2024 2/2 line for Tax Supporting Document"
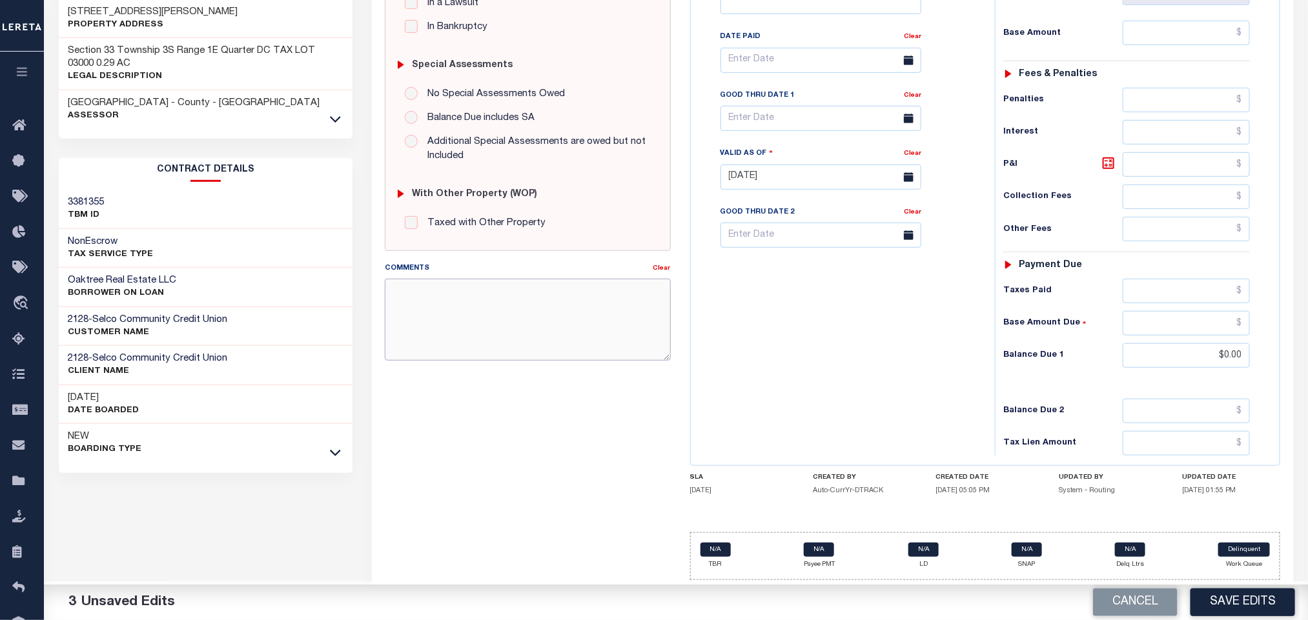
click at [473, 322] on textarea "Comments" at bounding box center [527, 319] width 285 height 81
drag, startPoint x: 483, startPoint y: 287, endPoint x: 471, endPoint y: 289, distance: 12.4
click at [471, 289] on textarea "Please refer 2024 2/2 line for Tax Supporting Document" at bounding box center [527, 319] width 285 height 81
type textarea "Please refer 2024 3/3 line for Tax Supporting Document"
click at [810, 322] on div "Tax Bill No Multiple Payment Option Tri Annual Payment Plan Clear" at bounding box center [839, 171] width 291 height 570
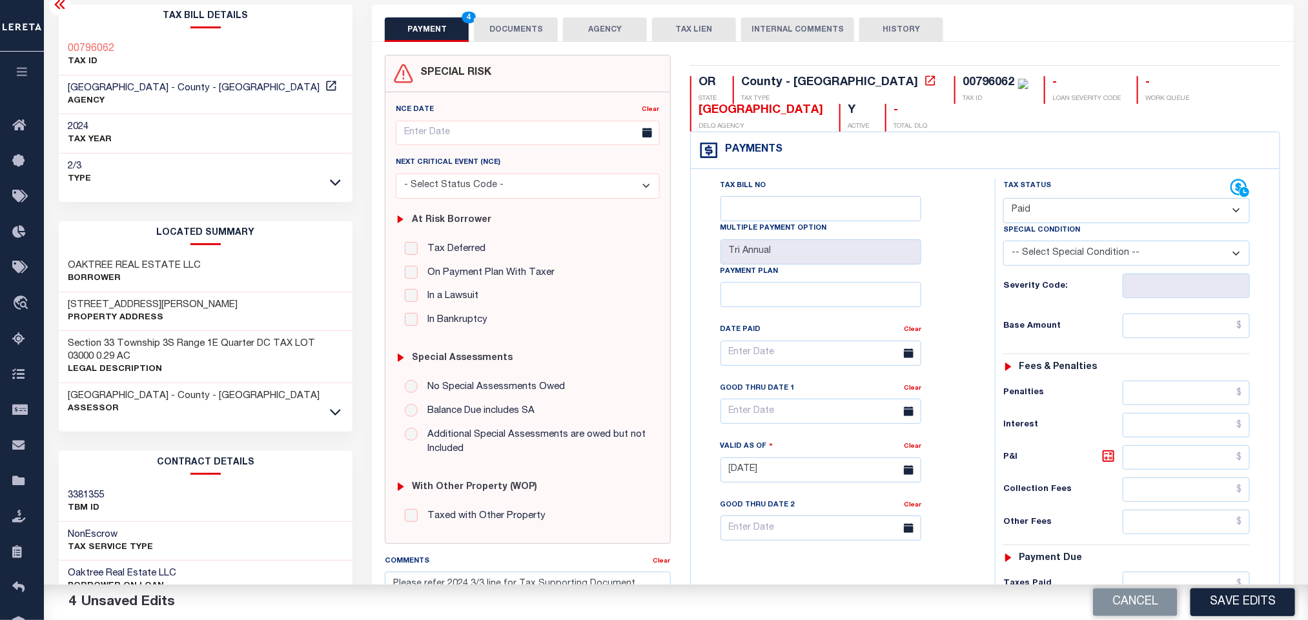
scroll to position [97, 0]
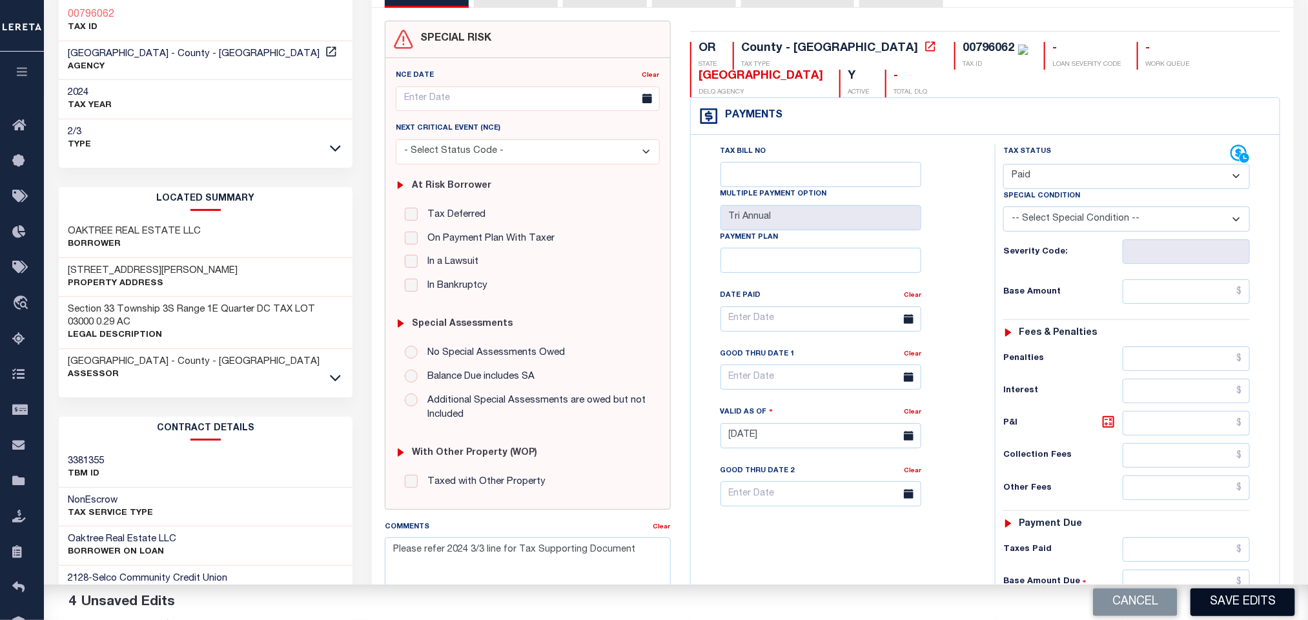
click at [1224, 606] on button "Save Edits" at bounding box center [1242, 603] width 105 height 28
checkbox input "false"
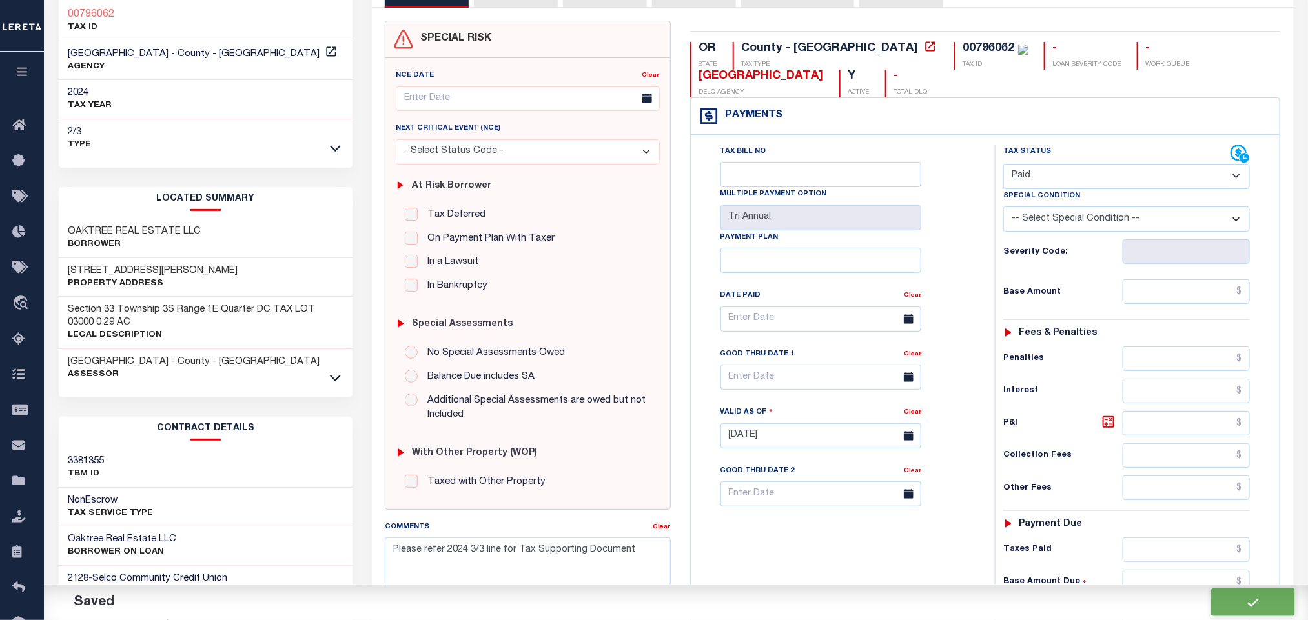
type input "$0"
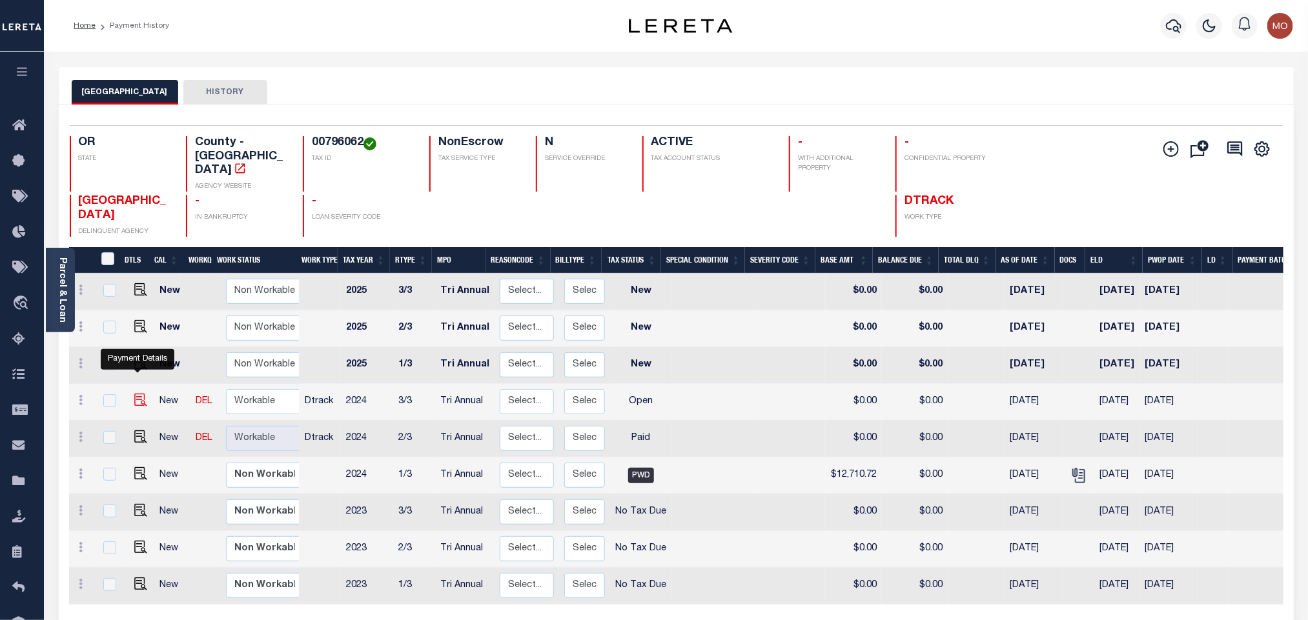
click at [134, 394] on img "" at bounding box center [140, 400] width 13 height 13
checkbox input "true"
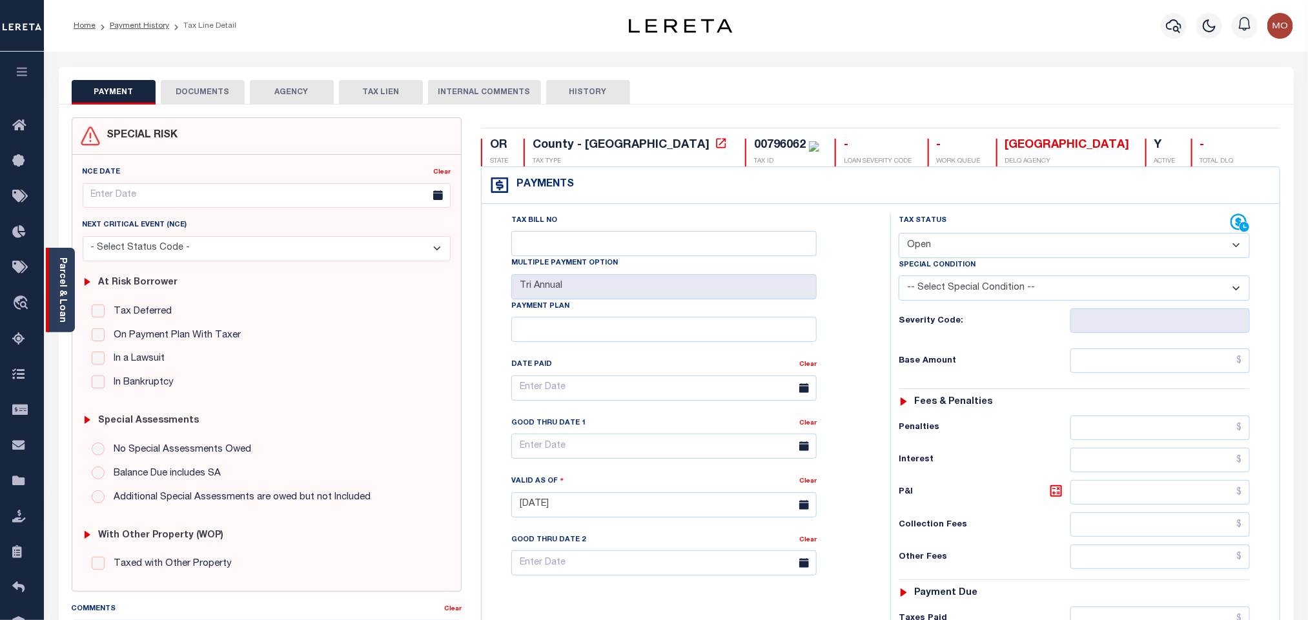
click at [60, 285] on link "Parcel & Loan" at bounding box center [61, 290] width 9 height 65
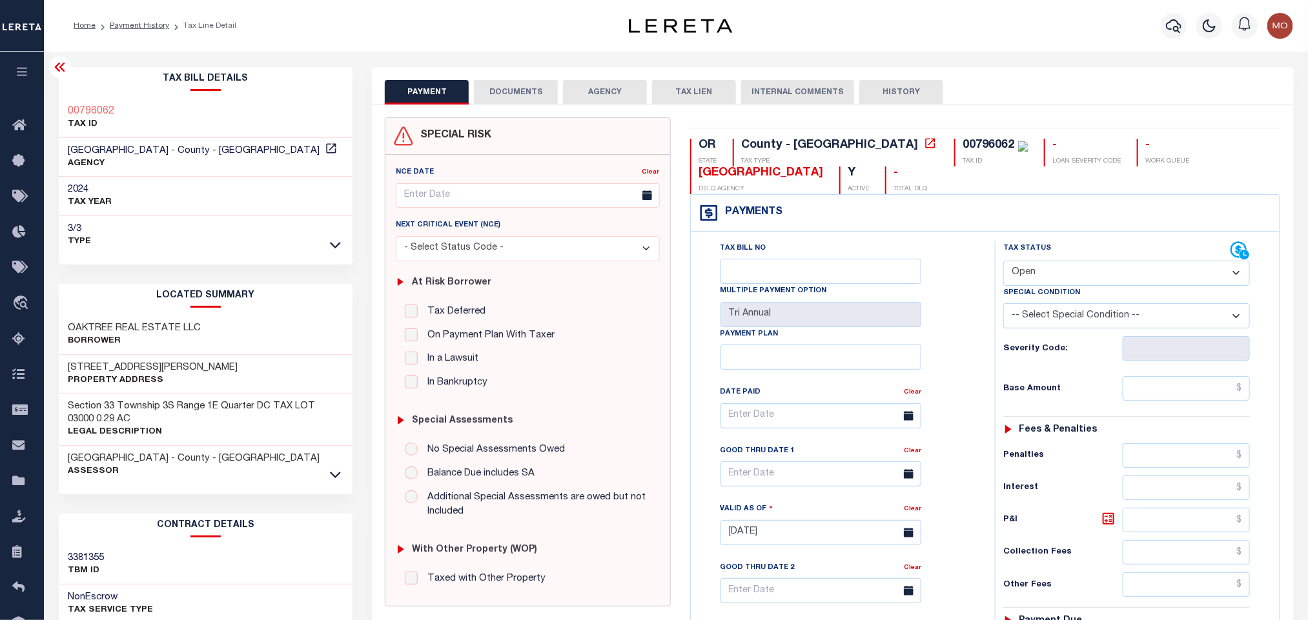
click at [1021, 265] on select "- Select Status Code - Open Due/Unpaid Paid Incomplete No Tax Due Internal Refu…" at bounding box center [1126, 273] width 247 height 25
select select "PYD"
click at [1003, 262] on select "- Select Status Code - Open Due/Unpaid Paid Incomplete No Tax Due Internal Refu…" at bounding box center [1126, 273] width 247 height 25
type input "[DATE]"
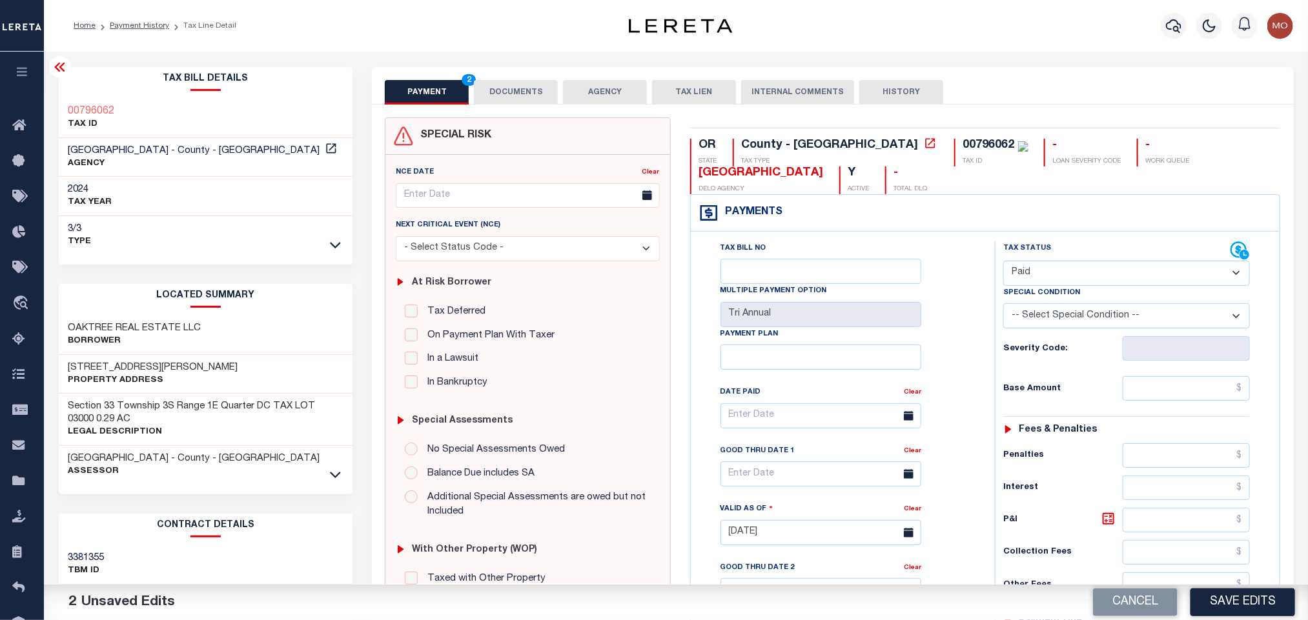
scroll to position [290, 0]
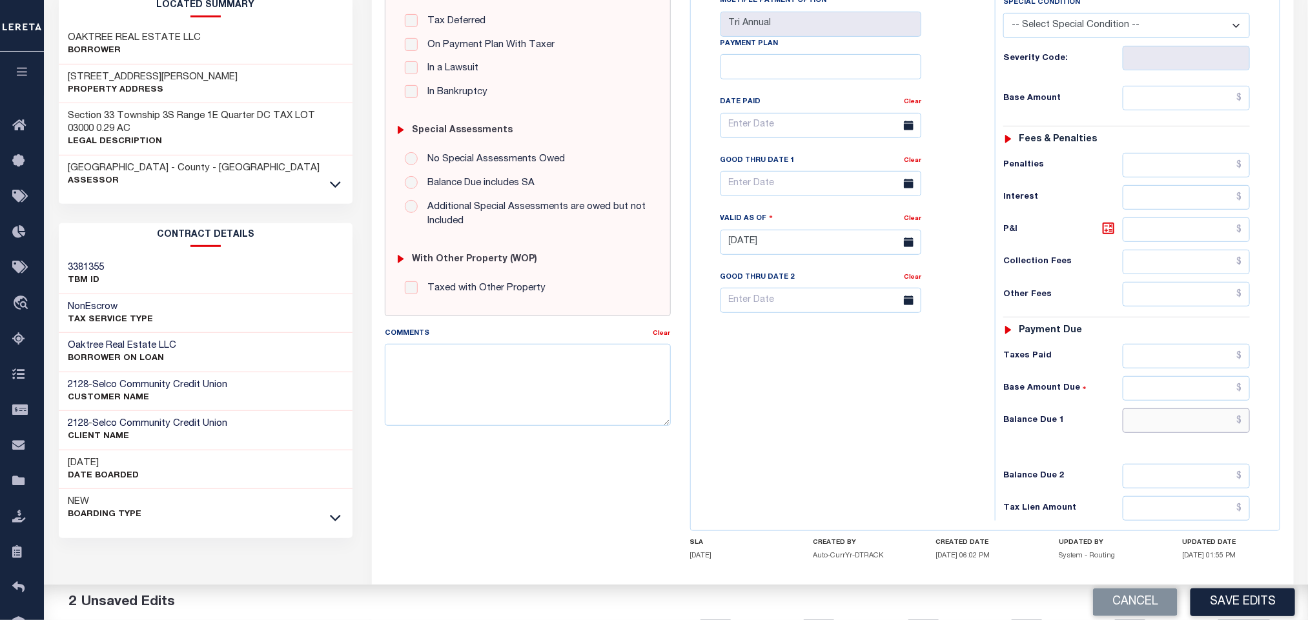
drag, startPoint x: 1137, startPoint y: 430, endPoint x: 971, endPoint y: 432, distance: 166.5
click at [1129, 432] on input "text" at bounding box center [1186, 421] width 128 height 25
type input "$0.00"
click at [911, 432] on div "Tax Bill No Multiple Payment Option Tri Annual Payment Plan Clear" at bounding box center [839, 236] width 291 height 570
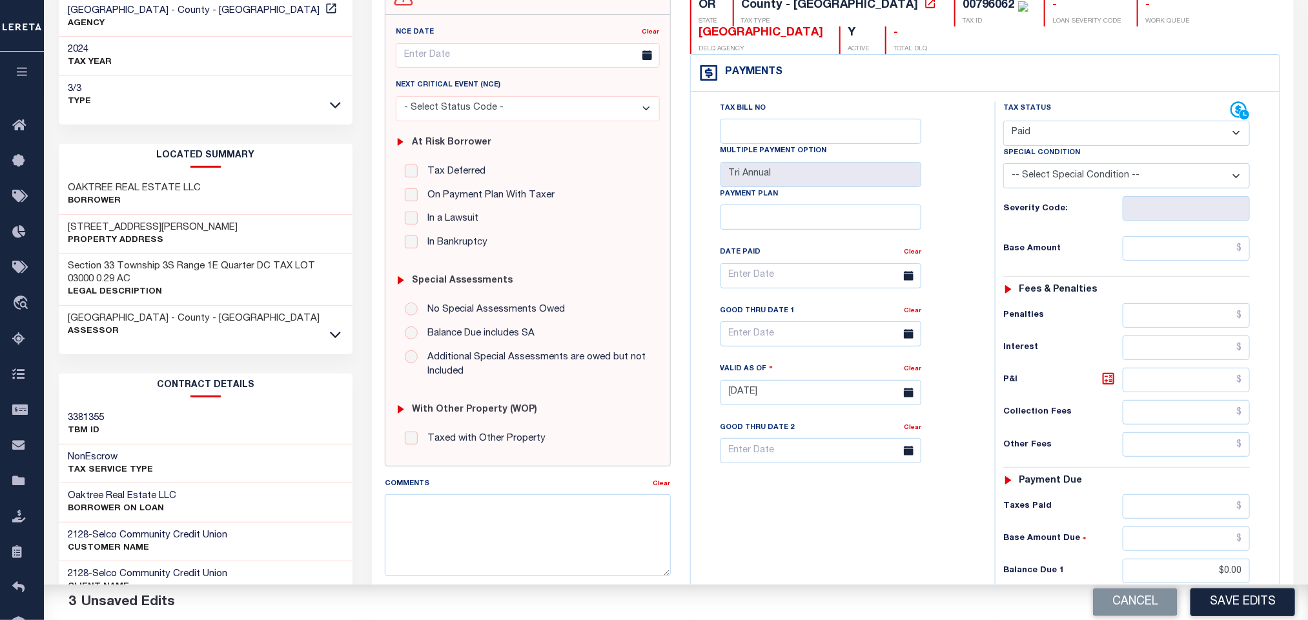
scroll to position [0, 0]
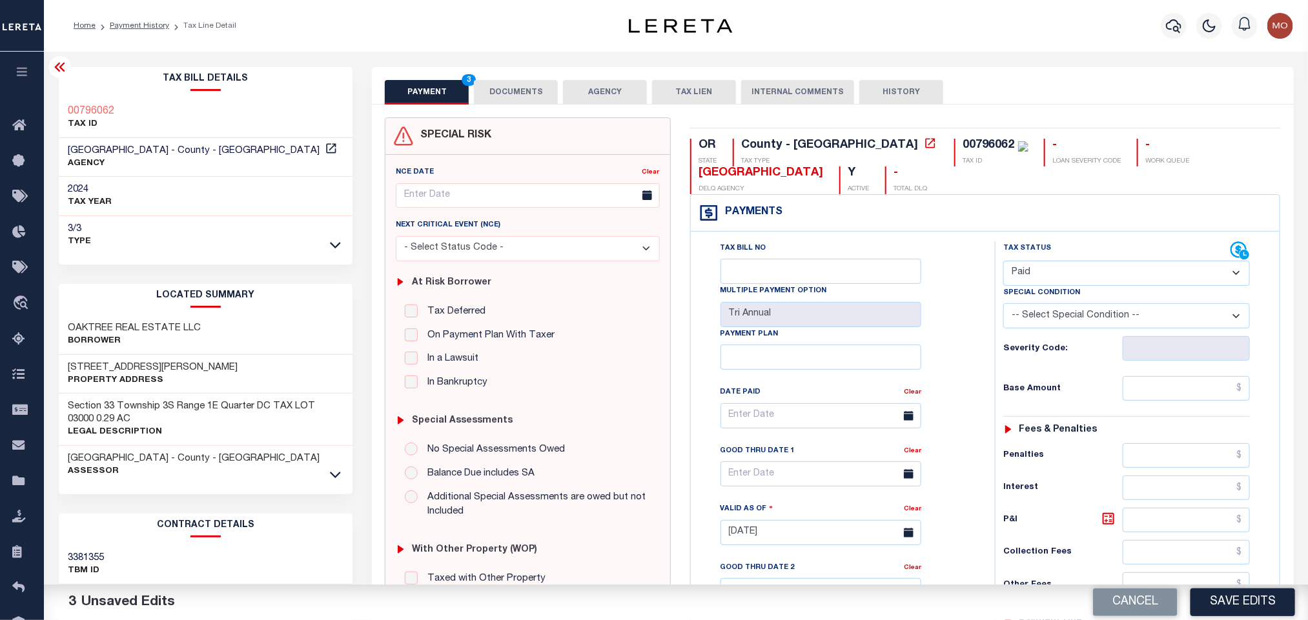
click at [519, 92] on button "DOCUMENTS" at bounding box center [516, 92] width 84 height 25
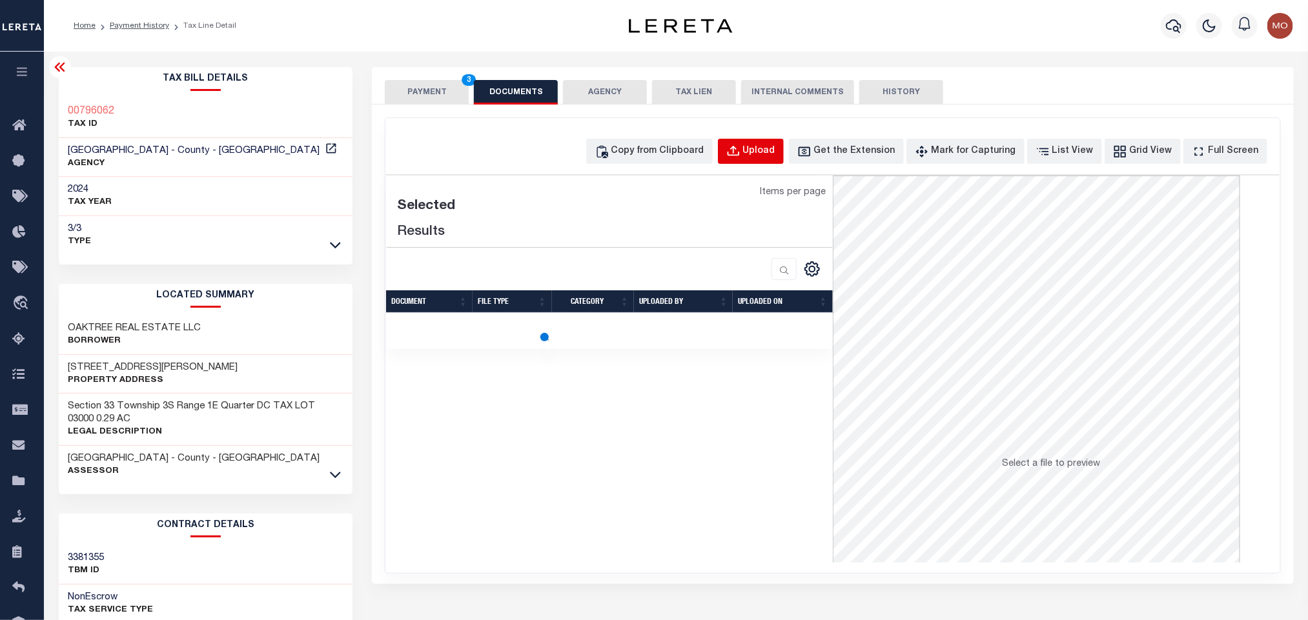
click at [767, 153] on div "Upload" at bounding box center [759, 152] width 32 height 14
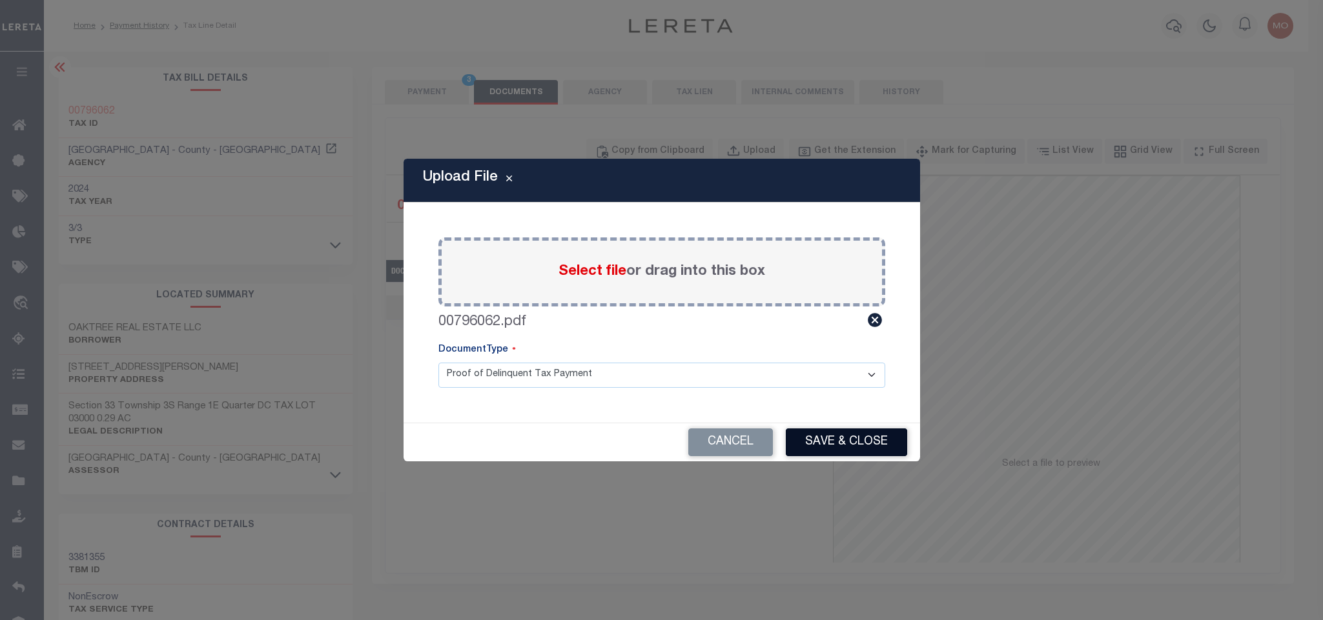
click at [831, 438] on button "Save & Close" at bounding box center [846, 443] width 121 height 28
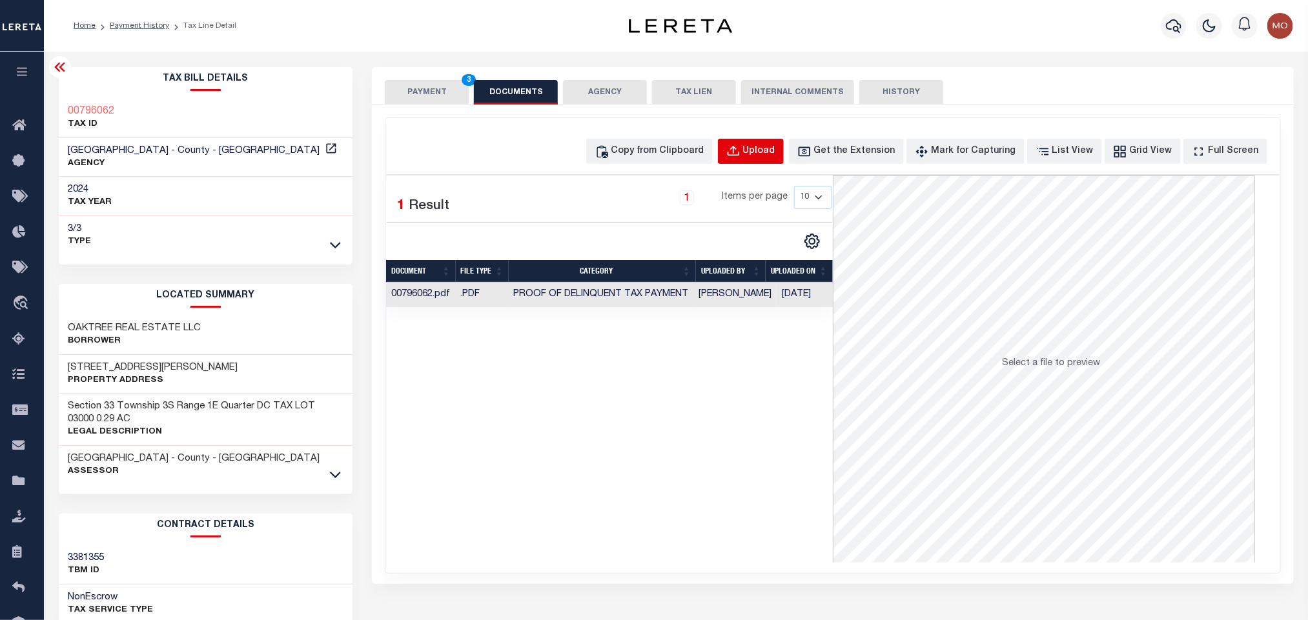
click at [771, 155] on div "Upload" at bounding box center [759, 152] width 32 height 14
select select "POP"
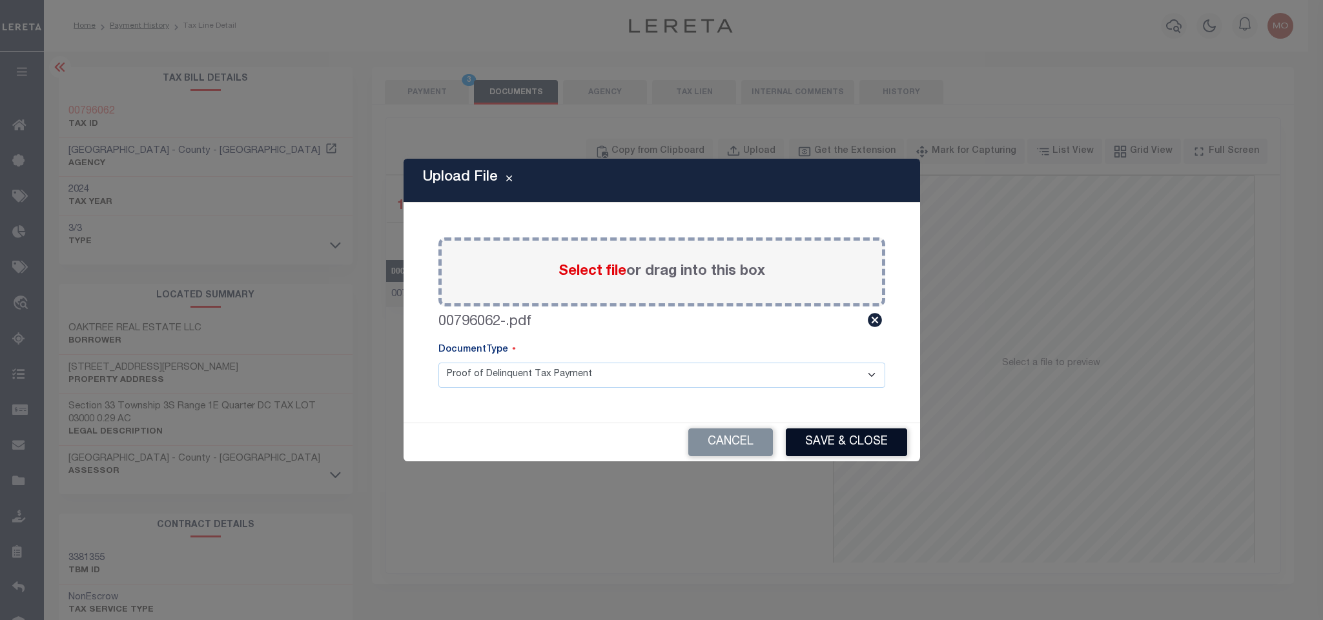
click at [825, 436] on button "Save & Close" at bounding box center [846, 443] width 121 height 28
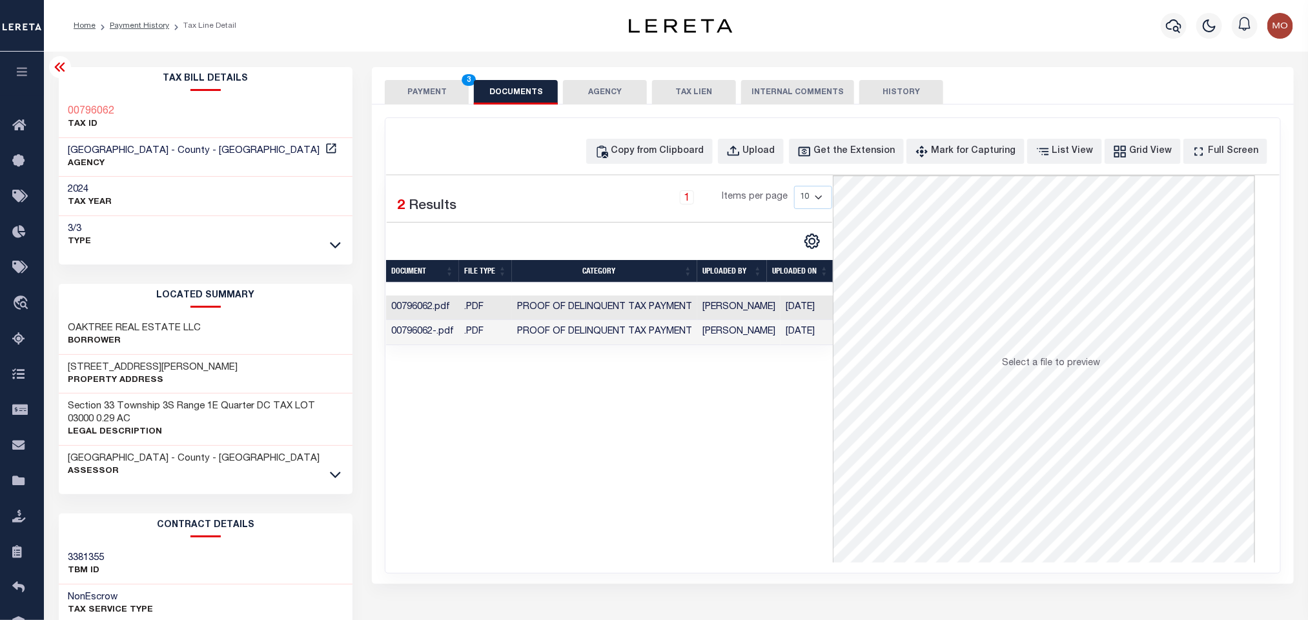
click at [421, 91] on button "PAYMENT 3" at bounding box center [427, 92] width 84 height 25
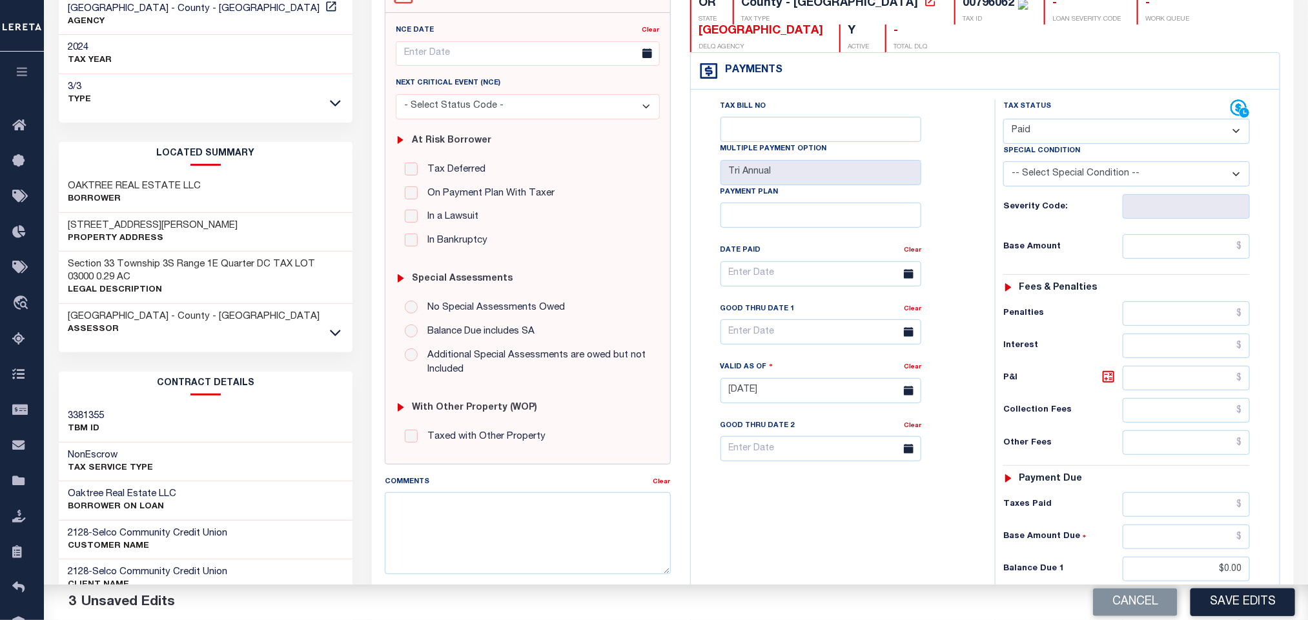
scroll to position [364, 0]
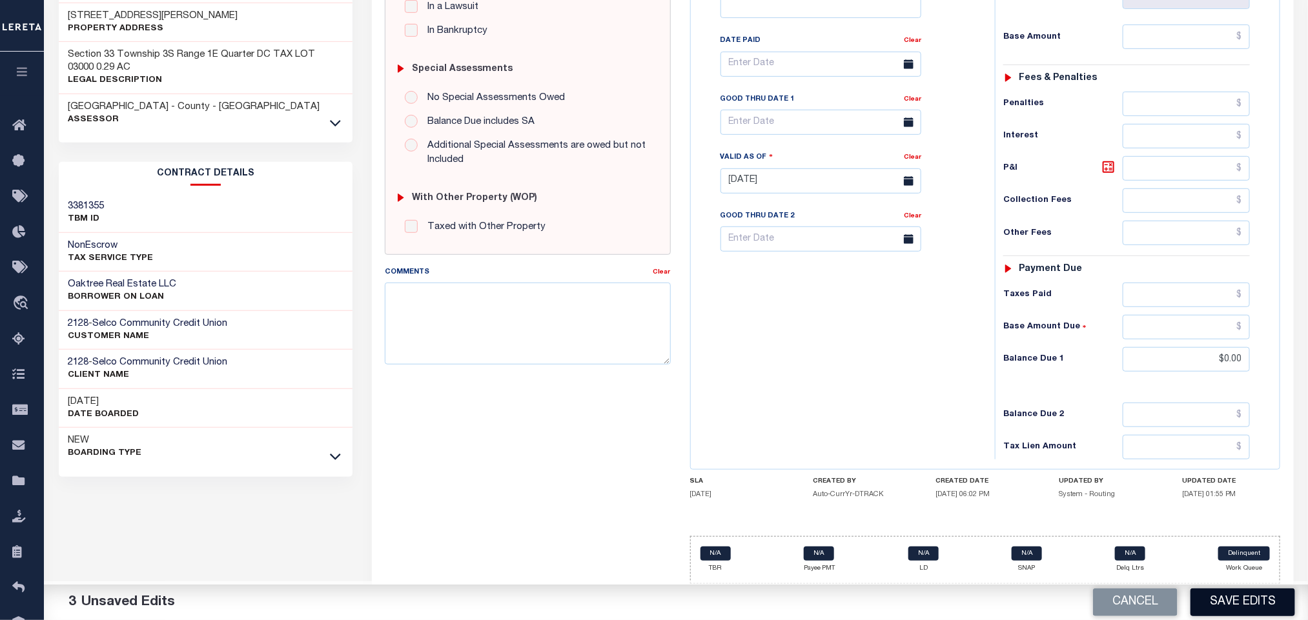
click at [1233, 597] on button "Save Edits" at bounding box center [1242, 603] width 105 height 28
checkbox input "false"
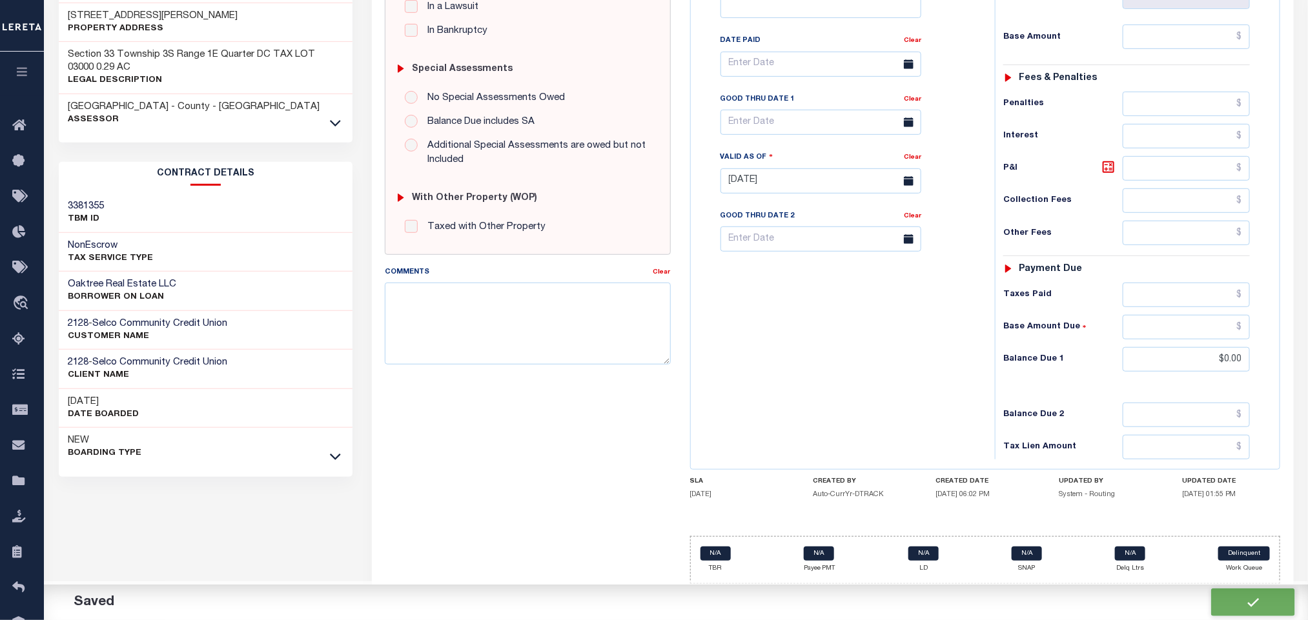
type input "$0"
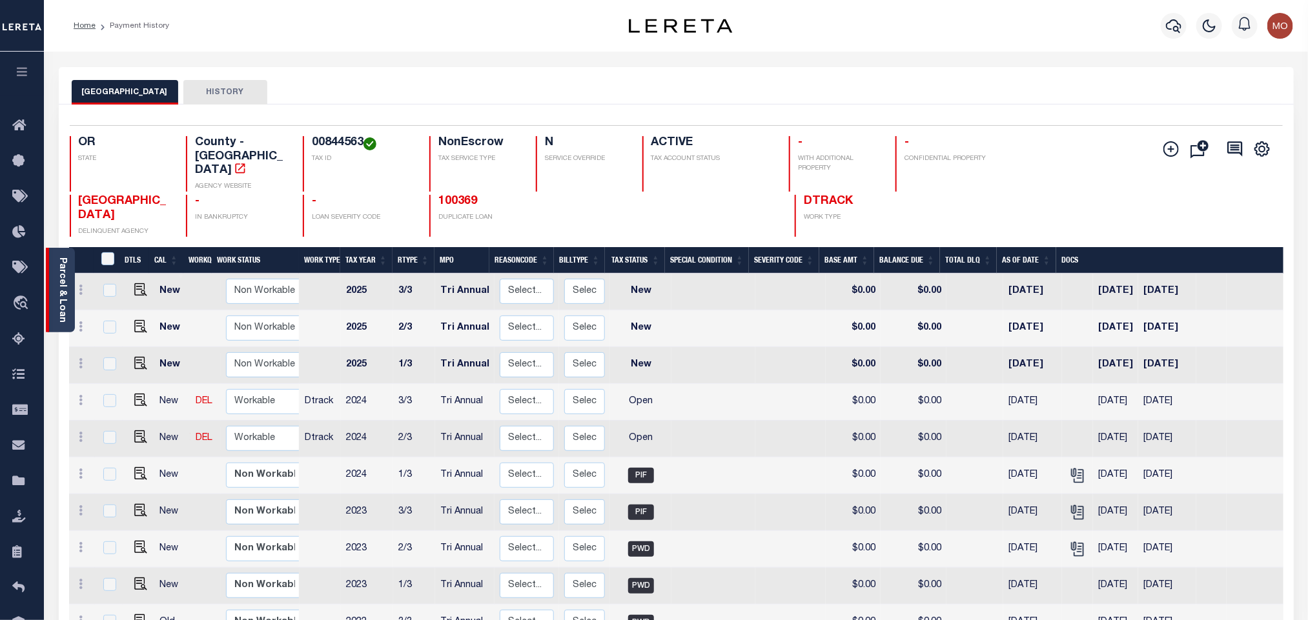
click at [66, 300] on link "Parcel & Loan" at bounding box center [61, 290] width 9 height 65
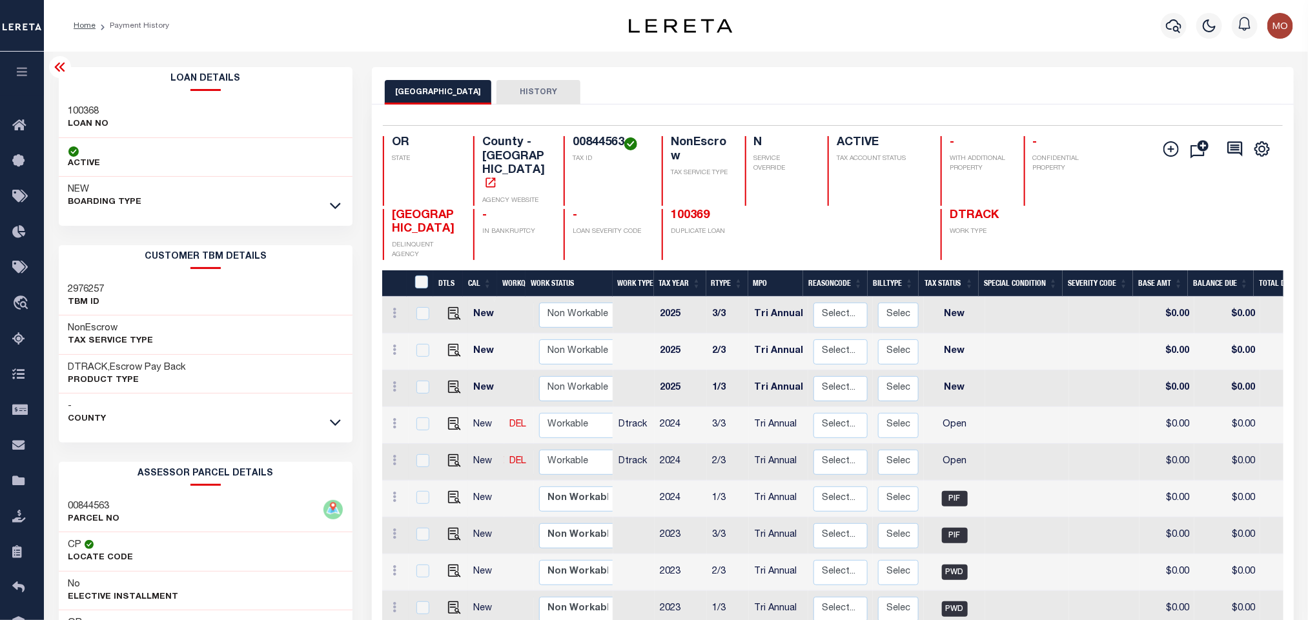
click at [85, 113] on h3 "100368" at bounding box center [88, 111] width 41 height 13
copy h3 "100368"
click at [595, 141] on h4 "00844563" at bounding box center [610, 143] width 74 height 14
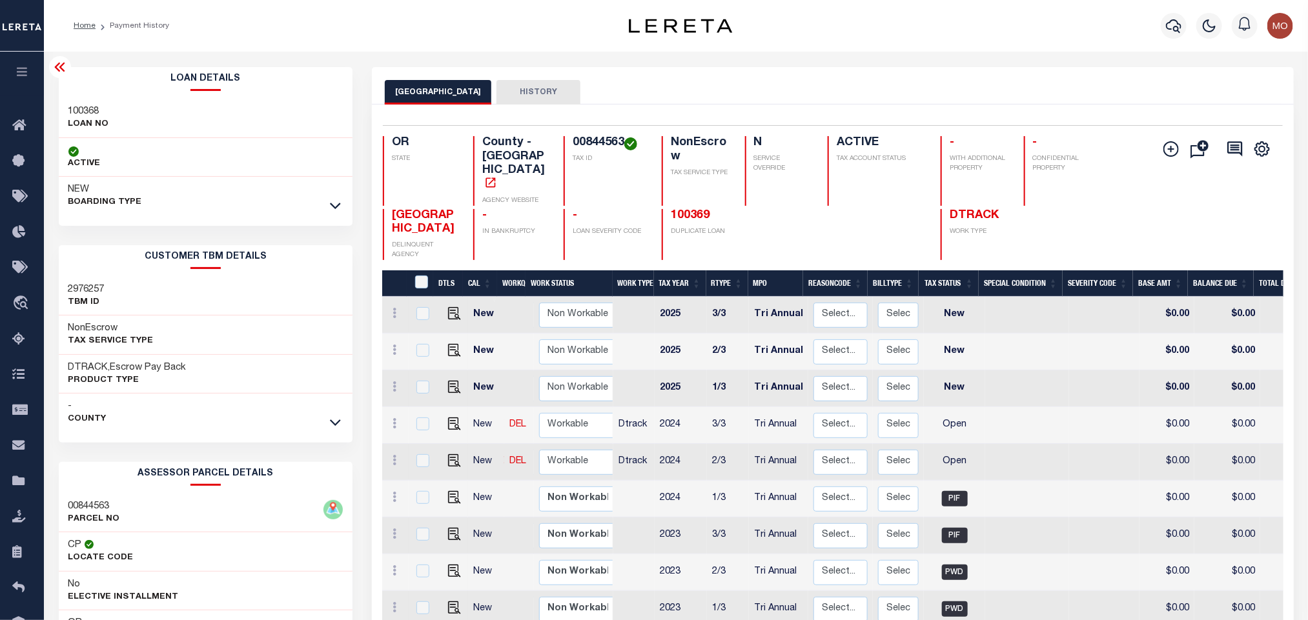
copy h4 "00844563"
click at [614, 145] on h4 "00844563" at bounding box center [610, 143] width 74 height 14
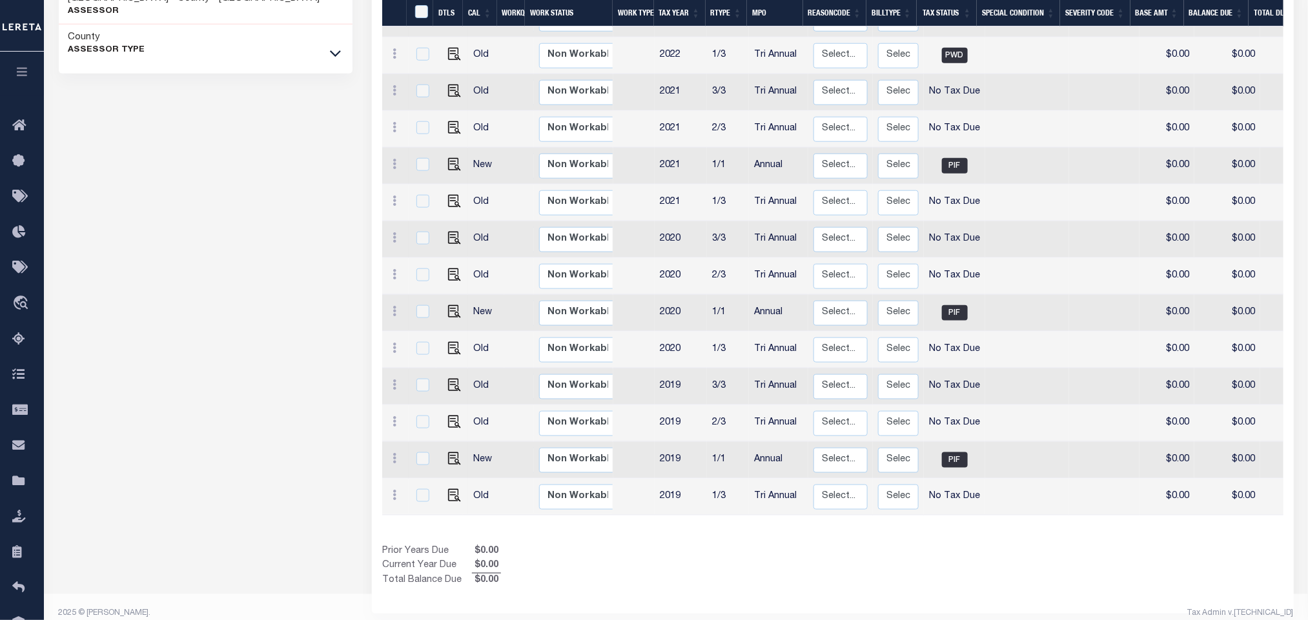
click at [165, 329] on div "Loan Details 100368 LOAN NO ACTIVE" at bounding box center [206, 18] width 314 height 1230
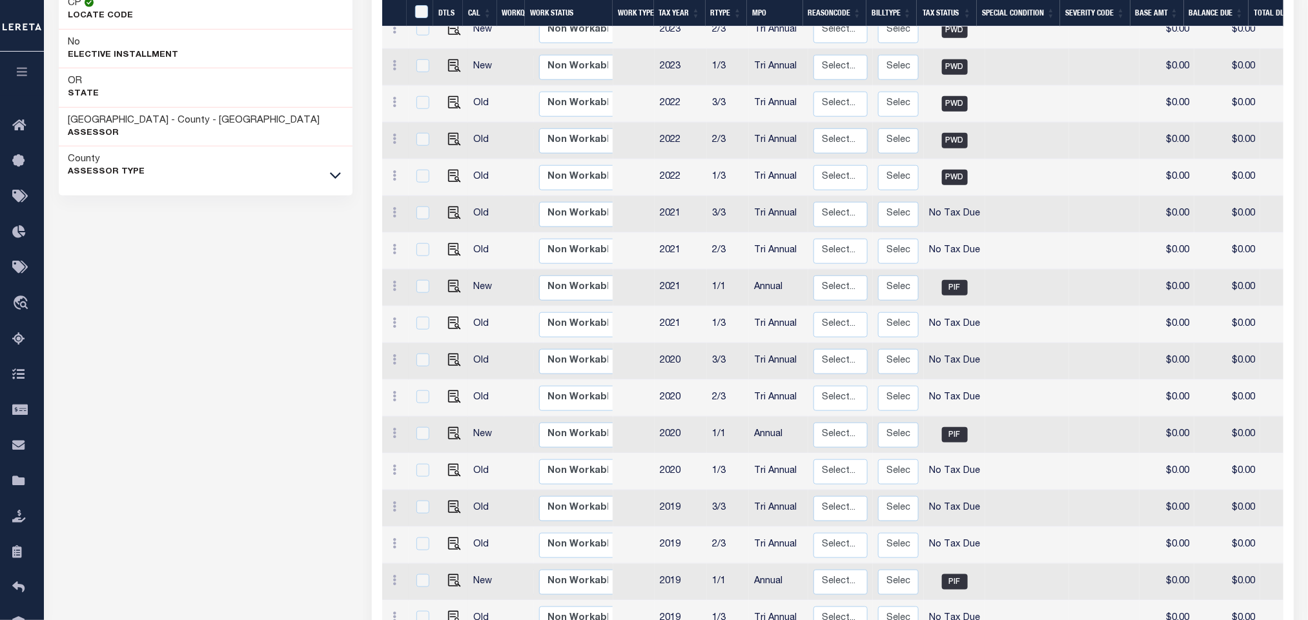
scroll to position [374, 0]
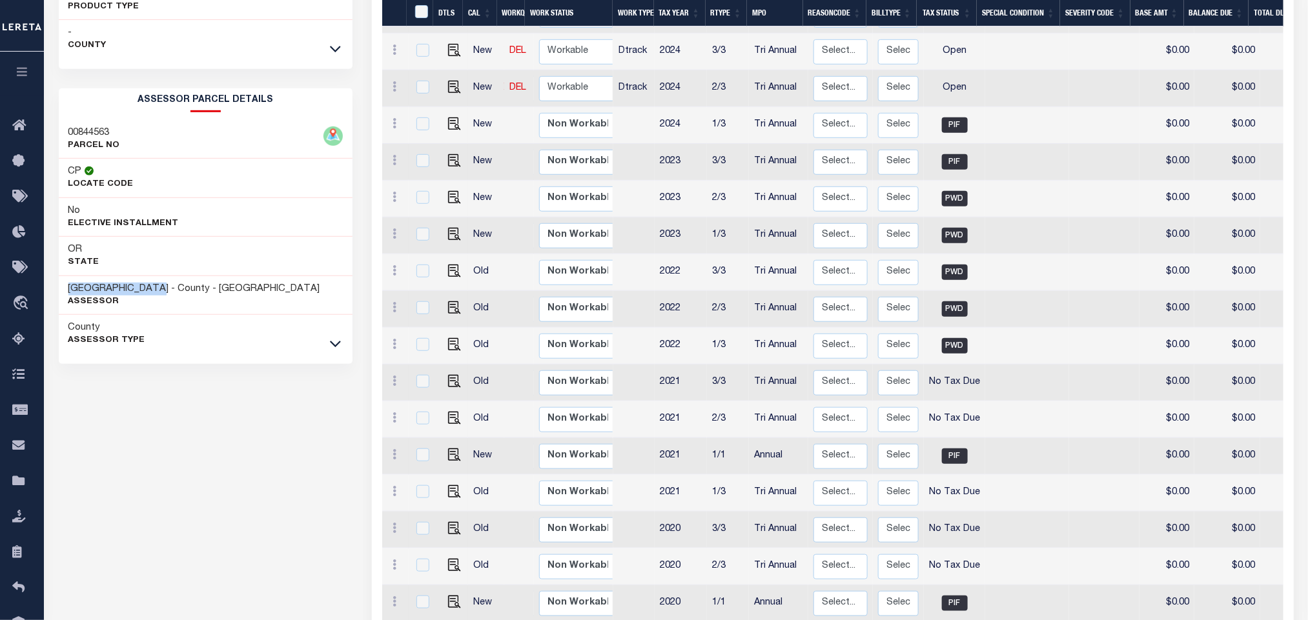
drag, startPoint x: 68, startPoint y: 292, endPoint x: 168, endPoint y: 293, distance: 100.0
click at [168, 293] on h3 "CLACKAMAS COUNTY - County - OR" at bounding box center [194, 289] width 252 height 13
copy h3 "[GEOGRAPHIC_DATA]"
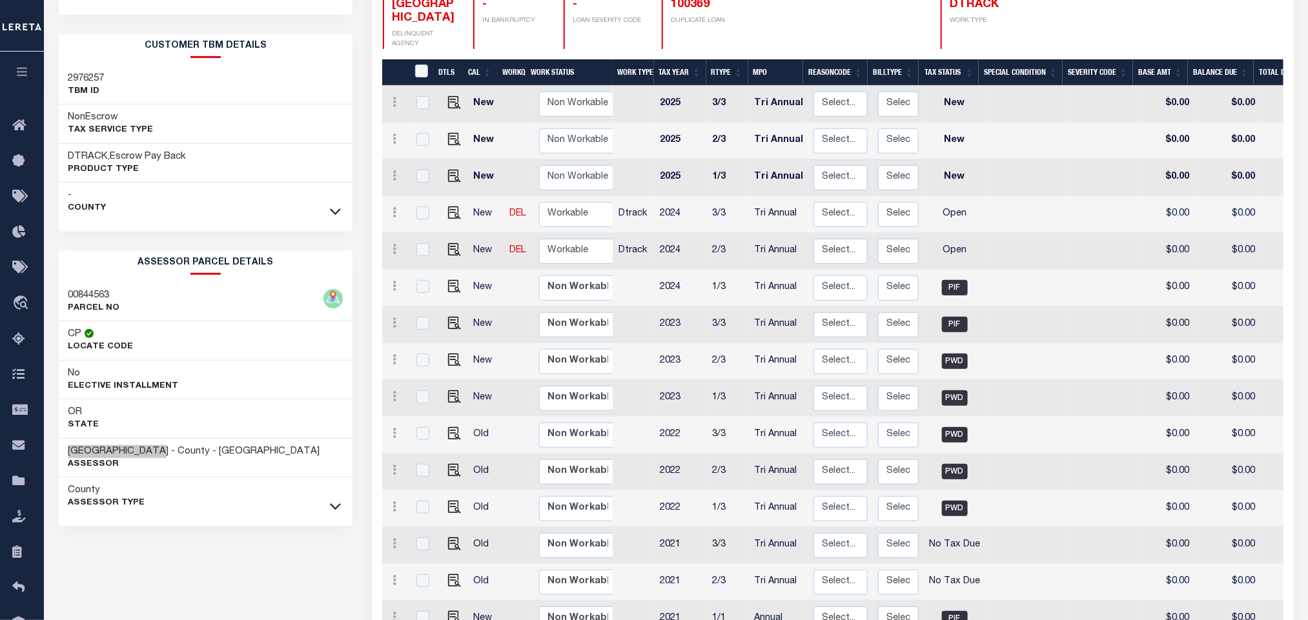
scroll to position [83, 0]
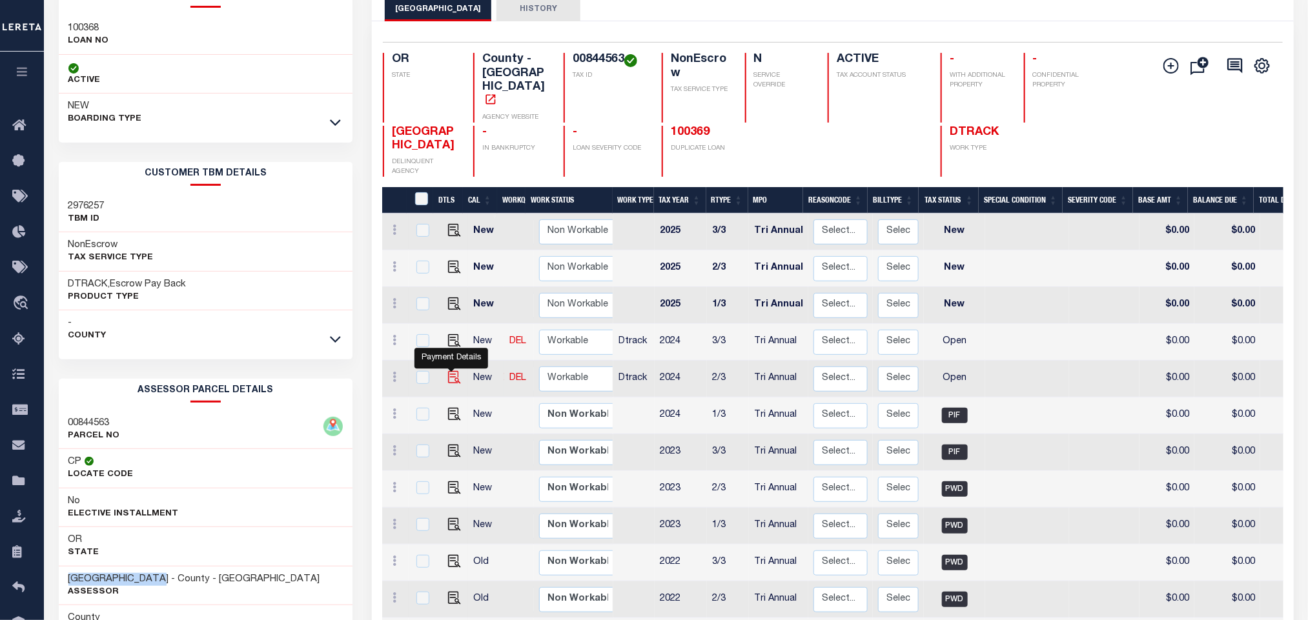
click at [448, 371] on img "" at bounding box center [454, 377] width 13 height 13
checkbox input "true"
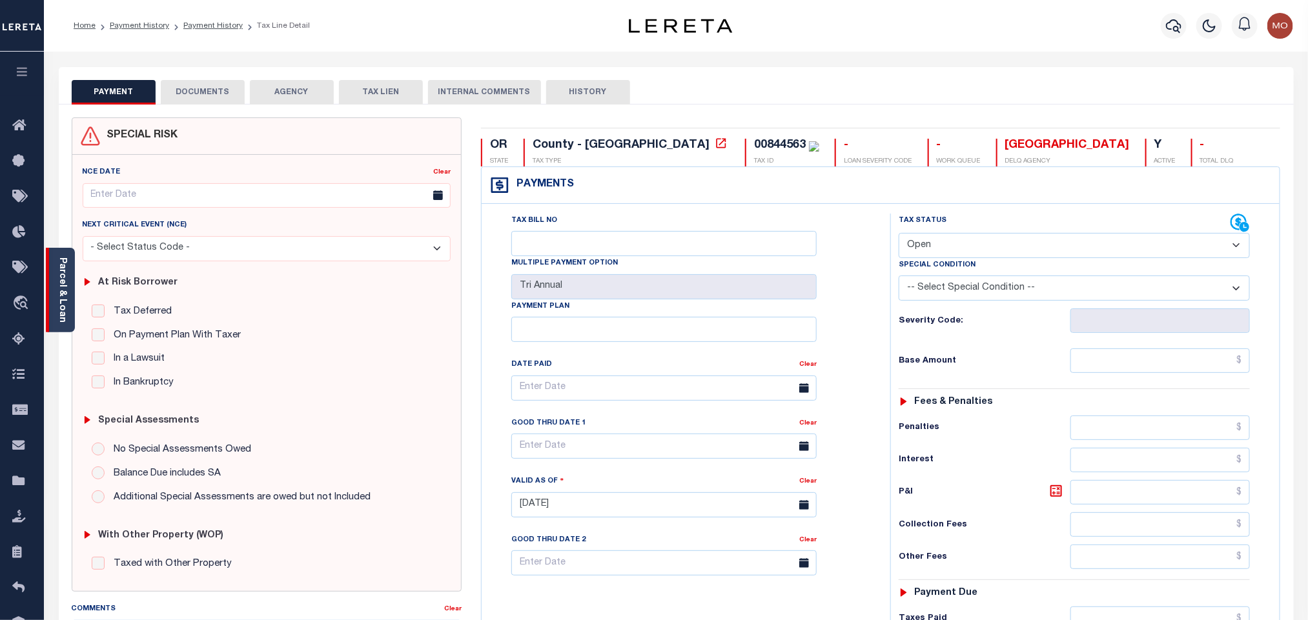
click at [60, 266] on link "Parcel & Loan" at bounding box center [61, 290] width 9 height 65
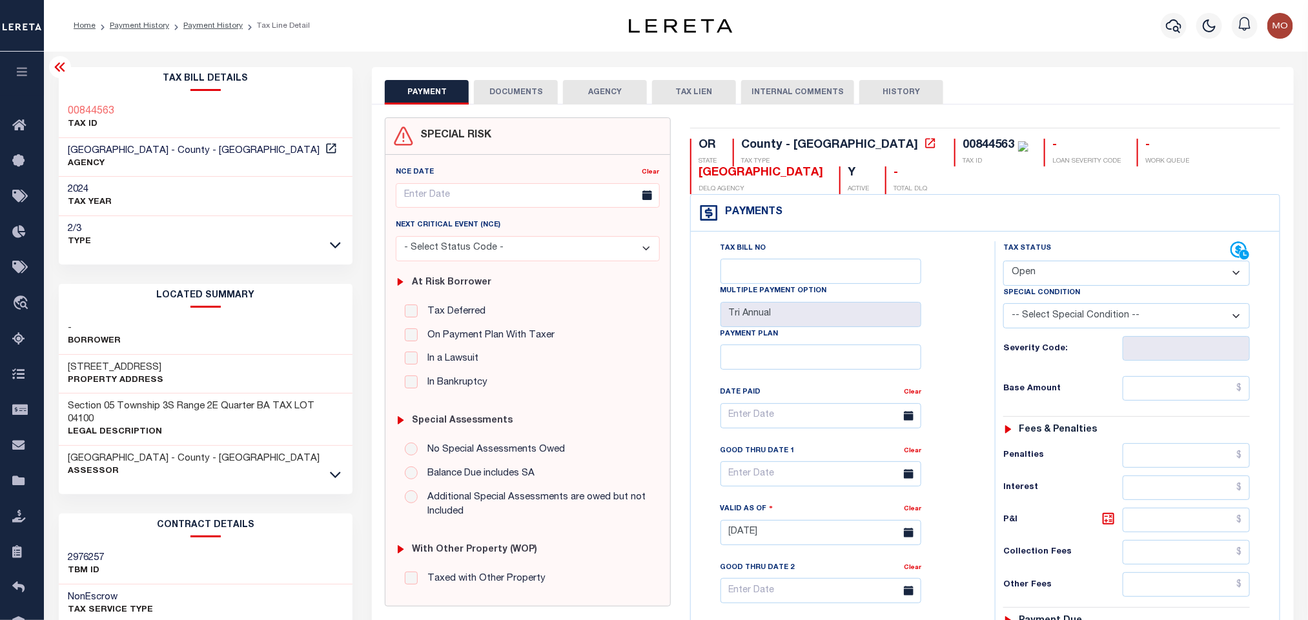
click at [1034, 275] on select "- Select Status Code - Open Due/Unpaid Paid Incomplete No Tax Due Internal Refu…" at bounding box center [1126, 273] width 247 height 25
select select "PYD"
click at [1003, 262] on select "- Select Status Code - Open Due/Unpaid Paid Incomplete No Tax Due Internal Refu…" at bounding box center [1126, 273] width 247 height 25
type input "[DATE]"
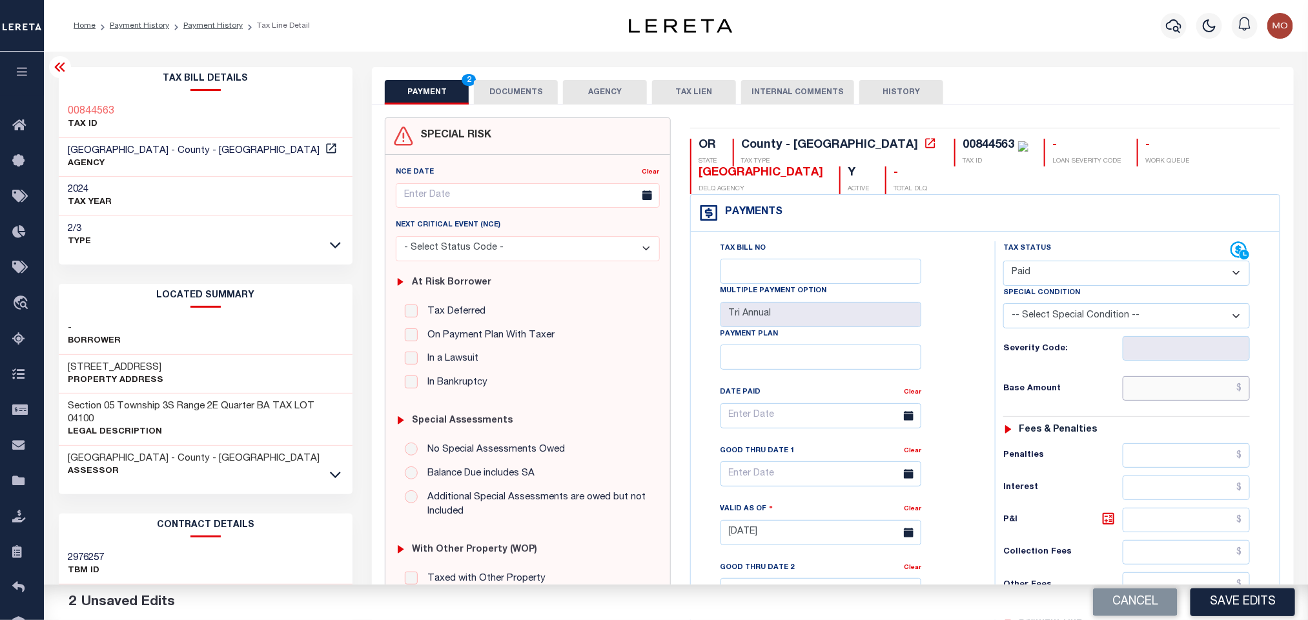
click at [1135, 395] on input "text" at bounding box center [1186, 388] width 128 height 25
paste input "2,616.56"
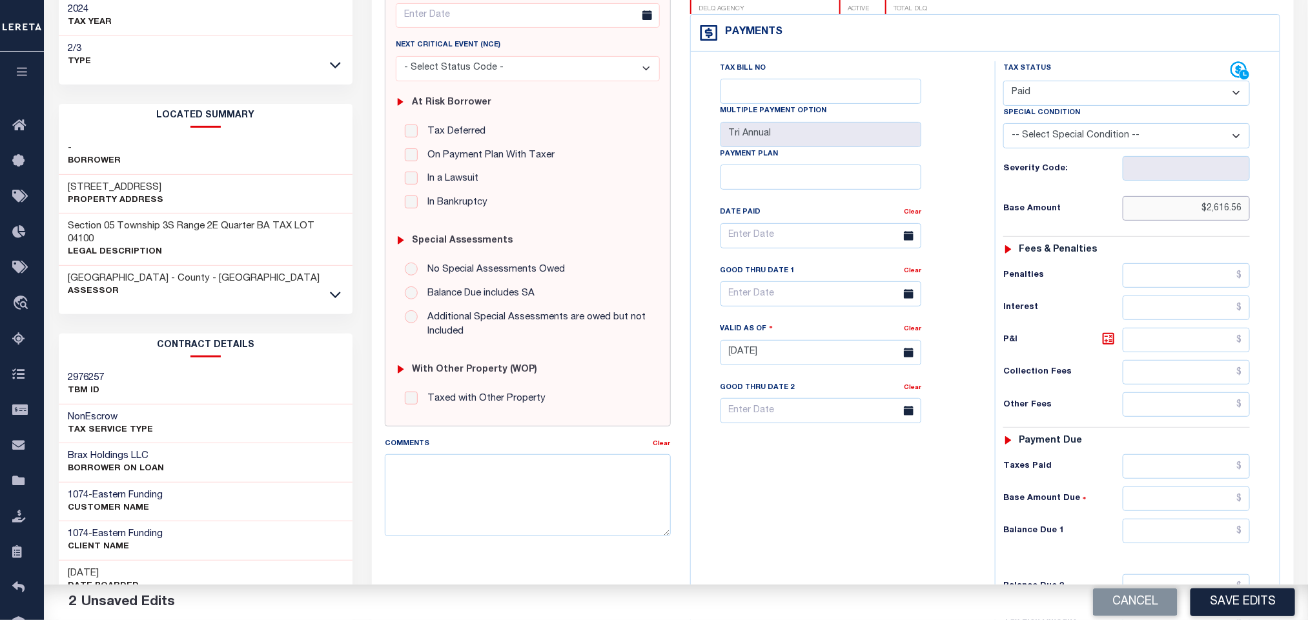
scroll to position [368, 0]
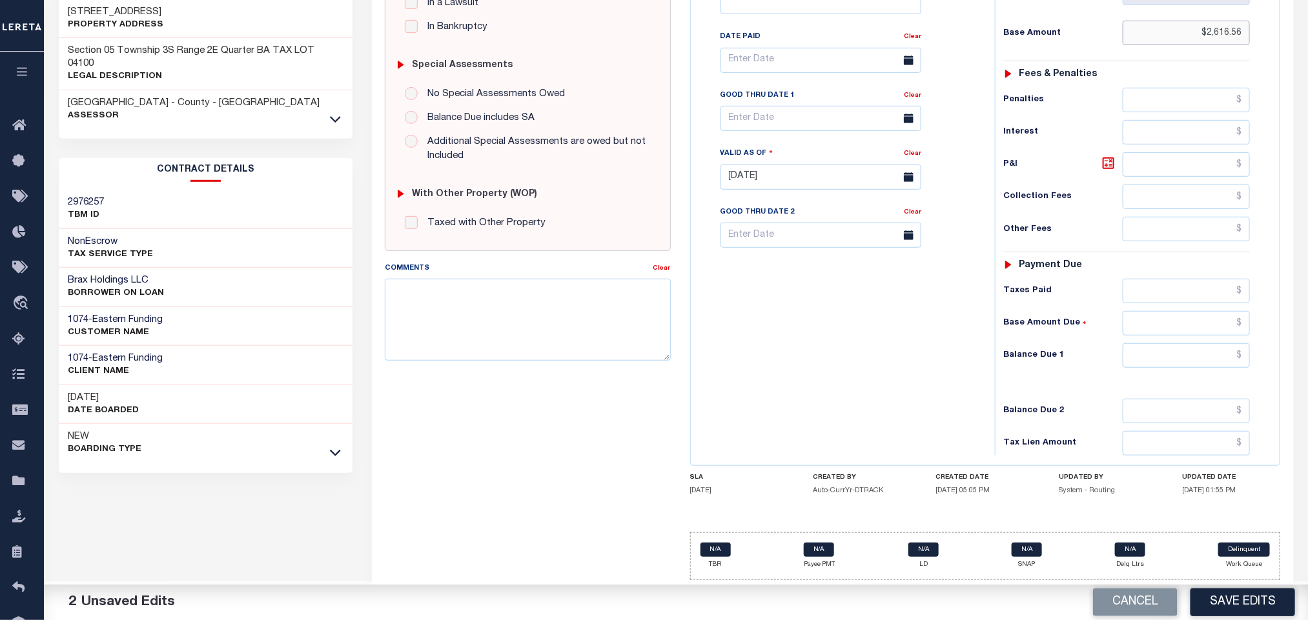
type input "$2,616.56"
click at [1154, 352] on input "text" at bounding box center [1186, 355] width 128 height 25
type input "$0.00"
drag, startPoint x: 885, startPoint y: 376, endPoint x: 880, endPoint y: 391, distance: 15.7
click at [885, 376] on div "Tax Bill No Multiple Payment Option Tri Annual Payment Plan Clear" at bounding box center [839, 171] width 291 height 570
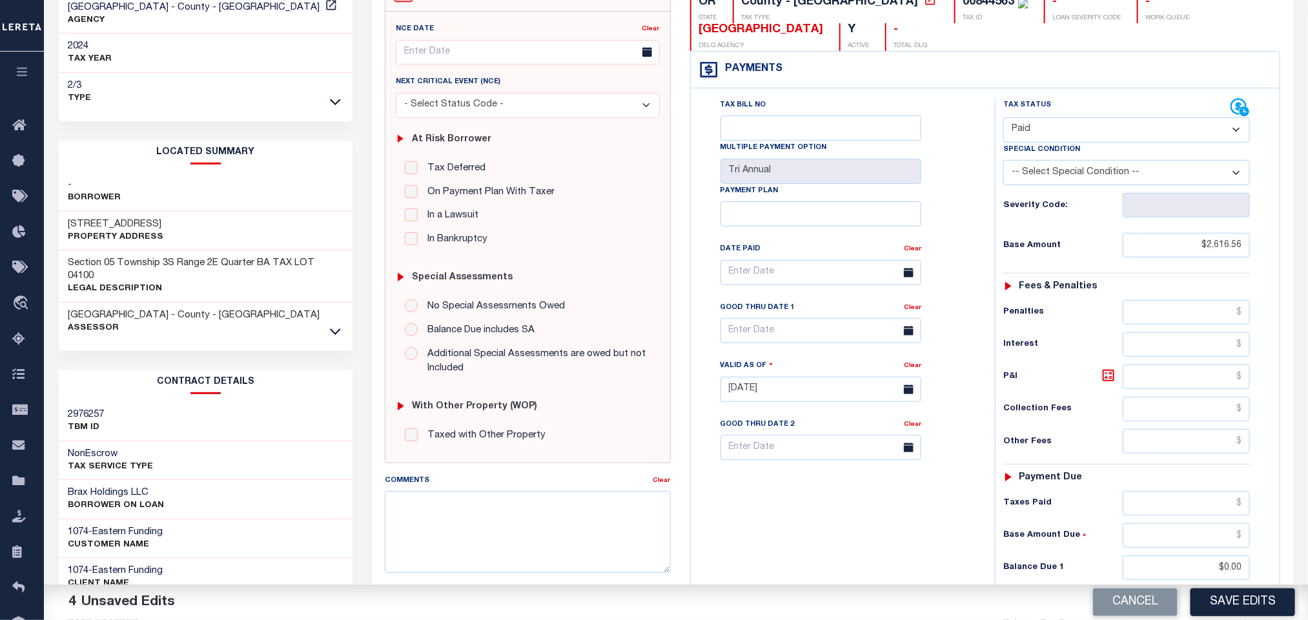
scroll to position [290, 0]
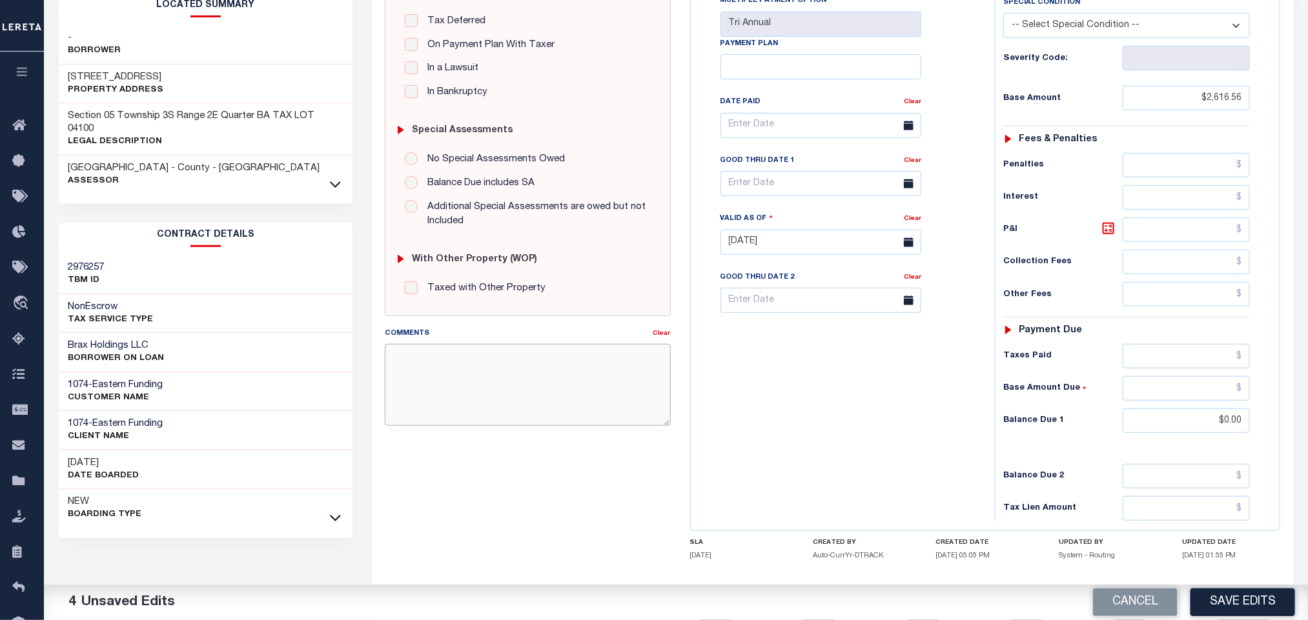
click at [469, 386] on textarea "Comments" at bounding box center [527, 384] width 285 height 81
paste textarea "Please refer 2024 2/2 line for Tax Supporting Document"
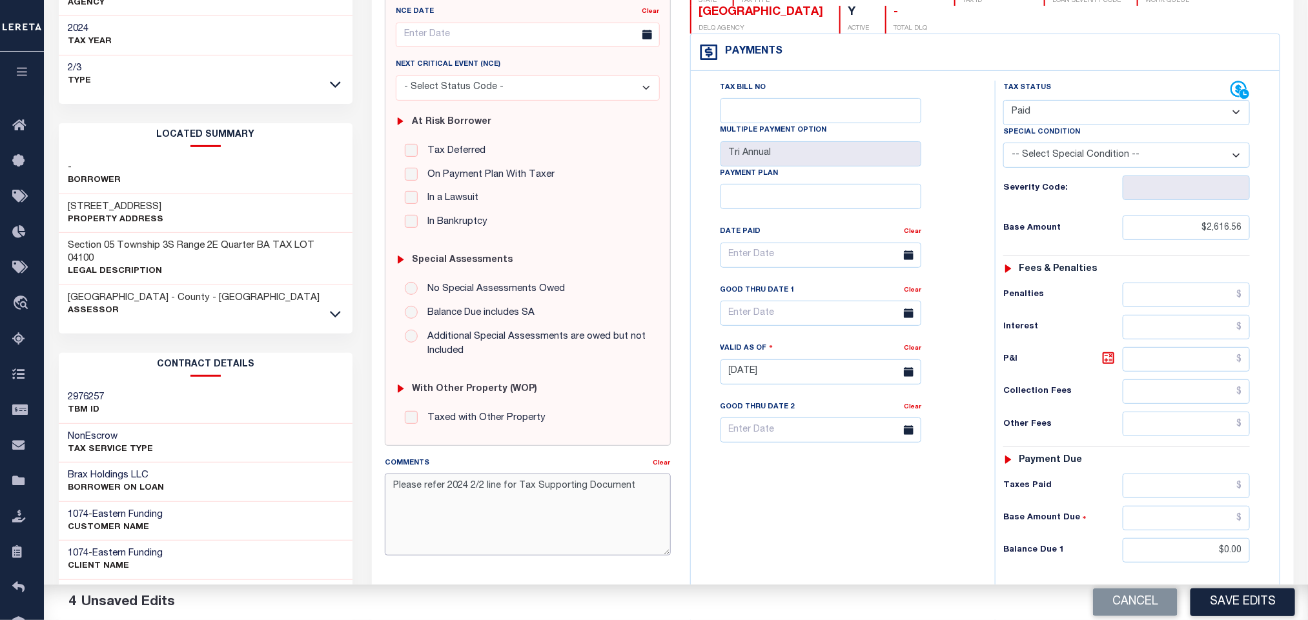
scroll to position [368, 0]
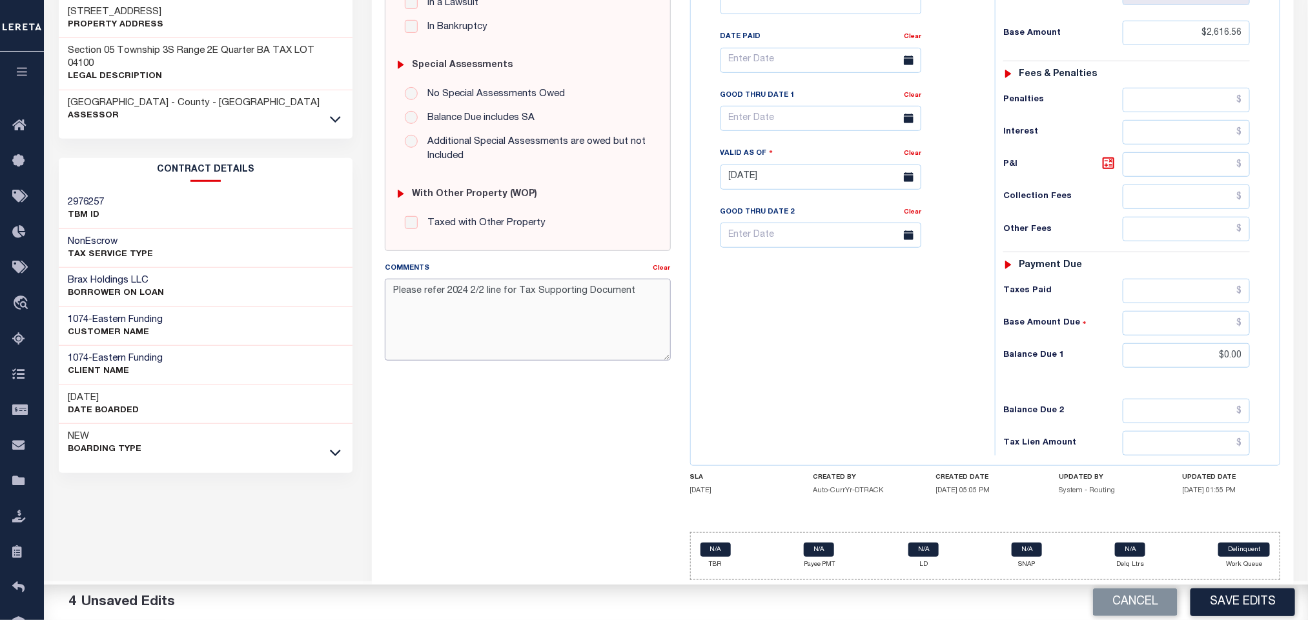
drag, startPoint x: 469, startPoint y: 287, endPoint x: 482, endPoint y: 287, distance: 13.6
click at [482, 287] on textarea "Please refer 2024 2/2 line for Tax Supporting Document" at bounding box center [527, 319] width 285 height 81
type textarea "Please refer 2024 3/3 line for Tax Supporting Document"
click at [858, 356] on div "Tax Bill No Multiple Payment Option Tri Annual Payment Plan Clear" at bounding box center [839, 171] width 291 height 570
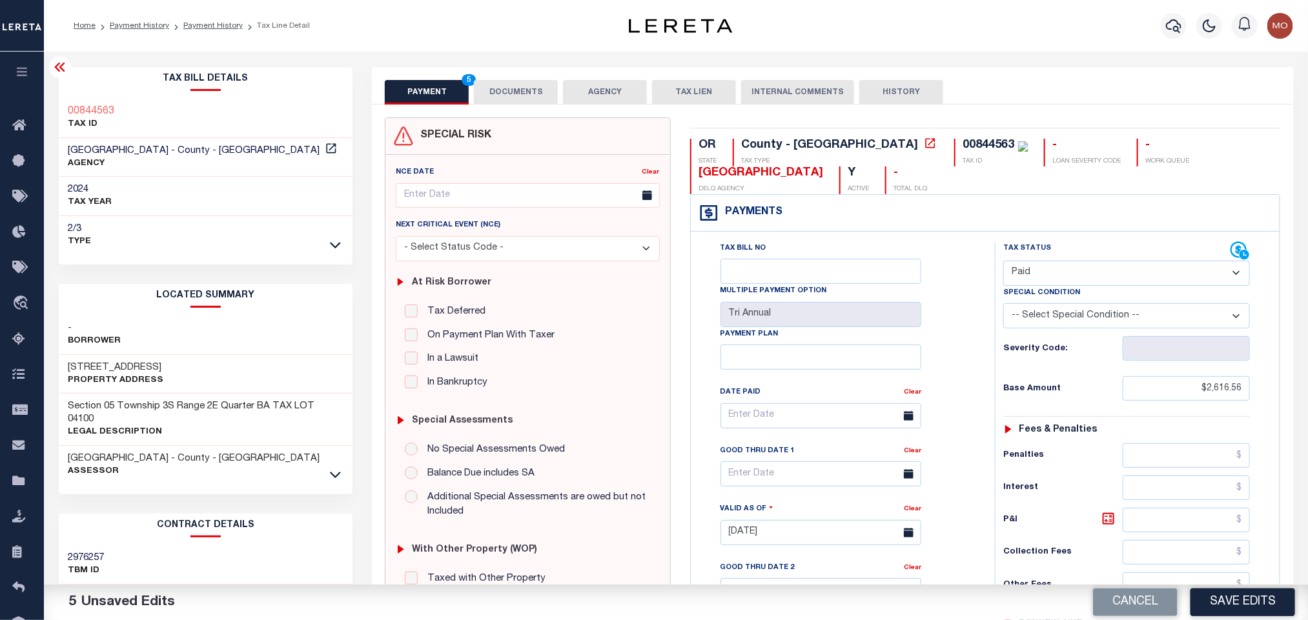
click at [972, 281] on div "Tax Bill No Multiple Payment Option Tri Annual Payment Plan Clear Clear Valid a…" at bounding box center [840, 422] width 272 height 362
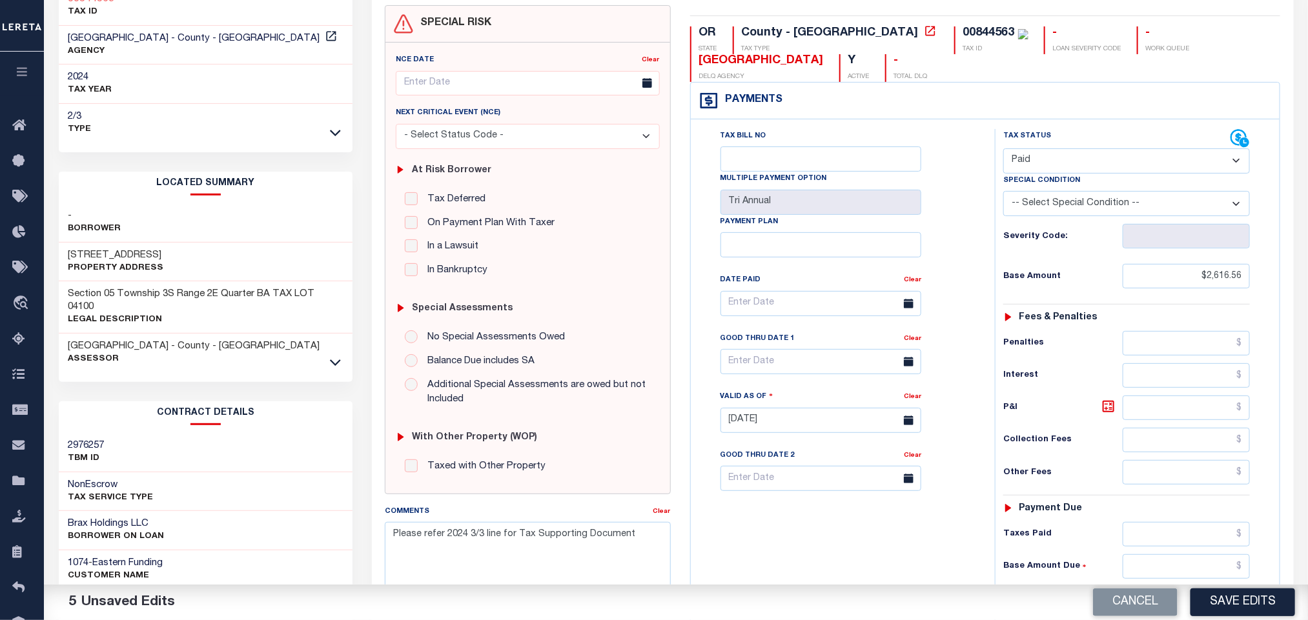
scroll to position [290, 0]
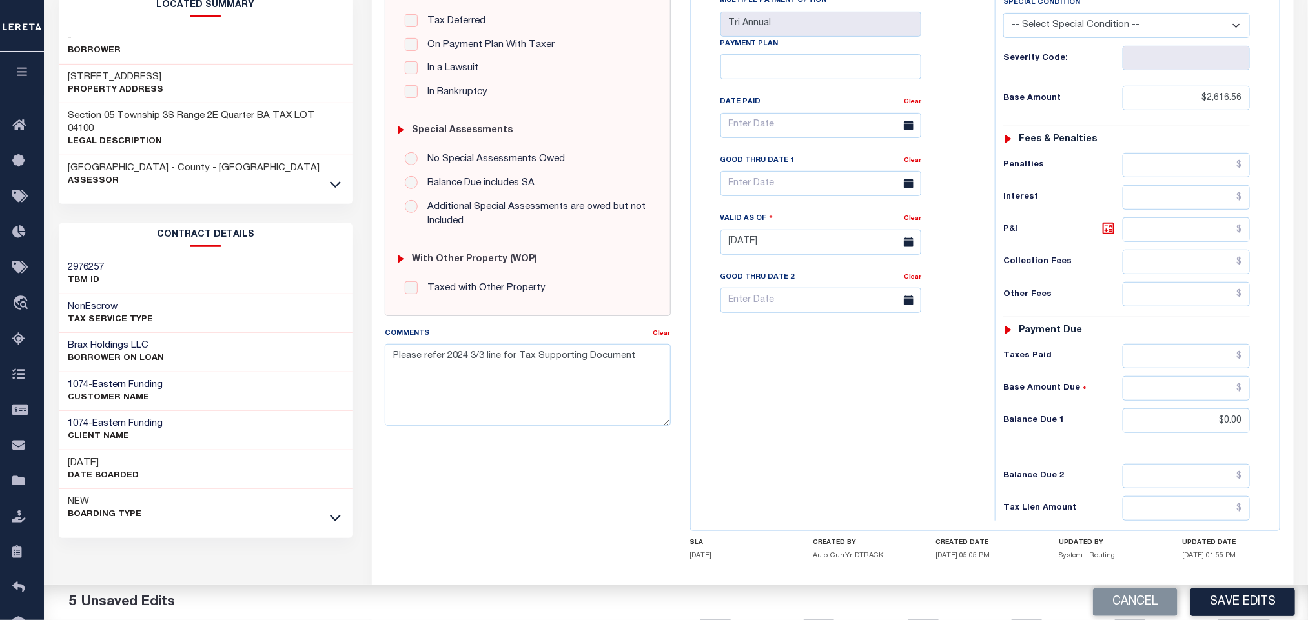
click at [889, 454] on div "Tax Bill No Multiple Payment Option Tri Annual Payment Plan Clear" at bounding box center [839, 236] width 291 height 570
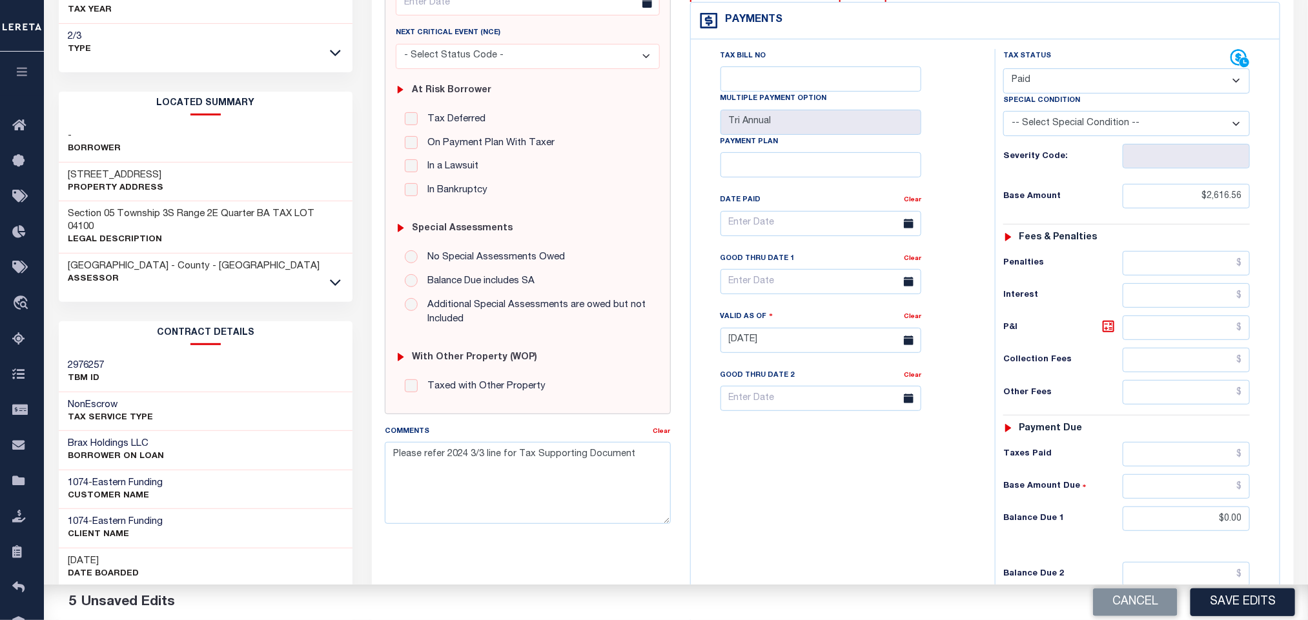
scroll to position [194, 0]
click at [1232, 605] on button "Save Edits" at bounding box center [1242, 603] width 105 height 28
checkbox input "false"
type input "$2,616.56"
type input "$0"
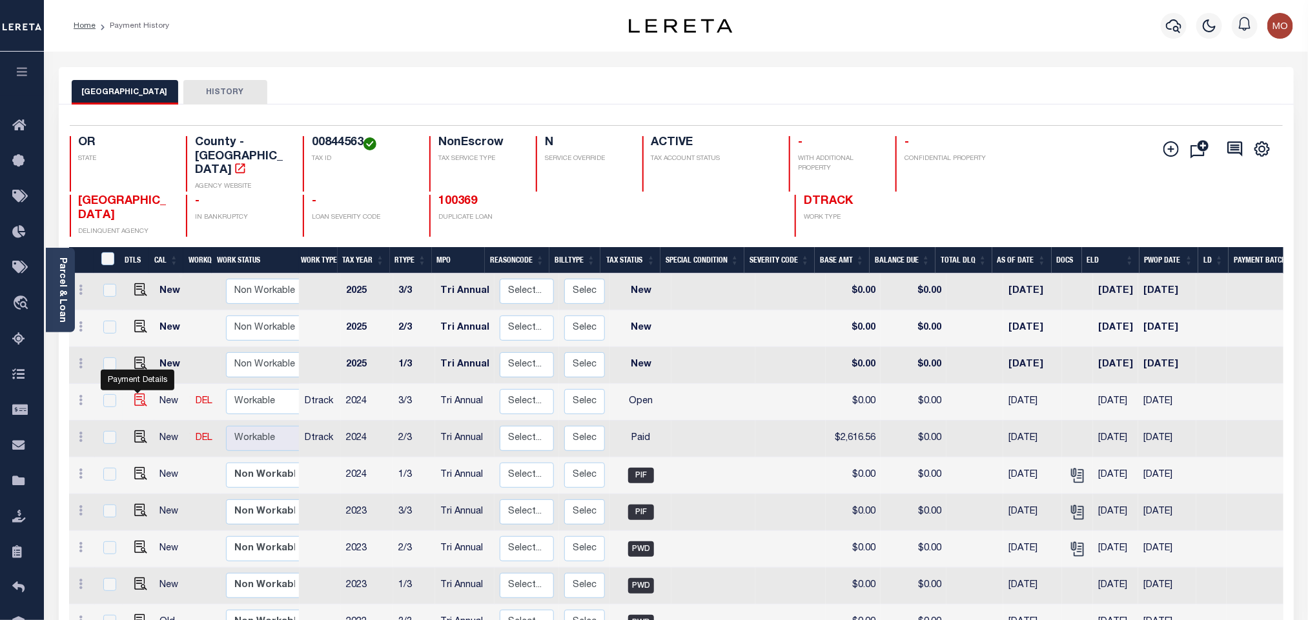
click at [136, 394] on img "" at bounding box center [140, 400] width 13 height 13
checkbox input "true"
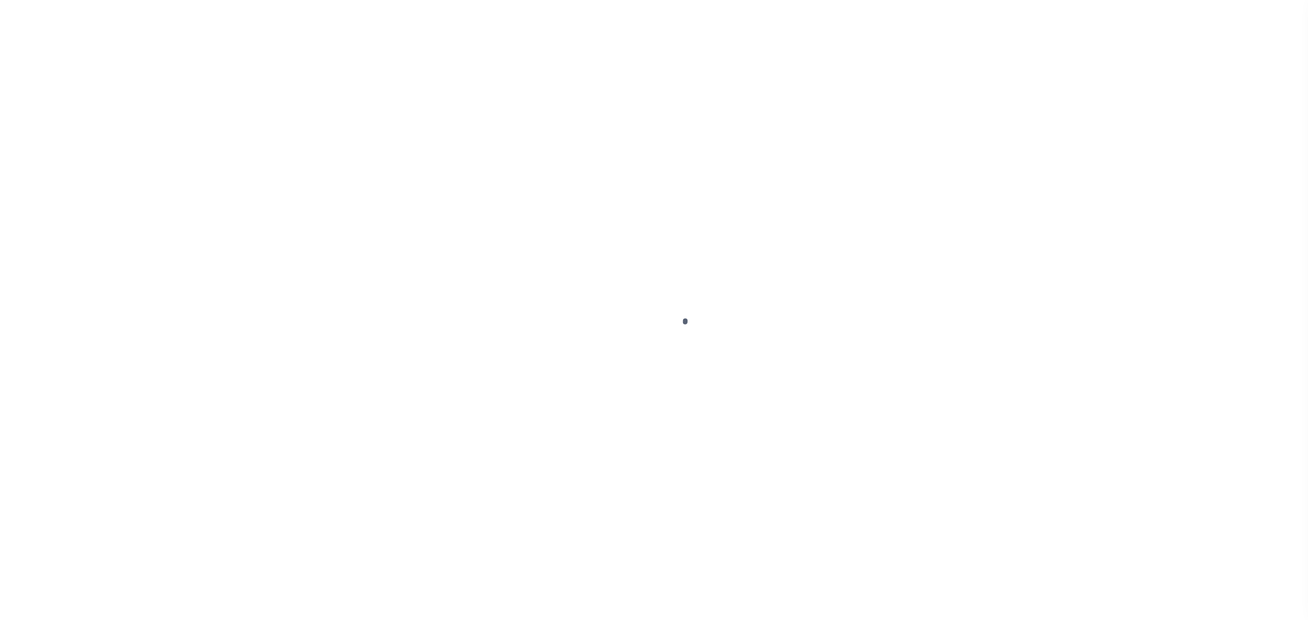
checkbox input "false"
type input "Tri Annual"
type input "[DATE]"
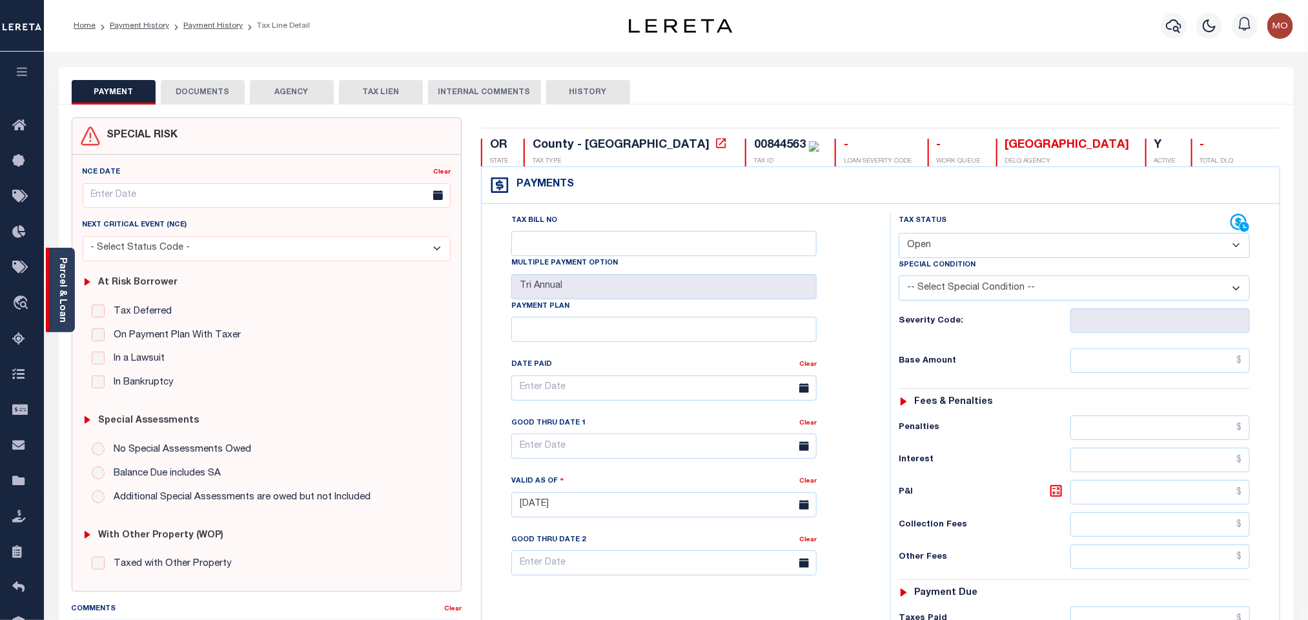
click at [62, 299] on link "Parcel & Loan" at bounding box center [61, 290] width 9 height 65
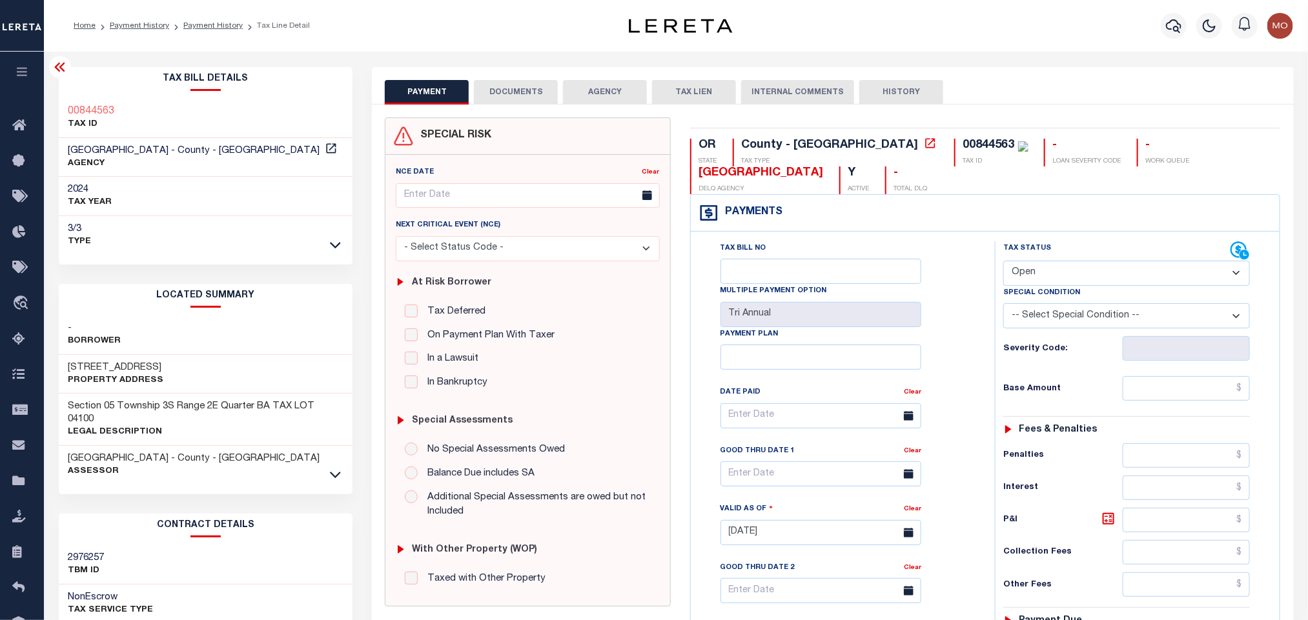
click at [1052, 271] on select "- Select Status Code - Open Due/Unpaid Paid Incomplete No Tax Due Internal Refu…" at bounding box center [1126, 273] width 247 height 25
select select "PYD"
click at [1003, 262] on select "- Select Status Code - Open Due/Unpaid Paid Incomplete No Tax Due Internal Refu…" at bounding box center [1126, 273] width 247 height 25
type input "[DATE]"
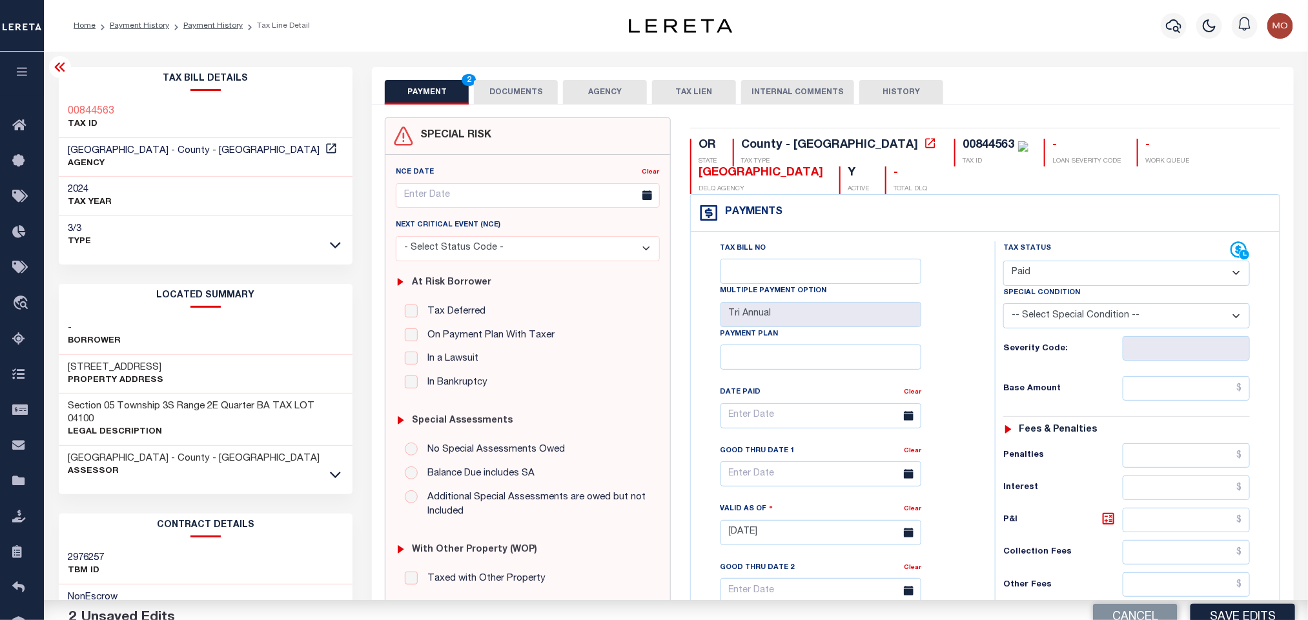
click at [949, 345] on div "Tax Bill No Multiple Payment Option Tri Annual Payment Plan Clear Clear Valid a…" at bounding box center [840, 422] width 272 height 362
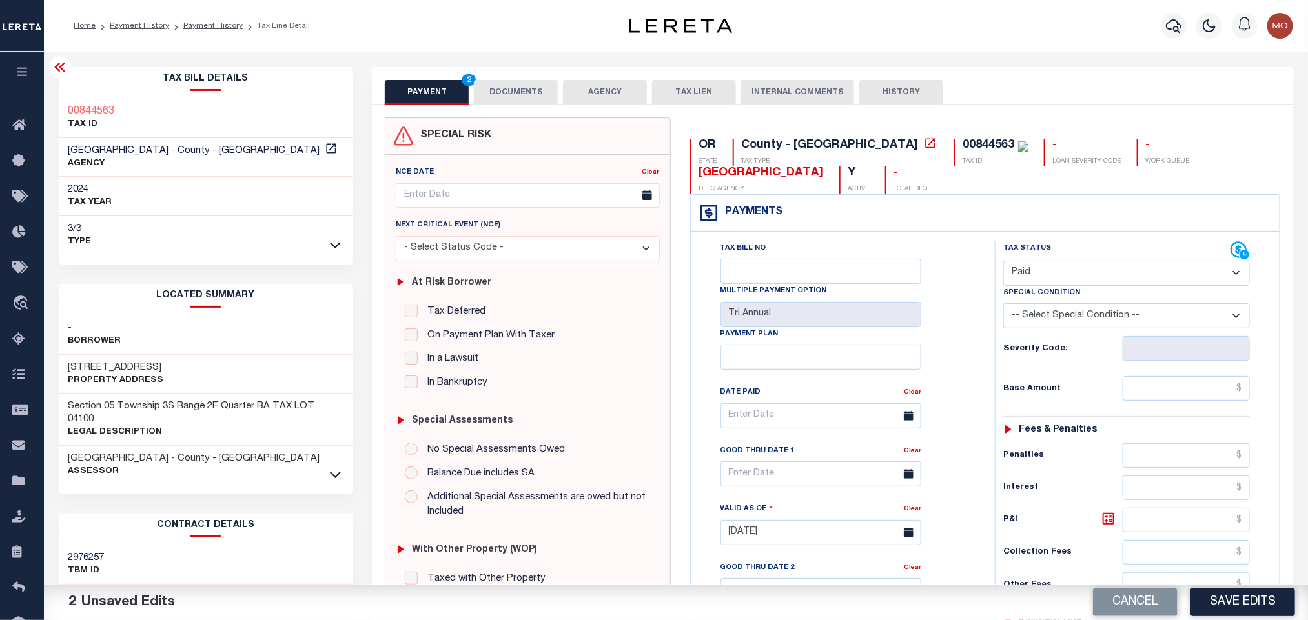
click at [978, 309] on div "Tax Bill No Multiple Payment Option Tri Annual Payment Plan Clear" at bounding box center [839, 526] width 291 height 570
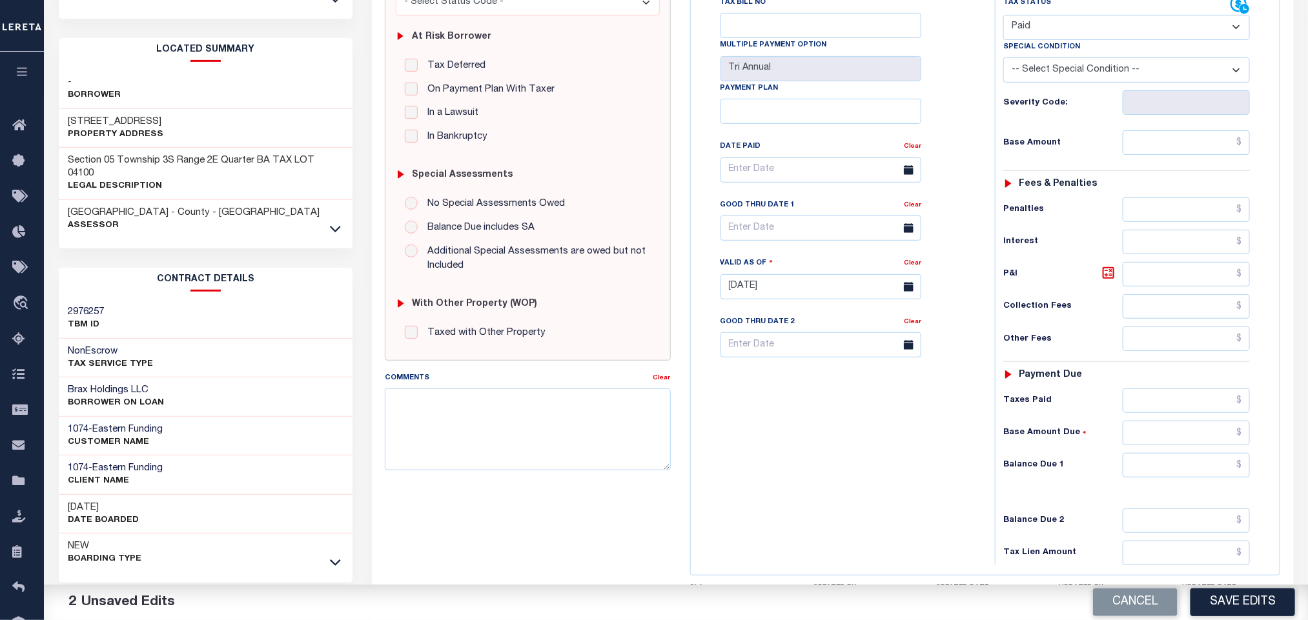
scroll to position [368, 0]
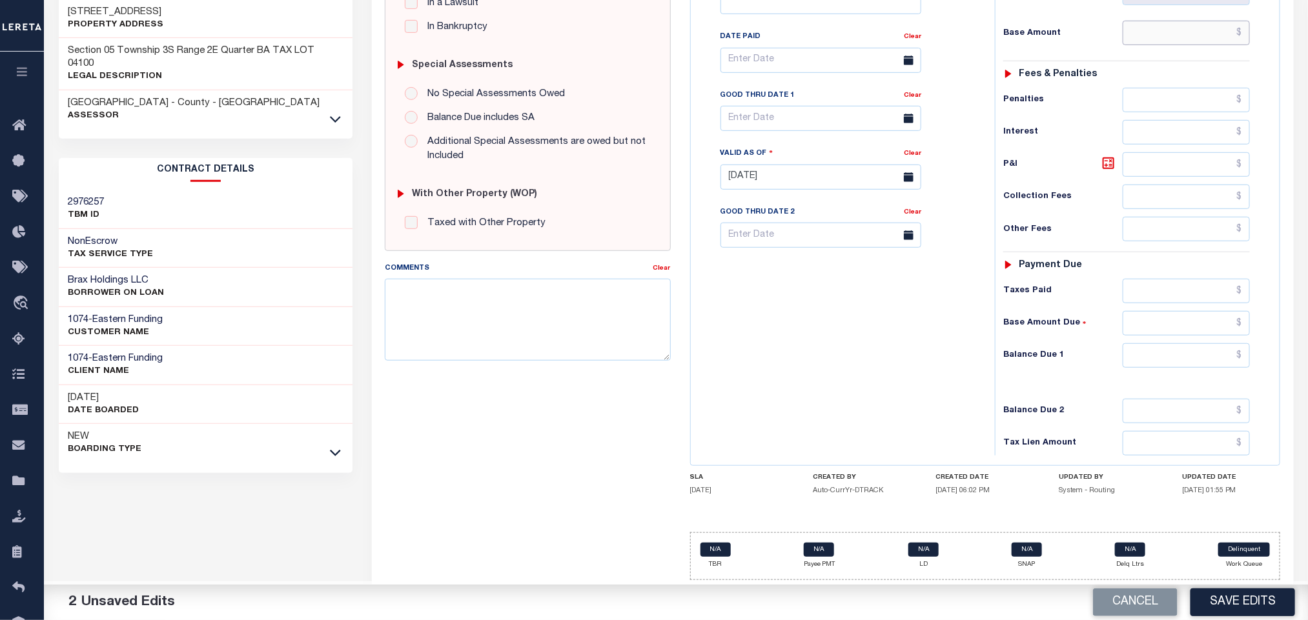
click at [1142, 23] on input "text" at bounding box center [1186, 33] width 128 height 25
paste input "2,616.56"
type input "$2,616.56"
click at [1137, 362] on input "text" at bounding box center [1186, 355] width 128 height 25
type input "$0.00"
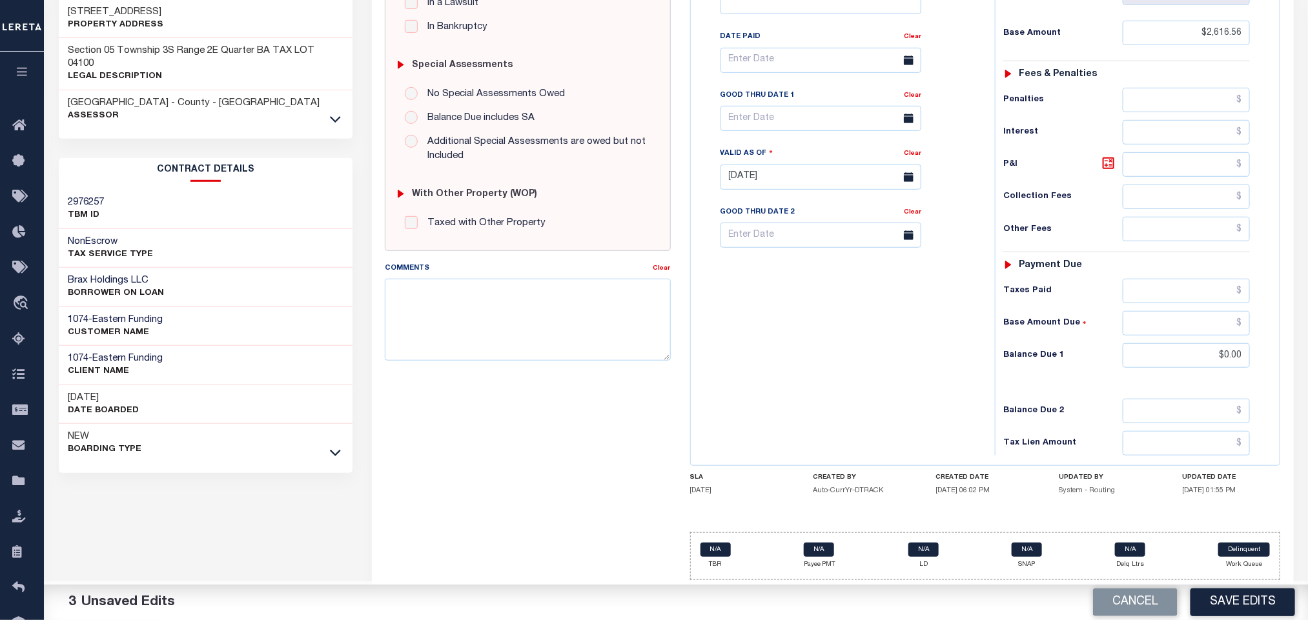
click at [796, 359] on div "Tax Bill No Multiple Payment Option Tri Annual Payment Plan Clear" at bounding box center [839, 171] width 291 height 570
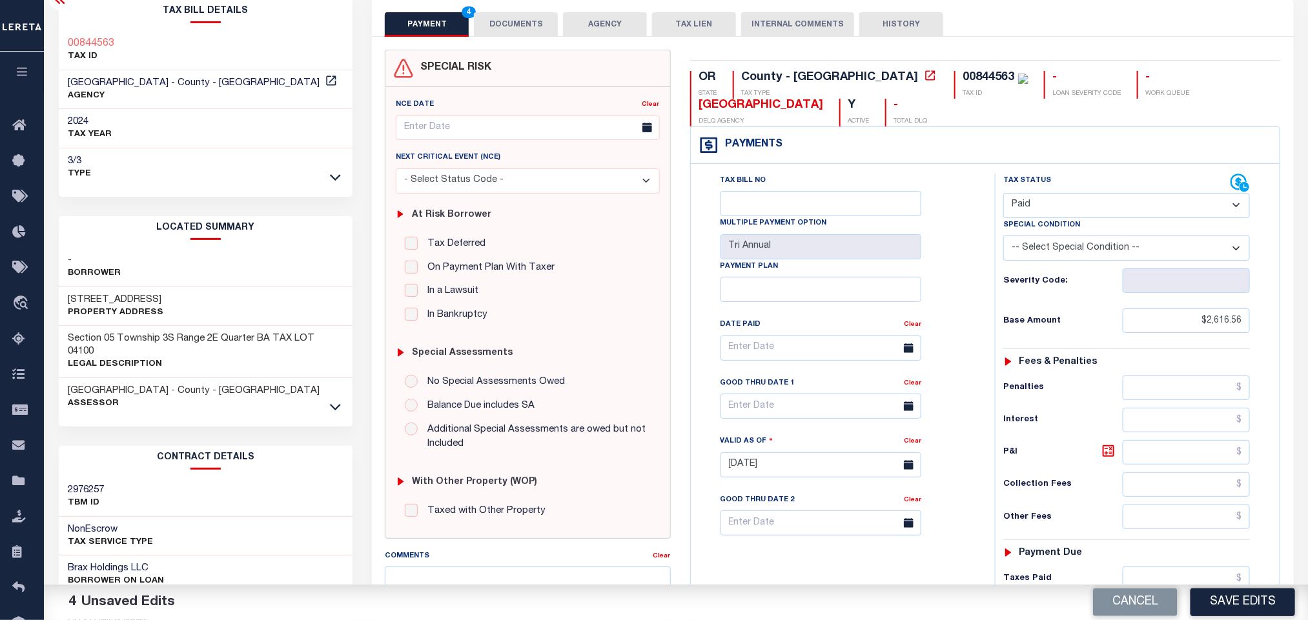
scroll to position [0, 0]
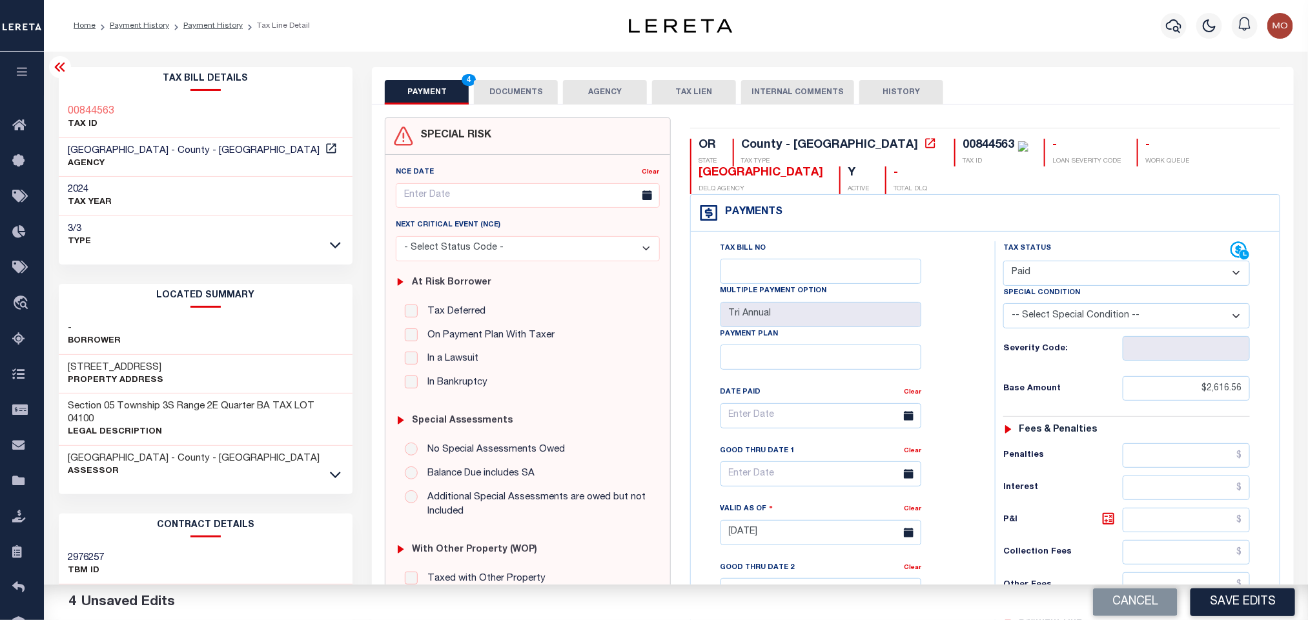
click at [527, 77] on div "PAYMENT 4 DOCUMENTS AGENCY DELINQUENT PAYEE TAX LIEN" at bounding box center [832, 85] width 921 height 37
click at [529, 97] on button "DOCUMENTS" at bounding box center [516, 92] width 84 height 25
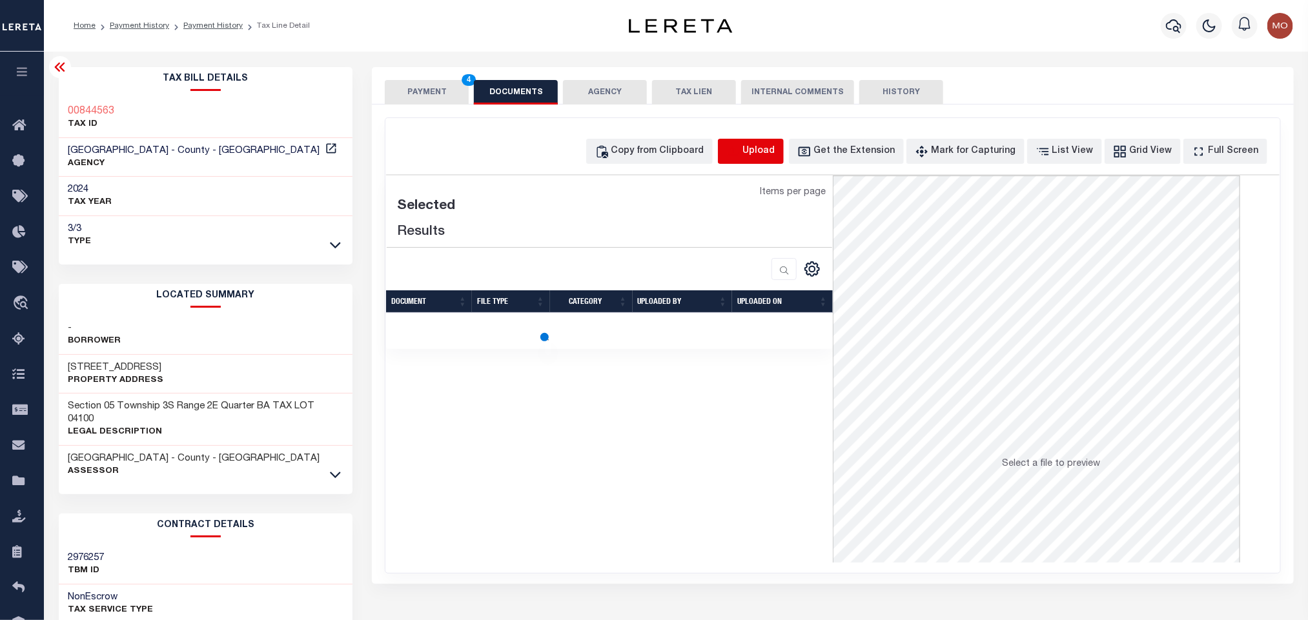
click at [740, 150] on icon "button" at bounding box center [733, 152] width 14 height 14
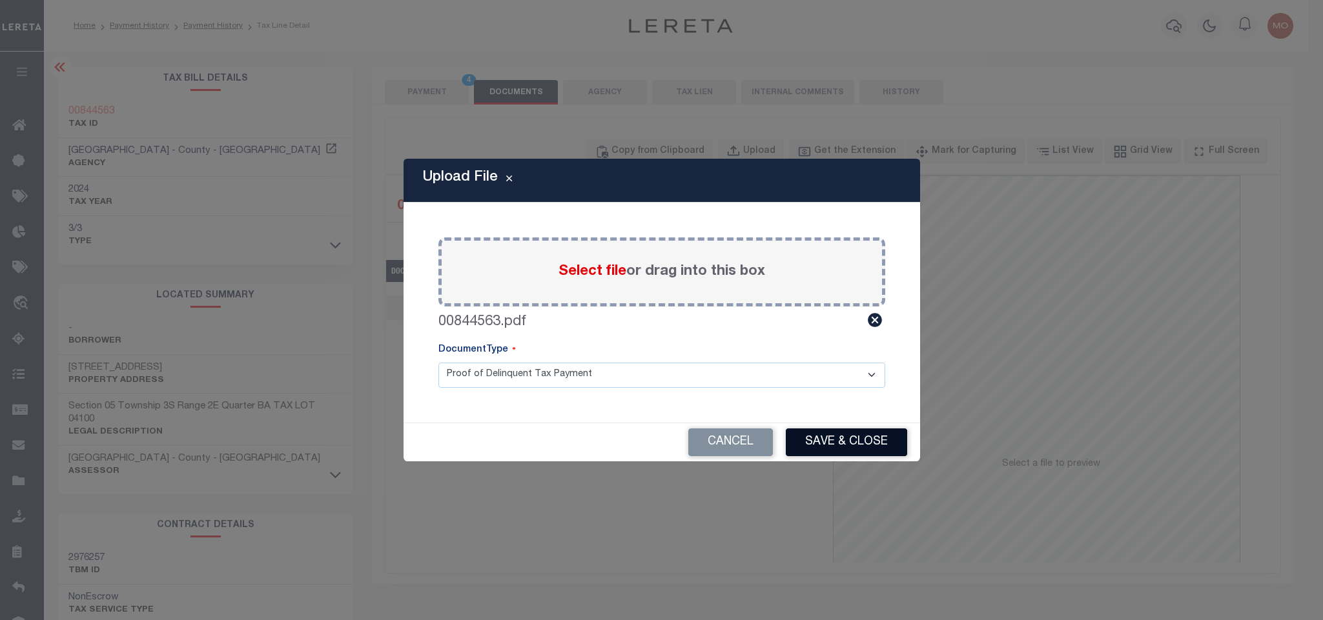
click at [874, 444] on button "Save & Close" at bounding box center [846, 443] width 121 height 28
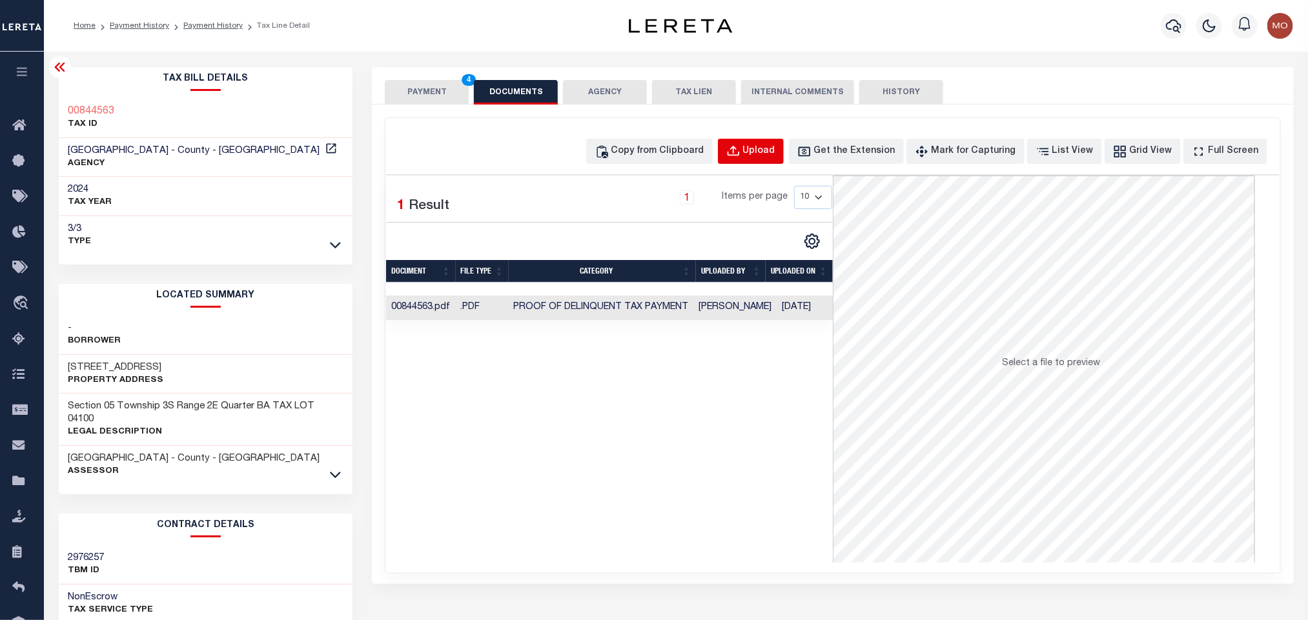
click at [771, 153] on div "Upload" at bounding box center [759, 152] width 32 height 14
select select "POP"
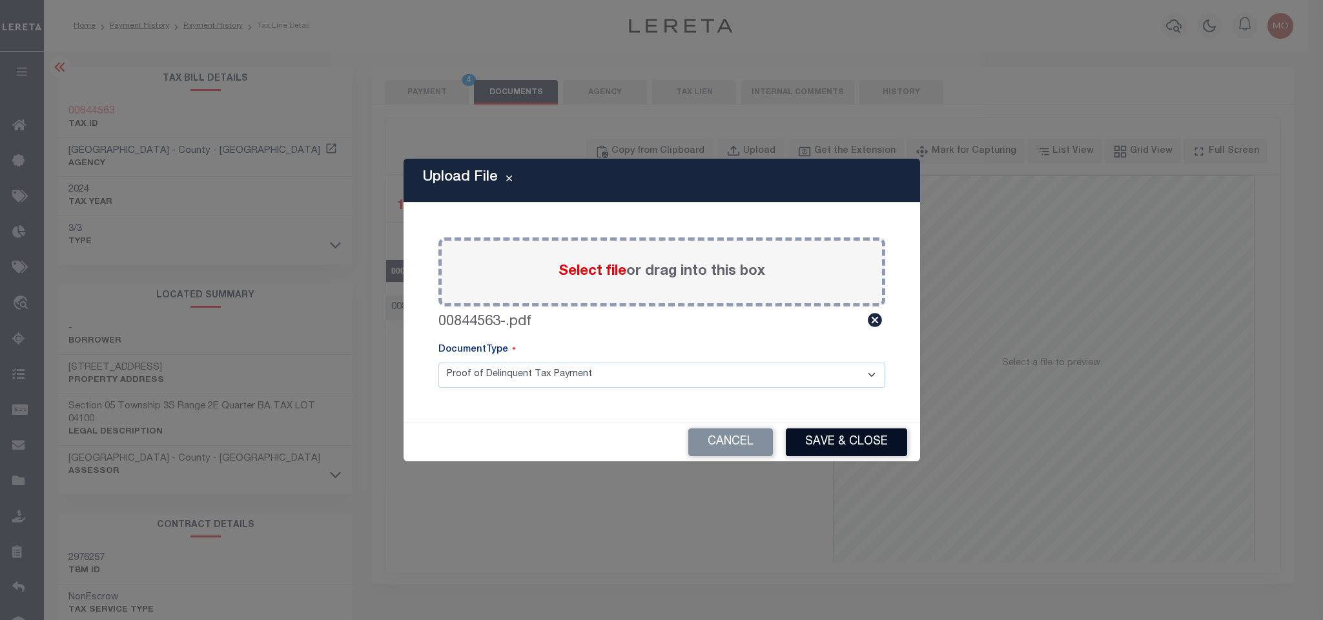
click at [847, 438] on button "Save & Close" at bounding box center [846, 443] width 121 height 28
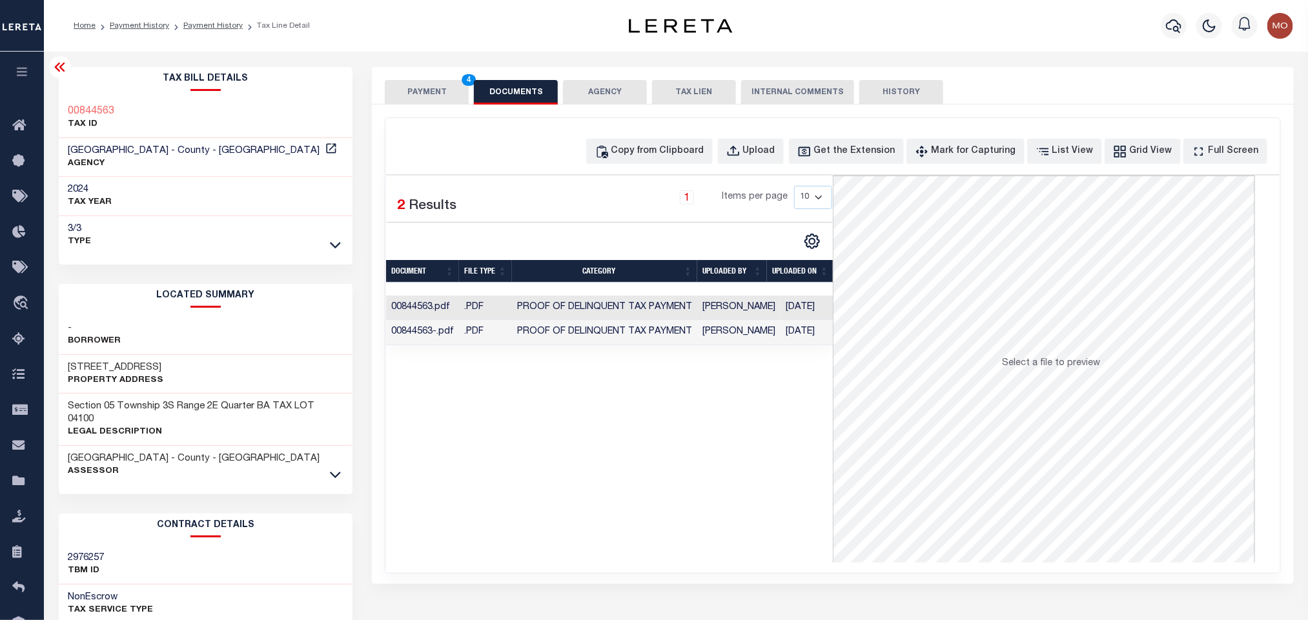
click at [423, 90] on button "PAYMENT 4" at bounding box center [427, 92] width 84 height 25
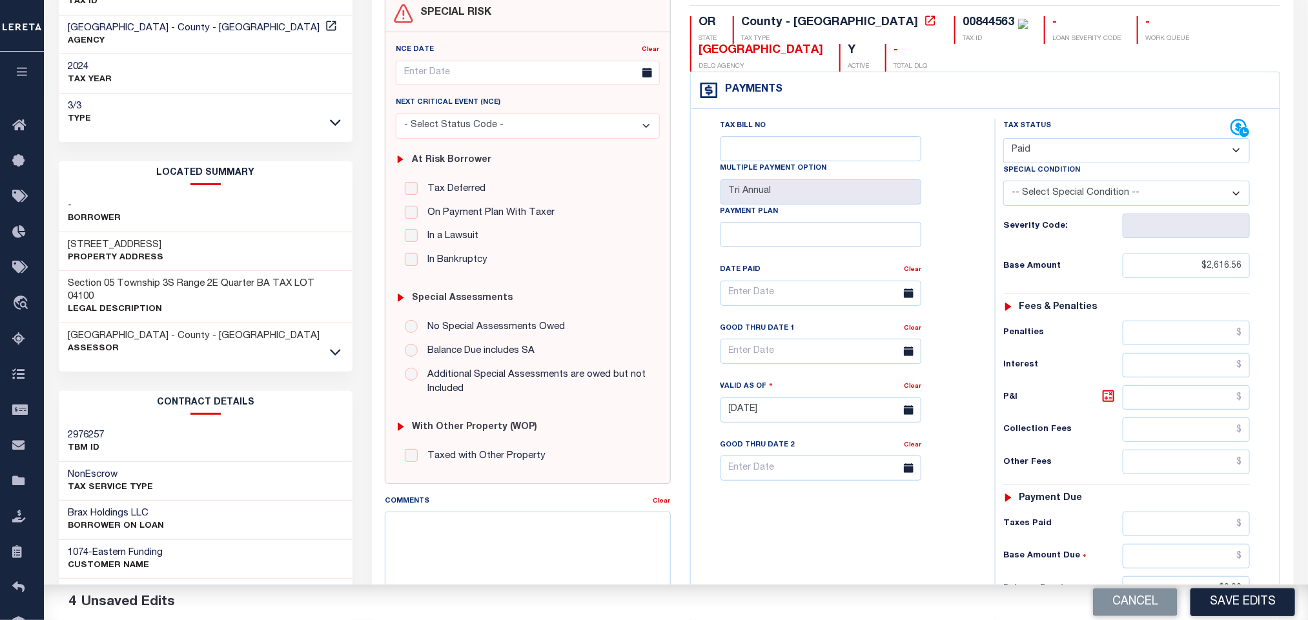
scroll to position [364, 0]
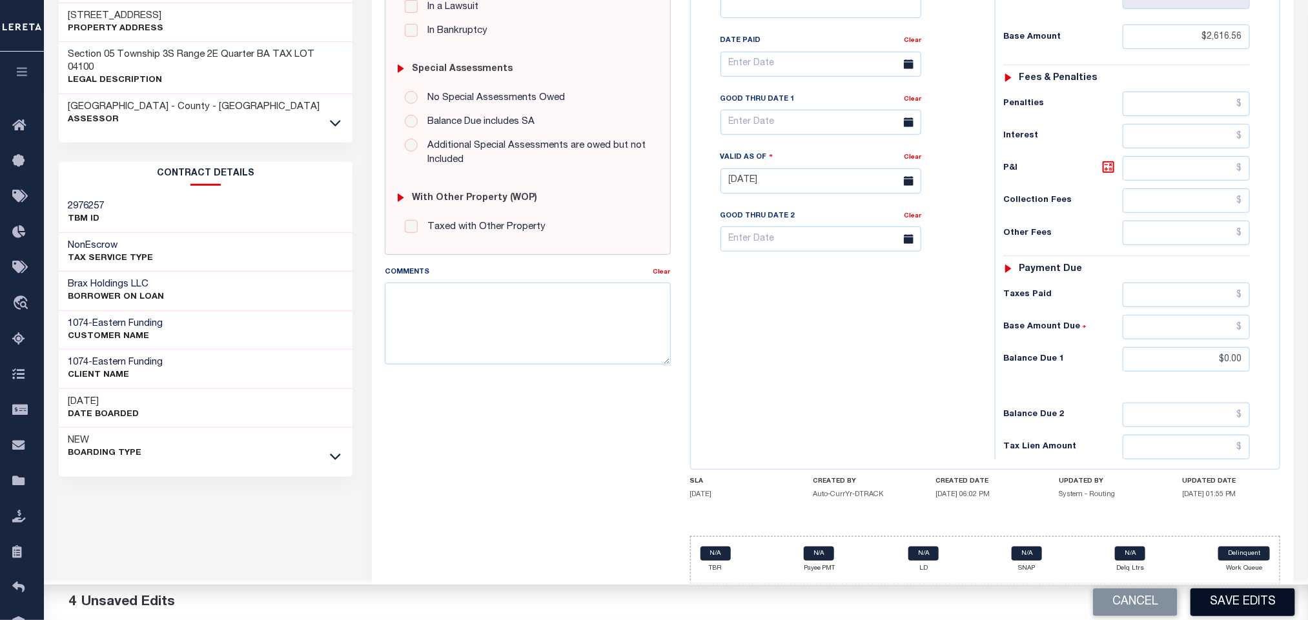
click at [1228, 608] on button "Save Edits" at bounding box center [1242, 603] width 105 height 28
checkbox input "false"
type input "$2,616.56"
type input "$0"
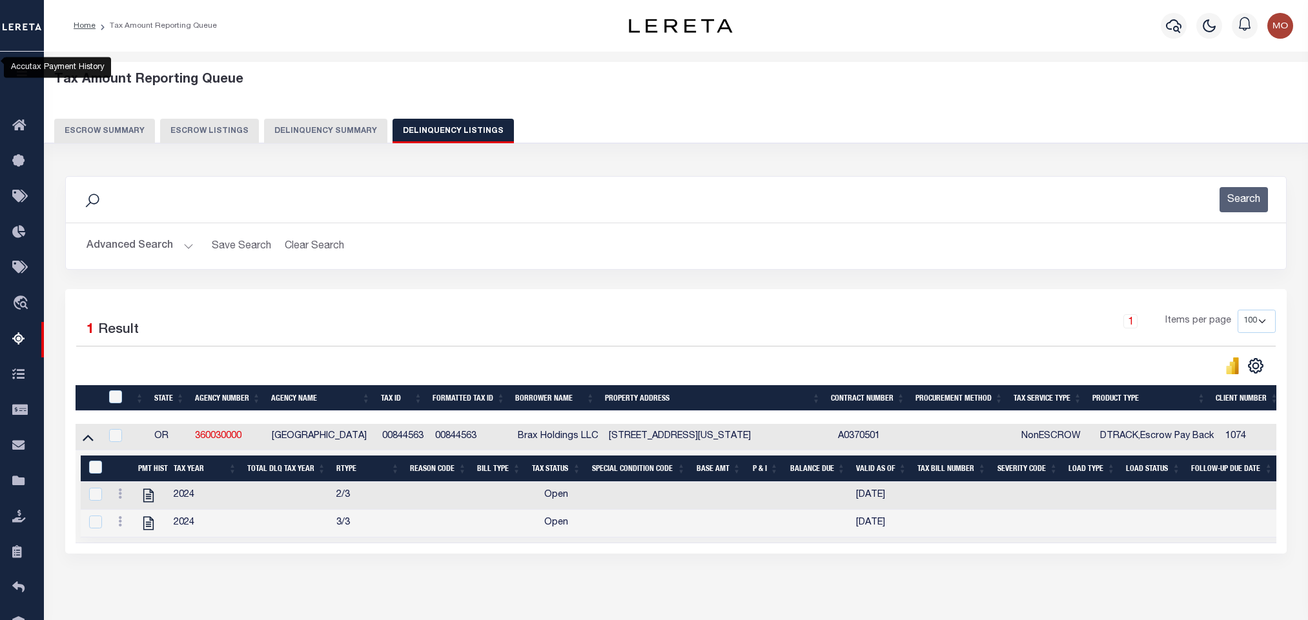
select select "100"
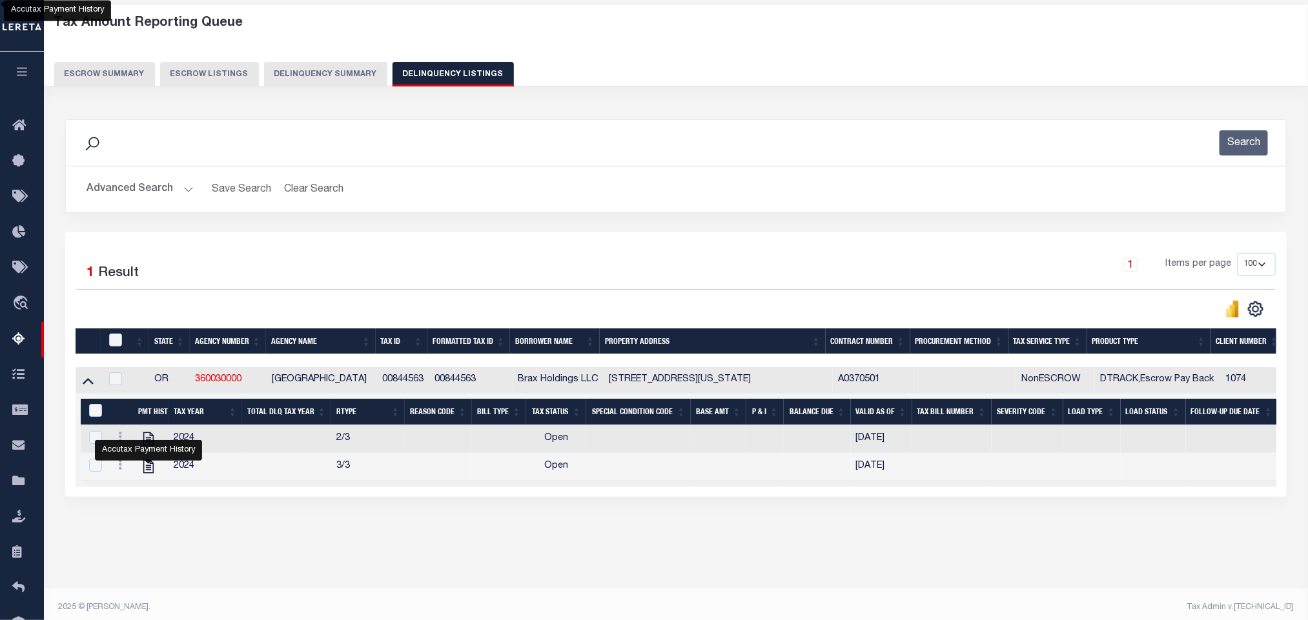
scroll to position [57, 0]
click at [190, 194] on button "Advanced Search" at bounding box center [139, 189] width 107 height 25
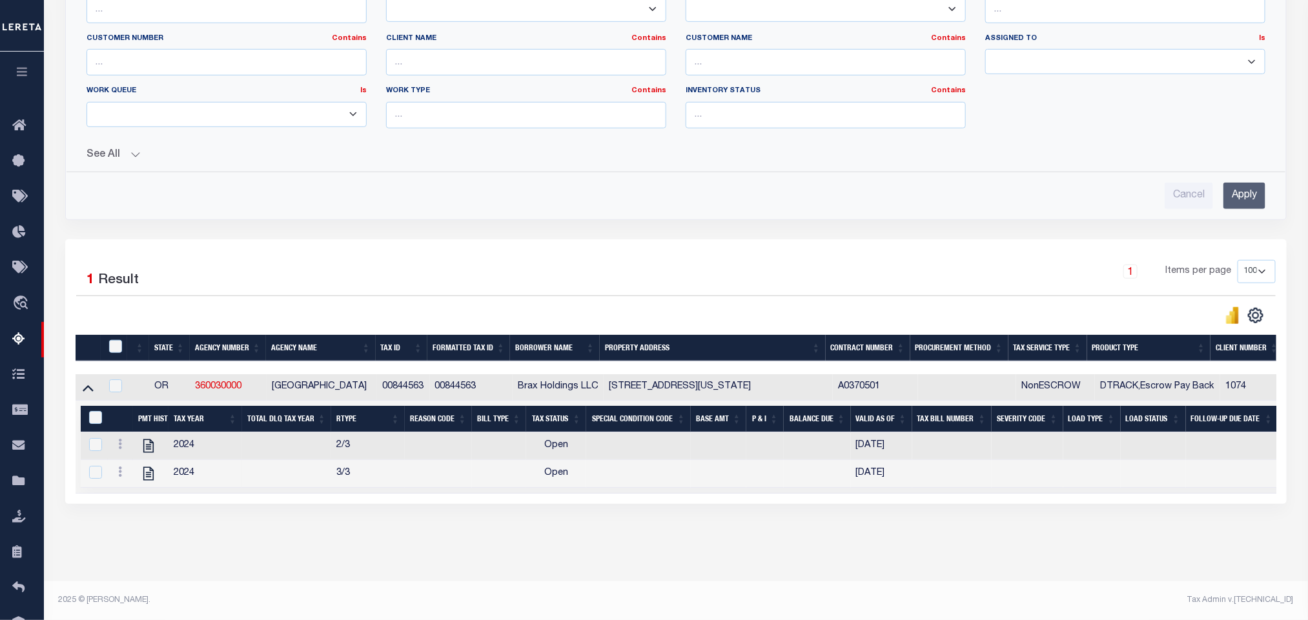
scroll to position [112, 0]
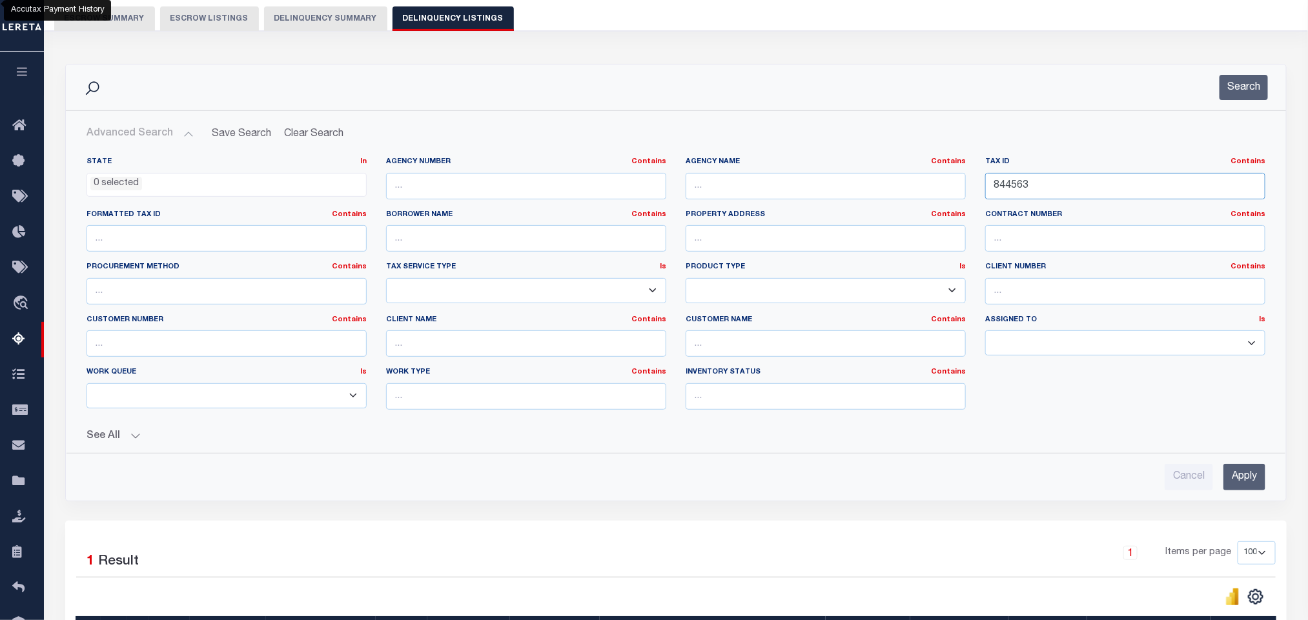
click at [1069, 196] on input "844563" at bounding box center [1125, 186] width 280 height 26
drag, startPoint x: 1088, startPoint y: 194, endPoint x: 798, endPoint y: 205, distance: 290.7
click at [798, 205] on div "State In In AK AL AR AZ CA CO CT DC DE FL GA GU HI IA ID IL IN KS KY LA MA MD M…" at bounding box center [676, 288] width 1198 height 263
paste input "1698345"
click at [1245, 89] on button "Search" at bounding box center [1243, 87] width 48 height 25
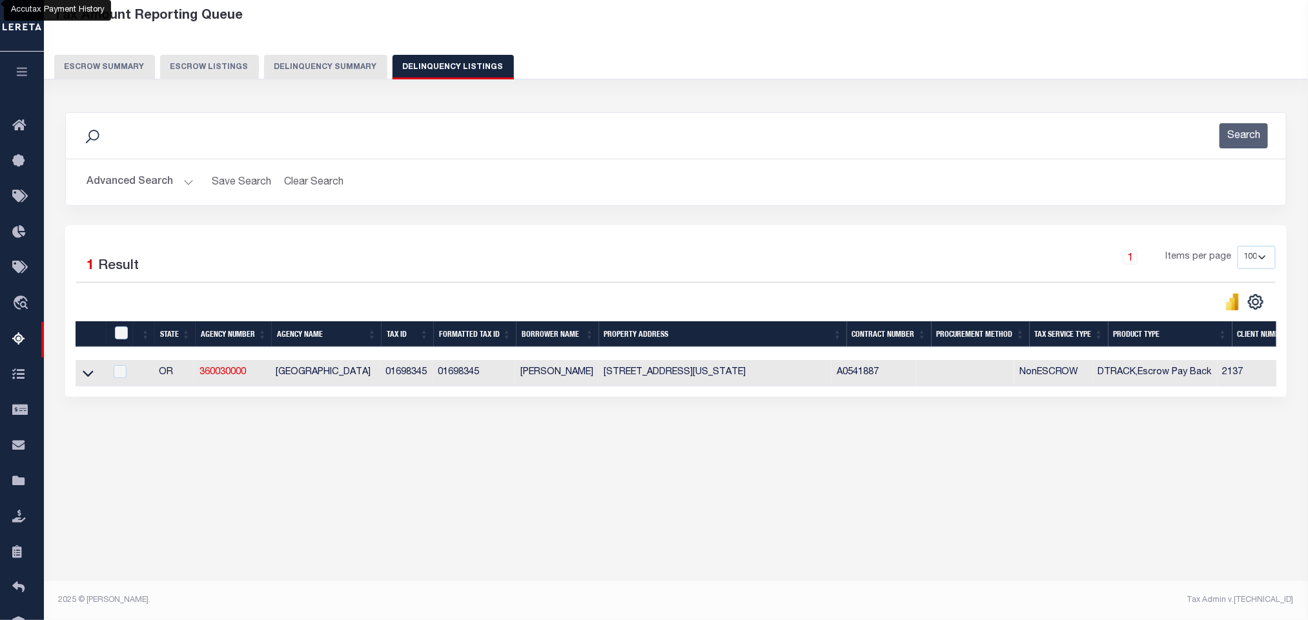
scroll to position [64, 0]
click at [84, 376] on icon at bounding box center [88, 374] width 11 height 14
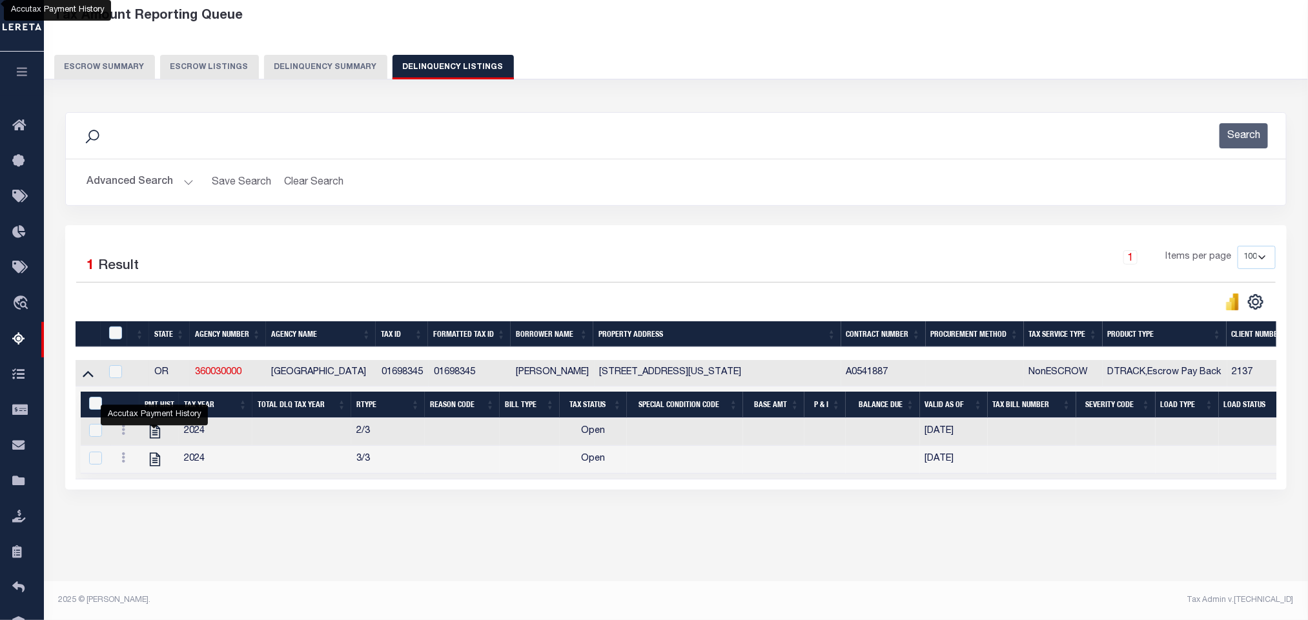
click at [192, 184] on button "Advanced Search" at bounding box center [139, 182] width 107 height 25
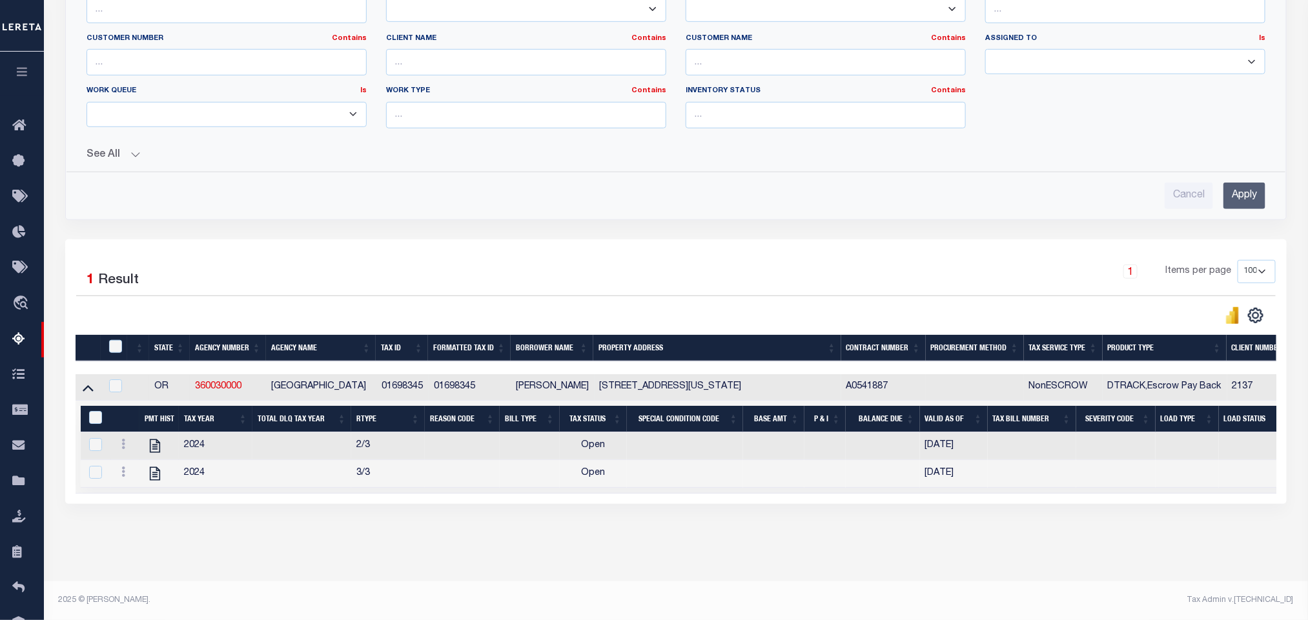
scroll to position [22, 0]
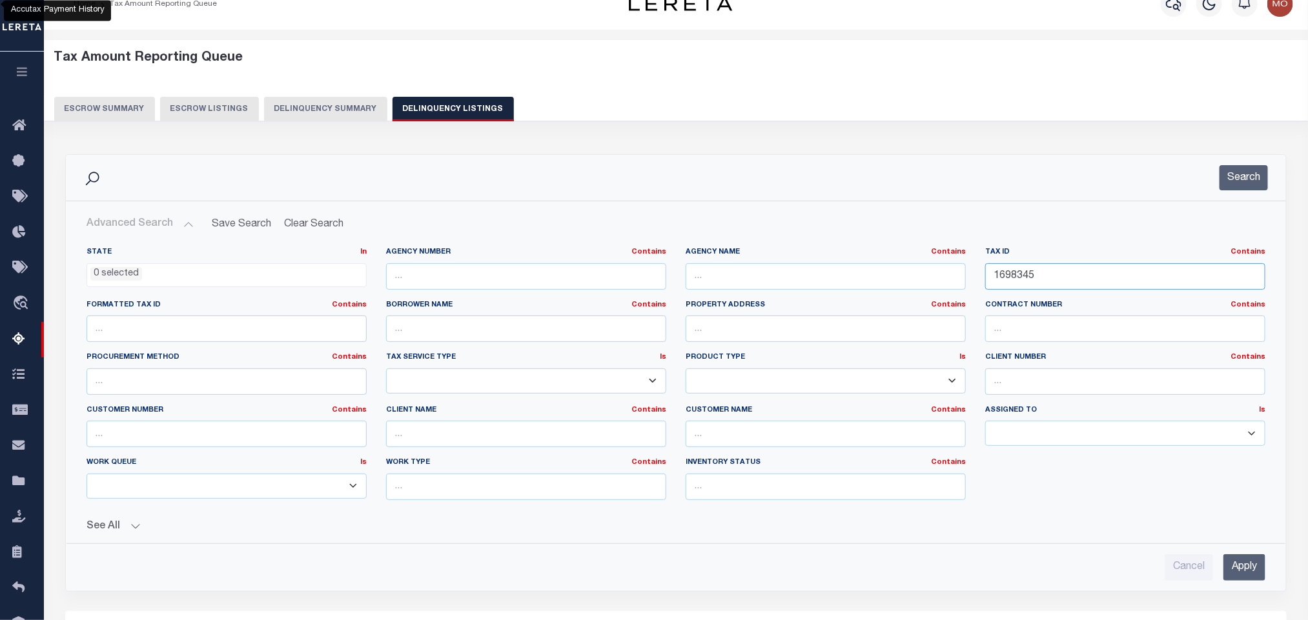
drag, startPoint x: 1068, startPoint y: 279, endPoint x: 765, endPoint y: 293, distance: 302.4
click at [767, 294] on div "State In In AK AL AR AZ CA CO CT DC DE FL GA GU HI IA ID IL IN KS KY LA MA MD M…" at bounding box center [676, 378] width 1198 height 263
paste input "192"
type input "1192"
click at [1234, 163] on div "Search" at bounding box center [676, 178] width 1220 height 46
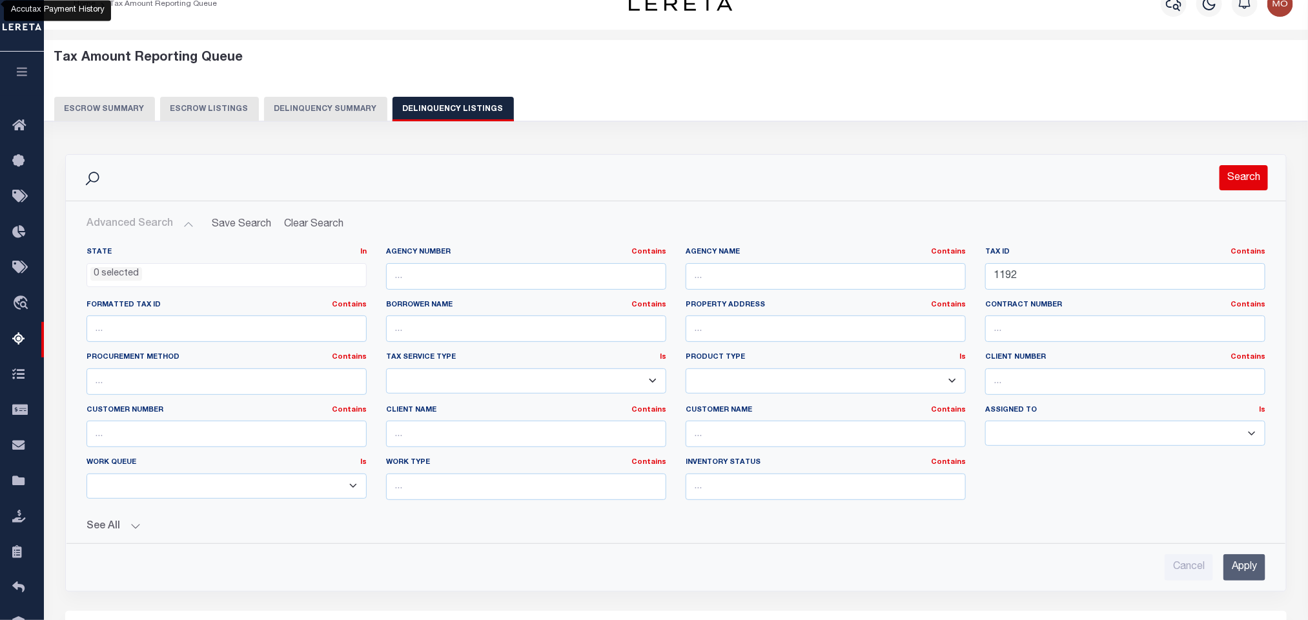
click at [1233, 174] on button "Search" at bounding box center [1243, 177] width 48 height 25
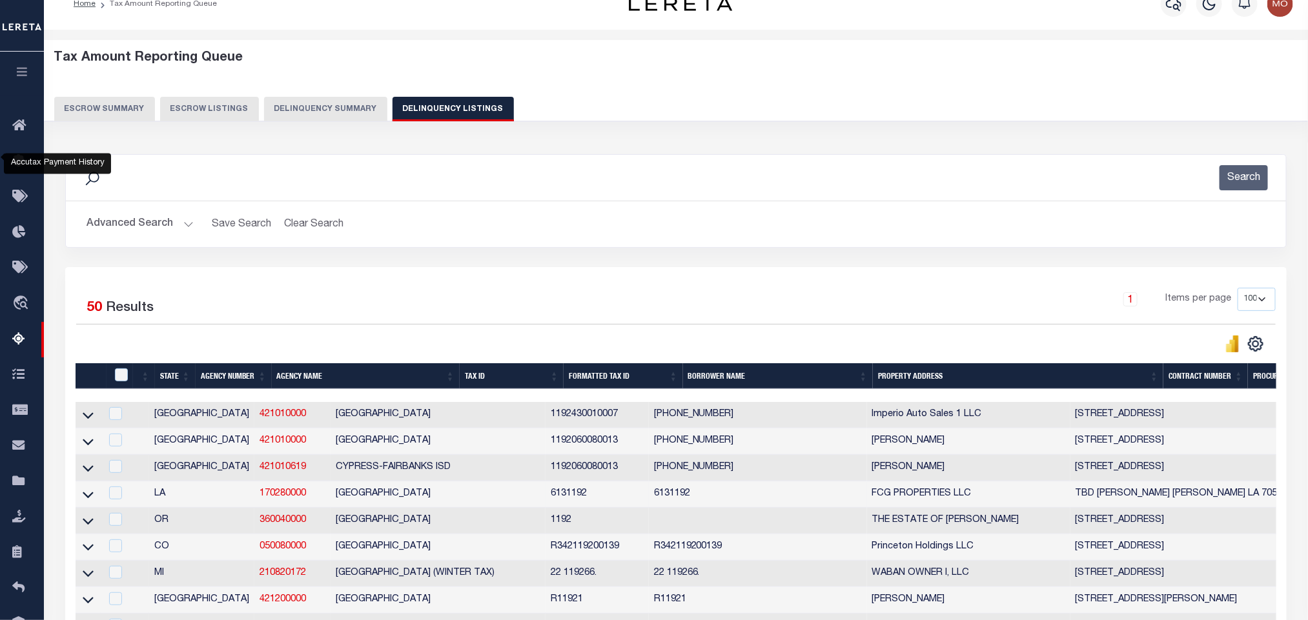
scroll to position [216, 0]
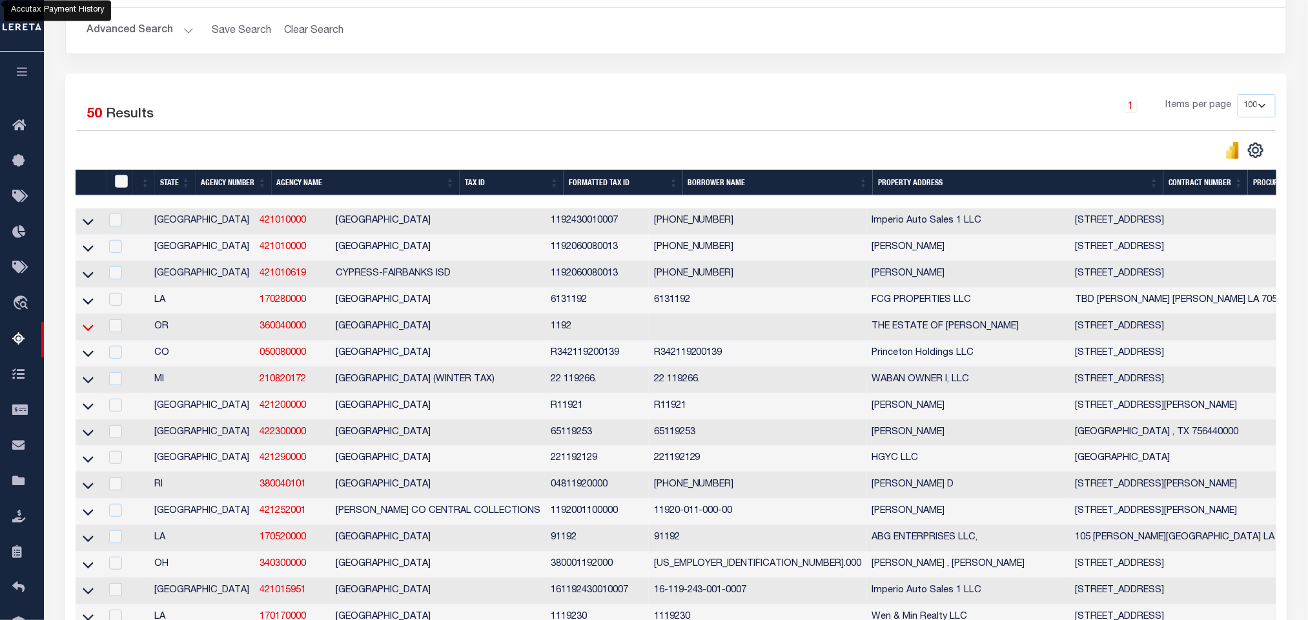
click at [83, 334] on icon at bounding box center [88, 328] width 11 height 14
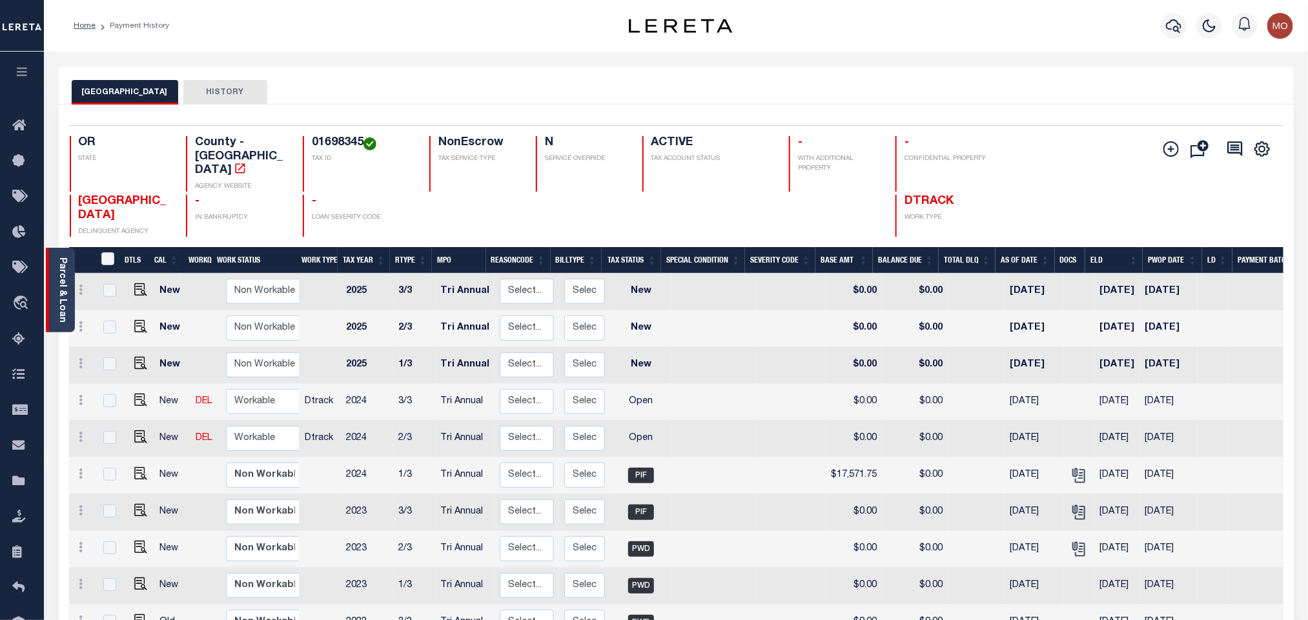
click at [64, 276] on link "Parcel & Loan" at bounding box center [61, 290] width 9 height 65
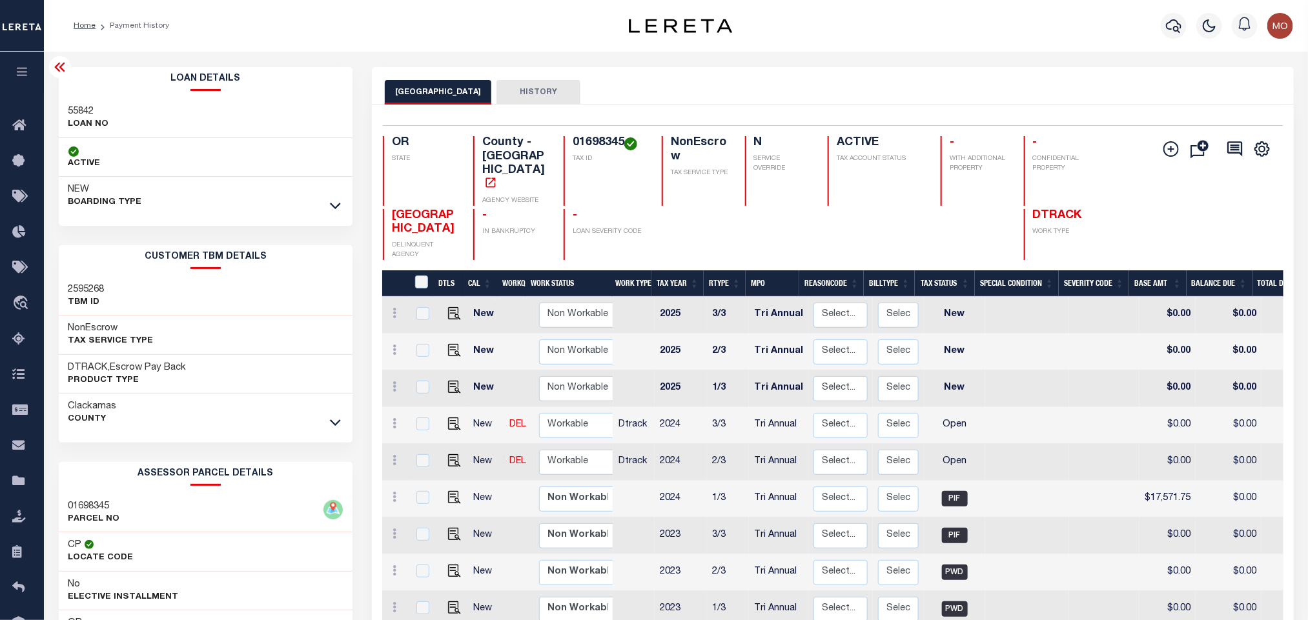
click at [77, 108] on h3 "55842" at bounding box center [88, 111] width 41 height 13
copy h3 "55842"
click at [601, 146] on h4 "01698345" at bounding box center [610, 143] width 74 height 14
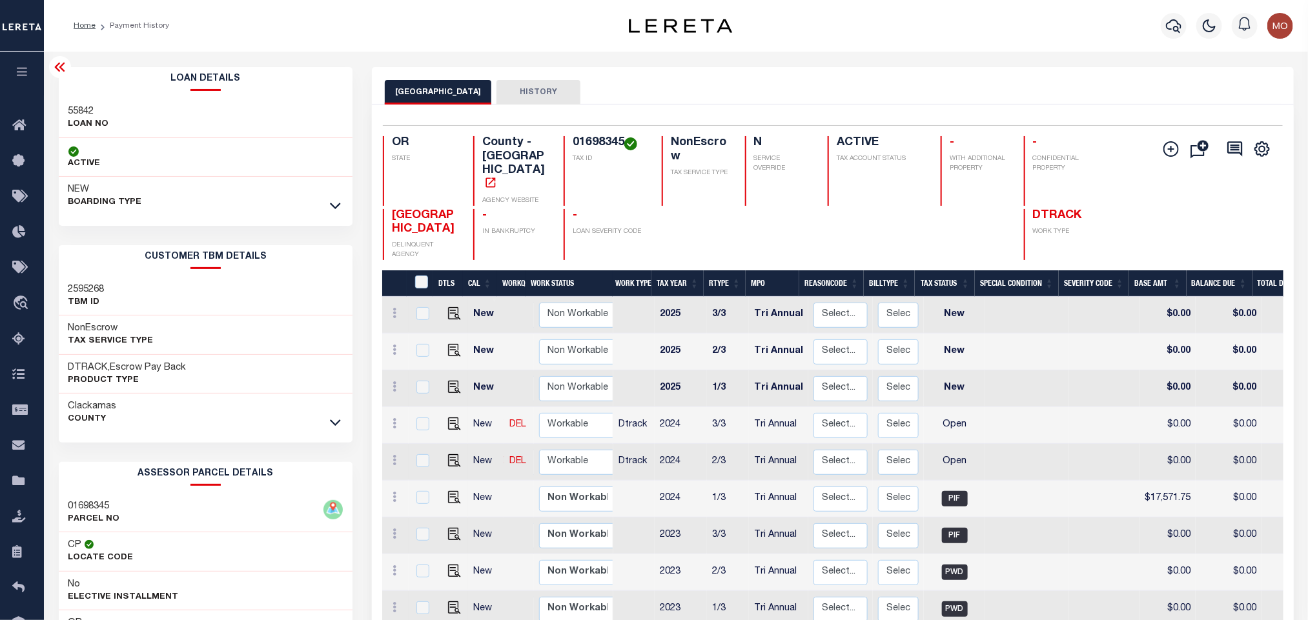
copy h4 "01698345"
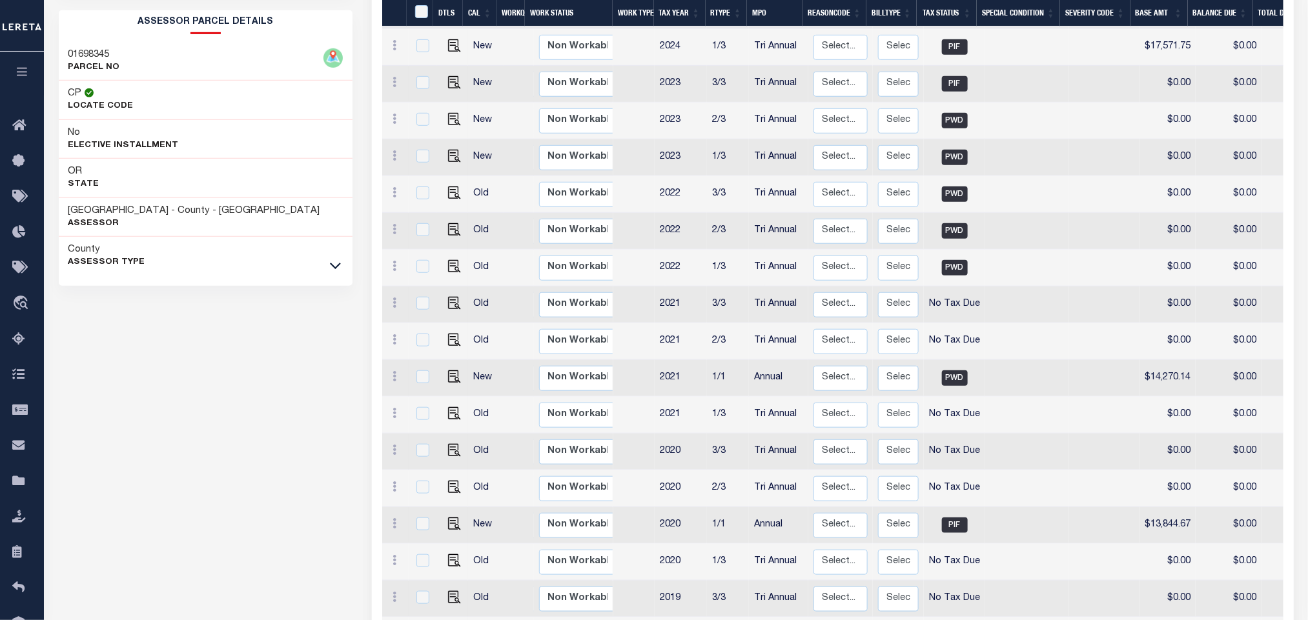
scroll to position [447, 0]
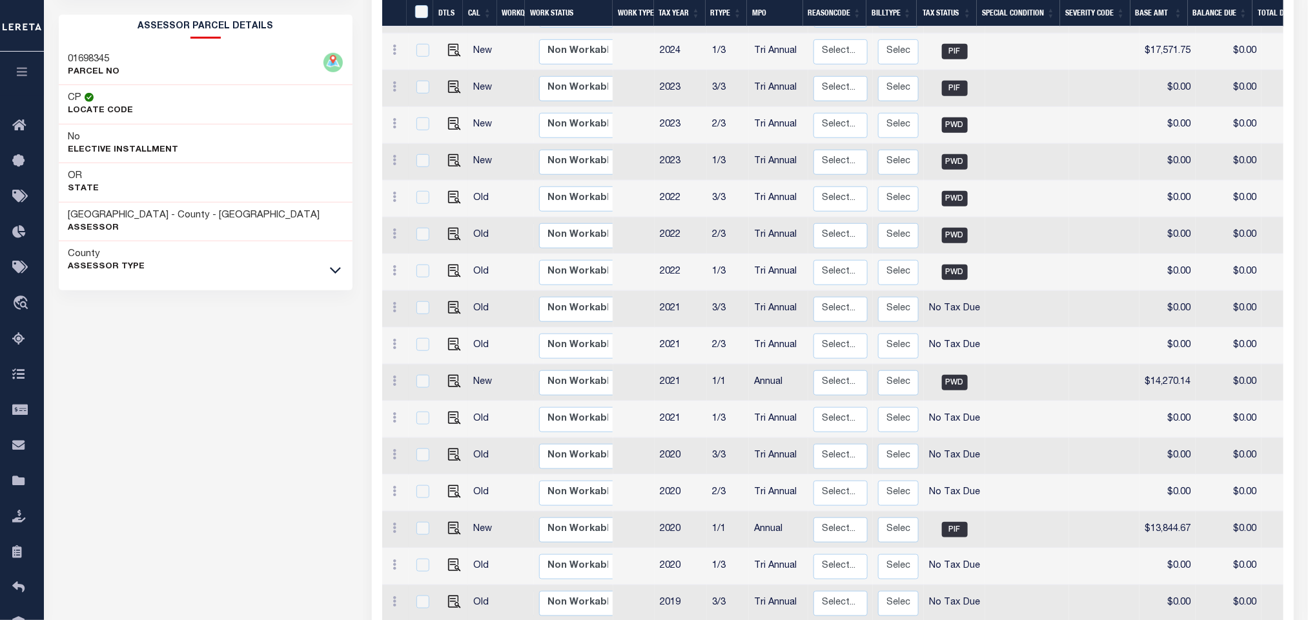
click at [198, 444] on div "Loan Details 55842 LOAN NO ACTIVE" at bounding box center [206, 272] width 314 height 1304
drag, startPoint x: 68, startPoint y: 217, endPoint x: 167, endPoint y: 218, distance: 99.4
click at [167, 218] on h3 "[GEOGRAPHIC_DATA] - County - [GEOGRAPHIC_DATA]" at bounding box center [194, 215] width 252 height 13
copy h3 "[GEOGRAPHIC_DATA]"
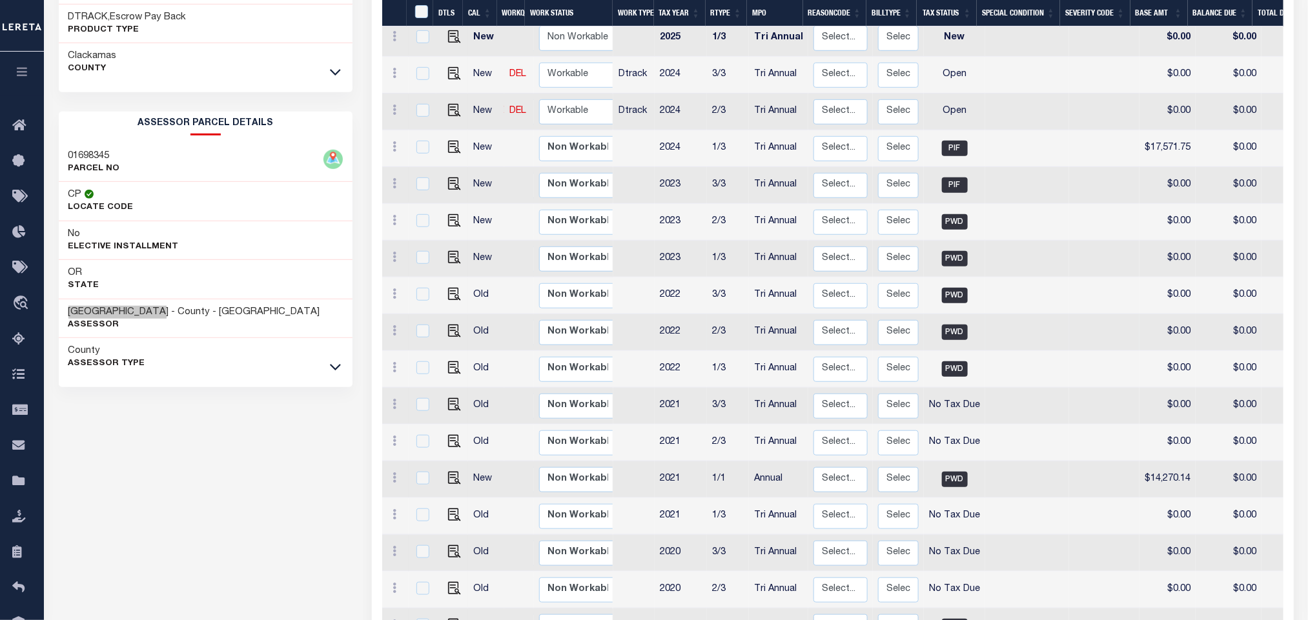
scroll to position [157, 0]
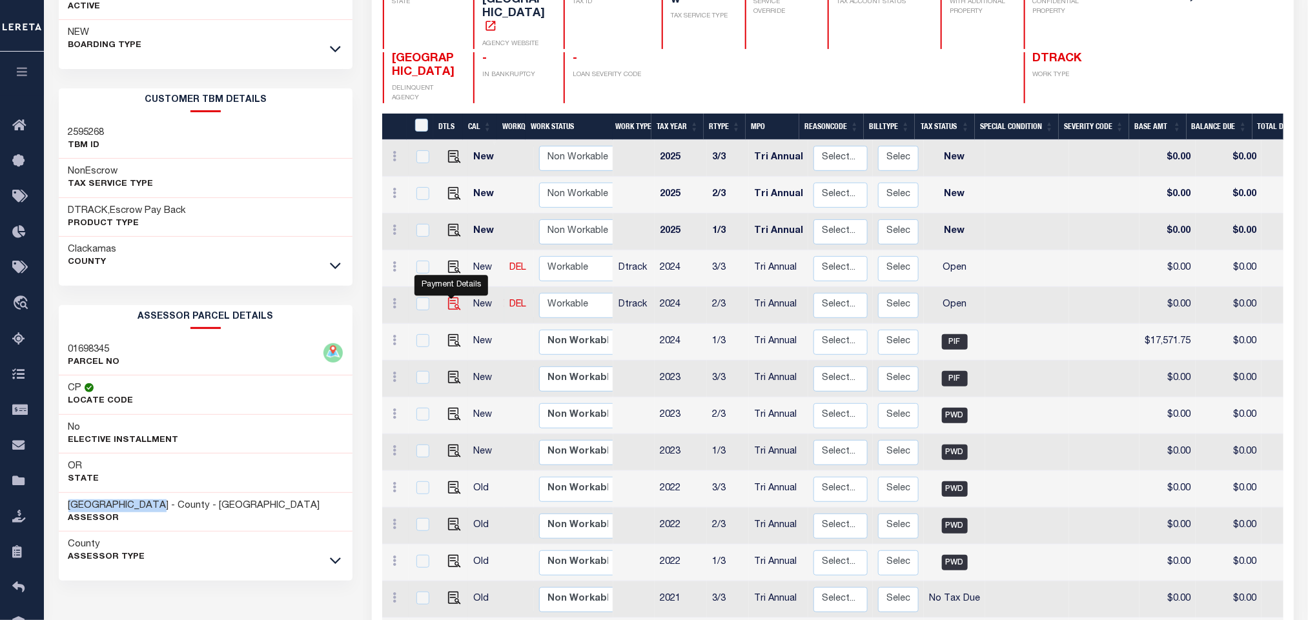
click at [454, 298] on img "" at bounding box center [454, 304] width 13 height 13
checkbox input "true"
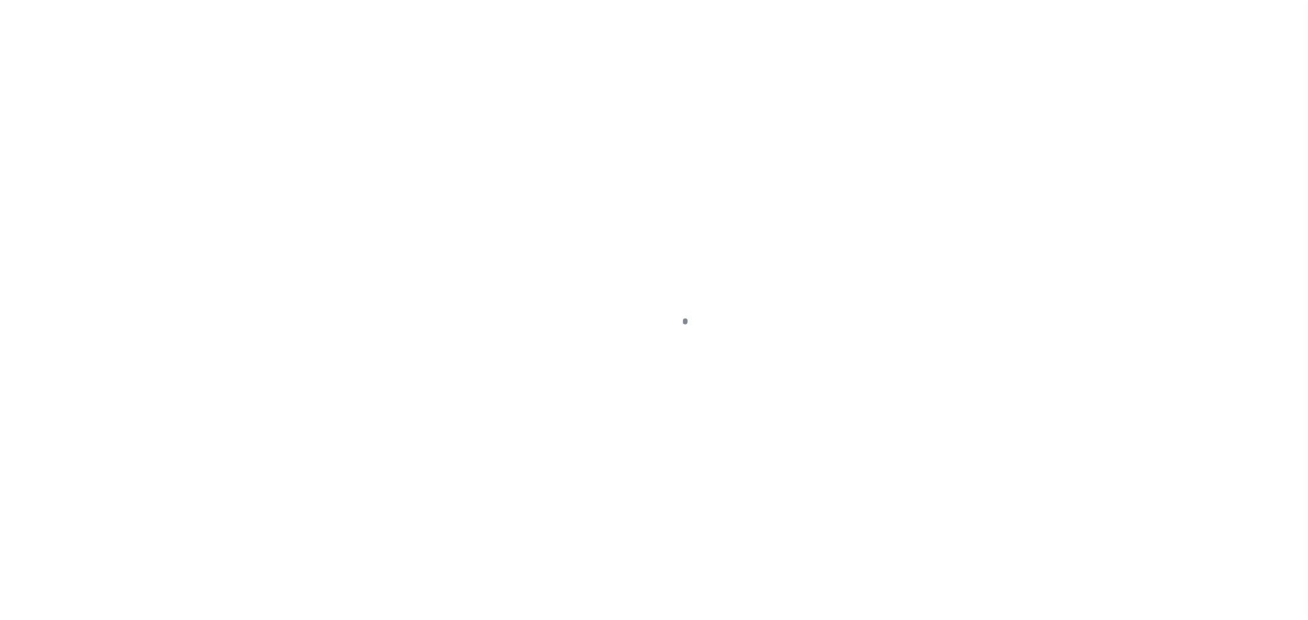
checkbox input "false"
type input "Tri Annual"
type input "[DATE]"
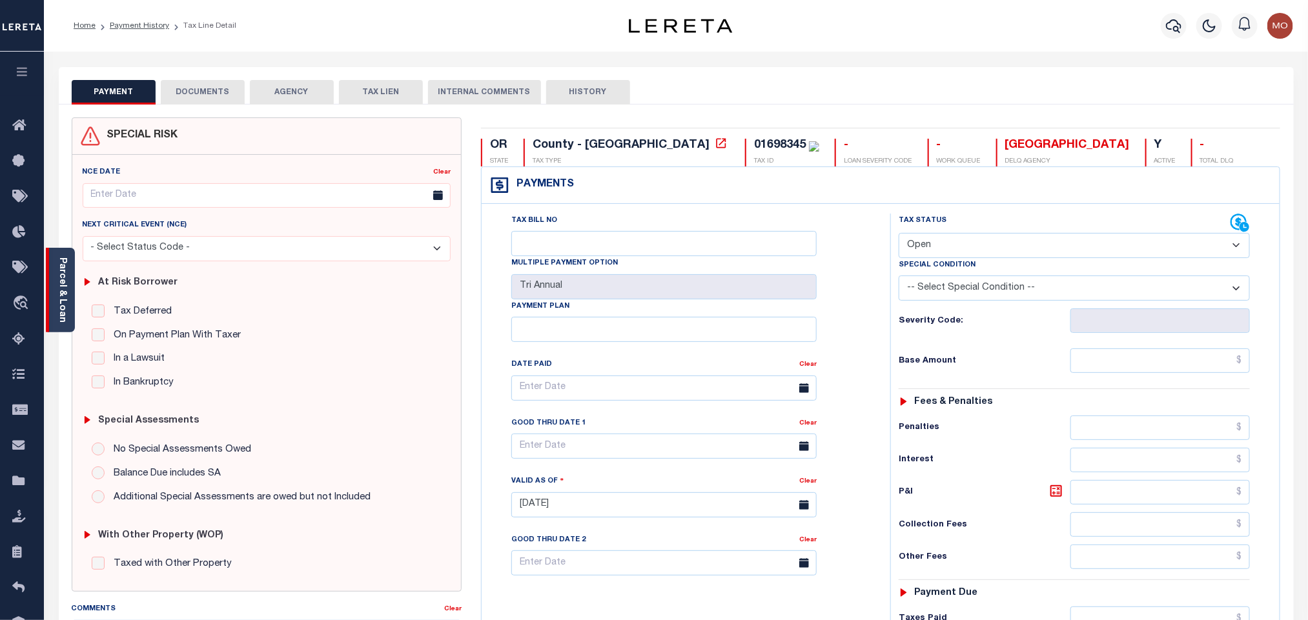
click at [57, 301] on link "Parcel & Loan" at bounding box center [61, 290] width 9 height 65
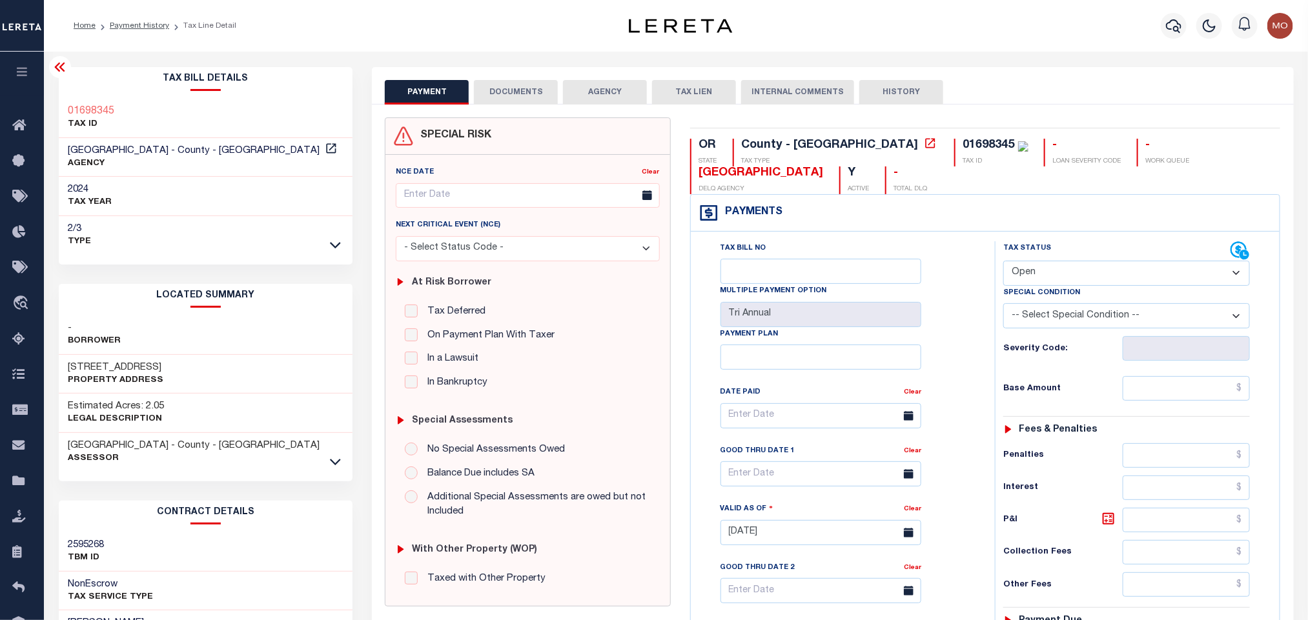
click at [1034, 278] on select "- Select Status Code - Open Due/Unpaid Paid Incomplete No Tax Due Internal Refu…" at bounding box center [1126, 273] width 247 height 25
select select "PYD"
click at [1003, 262] on select "- Select Status Code - Open Due/Unpaid Paid Incomplete No Tax Due Internal Refu…" at bounding box center [1126, 273] width 247 height 25
type input "09/13/2025"
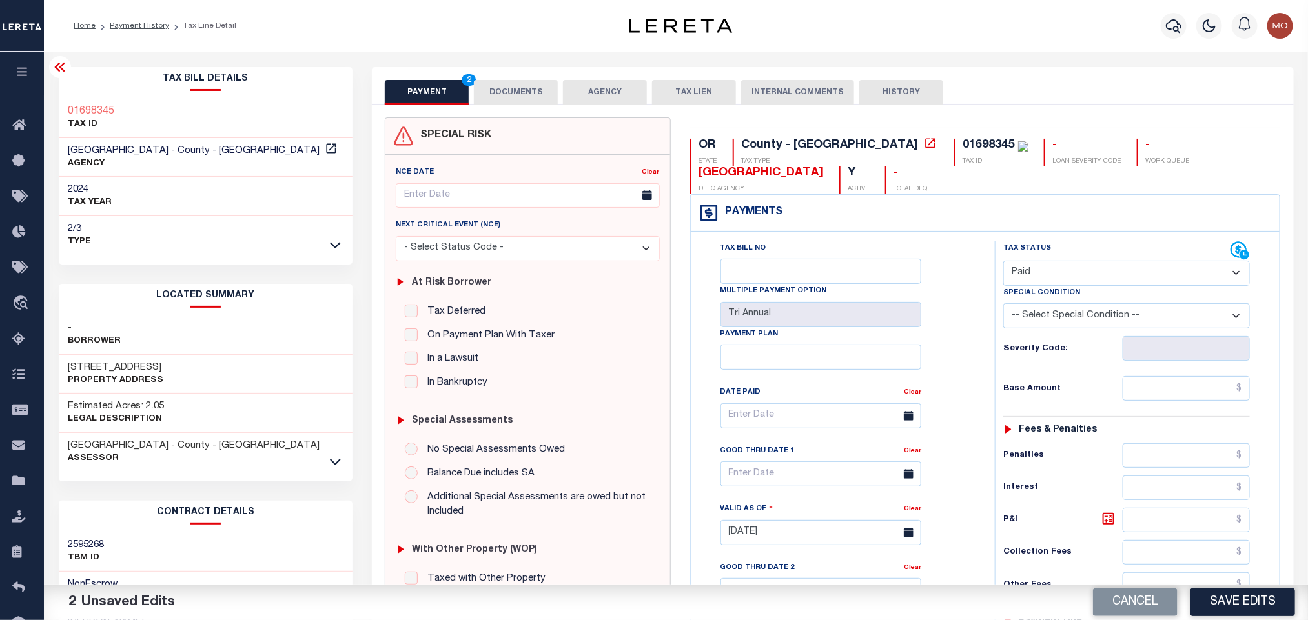
scroll to position [368, 0]
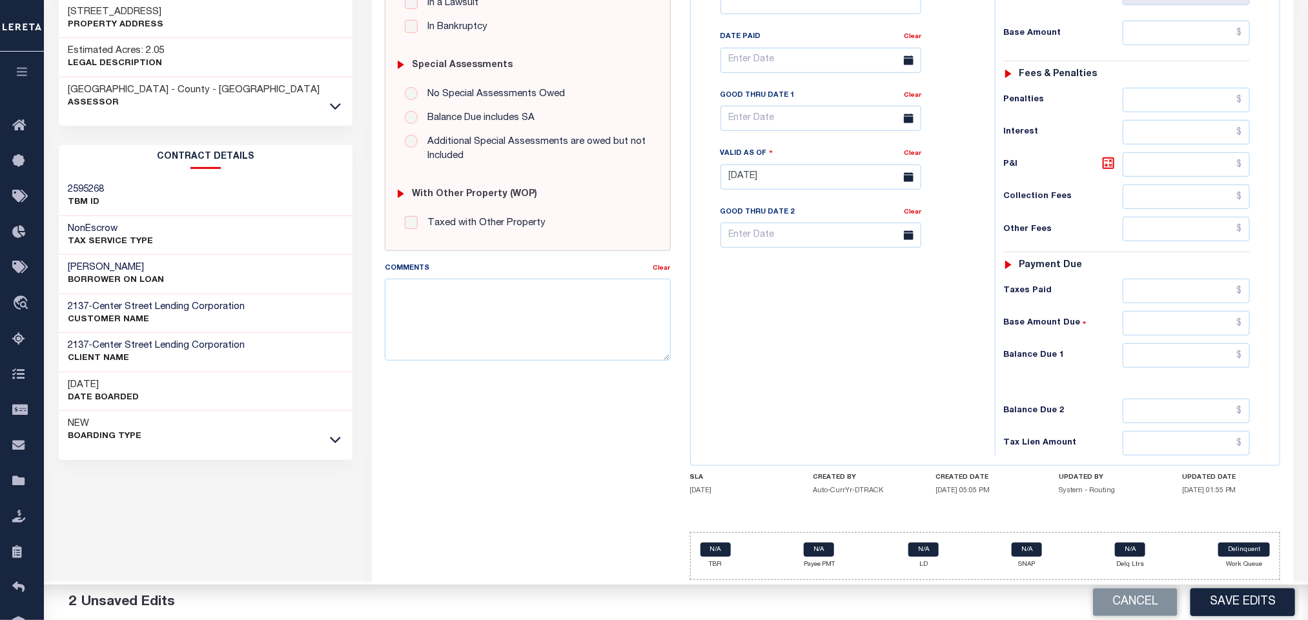
click at [416, 364] on div "Comments Clear" at bounding box center [527, 316] width 305 height 110
paste textarea "Please refer 2024 2/2 line for Tax Supporting Document"
click at [446, 335] on textarea "Please refer 2024 2/2 line for Tax Supporting Document" at bounding box center [527, 319] width 285 height 81
drag, startPoint x: 469, startPoint y: 285, endPoint x: 484, endPoint y: 285, distance: 14.8
click at [484, 285] on textarea "Please refer 2024 2/2 line for Tax Supporting Document" at bounding box center [527, 319] width 285 height 81
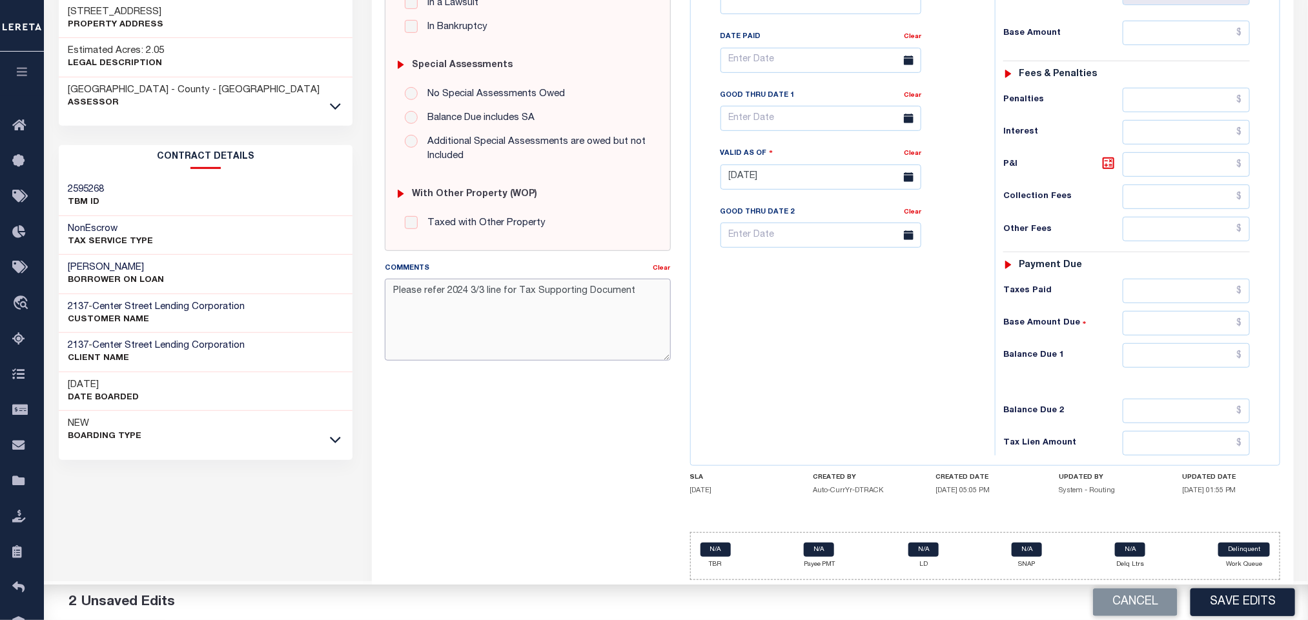
type textarea "Please refer 2024 3/3 line for Tax Supporting Document"
click at [902, 333] on div "Tax Bill No Multiple Payment Option Tri Annual Payment Plan Clear" at bounding box center [839, 171] width 291 height 570
click at [1156, 345] on input "text" at bounding box center [1186, 355] width 128 height 25
type input "$0.00"
drag, startPoint x: 846, startPoint y: 380, endPoint x: 831, endPoint y: 403, distance: 27.9
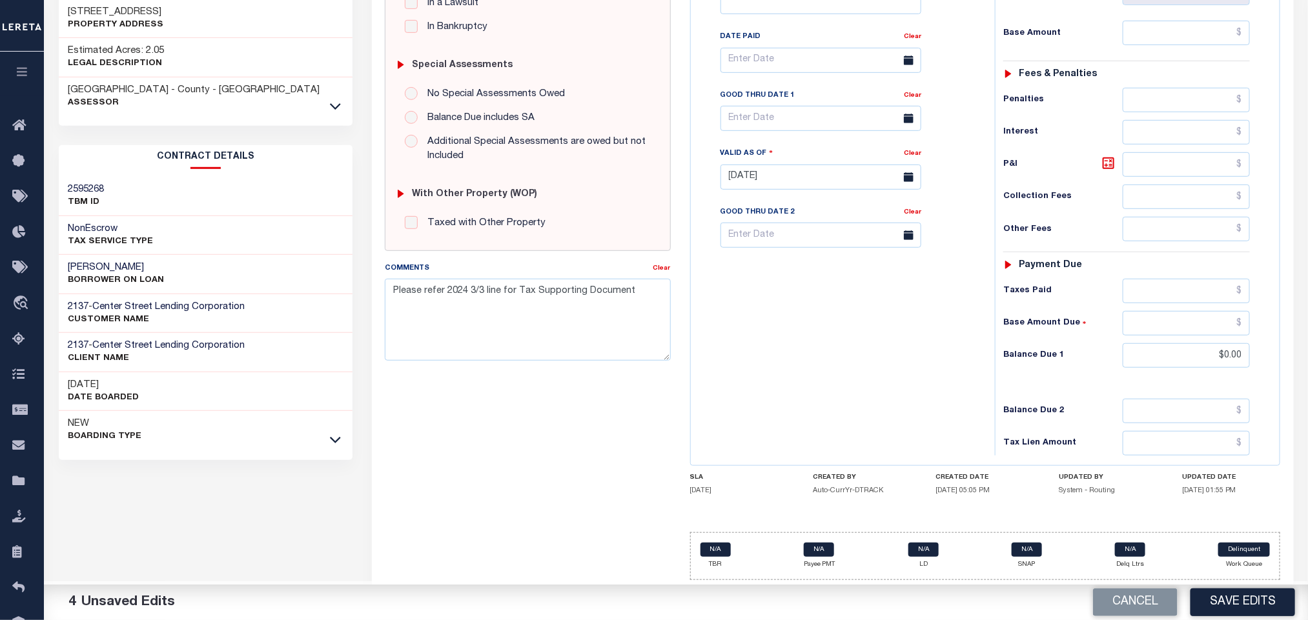
click at [844, 384] on div "Tax Bill No Multiple Payment Option Tri Annual Payment Plan Clear" at bounding box center [839, 171] width 291 height 570
click at [1224, 606] on button "Save Edits" at bounding box center [1242, 603] width 105 height 28
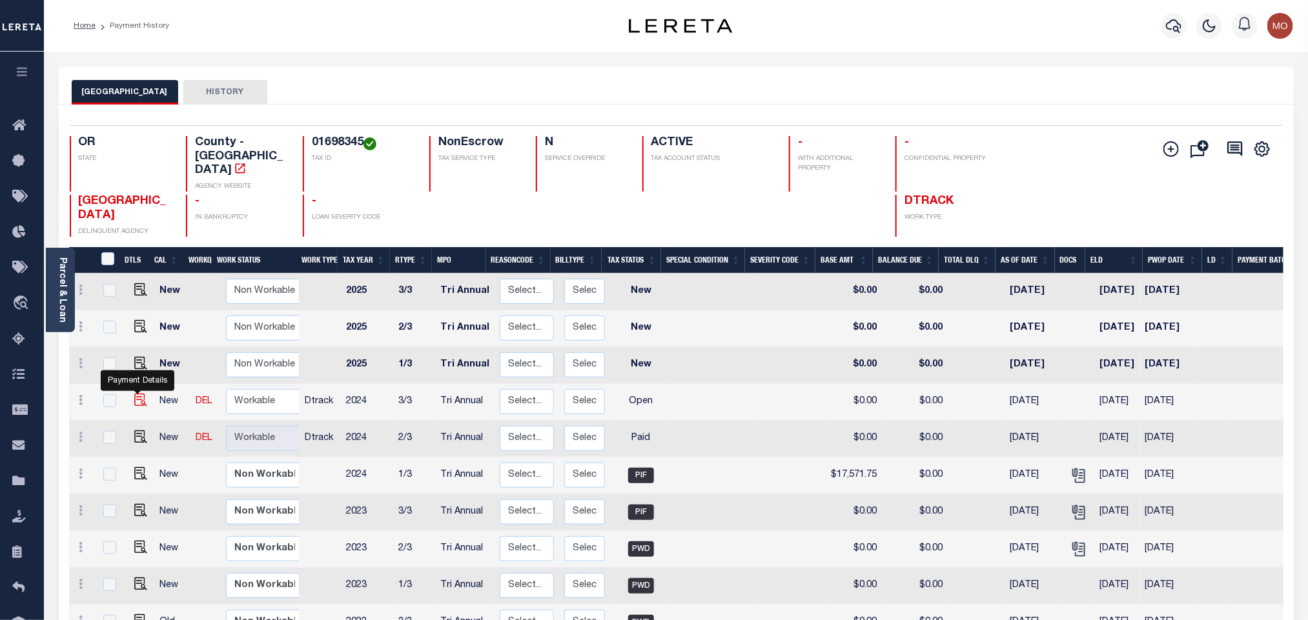
click at [134, 394] on img "" at bounding box center [140, 400] width 13 height 13
checkbox input "true"
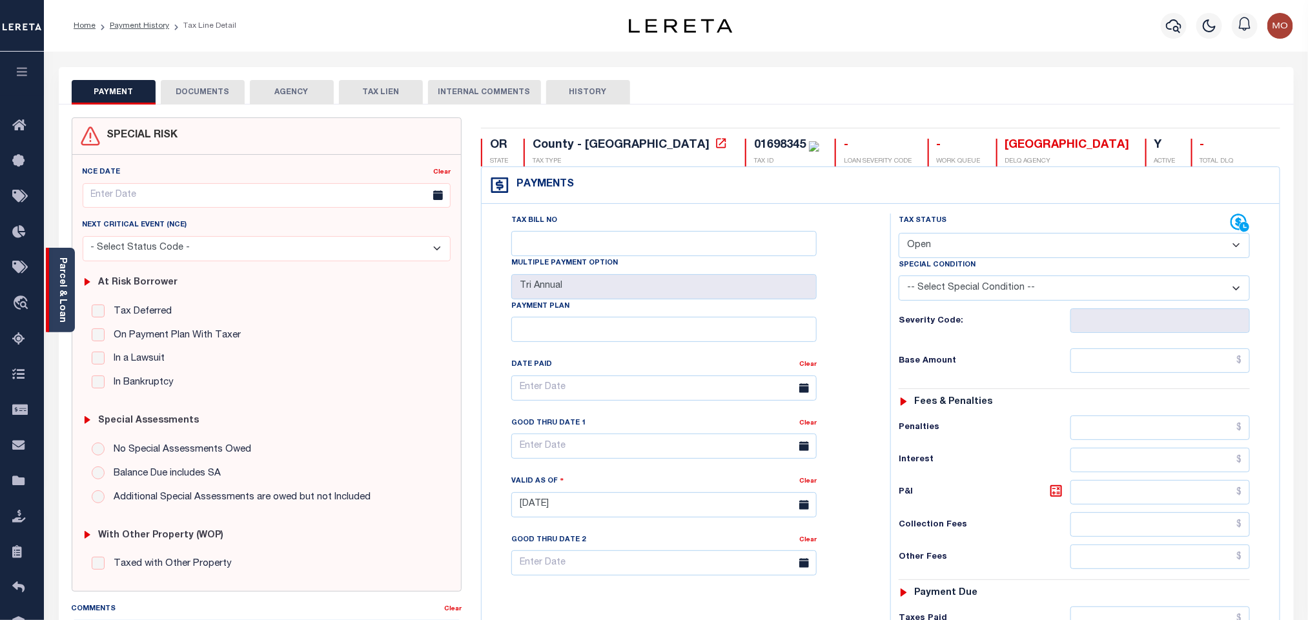
click at [68, 294] on div "Parcel & Loan" at bounding box center [60, 290] width 29 height 85
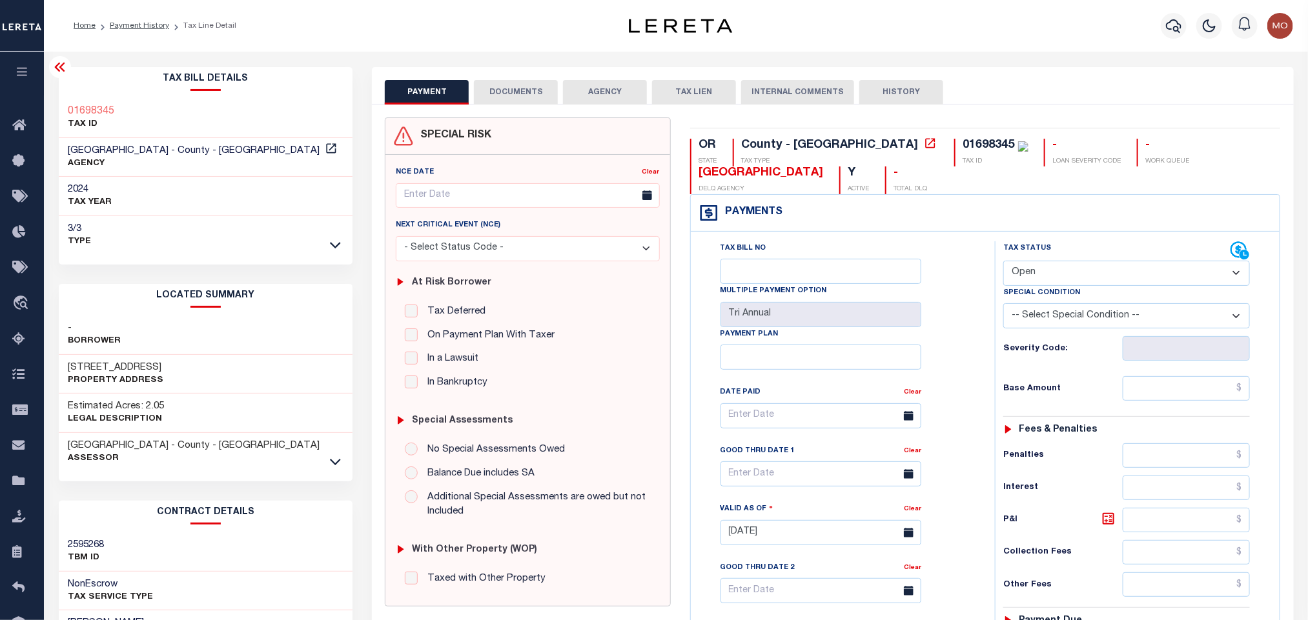
click at [1055, 270] on select "- Select Status Code - Open Due/Unpaid Paid Incomplete No Tax Due Internal Refu…" at bounding box center [1126, 273] width 247 height 25
select select "PYD"
click at [1003, 262] on select "- Select Status Code - Open Due/Unpaid Paid Incomplete No Tax Due Internal Refu…" at bounding box center [1126, 273] width 247 height 25
type input "[DATE]"
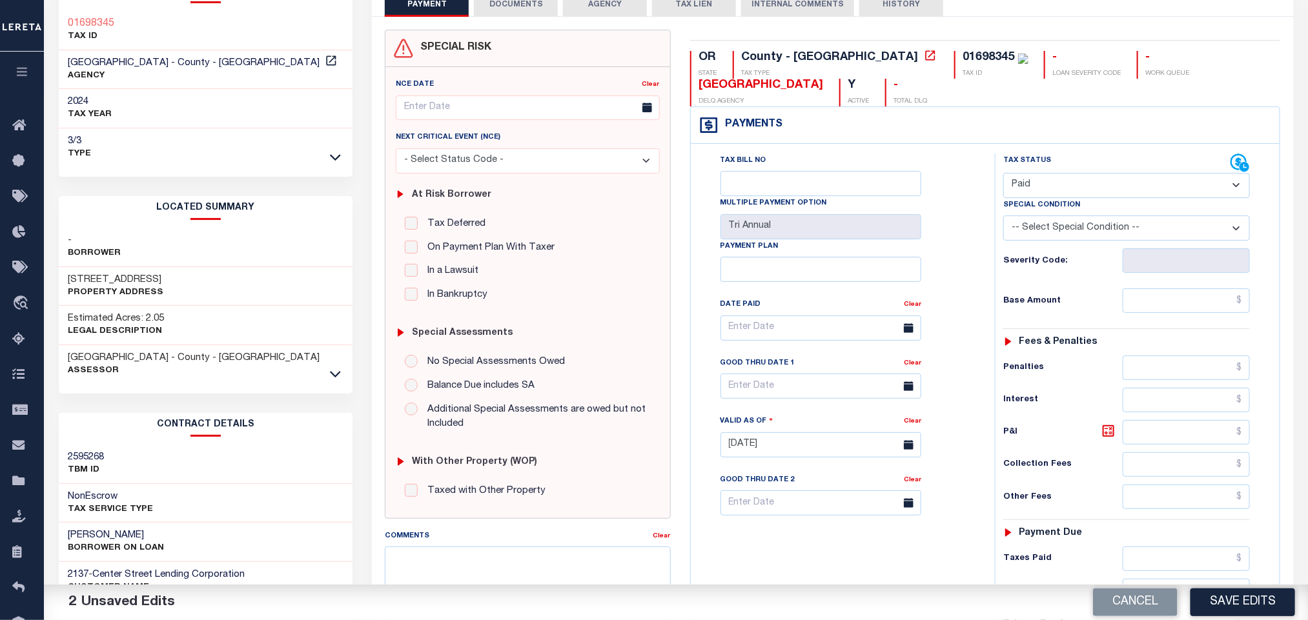
scroll to position [368, 0]
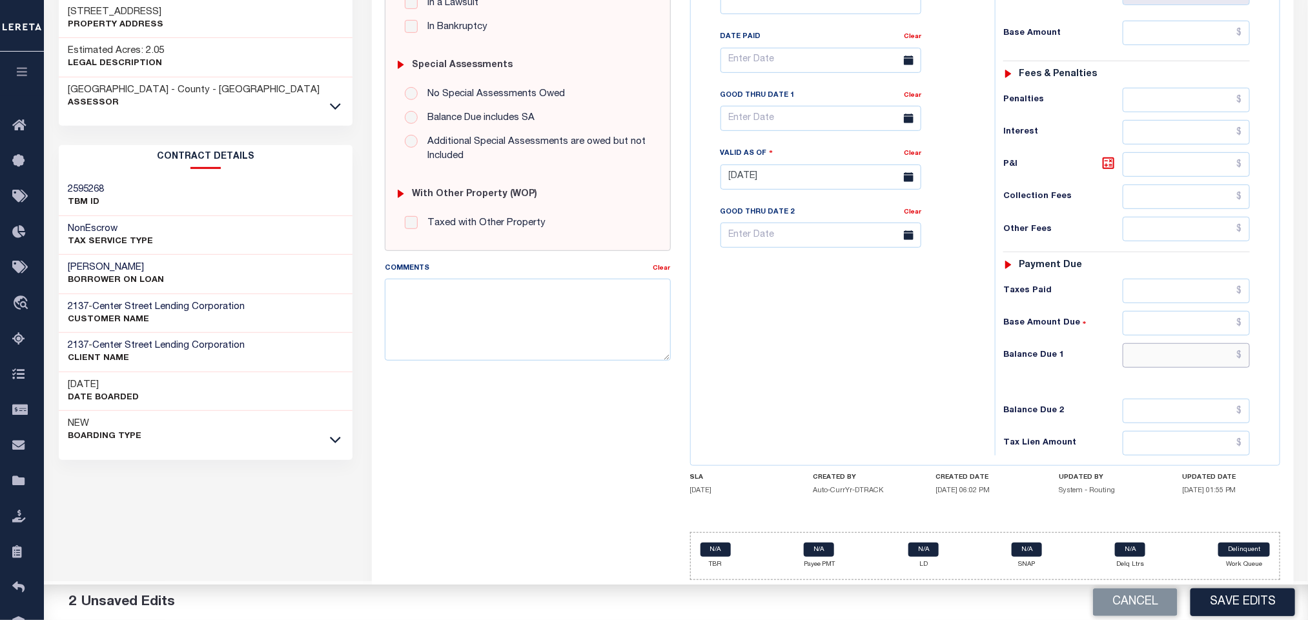
drag, startPoint x: 1135, startPoint y: 349, endPoint x: 1081, endPoint y: 367, distance: 56.3
click at [1128, 357] on input "text" at bounding box center [1186, 355] width 128 height 25
type input "$0.00"
drag, startPoint x: 829, startPoint y: 393, endPoint x: 818, endPoint y: 407, distance: 17.9
click at [822, 401] on div "Tax Bill No Multiple Payment Option Tri Annual Payment Plan Clear" at bounding box center [839, 171] width 291 height 570
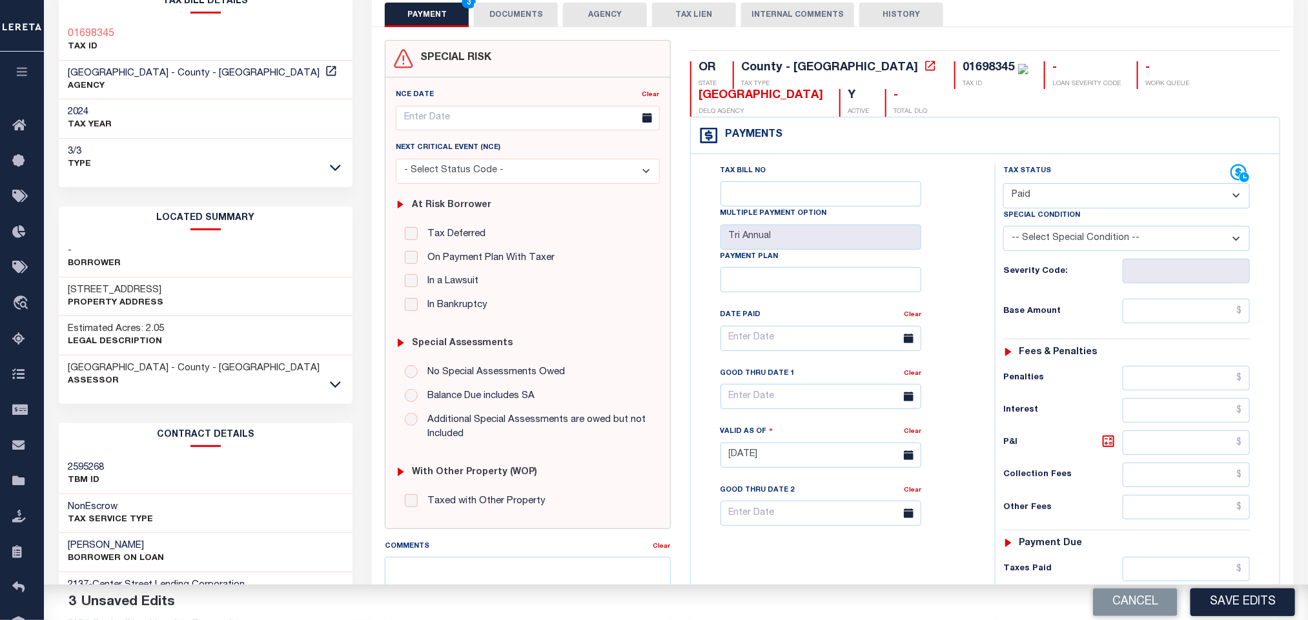
scroll to position [0, 0]
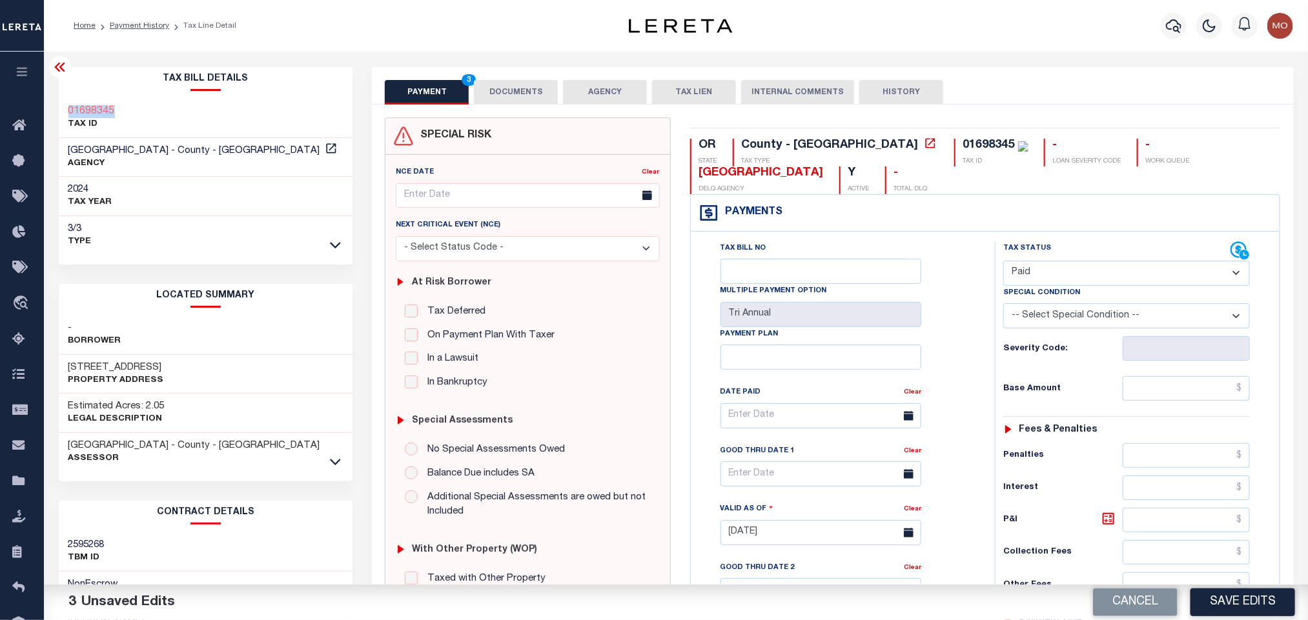
drag, startPoint x: 134, startPoint y: 99, endPoint x: 66, endPoint y: 95, distance: 67.3
click at [66, 95] on div "Tax Bill Details 01698345 TAX ID [GEOGRAPHIC_DATA] - County - [GEOGRAPHIC_DATA]" at bounding box center [206, 160] width 294 height 187
copy h3 "01698345"
click at [506, 95] on button "DOCUMENTS" at bounding box center [516, 92] width 84 height 25
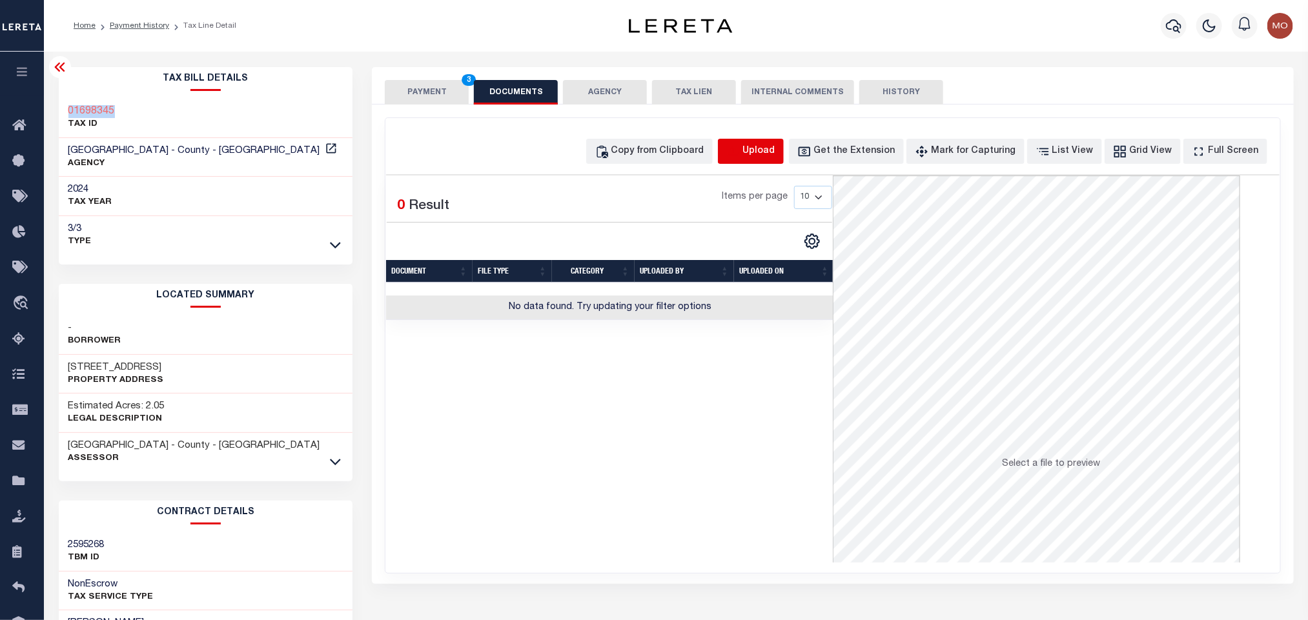
click at [738, 153] on icon "button" at bounding box center [733, 150] width 12 height 10
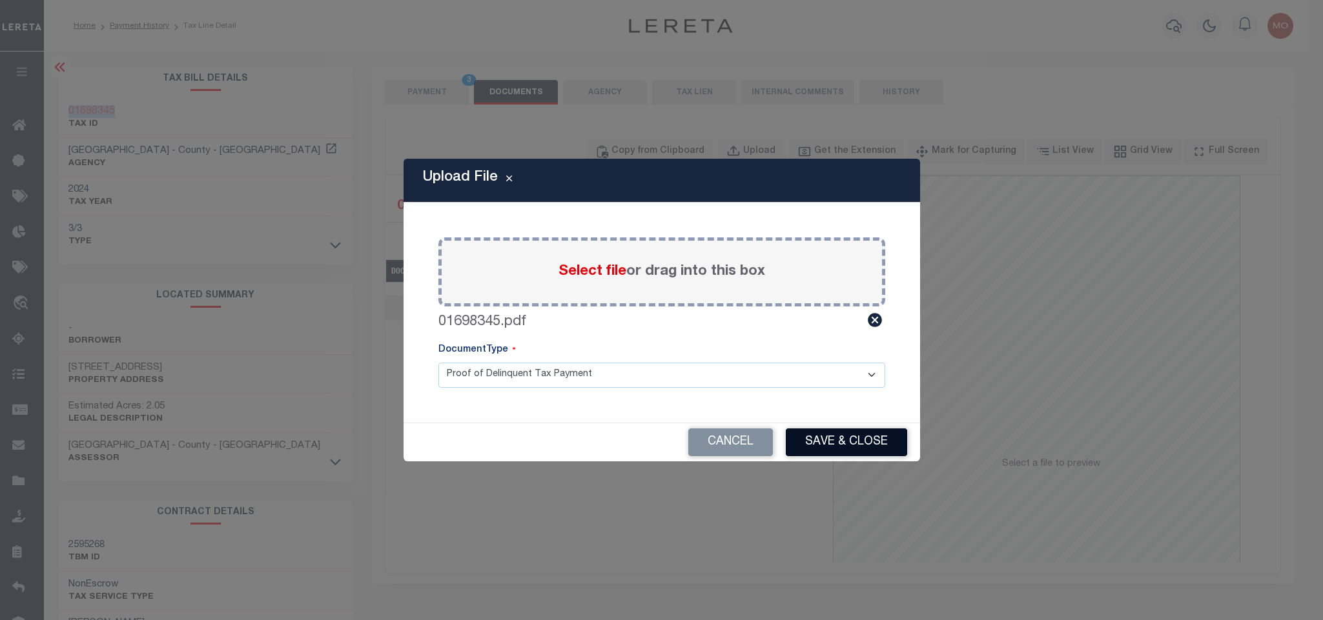
click at [826, 448] on button "Save & Close" at bounding box center [846, 443] width 121 height 28
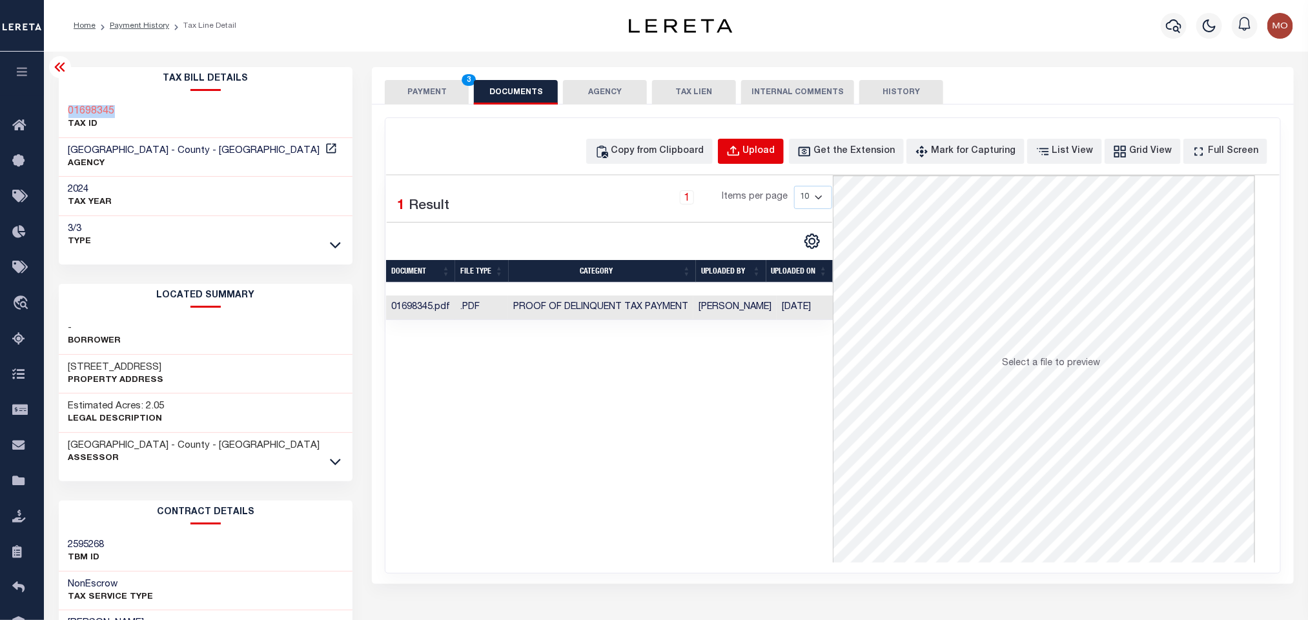
click at [773, 148] on div "Upload" at bounding box center [759, 152] width 32 height 14
select select "POP"
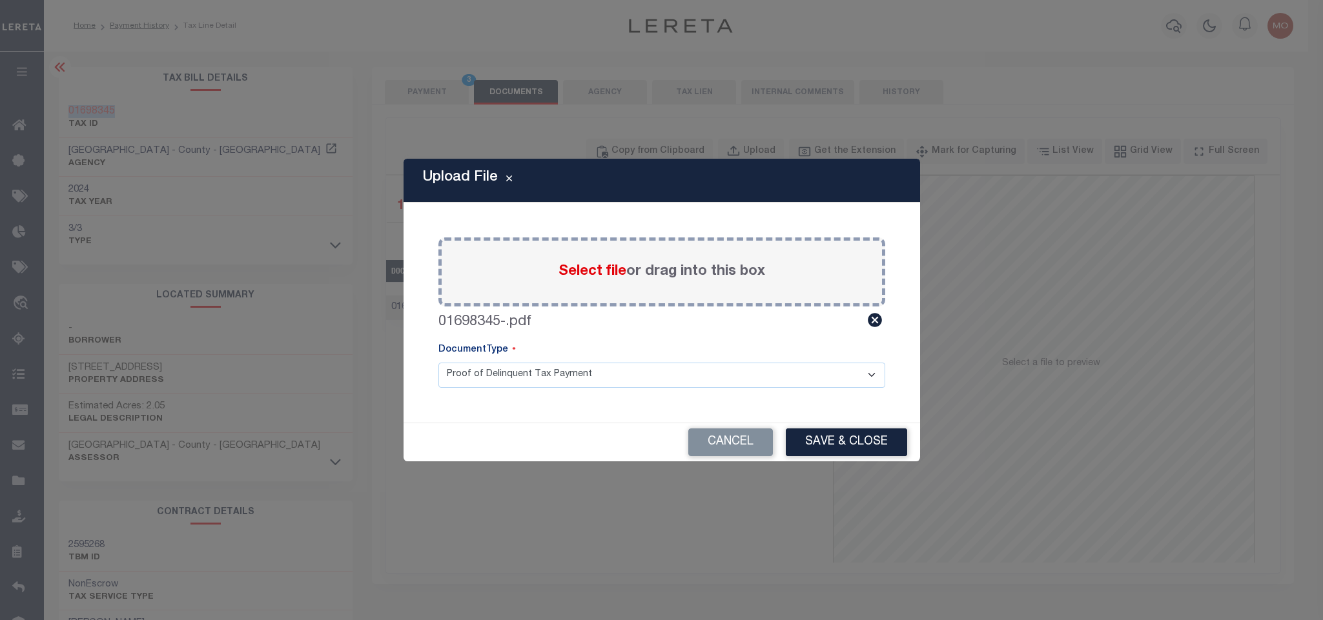
click at [860, 440] on button "Save & Close" at bounding box center [846, 443] width 121 height 28
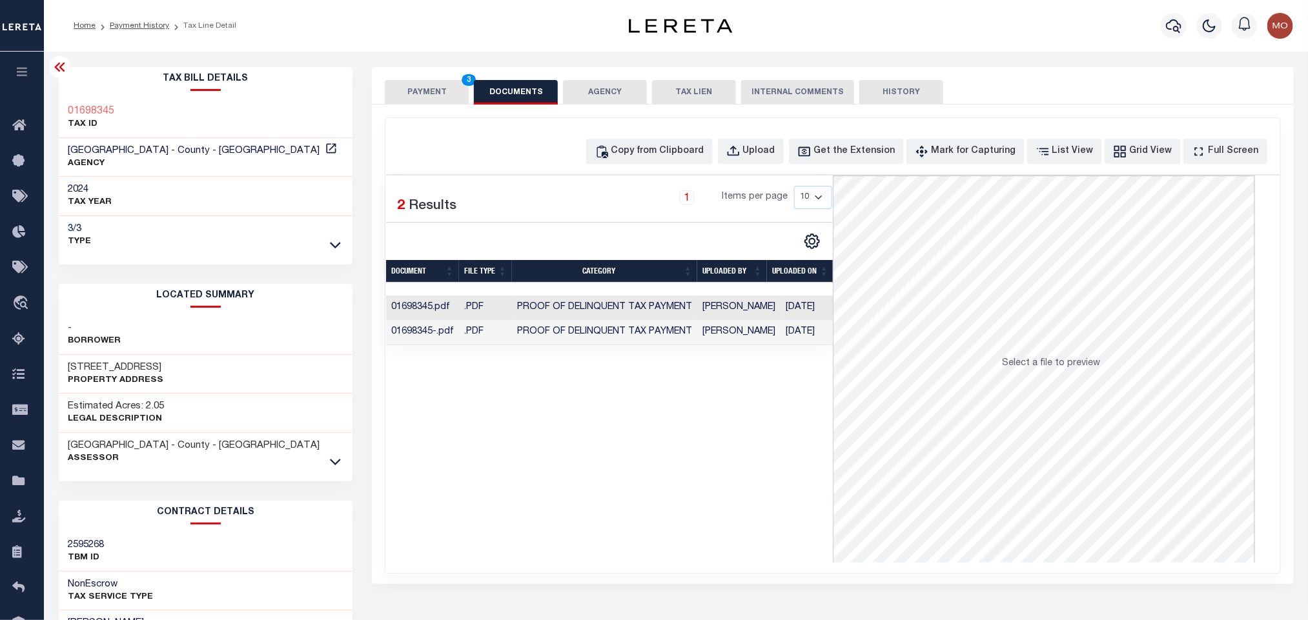
click at [554, 534] on div "Selected 2 Results 1 Items per page 10 25 50 100" at bounding box center [609, 369] width 447 height 387
click at [422, 89] on button "PAYMENT 3" at bounding box center [427, 92] width 84 height 25
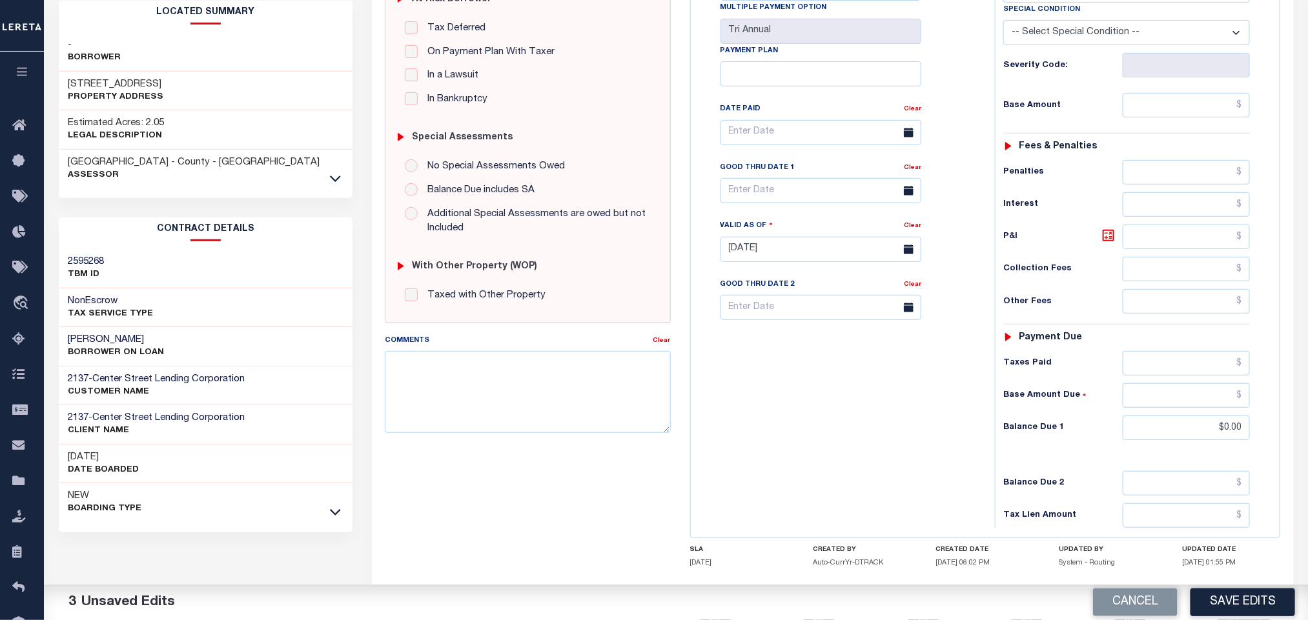
scroll to position [364, 0]
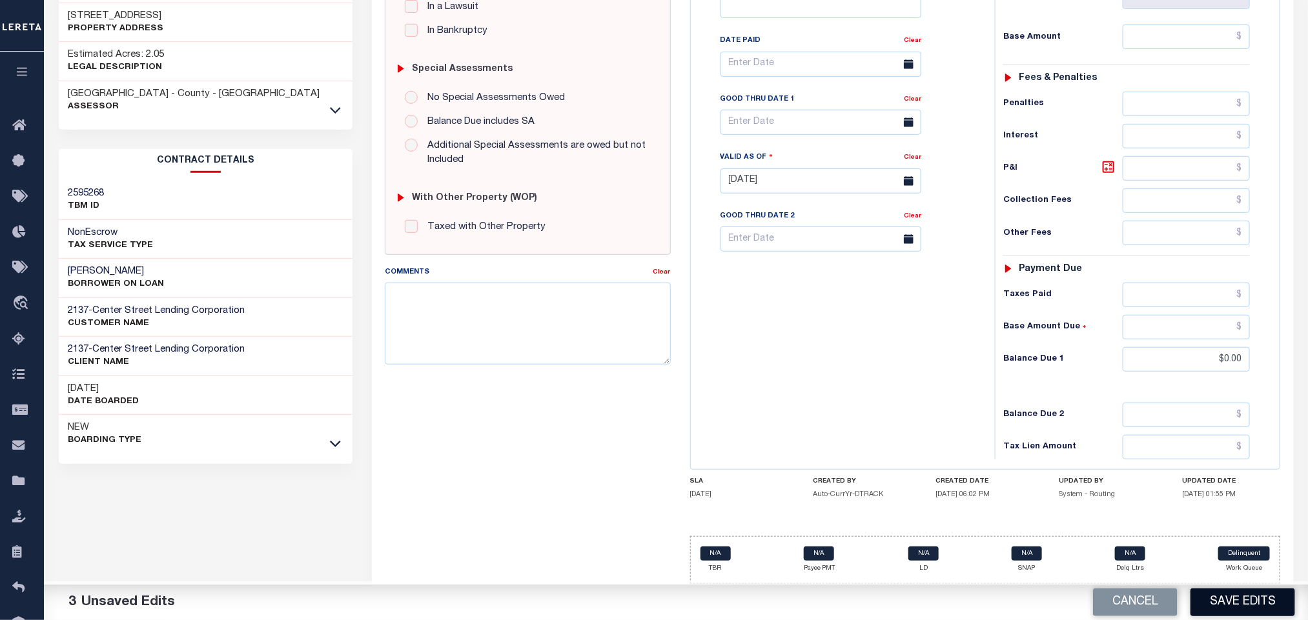
click at [1246, 599] on button "Save Edits" at bounding box center [1242, 603] width 105 height 28
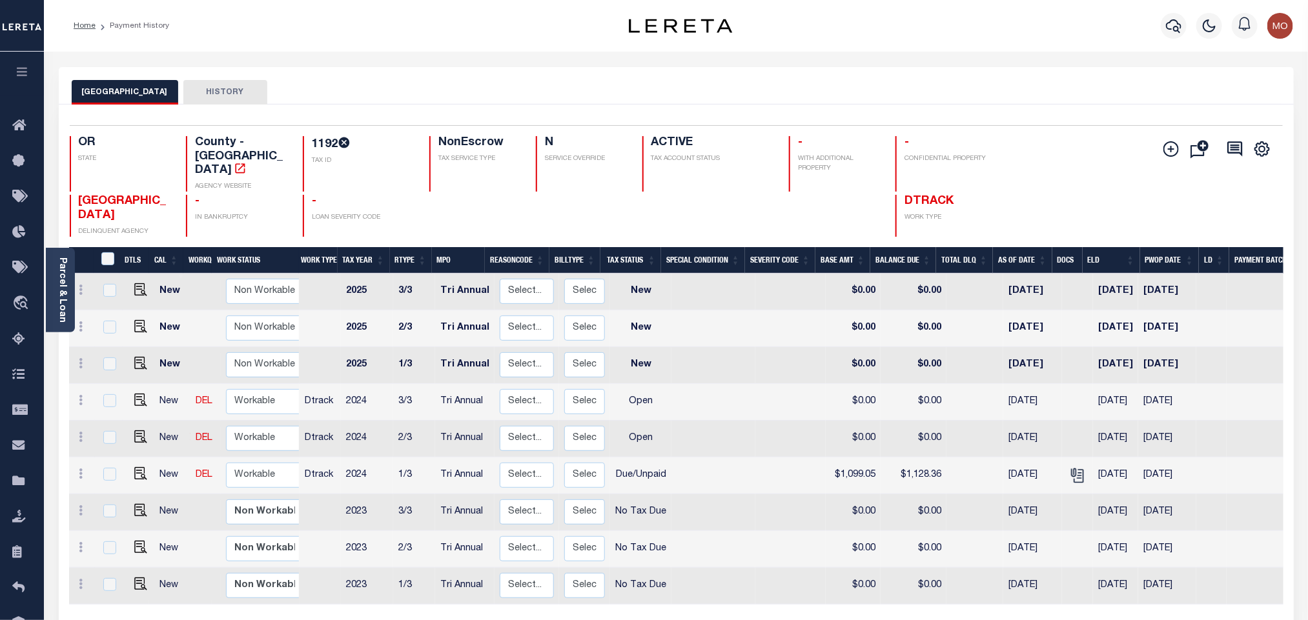
click at [329, 144] on h4 "1192" at bounding box center [363, 144] width 102 height 16
copy h4 "1192"
click at [64, 293] on link "Parcel & Loan" at bounding box center [61, 290] width 9 height 65
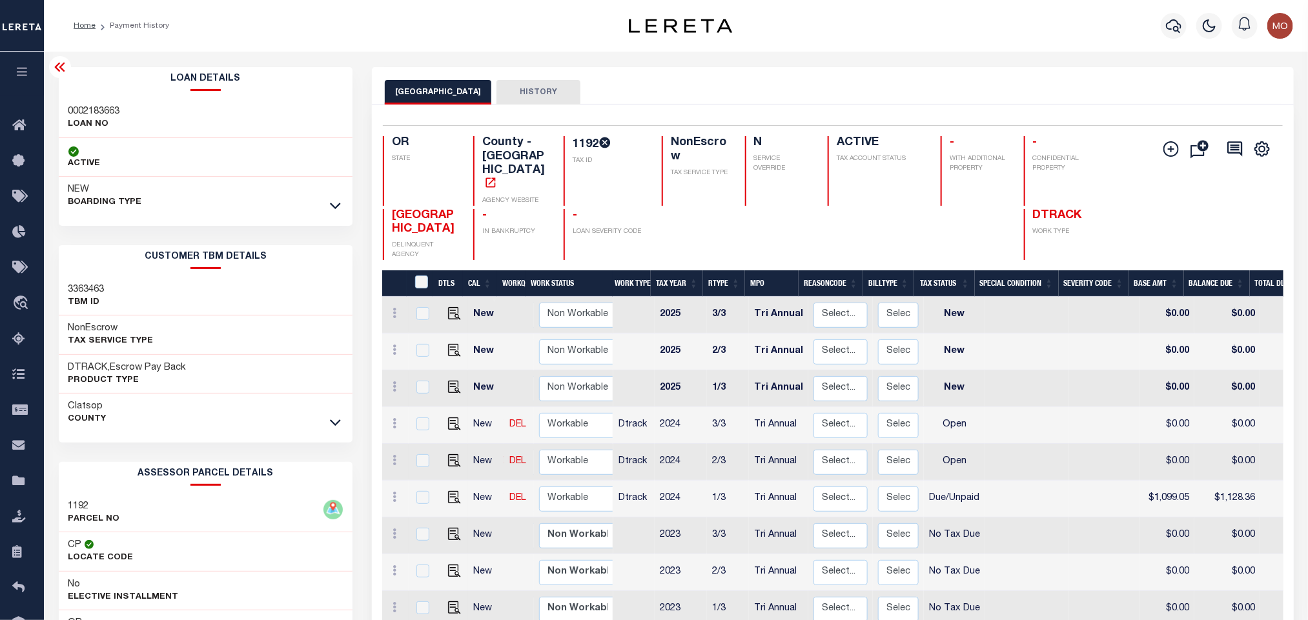
click at [92, 105] on h3 "0002183663" at bounding box center [94, 111] width 52 height 13
copy h3 "0002183663"
click at [585, 144] on h4 "1192" at bounding box center [610, 144] width 74 height 16
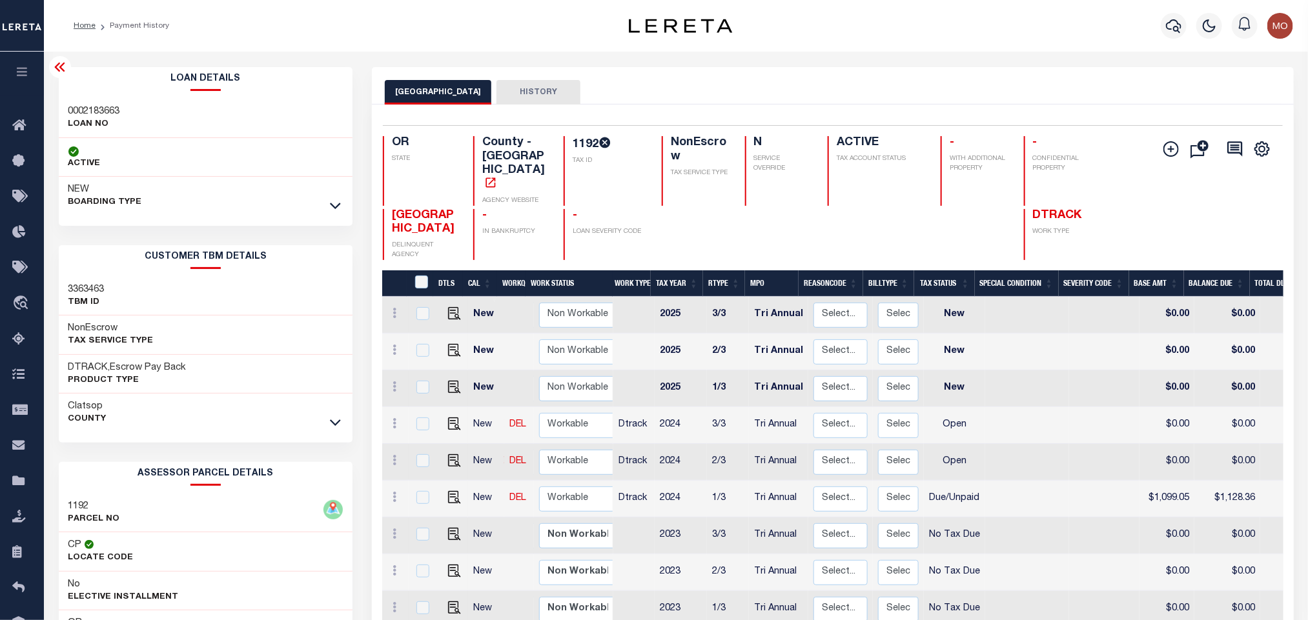
copy h4 "1192"
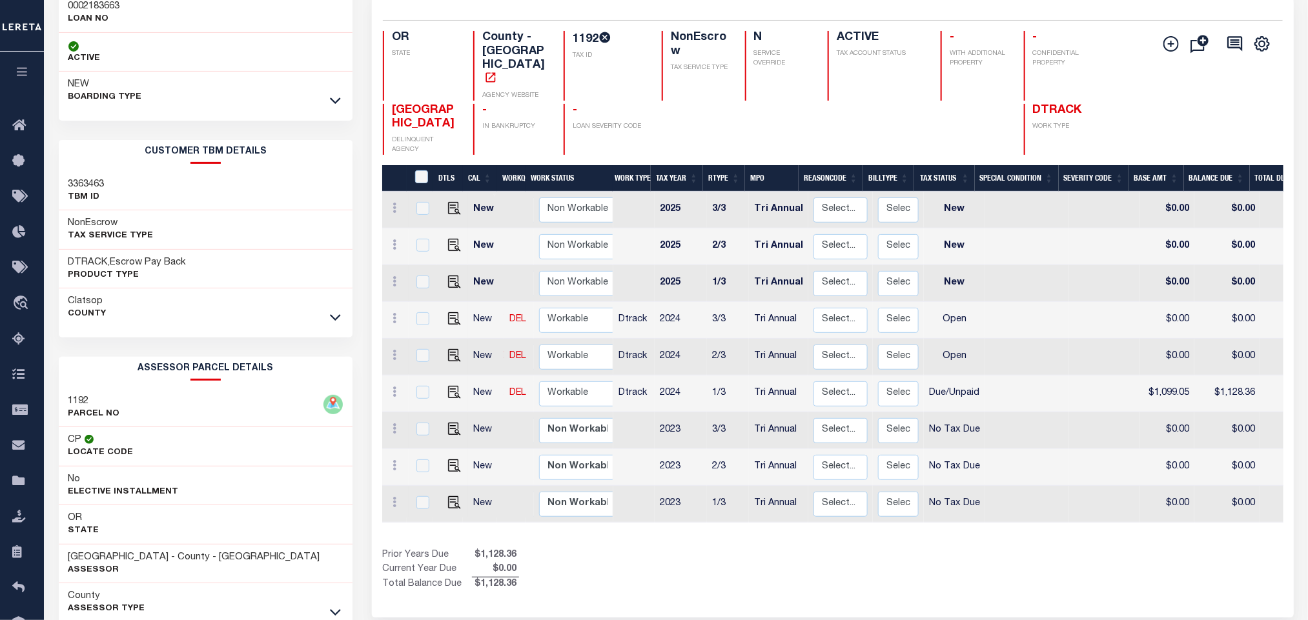
scroll to position [180, 0]
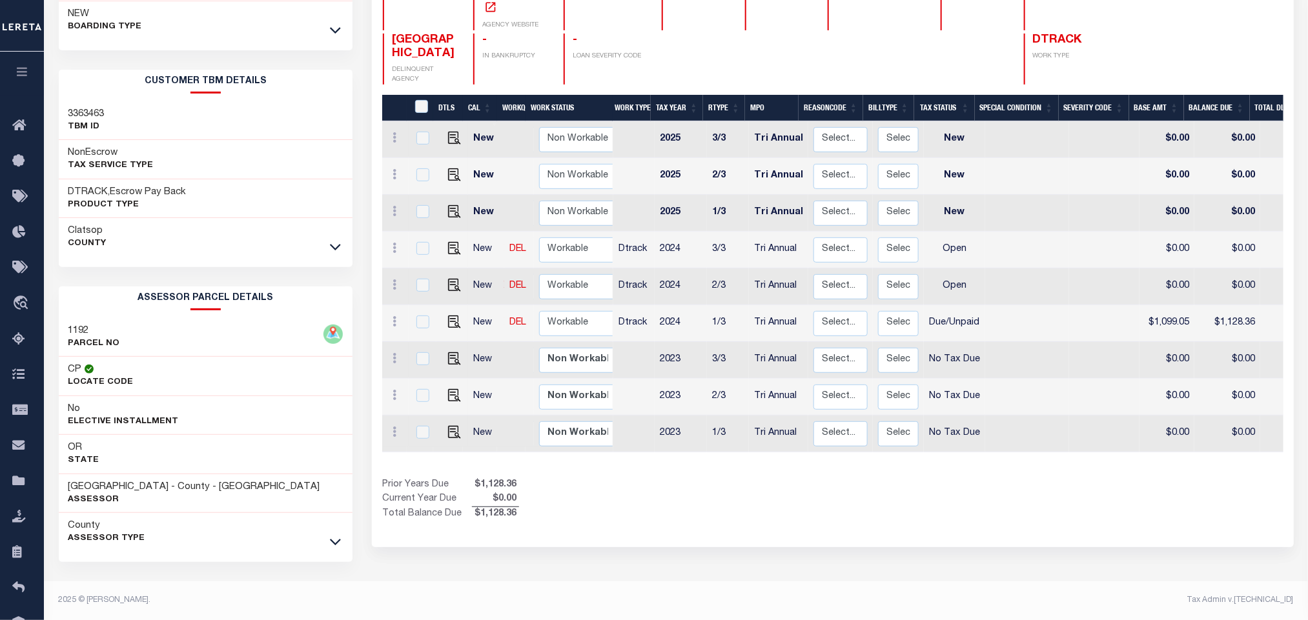
click at [666, 529] on div "CLATSOP COUNTY HISTORY Selected 9 Results" at bounding box center [832, 256] width 940 height 729
drag, startPoint x: 64, startPoint y: 487, endPoint x: 154, endPoint y: 483, distance: 89.8
click at [154, 483] on div "[GEOGRAPHIC_DATA] - County - [GEOGRAPHIC_DATA] Assessor" at bounding box center [206, 493] width 294 height 39
copy h3 "[GEOGRAPHIC_DATA]"
click at [937, 533] on div "CLATSOP COUNTY HISTORY Selected 9 Results" at bounding box center [832, 256] width 940 height 729
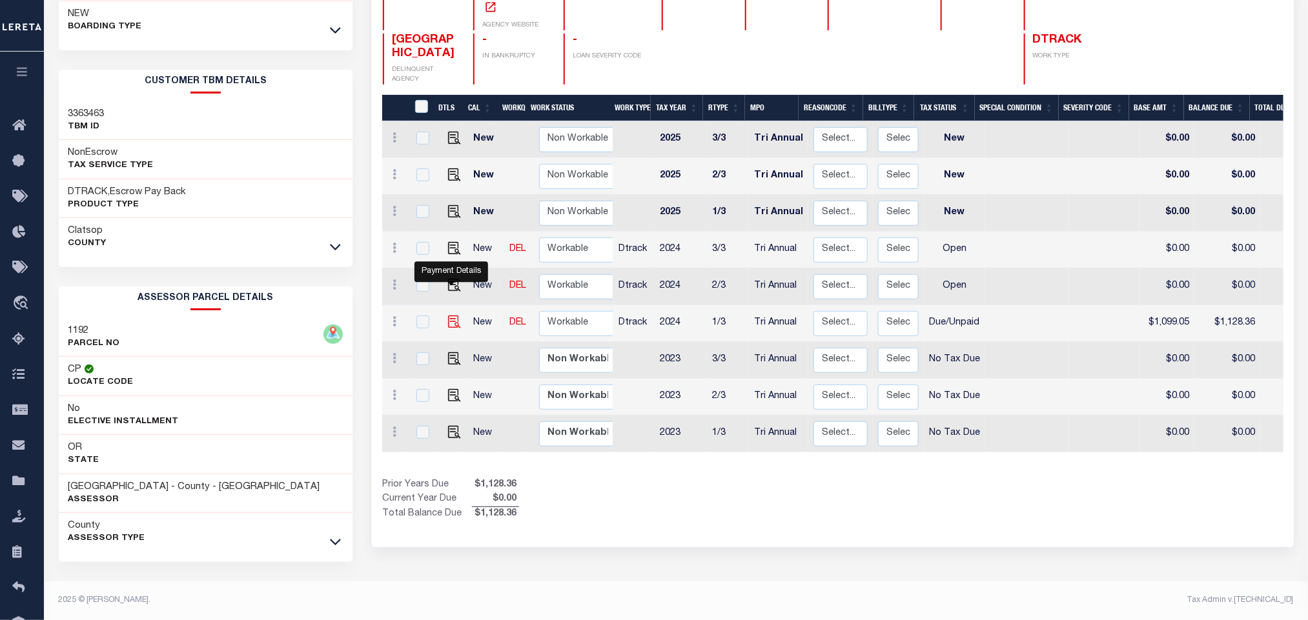
click at [450, 316] on img "" at bounding box center [454, 322] width 13 height 13
checkbox input "true"
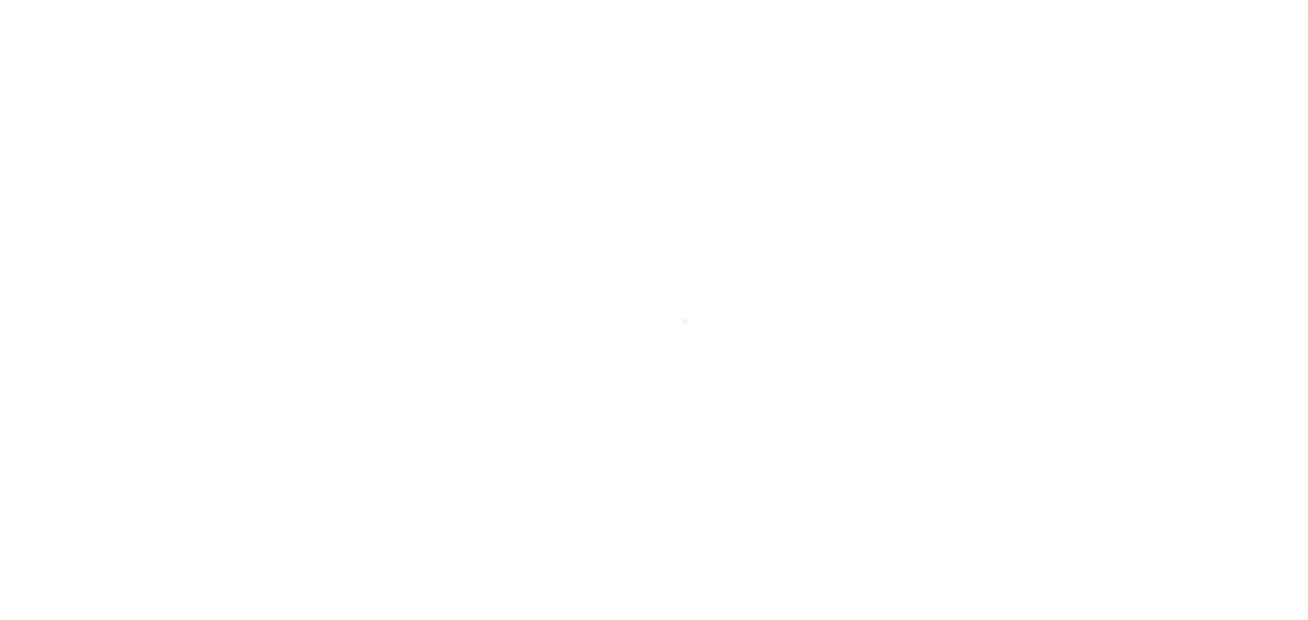
select select "DUE"
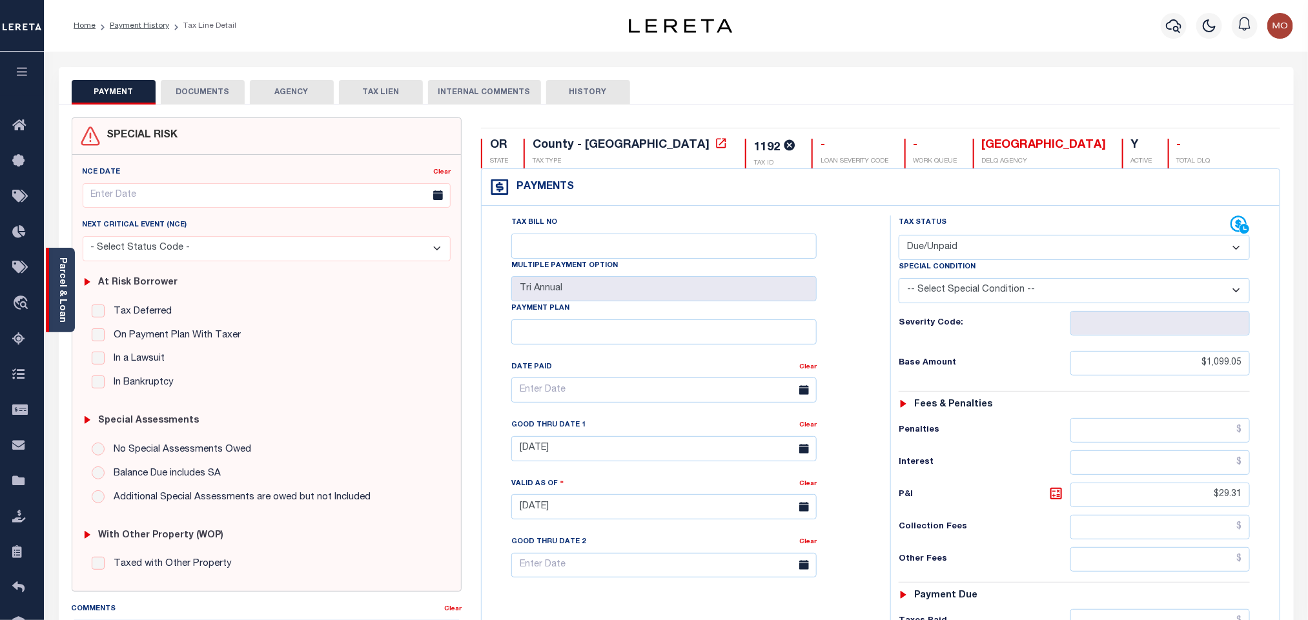
click at [61, 278] on link "Parcel & Loan" at bounding box center [61, 290] width 9 height 65
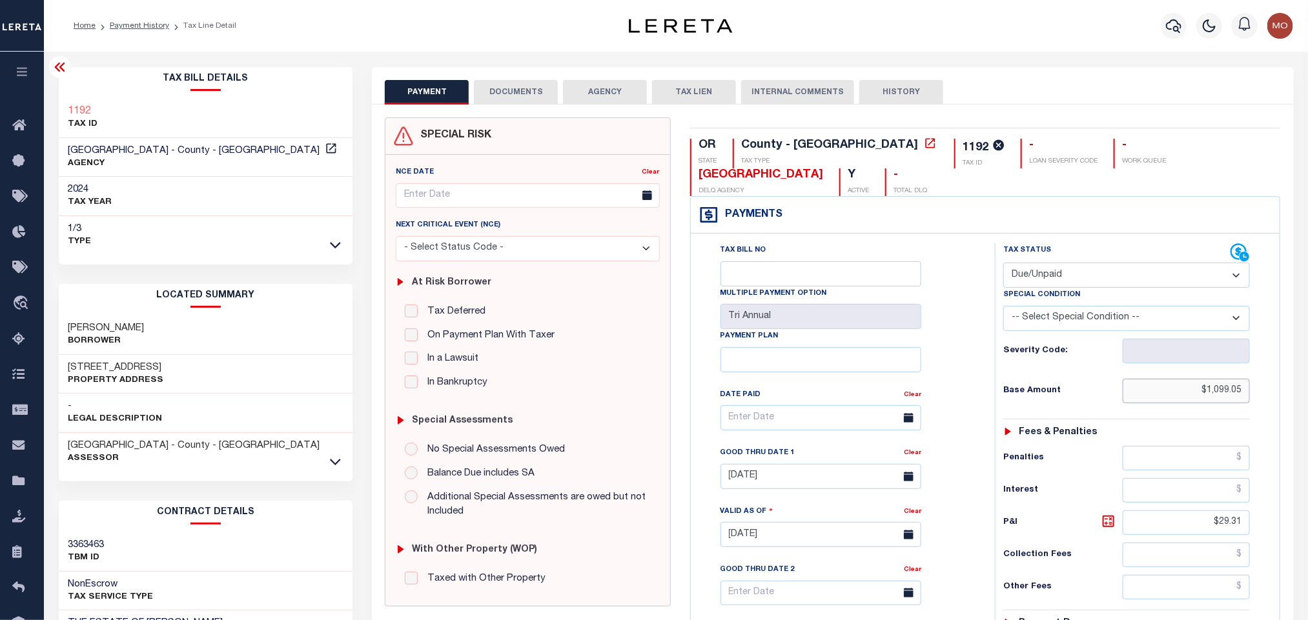
drag, startPoint x: 1171, startPoint y: 398, endPoint x: 1299, endPoint y: 403, distance: 127.9
click at [1299, 403] on div "PAYMENT DOCUMENTS AGENCY DELINQUENT PAYEE" at bounding box center [832, 524] width 940 height 914
paste input "text"
type input "$1,099.05"
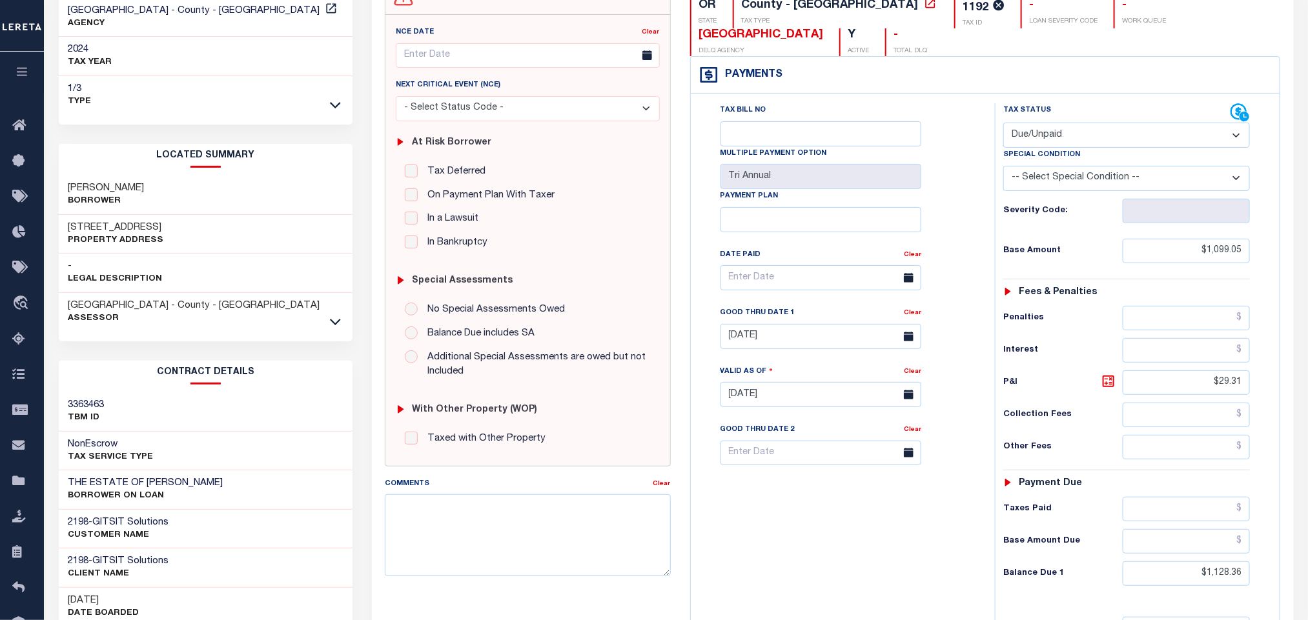
scroll to position [290, 0]
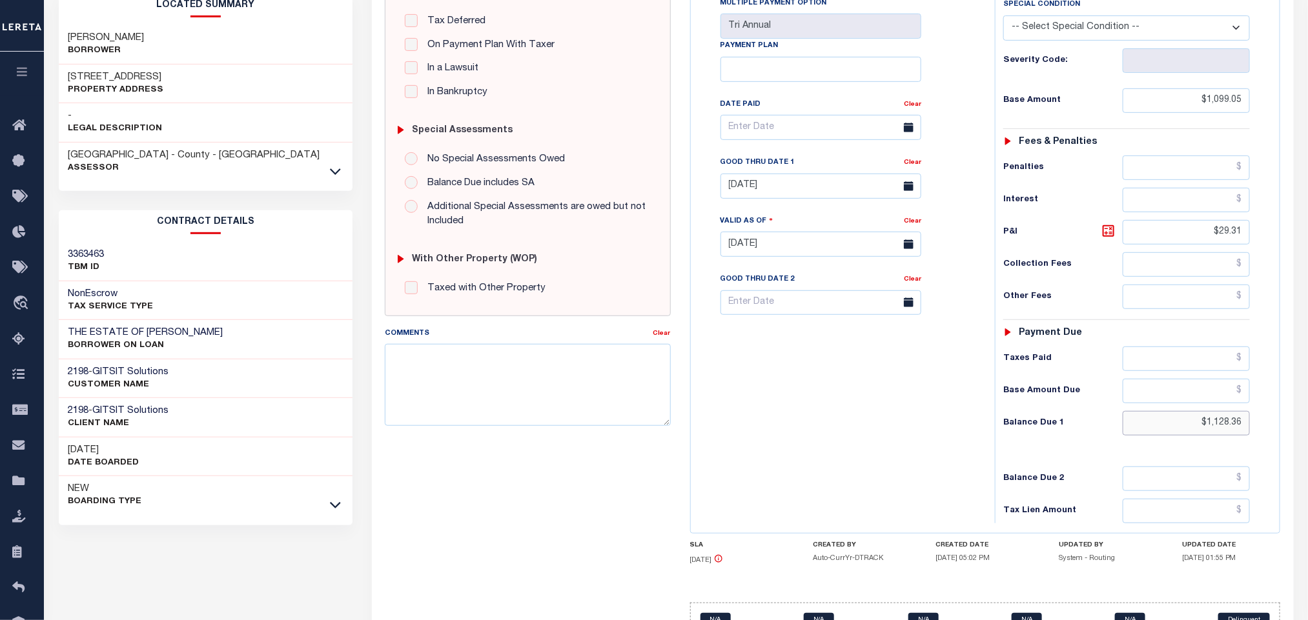
drag, startPoint x: 1173, startPoint y: 432, endPoint x: 1326, endPoint y: 440, distance: 153.2
click at [1307, 440] on html "Home Payment History Tax Line Detail" at bounding box center [654, 200] width 1308 height 981
paste input "1,196.74"
type input "$1,196.74"
type input "[DATE]"
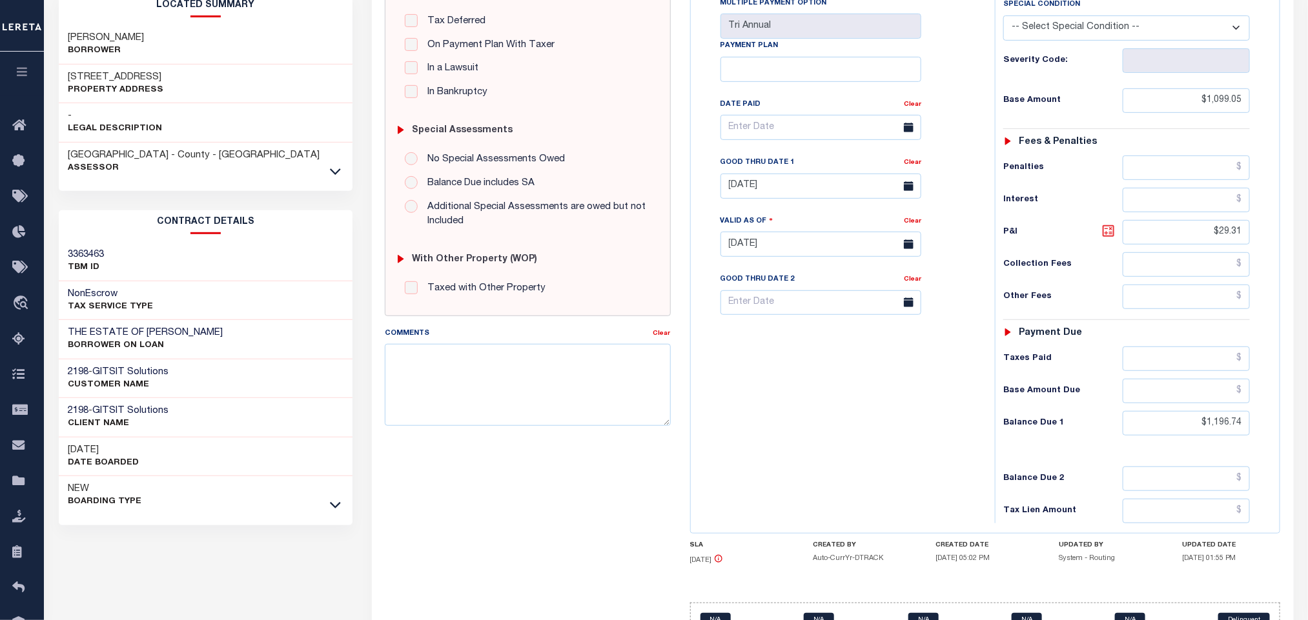
click at [1108, 239] on icon at bounding box center [1107, 230] width 15 height 15
type input "$97.69"
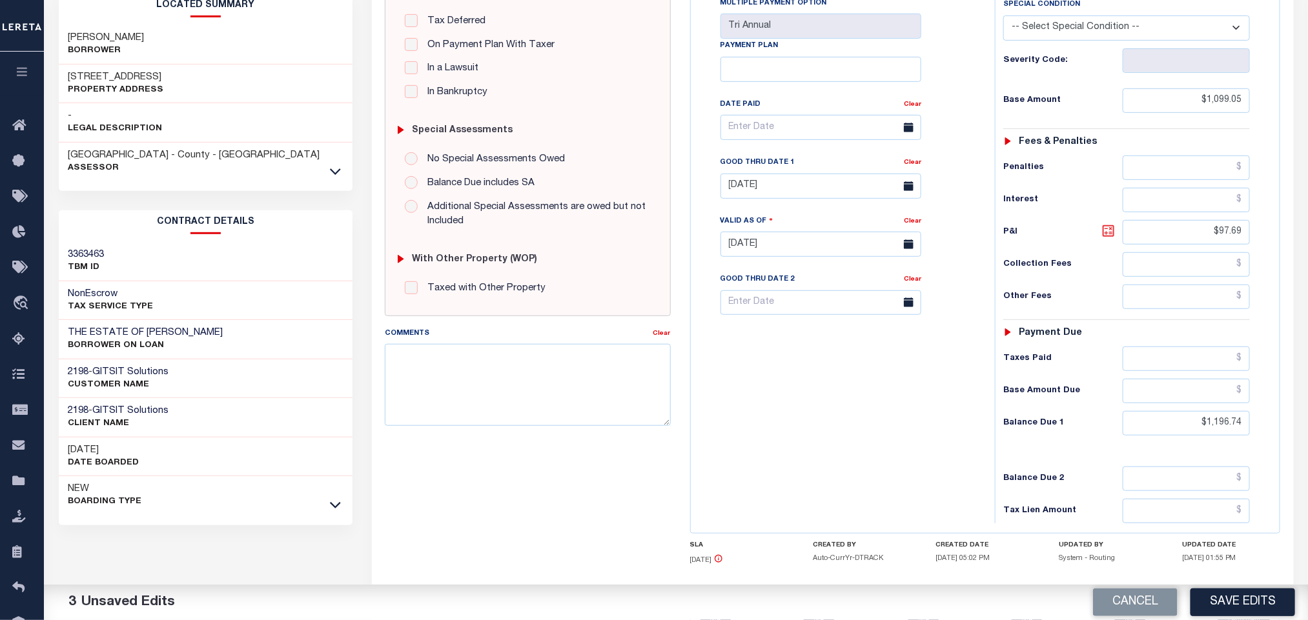
click at [1108, 239] on icon at bounding box center [1107, 230] width 15 height 15
click at [765, 194] on input "[DATE]" at bounding box center [820, 186] width 201 height 25
click at [909, 291] on span "13" at bounding box center [905, 290] width 25 height 25
type input "[DATE]"
click at [851, 414] on div "Tax Bill No Multiple Payment Option Tri Annual Payment Plan Clear" at bounding box center [839, 238] width 291 height 570
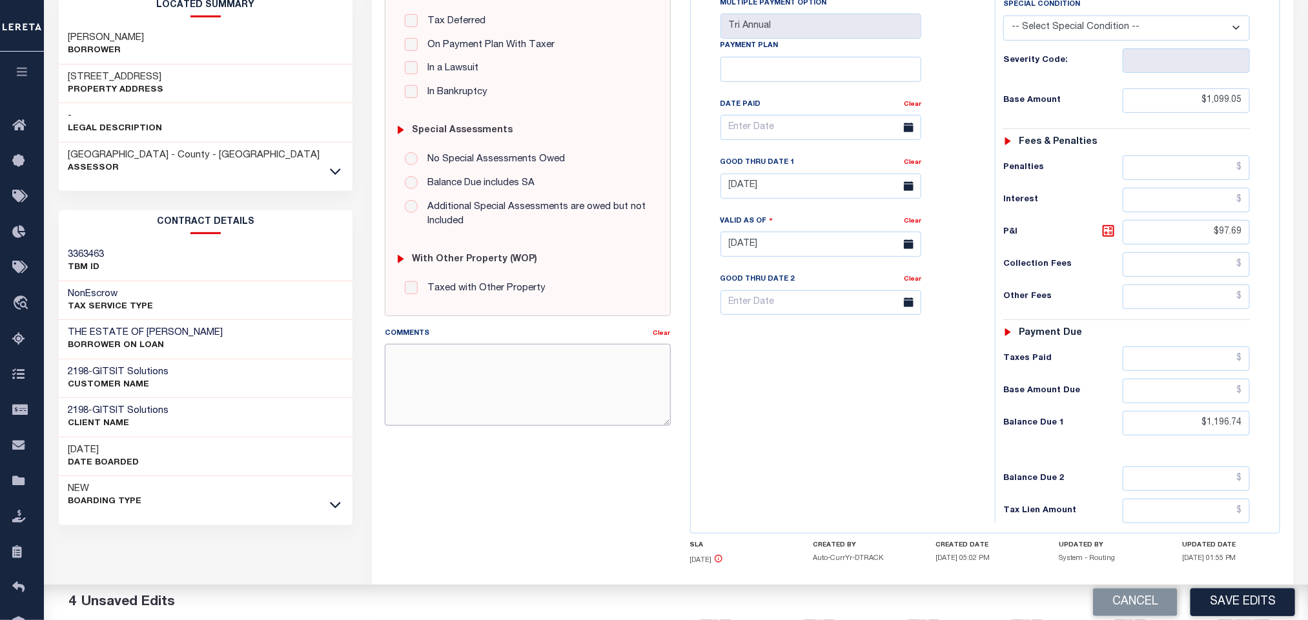
drag, startPoint x: 482, startPoint y: 389, endPoint x: 500, endPoint y: 396, distance: 18.6
click at [482, 389] on textarea "Comments" at bounding box center [527, 384] width 285 height 81
paste textarea "Please refer 2024 3/3 line for Tax Supporting Document"
type textarea "Please refer 2024 3/3 line for Tax Supporting Document"
click at [806, 418] on div "Tax Bill No Multiple Payment Option Tri Annual Payment Plan Clear" at bounding box center [839, 238] width 291 height 570
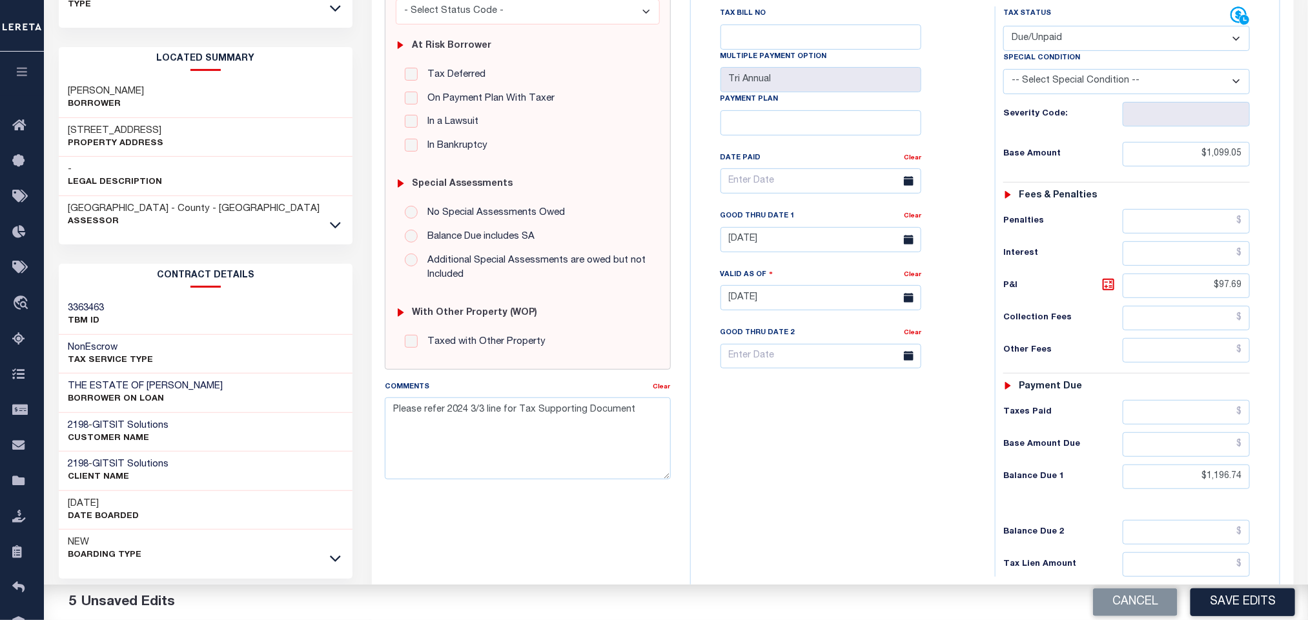
scroll to position [370, 0]
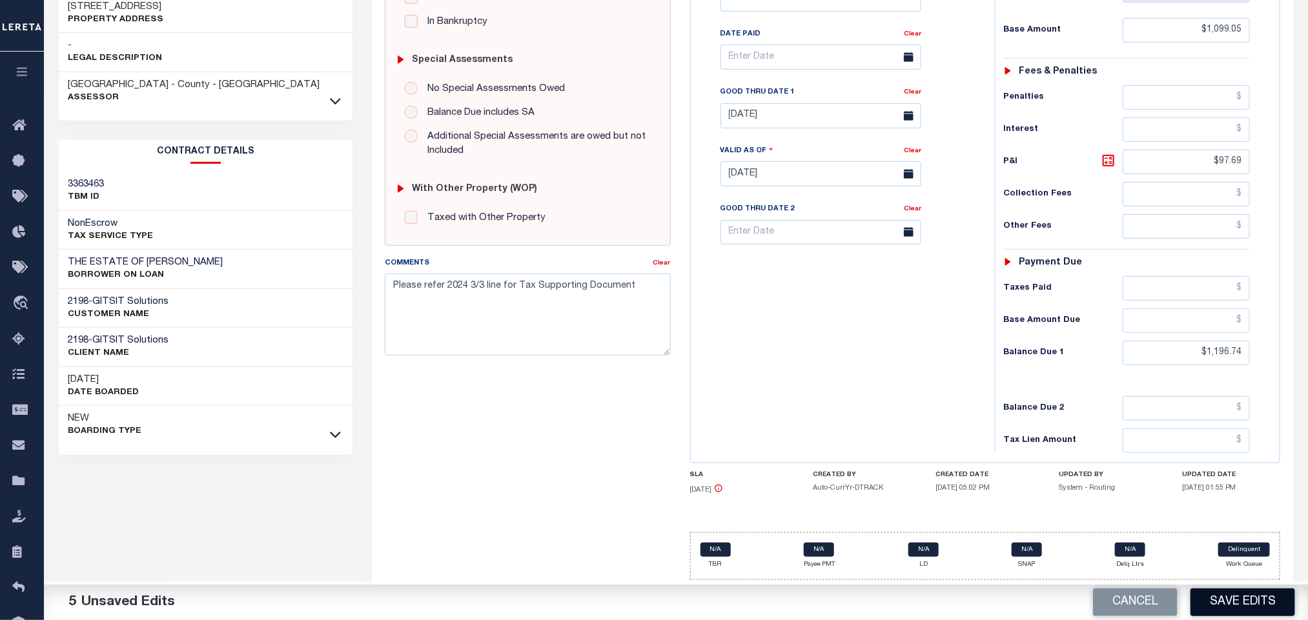
click at [1245, 595] on button "Save Edits" at bounding box center [1242, 603] width 105 height 28
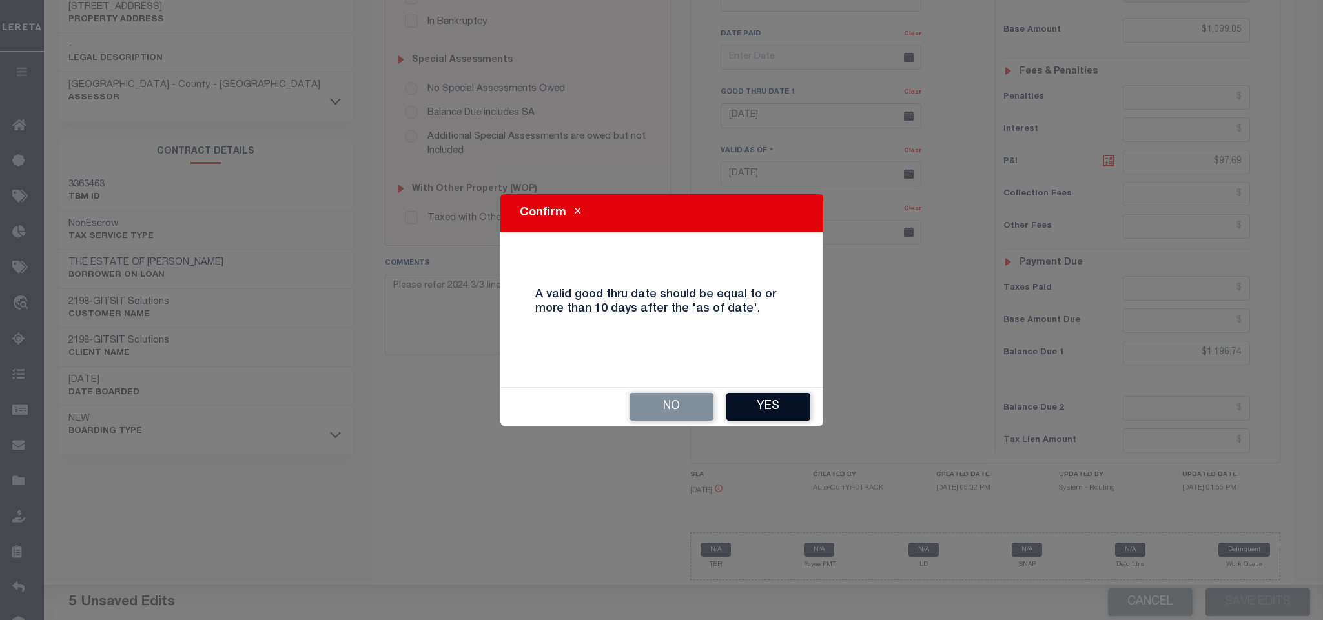
click at [769, 405] on button "Yes" at bounding box center [768, 407] width 84 height 28
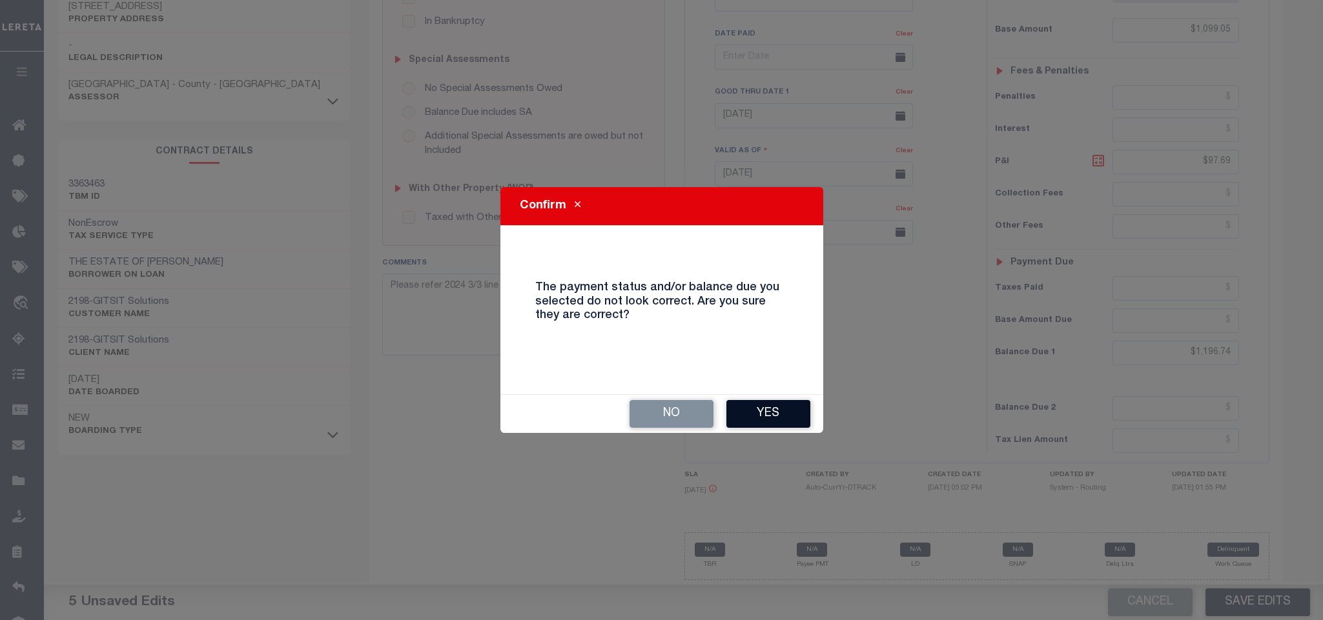
click at [769, 422] on button "Yes" at bounding box center [768, 414] width 84 height 28
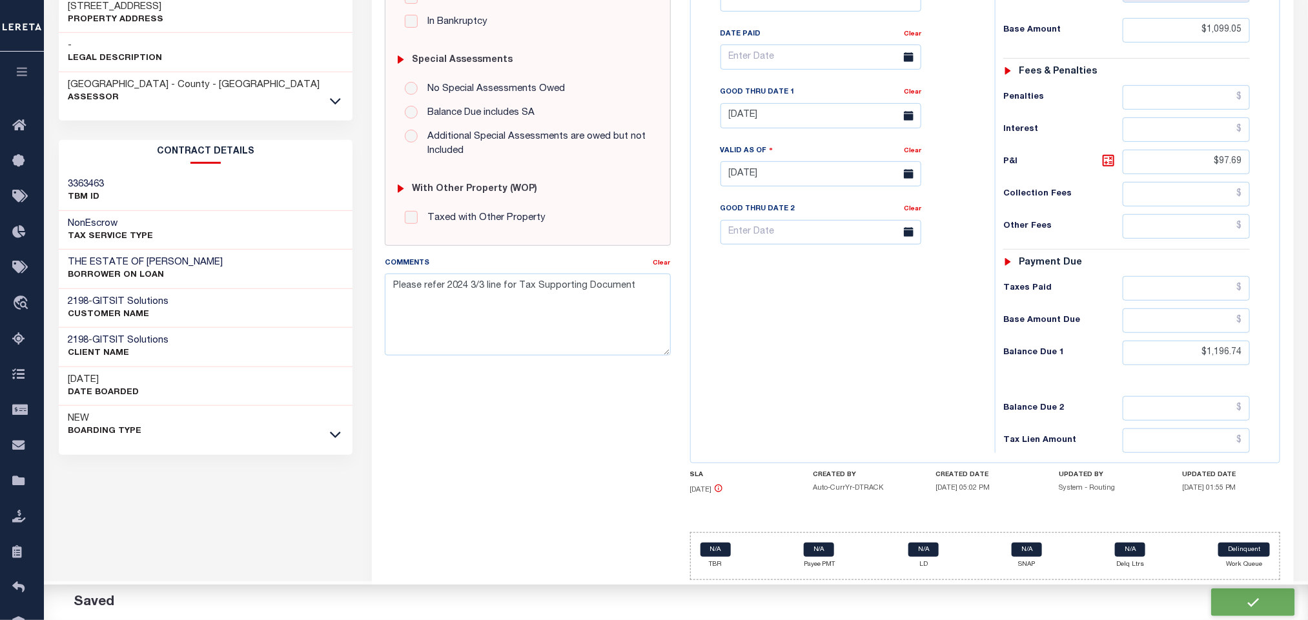
checkbox input "false"
type input "$1,099.05"
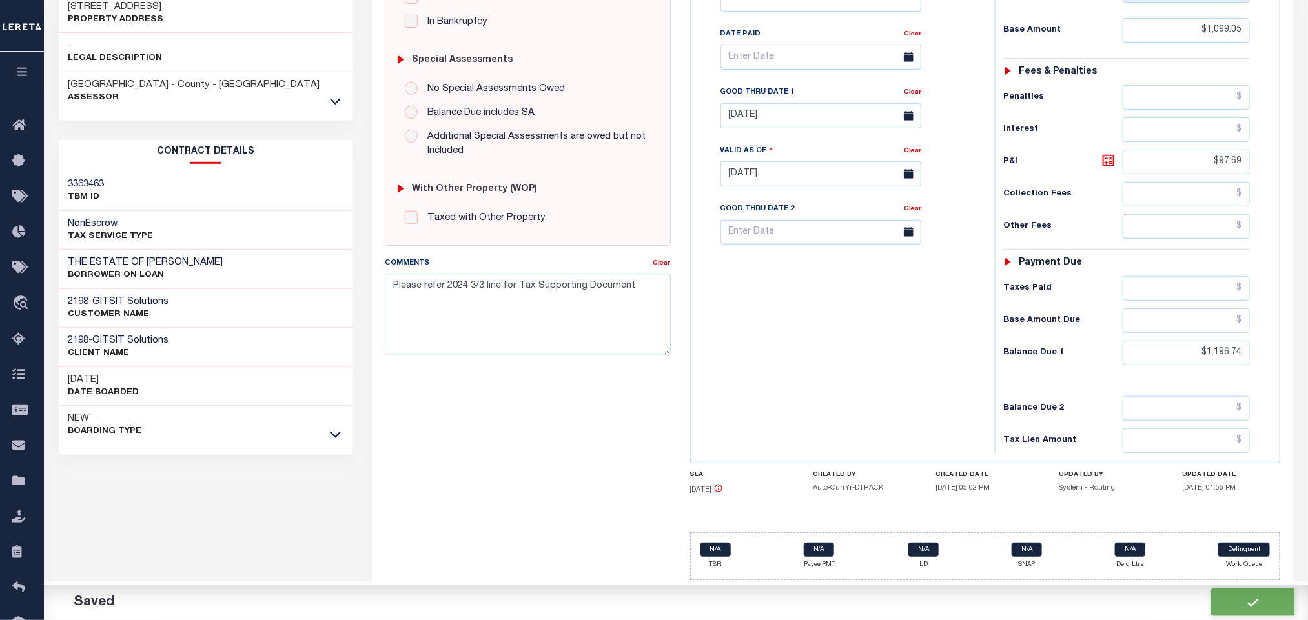
type input "$97.69"
type input "$1,196.74"
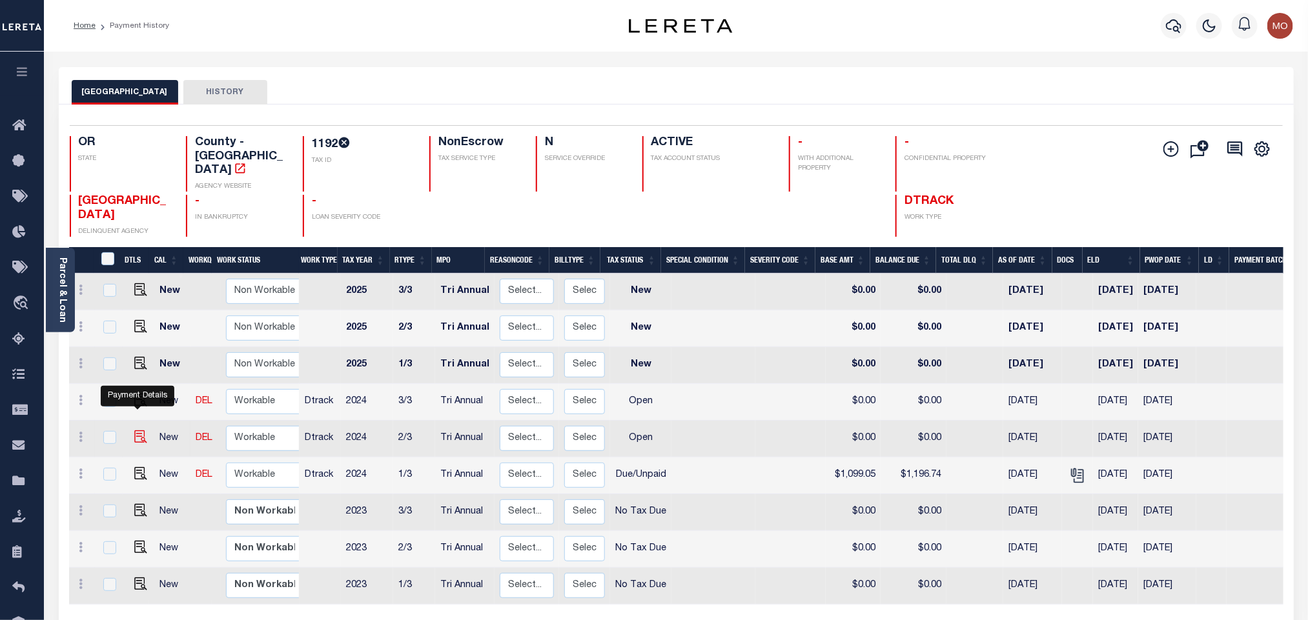
click at [143, 431] on img "" at bounding box center [140, 437] width 13 height 13
checkbox input "true"
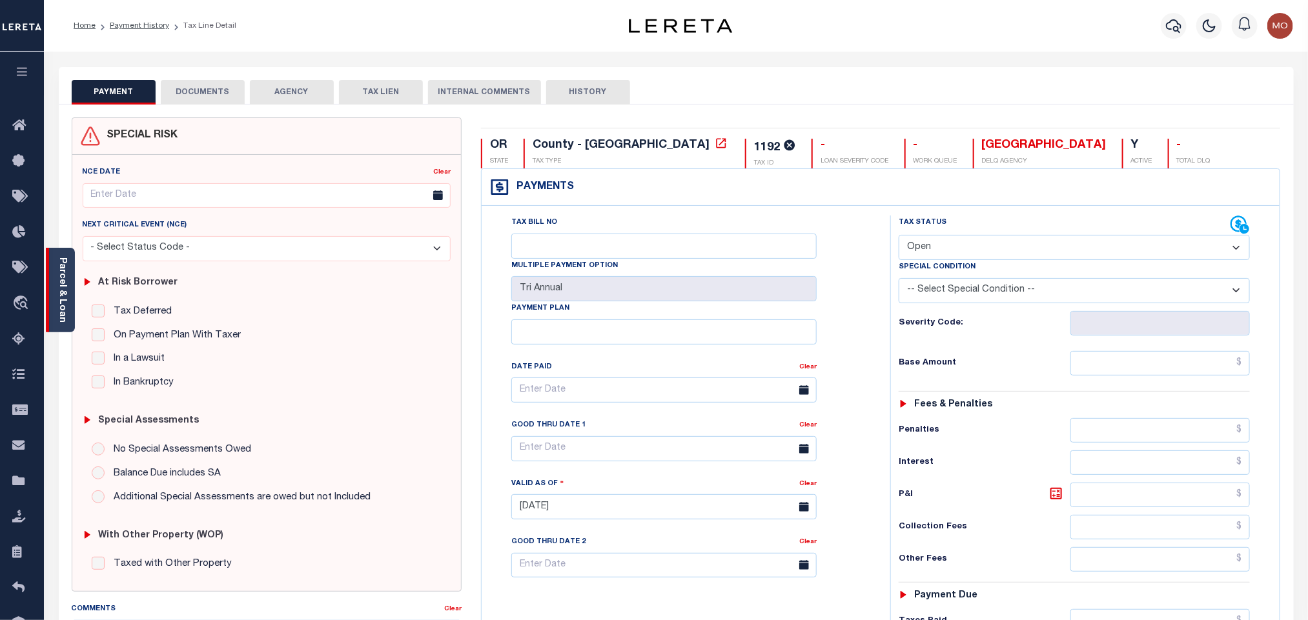
click at [63, 277] on link "Parcel & Loan" at bounding box center [61, 290] width 9 height 65
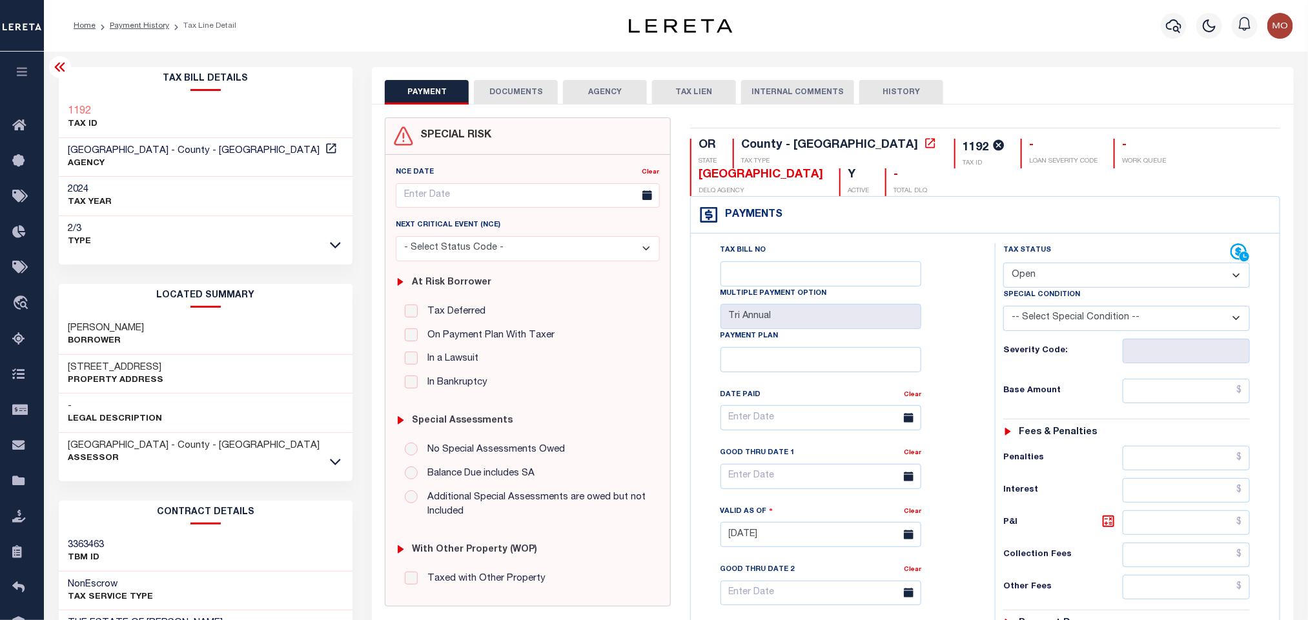
click at [1030, 274] on select "- Select Status Code - Open Due/Unpaid Paid Incomplete No Tax Due Internal Refu…" at bounding box center [1126, 275] width 247 height 25
select select "DUE"
click at [1003, 263] on select "- Select Status Code - Open Due/Unpaid Paid Incomplete No Tax Due Internal Refu…" at bounding box center [1126, 275] width 247 height 25
type input "[DATE]"
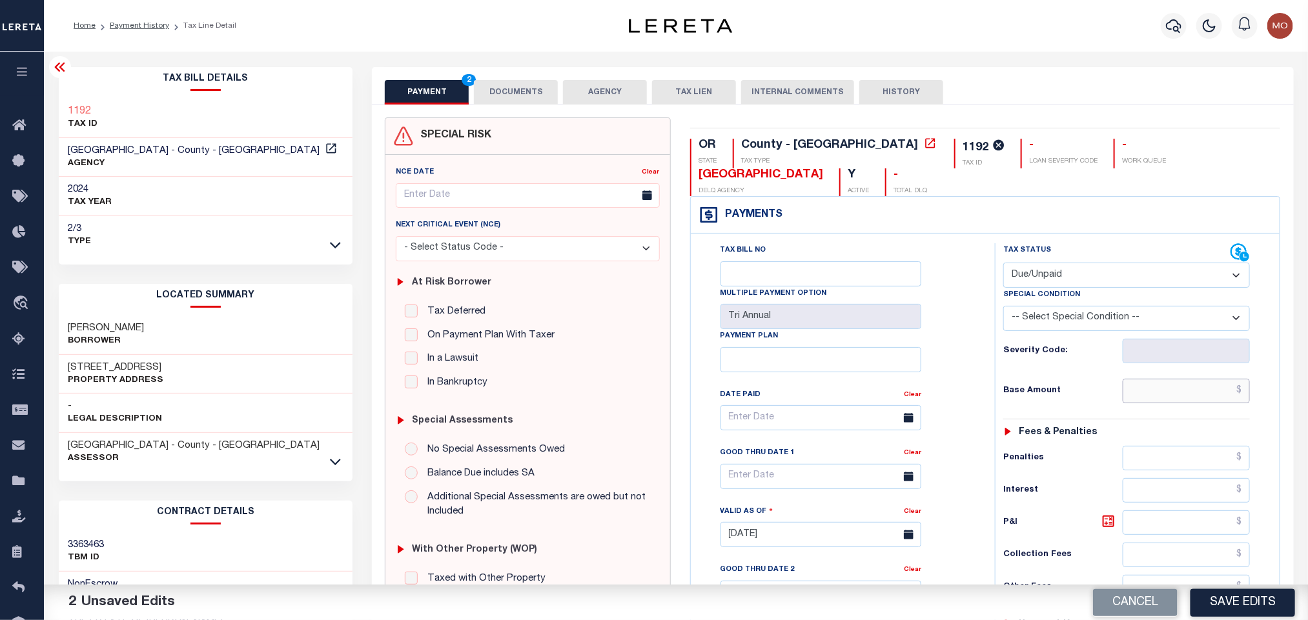
click at [1135, 396] on input "text" at bounding box center [1186, 391] width 128 height 25
paste input "1,099.05"
type input "$1,099.05"
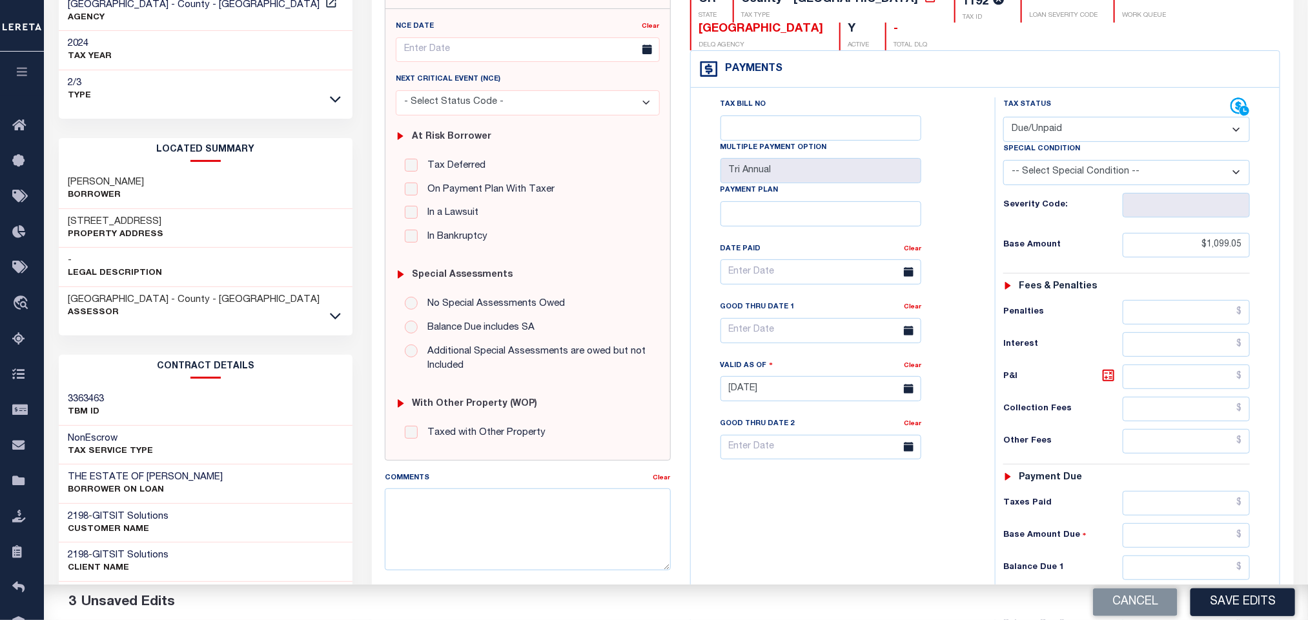
scroll to position [368, 0]
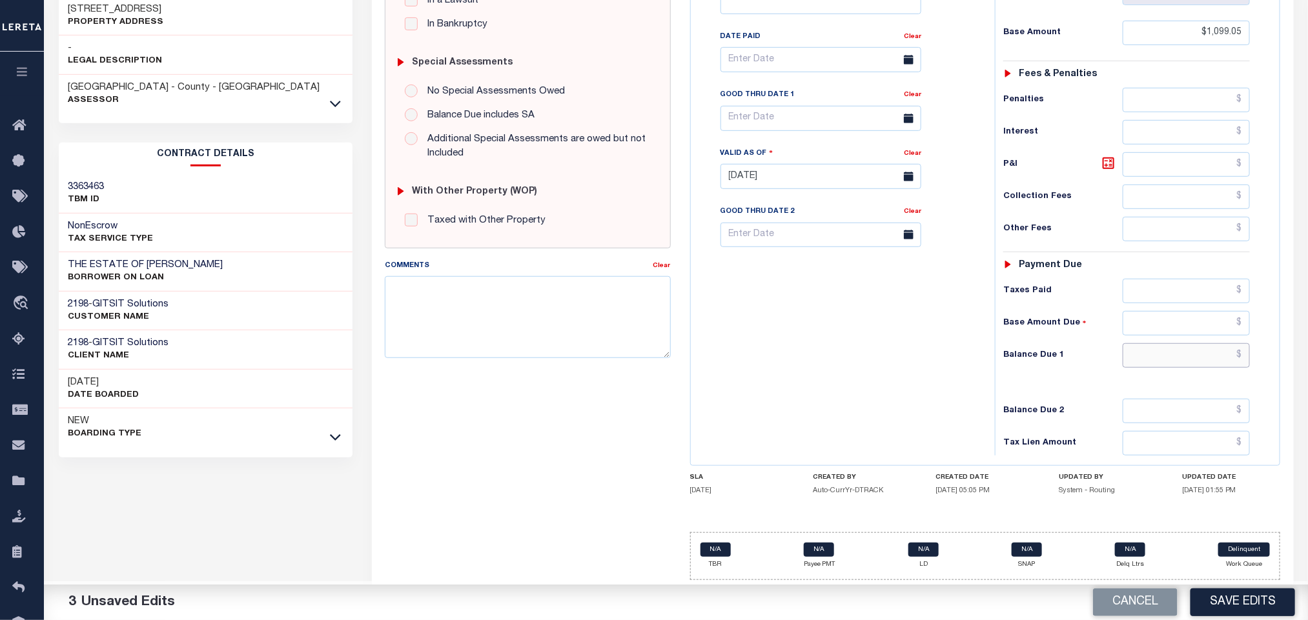
click at [1157, 359] on input "text" at bounding box center [1186, 355] width 128 height 25
paste input "1,196.73"
type input "$1,196.73"
click at [1108, 159] on icon at bounding box center [1107, 163] width 15 height 15
type input "$97.68"
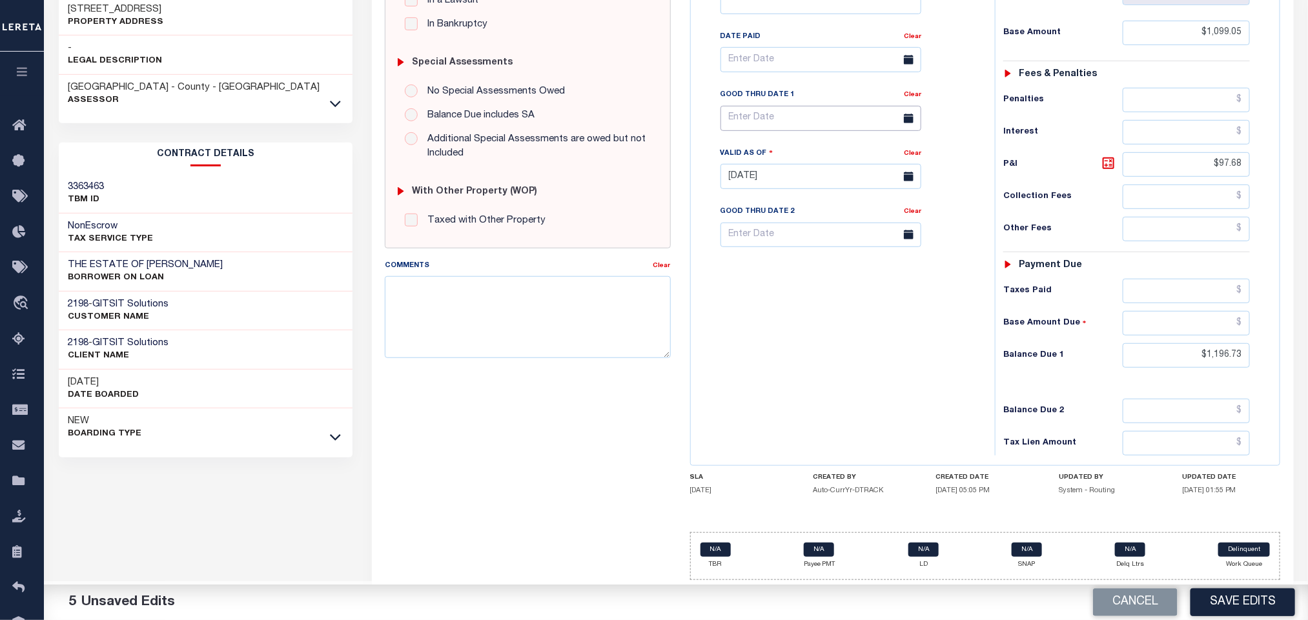
click at [765, 120] on input "text" at bounding box center [820, 118] width 201 height 25
click at [908, 213] on span "13" at bounding box center [905, 222] width 25 height 25
type input "[DATE]"
click at [504, 334] on textarea "Comments" at bounding box center [527, 316] width 285 height 81
paste textarea "Please refer 2024 3/3 line for Tax Supporting Document"
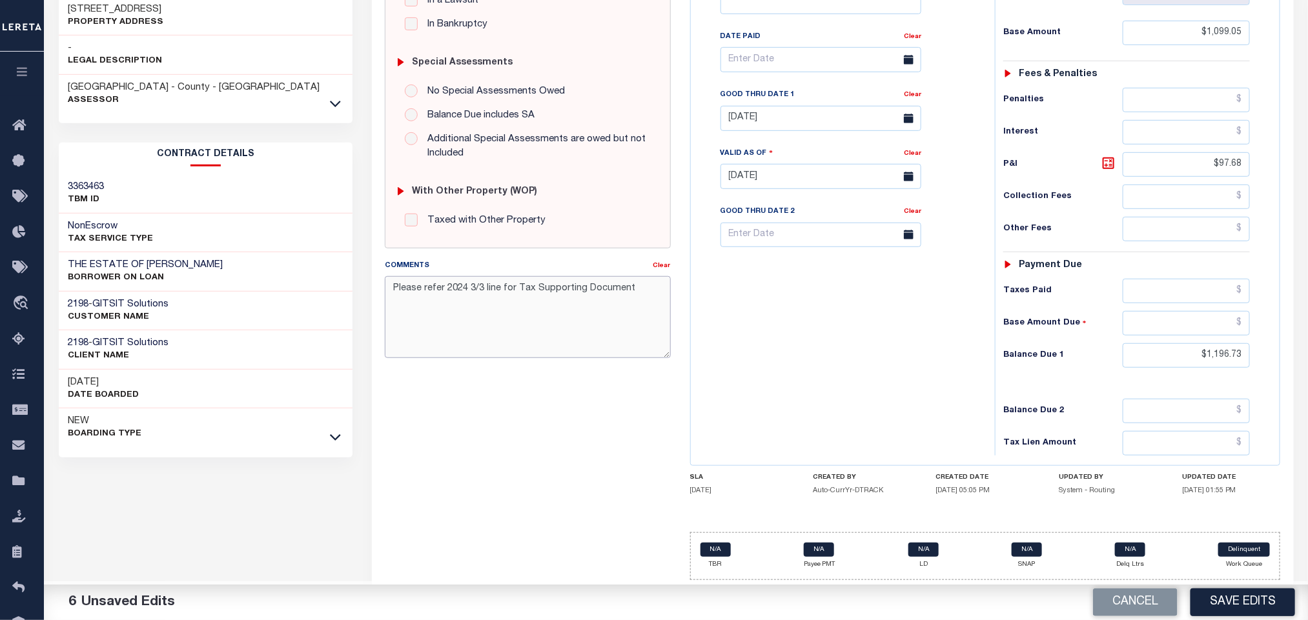
type textarea "Please refer 2024 3/3 line for Tax Supporting Document"
click at [779, 338] on div "Tax Bill No Multiple Payment Option Tri Annual Payment Plan Clear" at bounding box center [839, 170] width 291 height 570
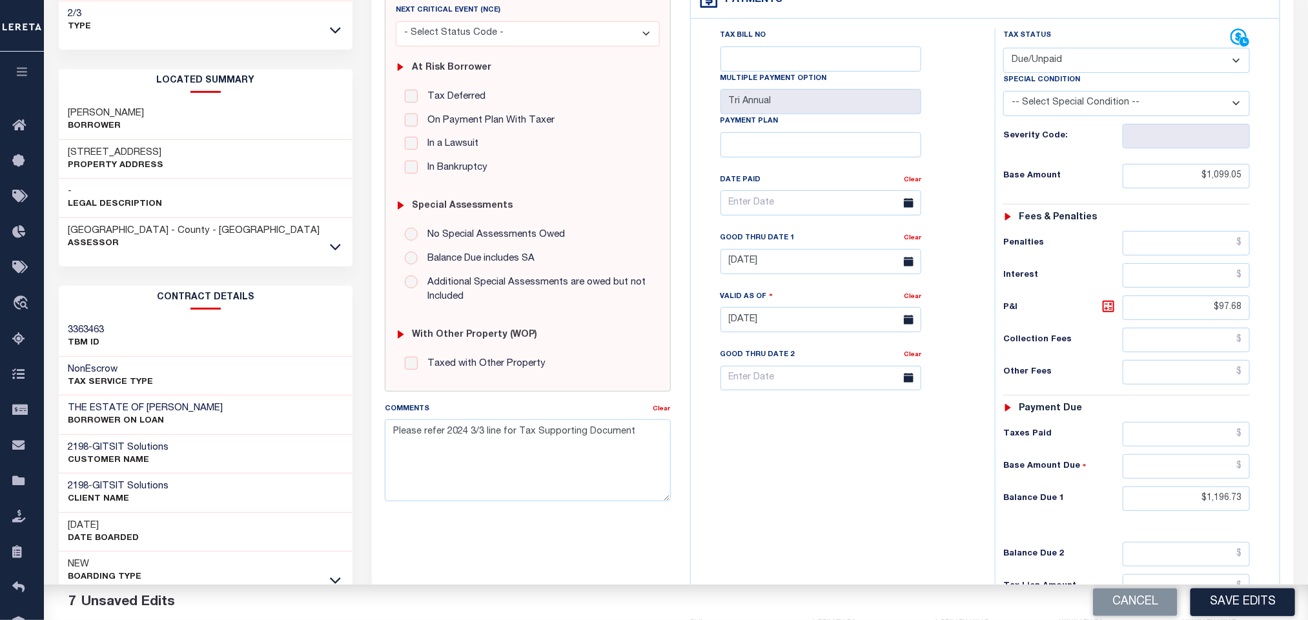
scroll to position [0, 0]
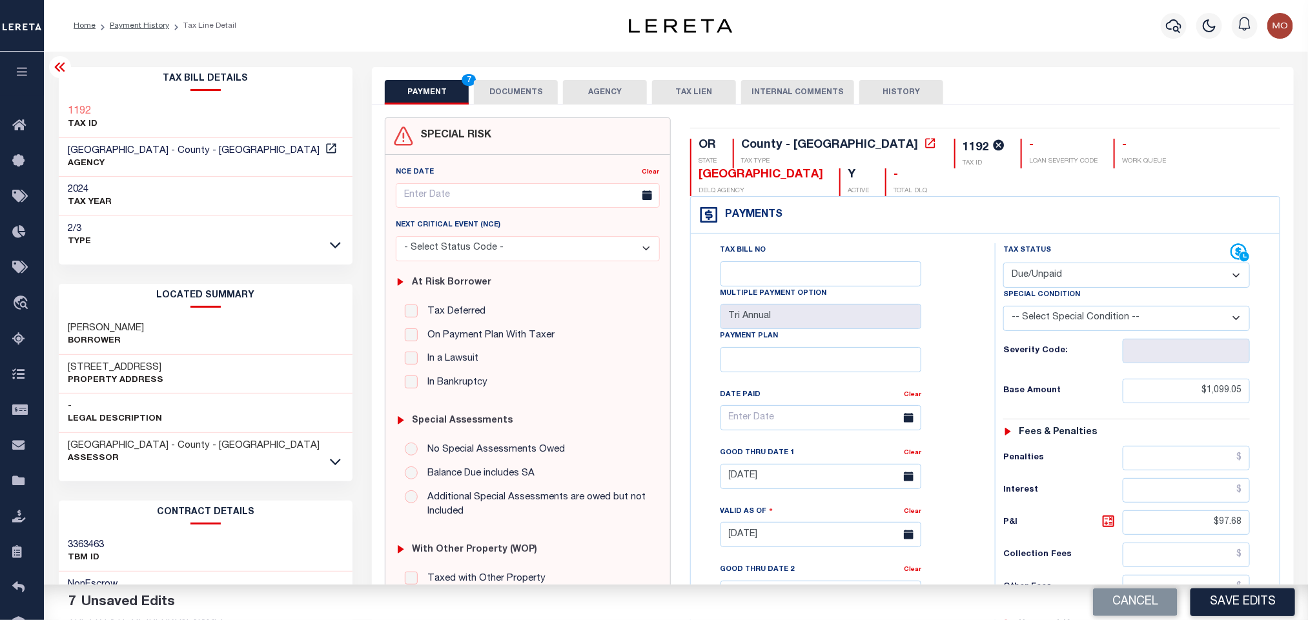
click at [927, 330] on div "Tax Bill No Multiple Payment Option Tri Annual Payment Plan Clear Clear 09/13/2…" at bounding box center [840, 424] width 272 height 362
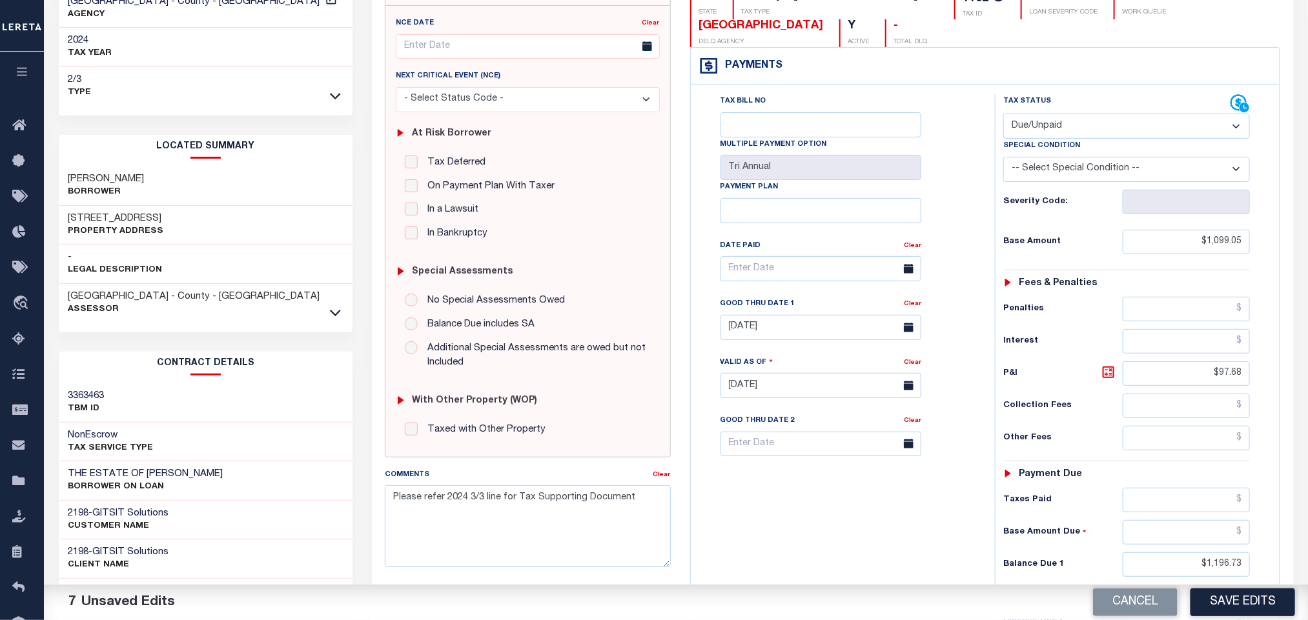
scroll to position [368, 0]
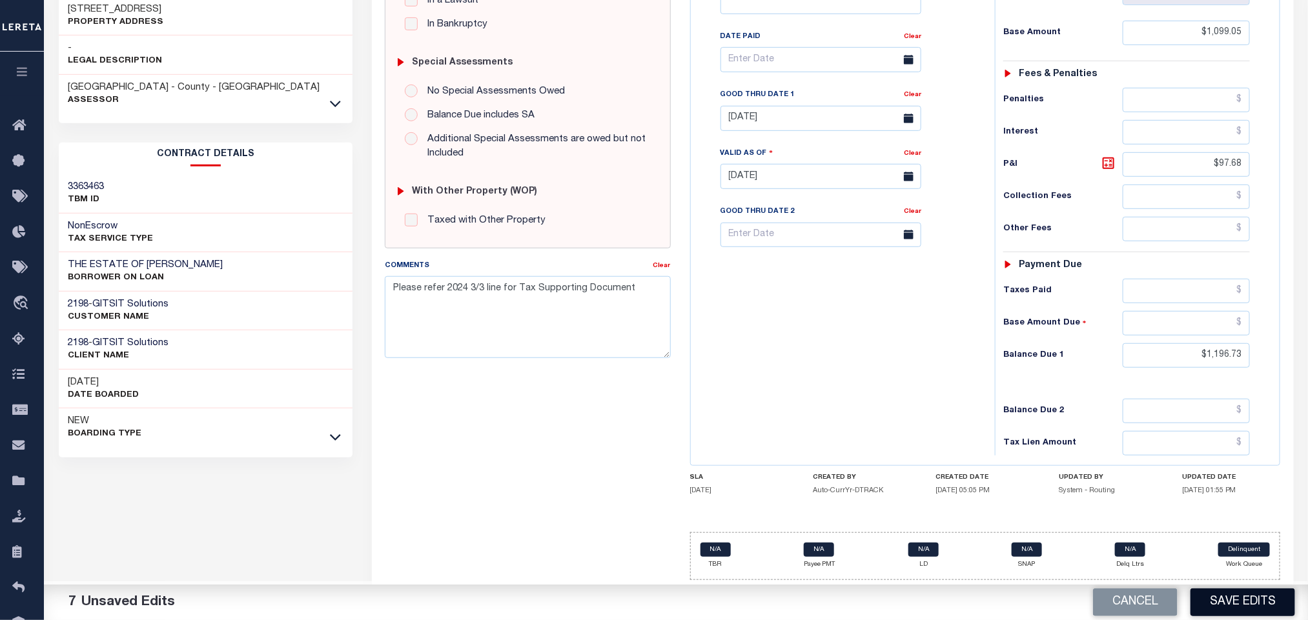
click at [1211, 611] on button "Save Edits" at bounding box center [1242, 603] width 105 height 28
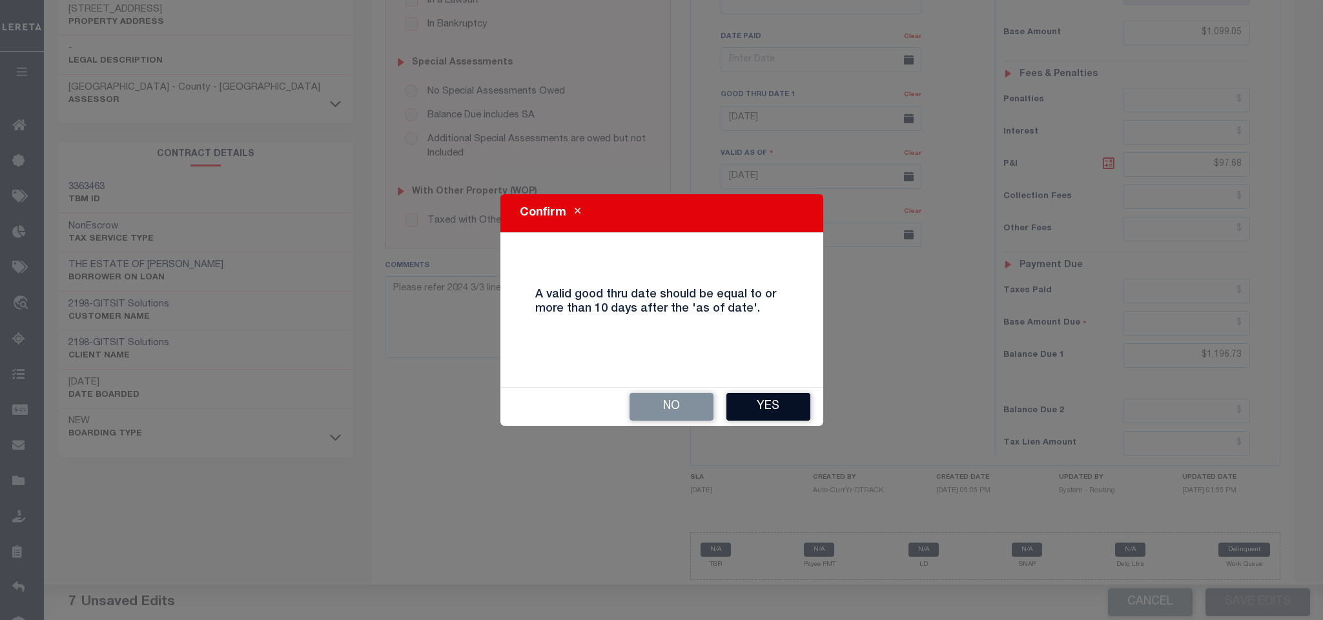
click at [740, 401] on button "Yes" at bounding box center [768, 407] width 84 height 28
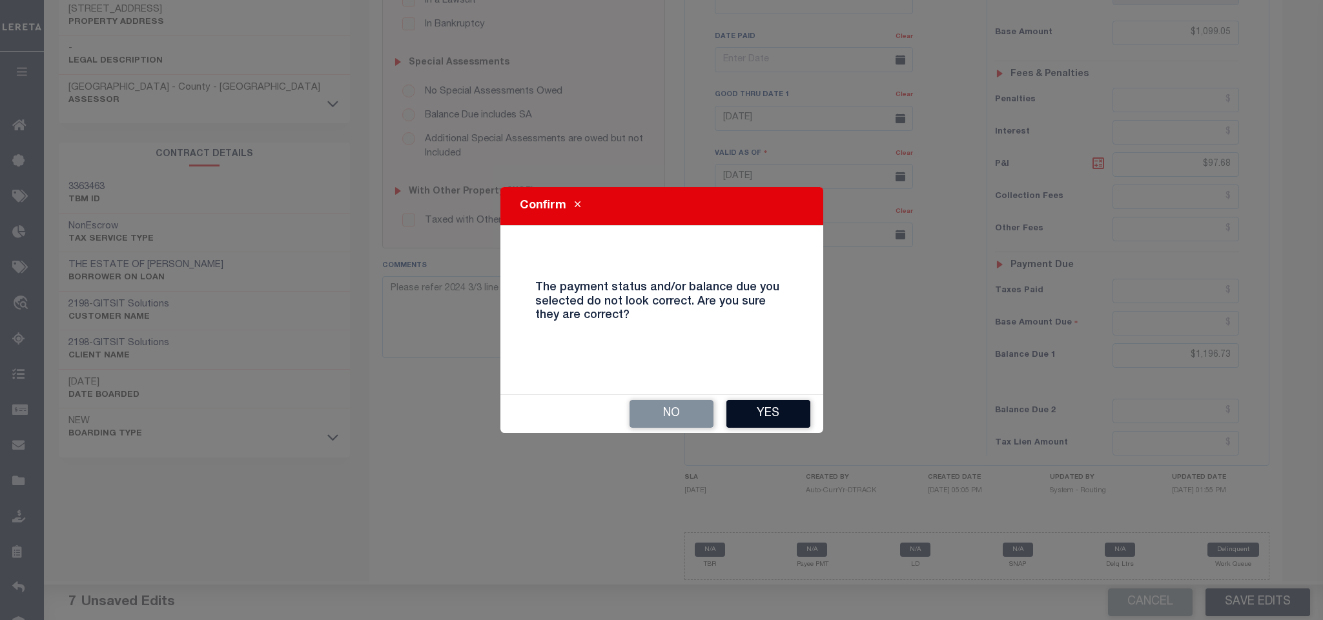
click at [736, 405] on button "Yes" at bounding box center [768, 414] width 84 height 28
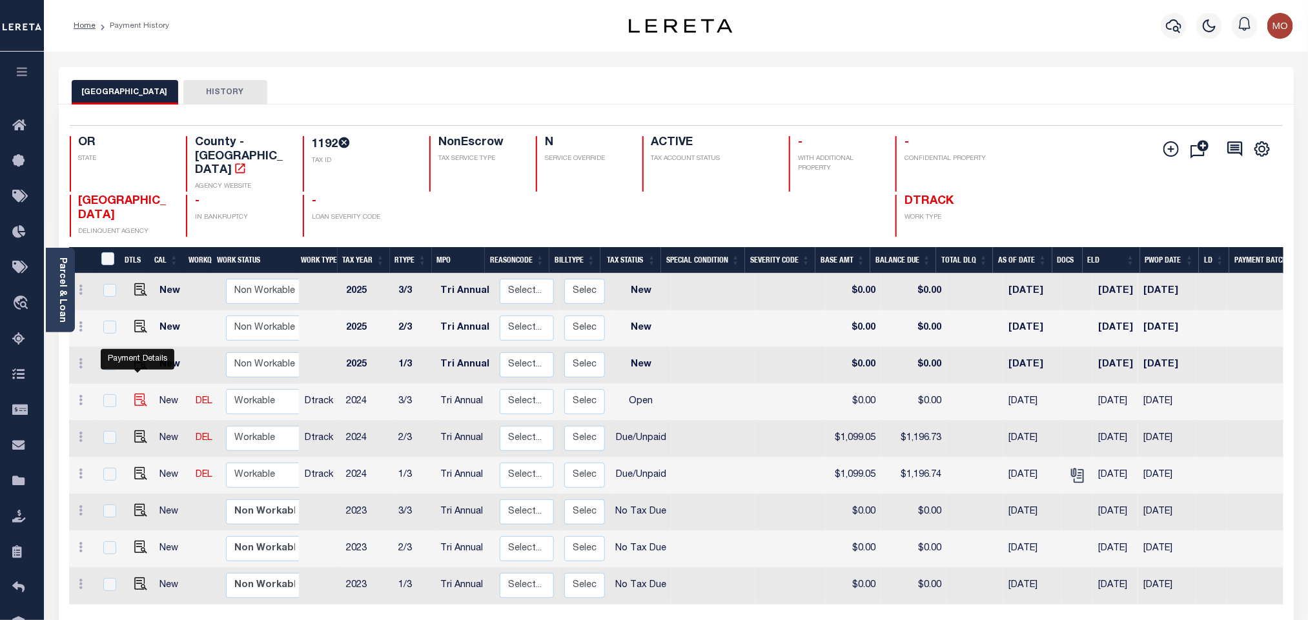
click at [136, 394] on img "" at bounding box center [140, 400] width 13 height 13
checkbox input "true"
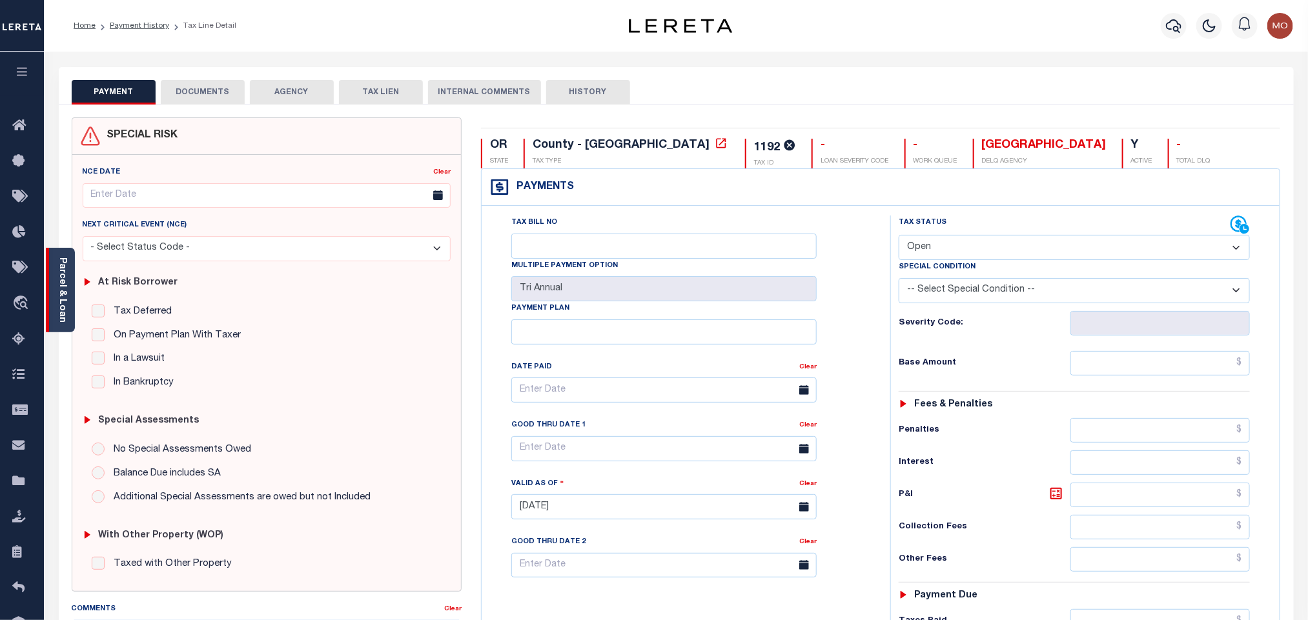
click at [53, 279] on div "Parcel & Loan" at bounding box center [60, 290] width 29 height 85
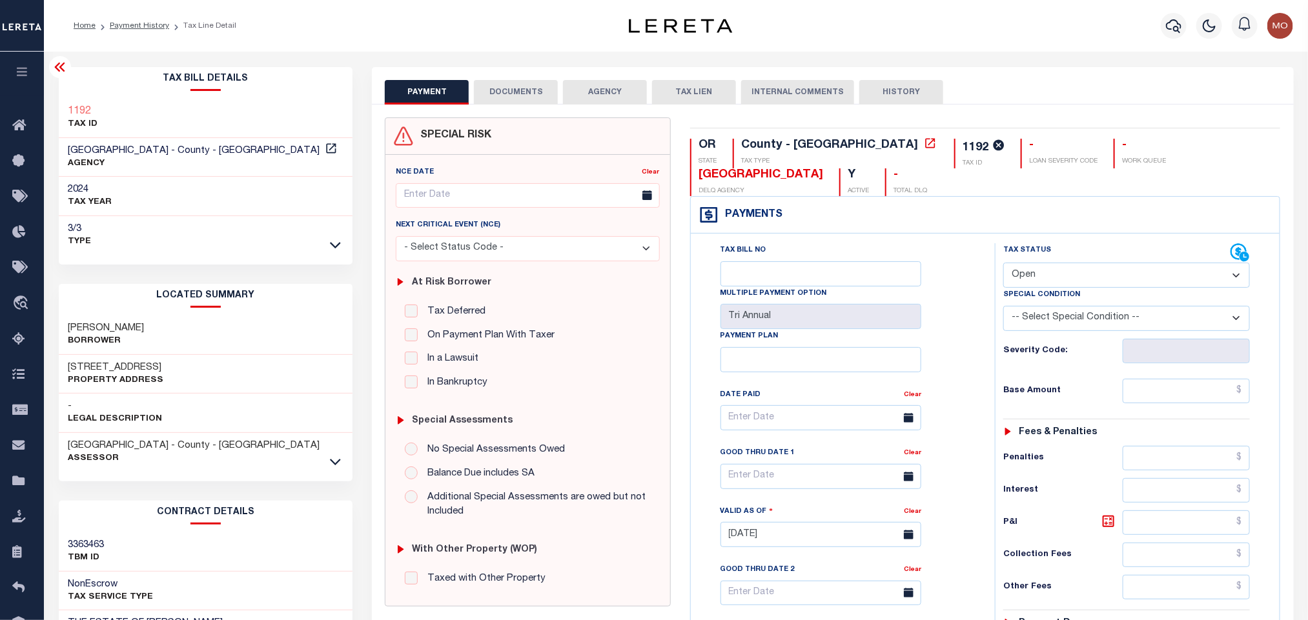
click at [1056, 288] on div "Special Condition" at bounding box center [1126, 297] width 247 height 18
click at [1044, 275] on select "- Select Status Code - Open Due/Unpaid Paid Incomplete No Tax Due Internal Refu…" at bounding box center [1126, 275] width 247 height 25
select select "DUE"
click at [1003, 263] on select "- Select Status Code - Open Due/Unpaid Paid Incomplete No Tax Due Internal Refu…" at bounding box center [1126, 275] width 247 height 25
type input "[DATE]"
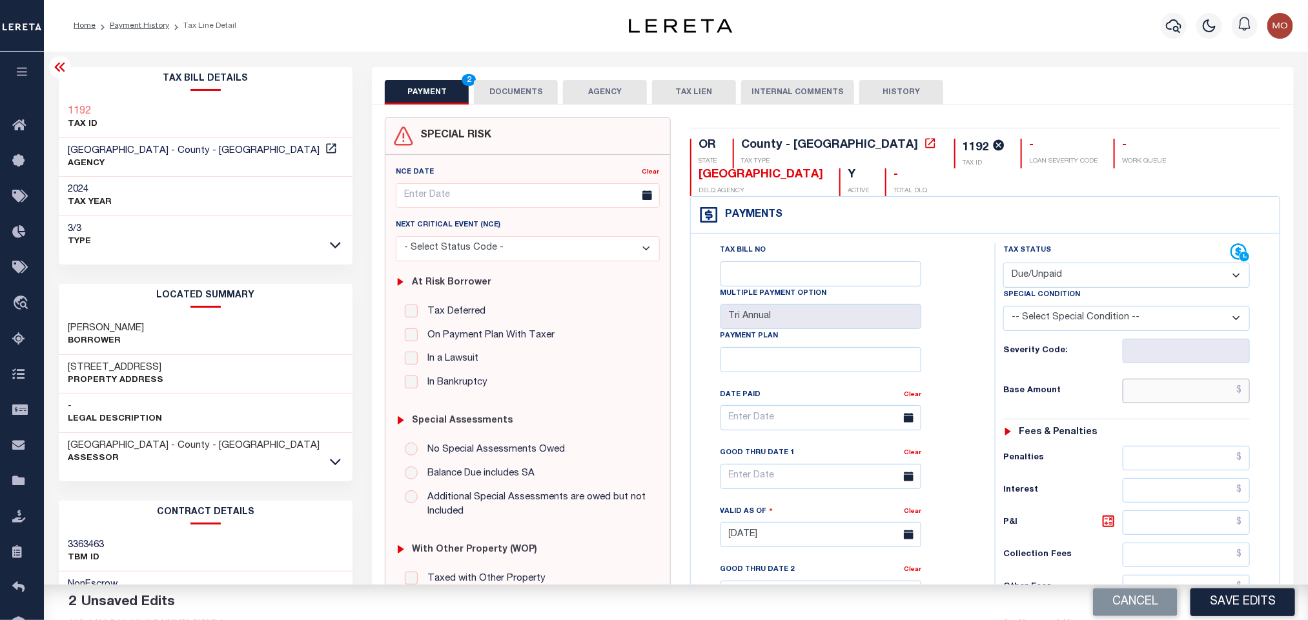
click at [1146, 390] on input "text" at bounding box center [1186, 391] width 128 height 25
paste input "1,099.04"
type input "$1,099.04"
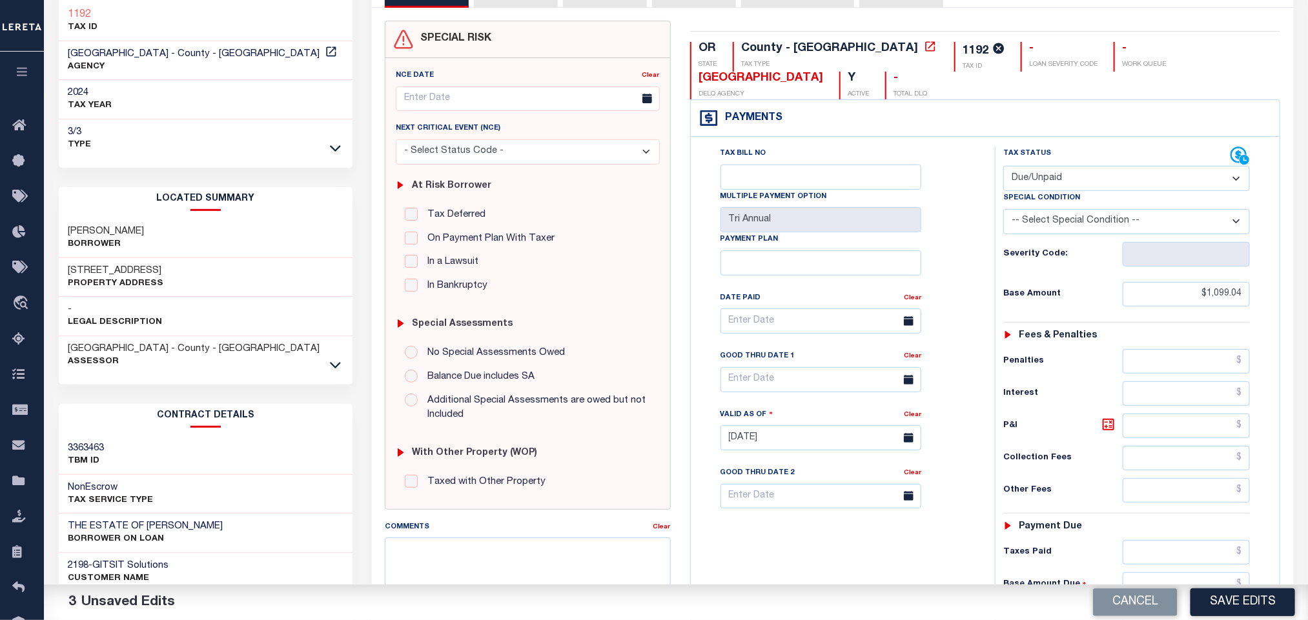
scroll to position [368, 0]
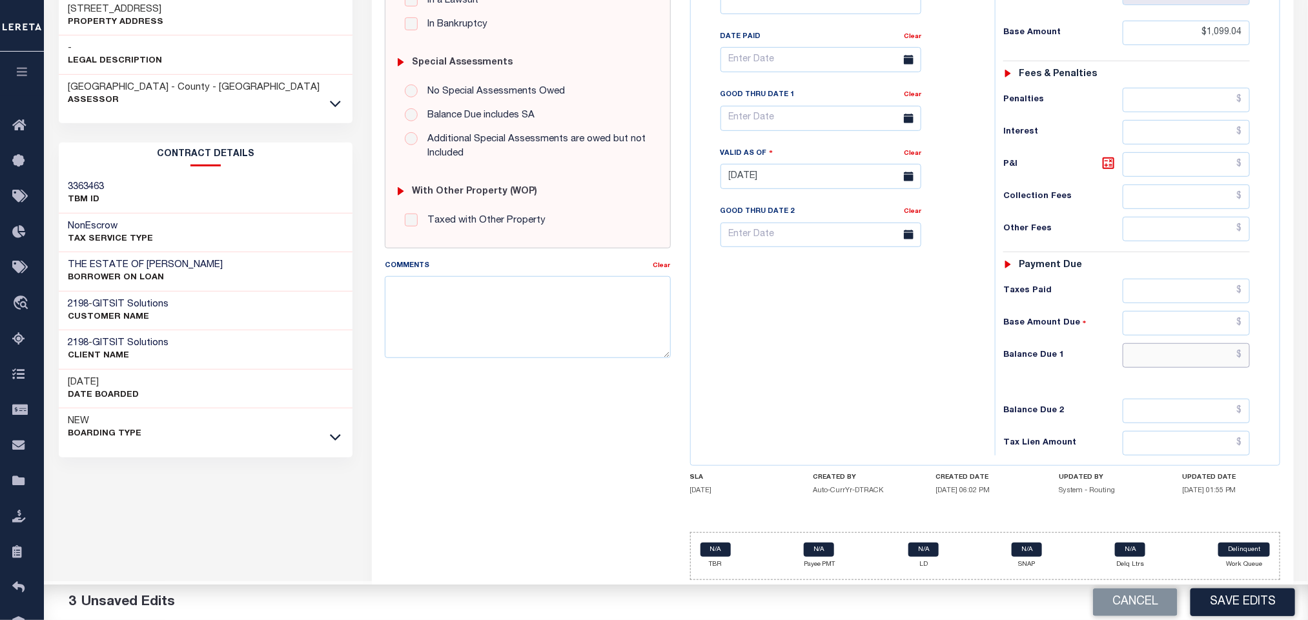
click at [1147, 360] on input "text" at bounding box center [1186, 355] width 128 height 25
paste input "1,196.73"
type input "$1,196.73"
click at [1102, 157] on icon at bounding box center [1107, 163] width 15 height 15
type input "$97.69"
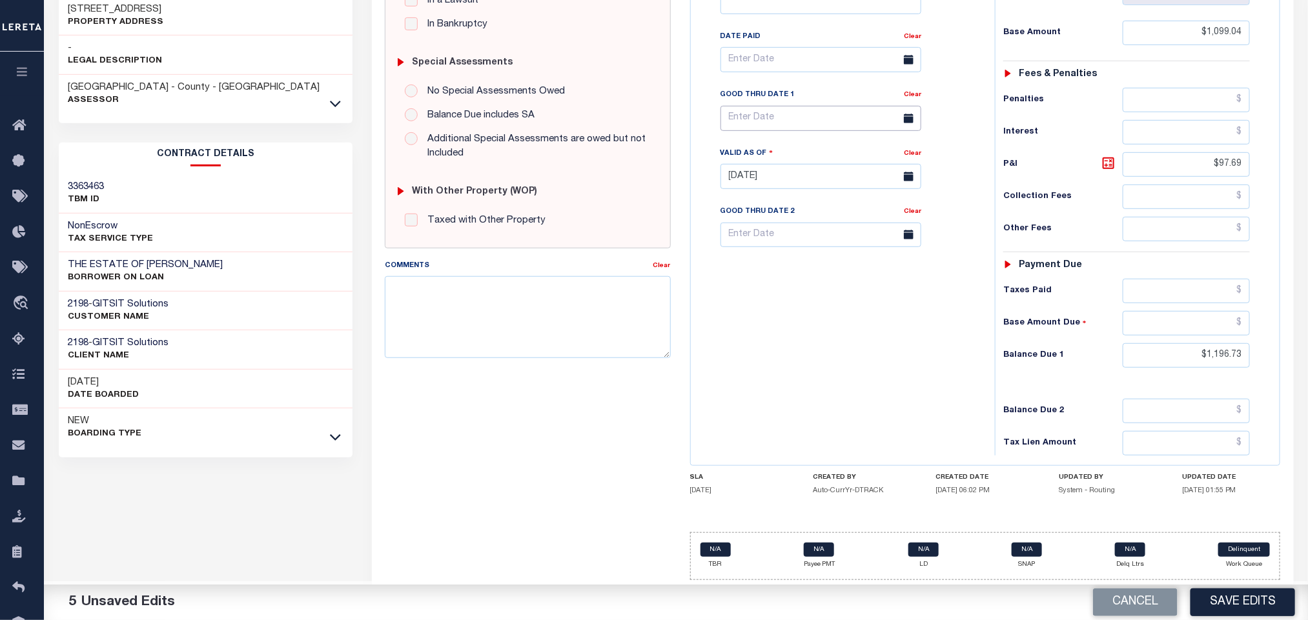
click at [779, 111] on input "text" at bounding box center [820, 118] width 201 height 25
click at [904, 212] on span "13" at bounding box center [905, 222] width 25 height 25
type input "[DATE]"
click at [849, 330] on div "Tax Bill No Multiple Payment Option Tri Annual Payment Plan Clear" at bounding box center [839, 170] width 291 height 570
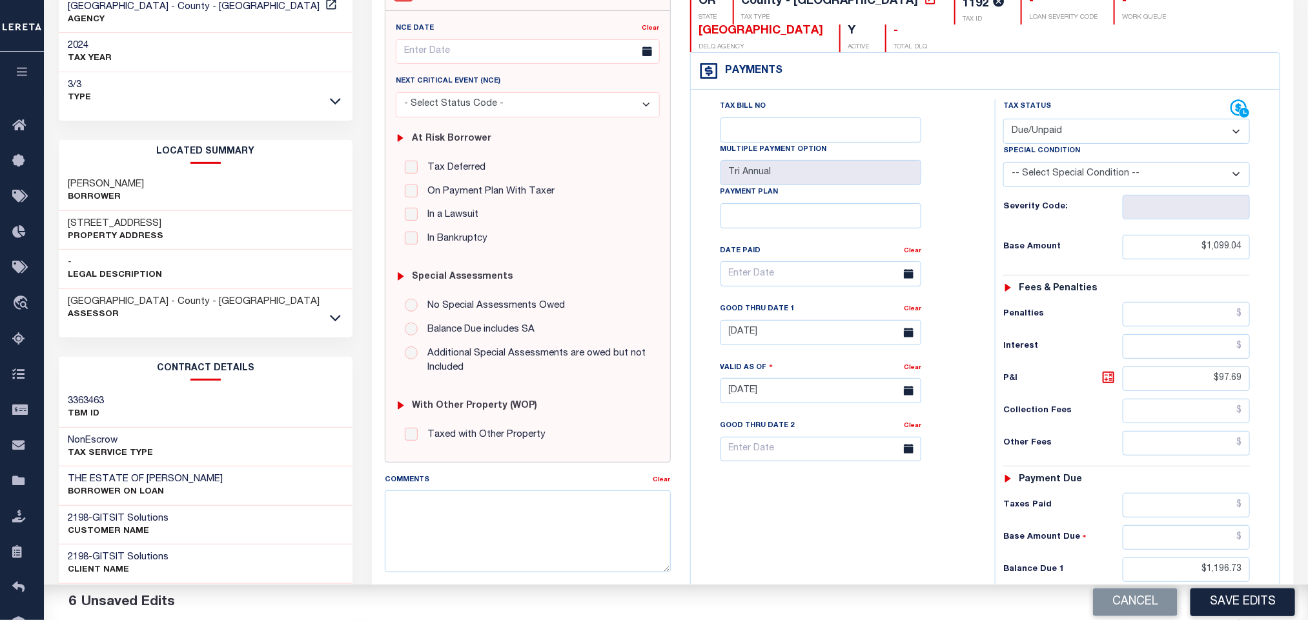
scroll to position [0, 0]
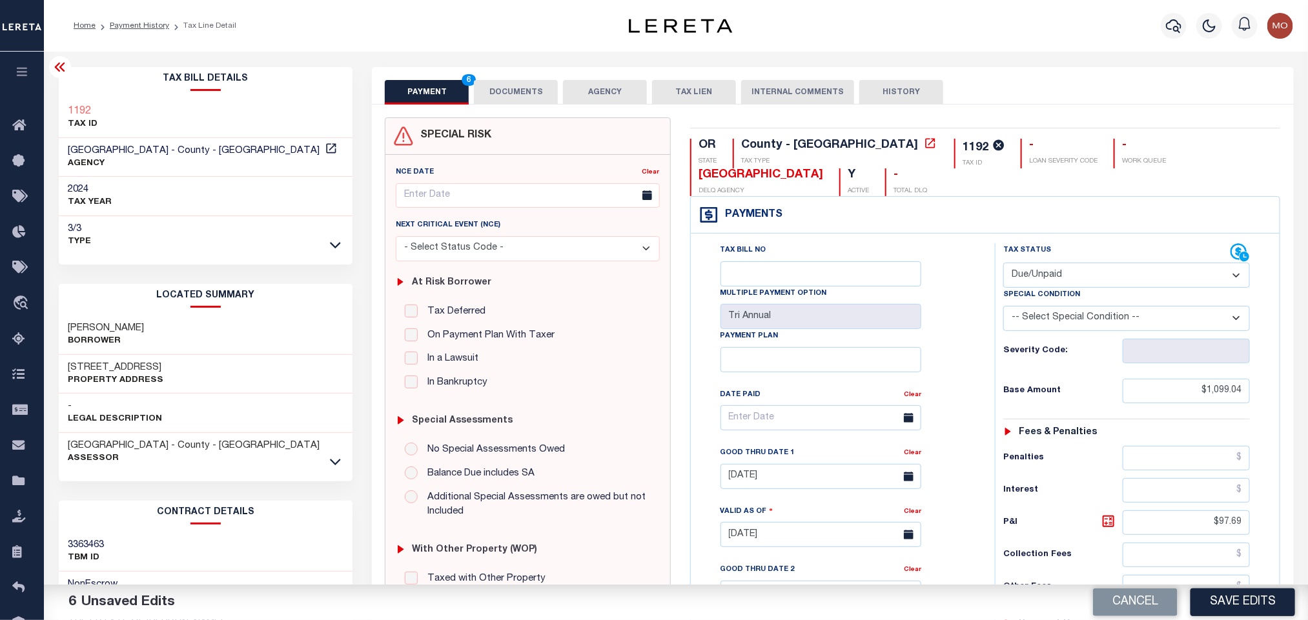
click at [527, 91] on button "DOCUMENTS" at bounding box center [516, 92] width 84 height 25
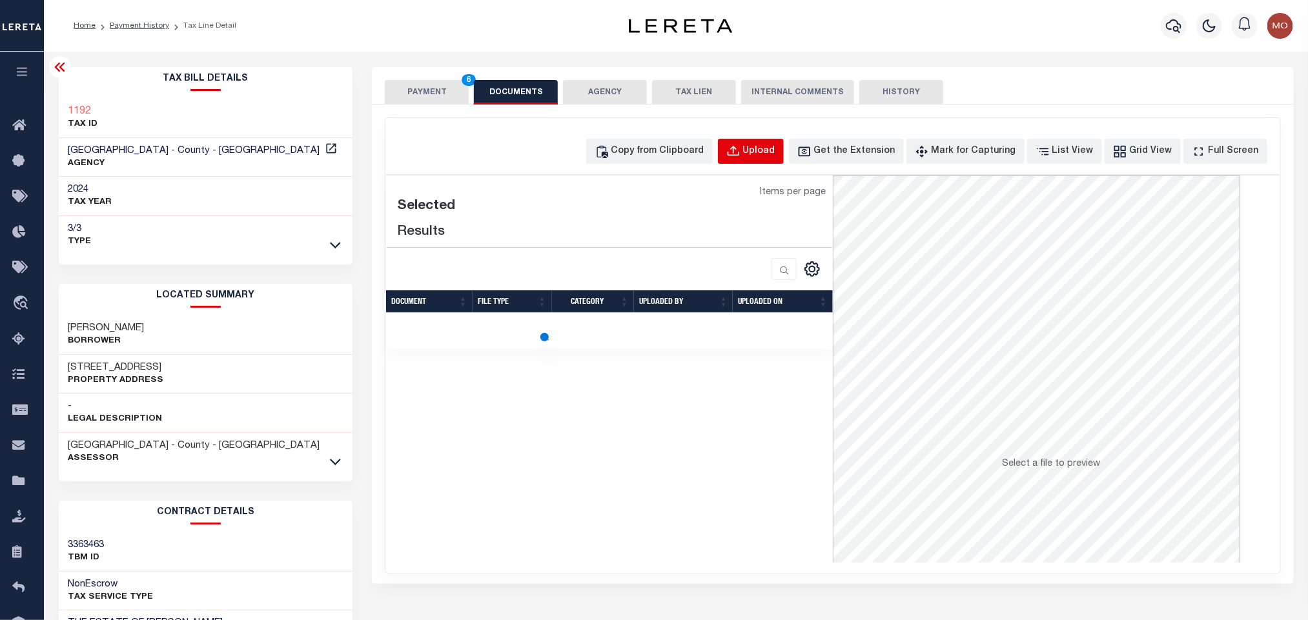
click at [775, 154] on div "Upload" at bounding box center [759, 152] width 32 height 14
select select "POP"
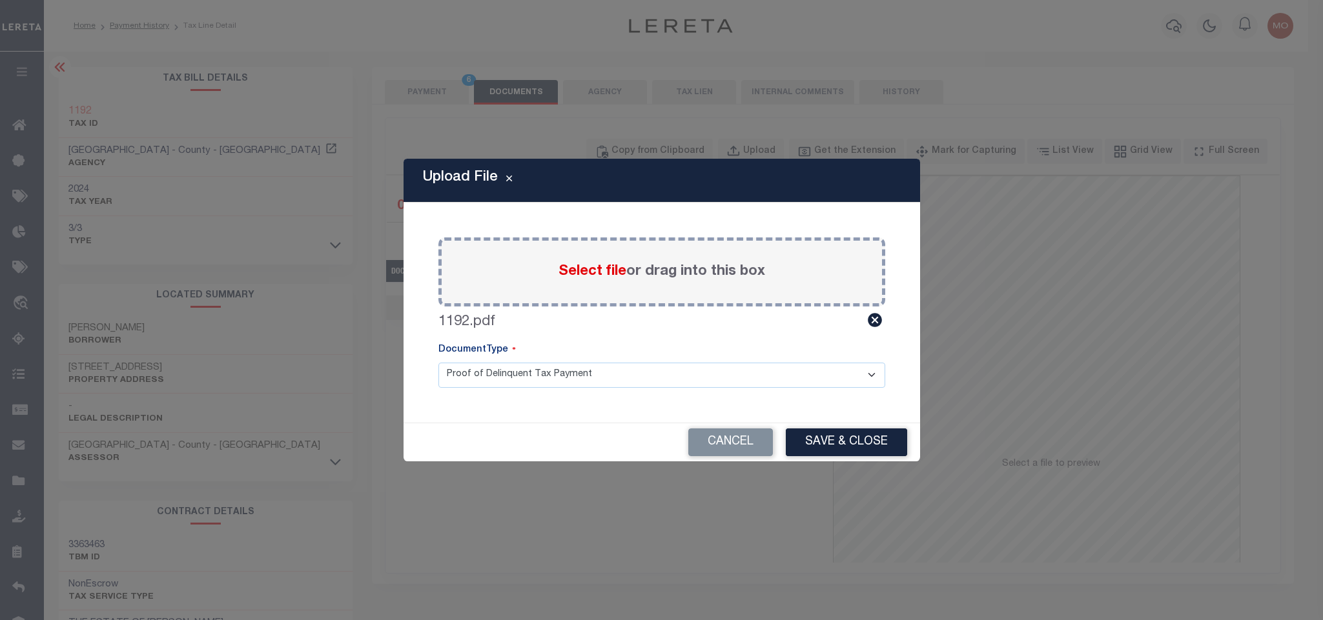
click at [533, 374] on select "Proof of Delinquent Tax Payment" at bounding box center [661, 375] width 447 height 25
click at [438, 363] on select "Proof of Delinquent Tax Payment" at bounding box center [661, 375] width 447 height 25
drag, startPoint x: 837, startPoint y: 440, endPoint x: 1313, endPoint y: 332, distance: 488.4
click at [836, 440] on button "Save & Close" at bounding box center [846, 443] width 121 height 28
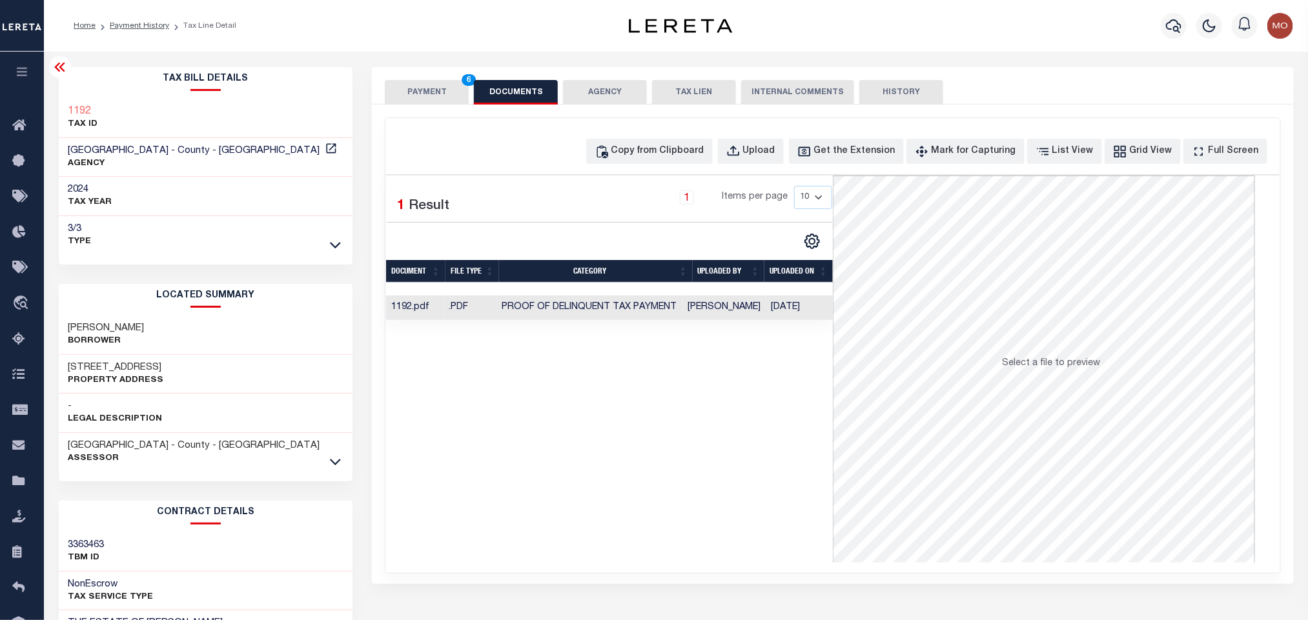
click at [423, 94] on button "PAYMENT 6" at bounding box center [427, 92] width 84 height 25
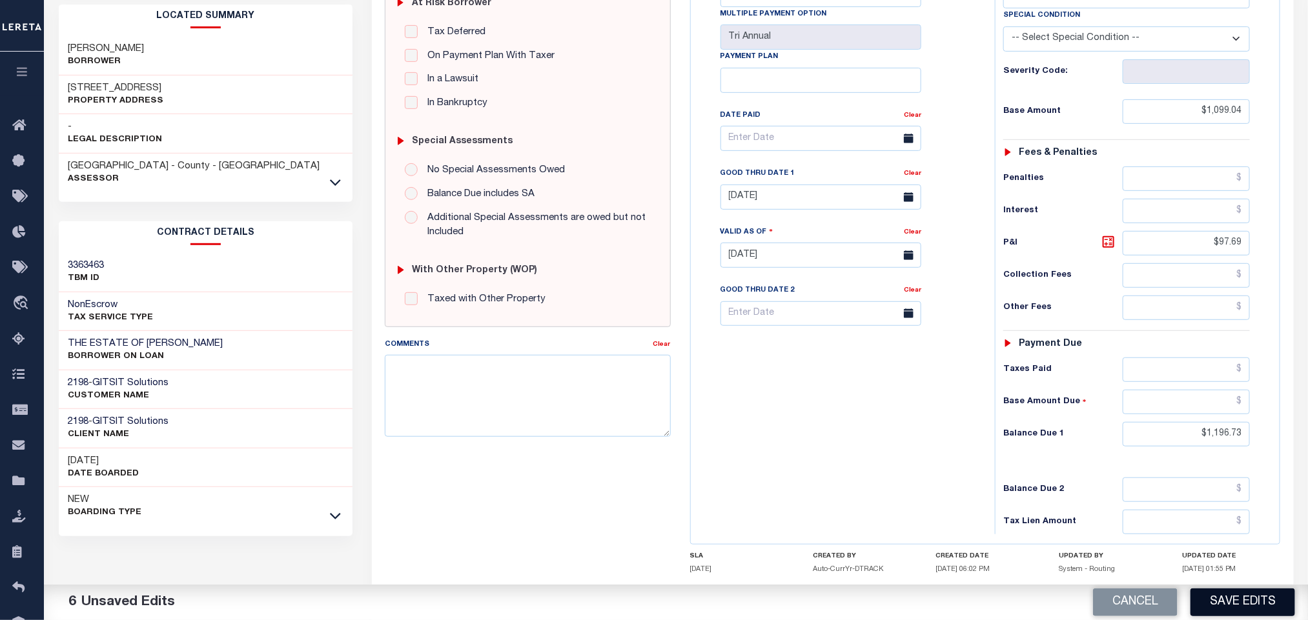
scroll to position [290, 0]
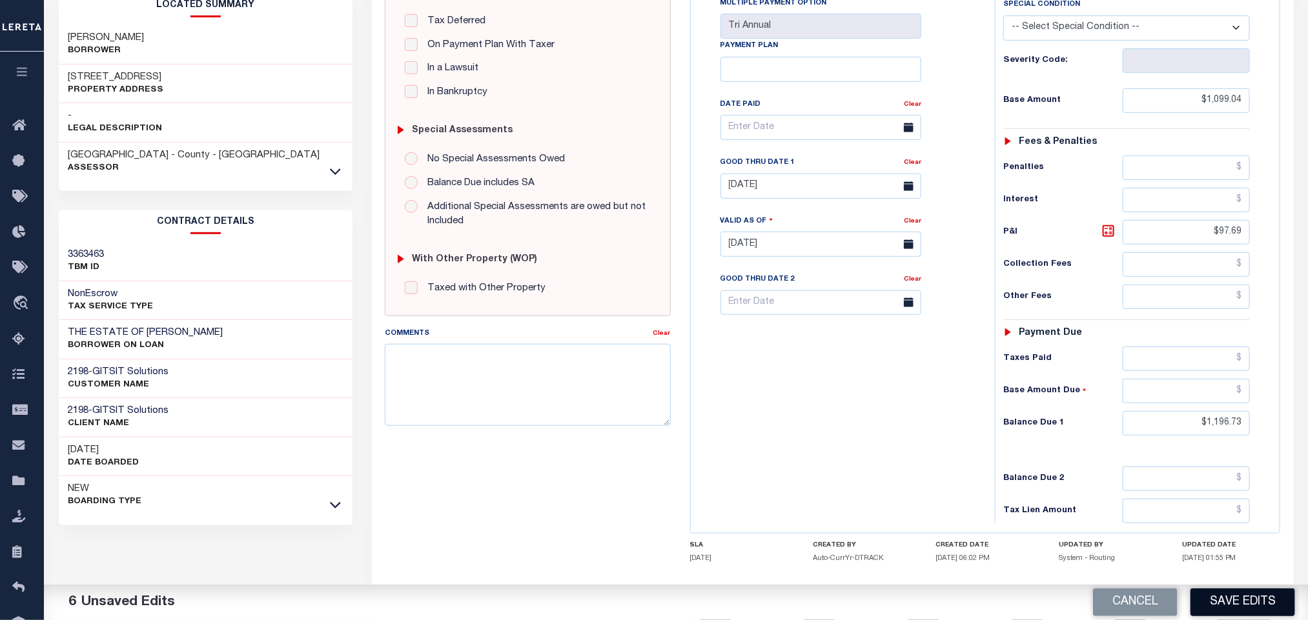
click at [1218, 603] on button "Save Edits" at bounding box center [1242, 603] width 105 height 28
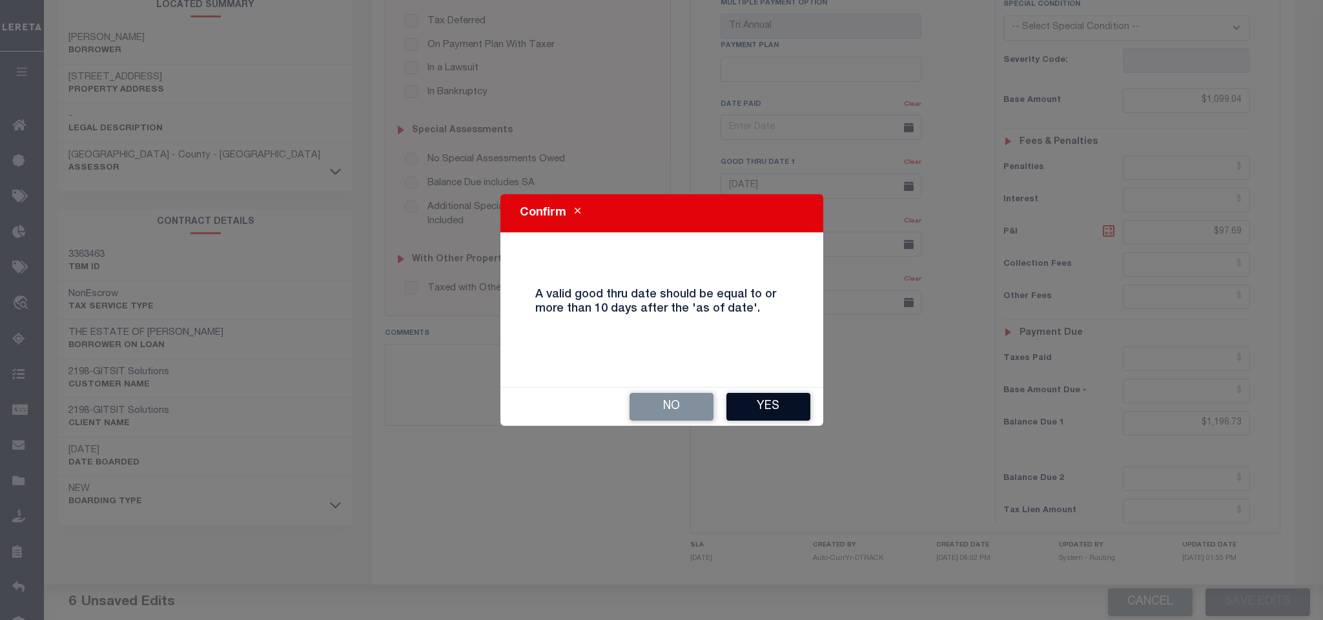
click at [786, 417] on button "Yes" at bounding box center [768, 407] width 84 height 28
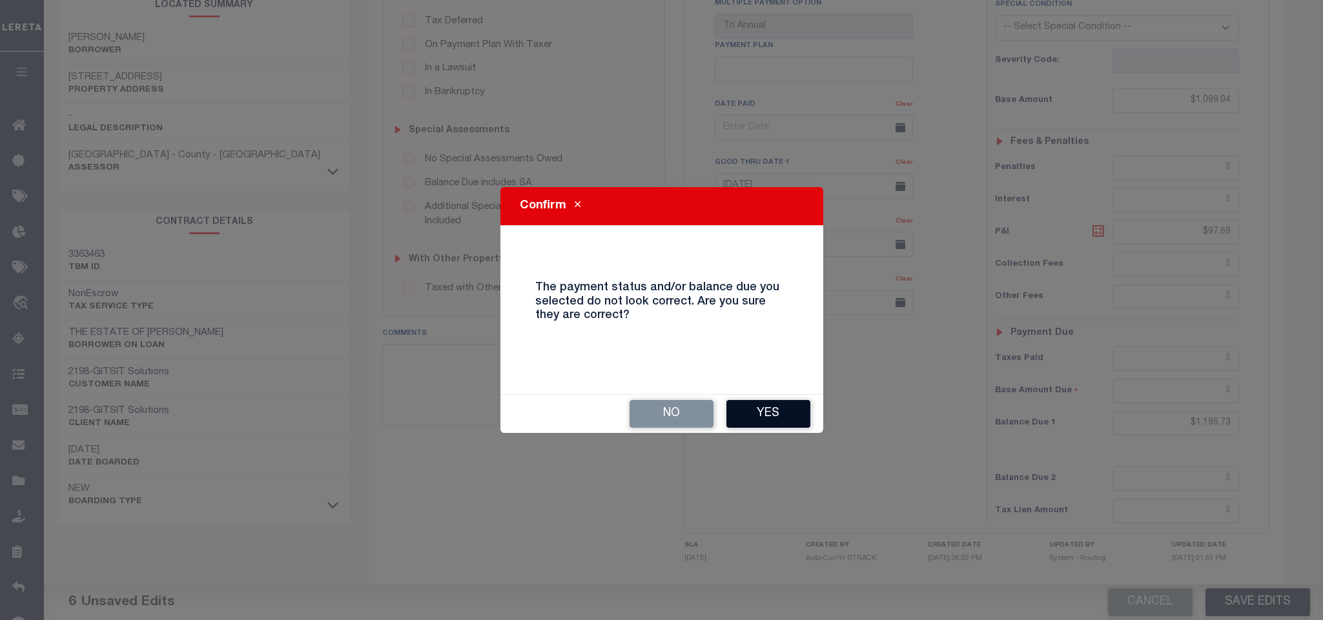
click at [798, 413] on button "Yes" at bounding box center [768, 414] width 84 height 28
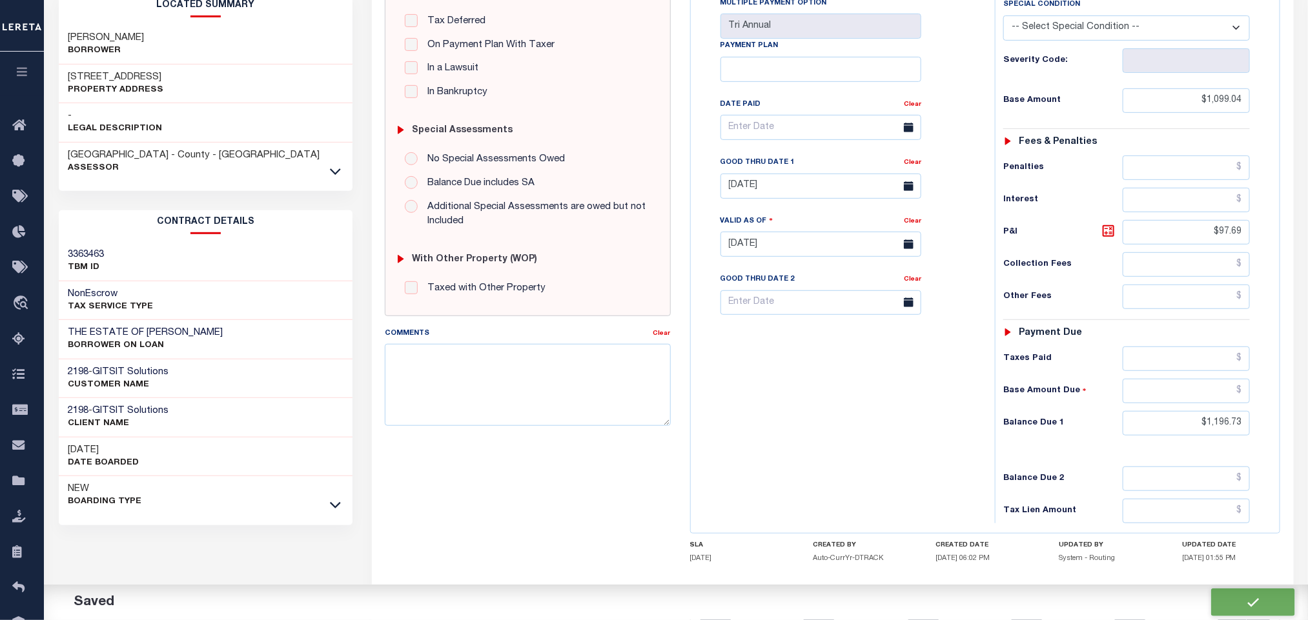
checkbox input "false"
type input "$1,099.04"
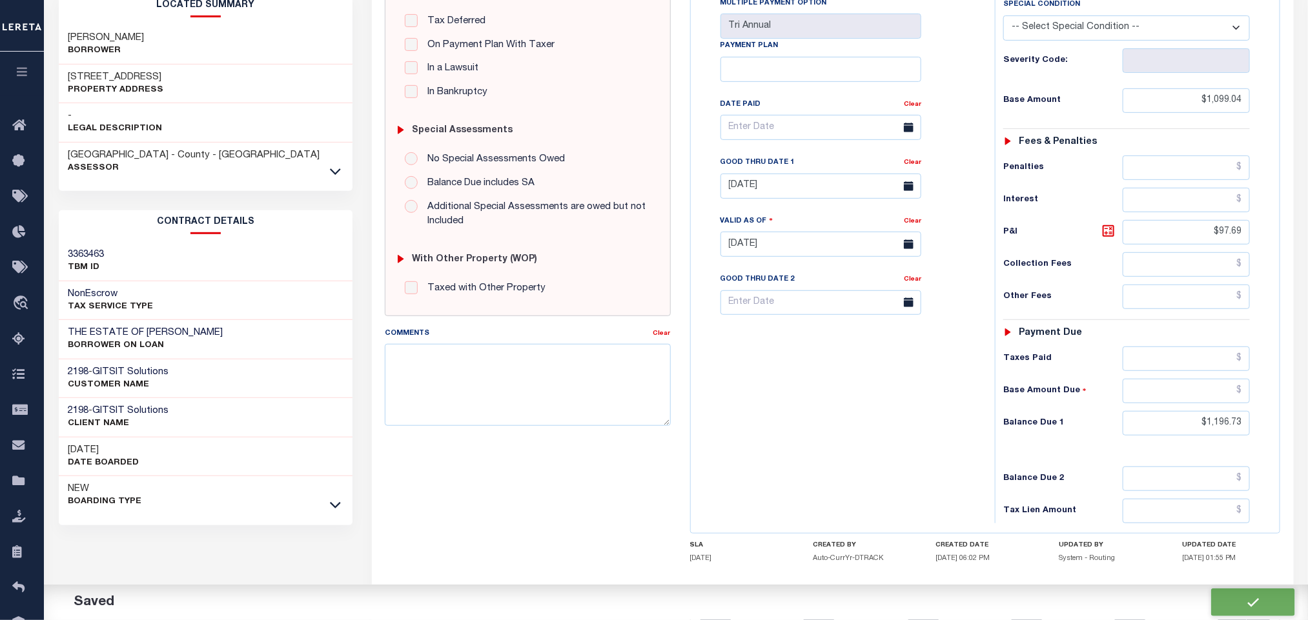
type input "$97.69"
type input "$1,196.73"
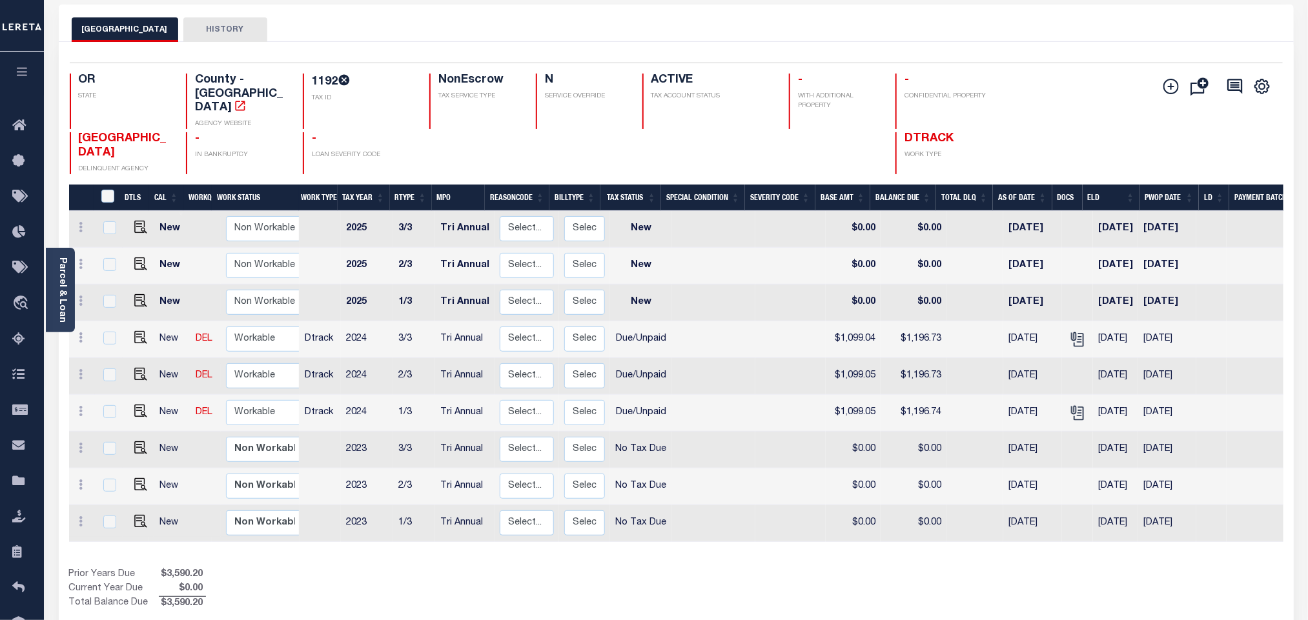
scroll to position [97, 0]
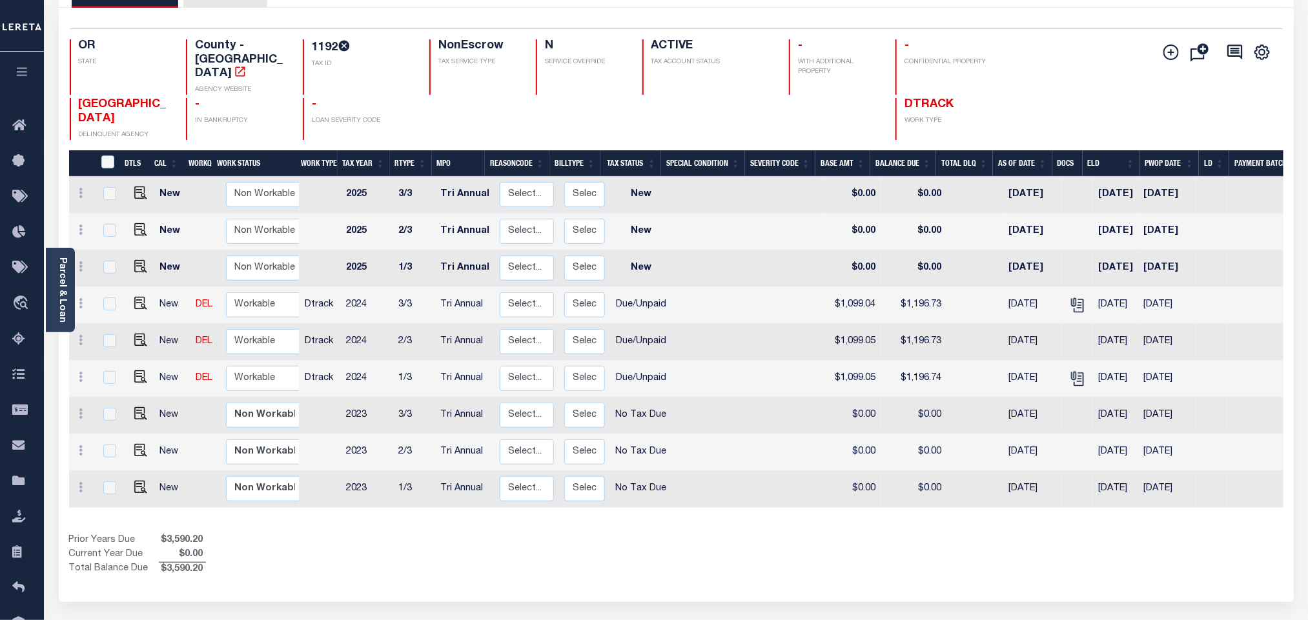
click at [829, 577] on div "Selected 9 Results 1 Items per page 25 50 100 OR STATE 1192 N -" at bounding box center [676, 305] width 1235 height 594
click at [507, 551] on div "Prior Years Due $3,590.20 Current Year Due $0.00 Total Balance Due $3,590.20" at bounding box center [372, 555] width 607 height 43
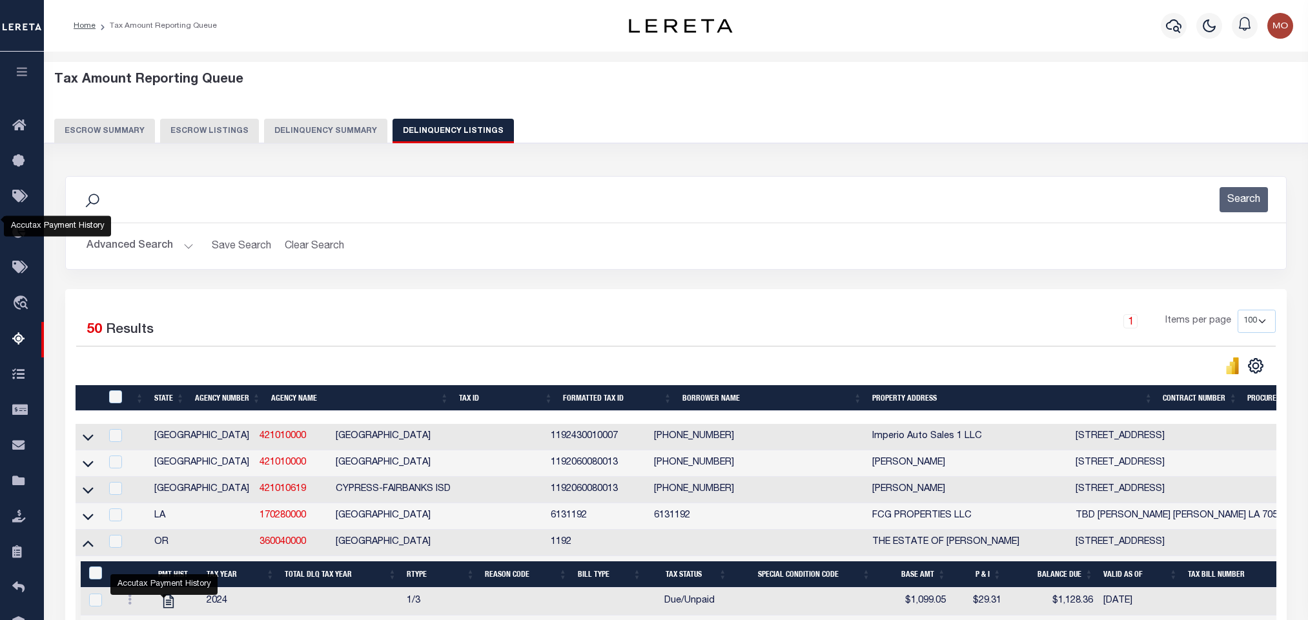
select select "100"
